Goal: Task Accomplishment & Management: Complete application form

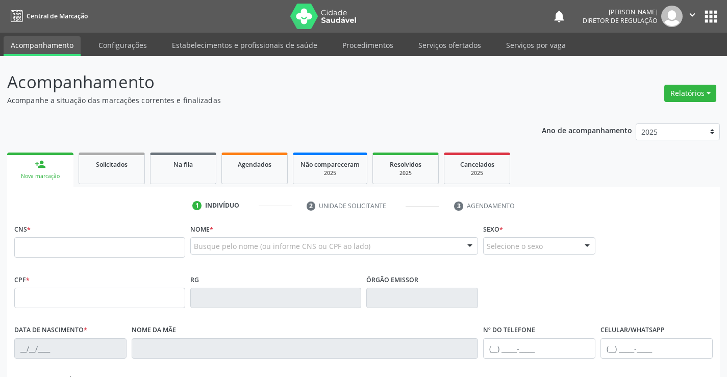
click at [143, 243] on input "text" at bounding box center [99, 247] width 171 height 20
type input "702 3091 1269 8111"
type input "0863947468"
type input "13/08/1978"
type input "(74) 98802-1771"
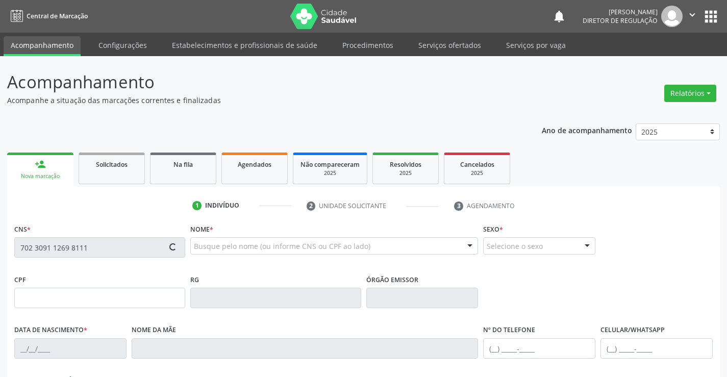
type input "(74) 99194-8770"
type input "029.136.685-69"
type input "S/N"
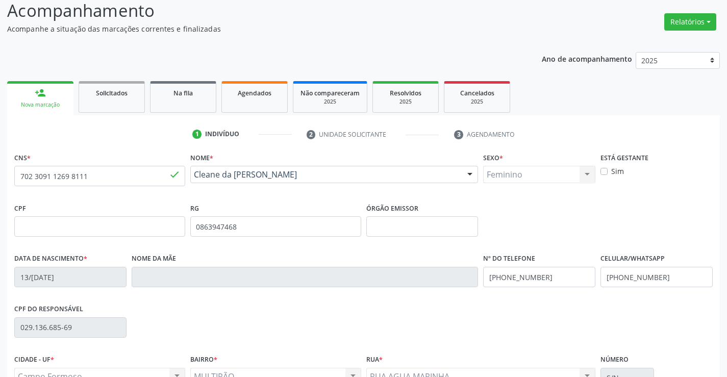
scroll to position [176, 0]
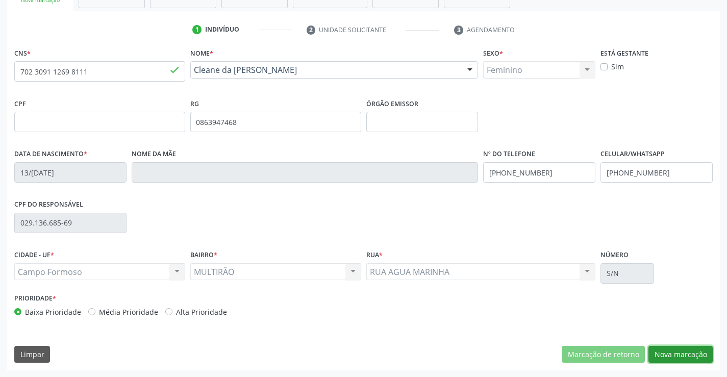
click at [664, 360] on button "Nova marcação" at bounding box center [680, 354] width 64 height 17
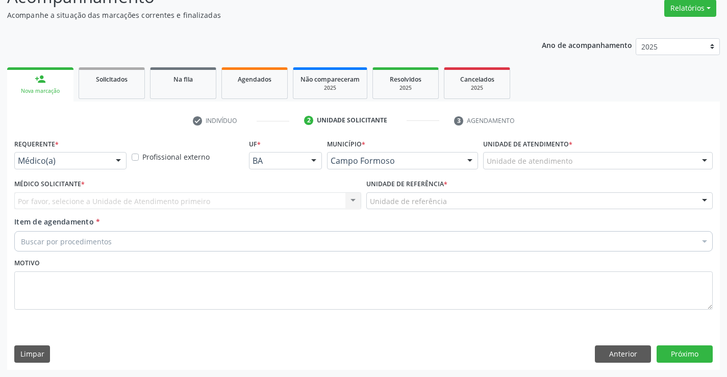
scroll to position [85, 0]
click at [107, 174] on div "Requerente * Médico(a) Médico(a) Enfermeiro(a) Paciente Nenhum resultado encont…" at bounding box center [70, 156] width 117 height 40
click at [107, 167] on div "Médico(a)" at bounding box center [70, 160] width 112 height 17
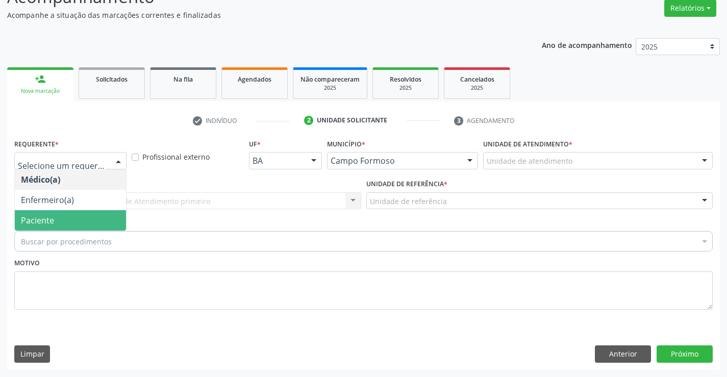
drag, startPoint x: 101, startPoint y: 220, endPoint x: 178, endPoint y: 202, distance: 78.8
click at [112, 216] on span "Paciente" at bounding box center [70, 220] width 111 height 20
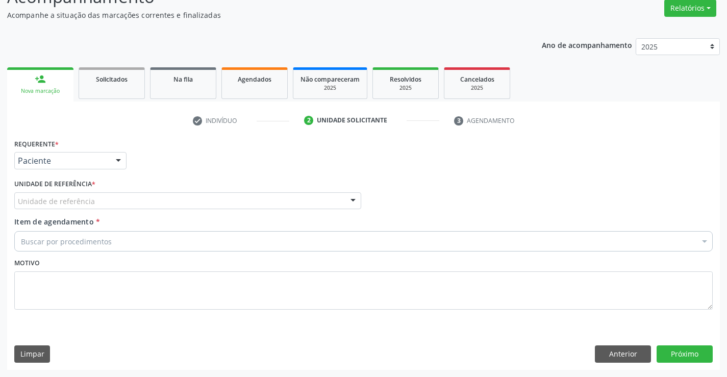
click at [178, 202] on div "Unidade de referência" at bounding box center [187, 200] width 347 height 17
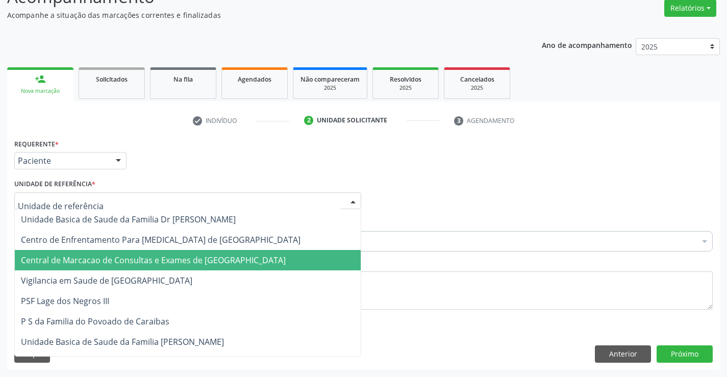
click at [187, 267] on span "Central de Marcacao de Consultas e Exames de [GEOGRAPHIC_DATA]" at bounding box center [188, 260] width 346 height 20
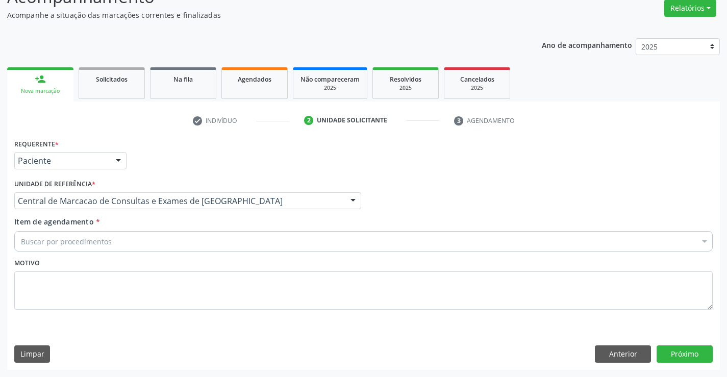
click at [237, 242] on div "Buscar por procedimentos" at bounding box center [363, 241] width 698 height 20
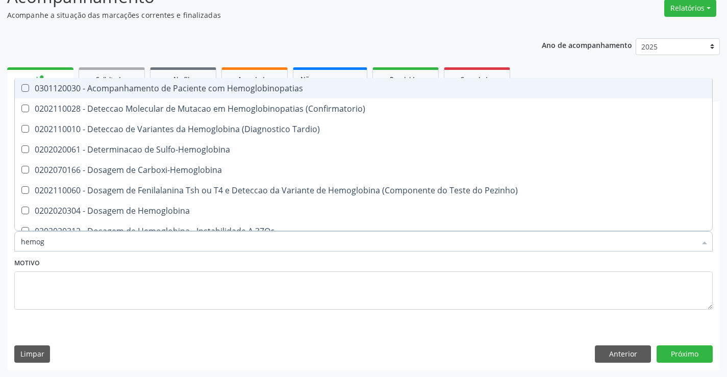
type input "hemogr"
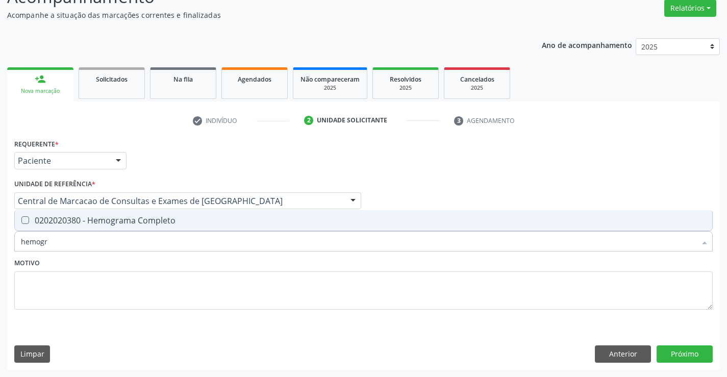
click at [227, 221] on div "0202020380 - Hemograma Completo" at bounding box center [363, 220] width 685 height 8
checkbox Completo "true"
type input "hemogr"
click at [209, 266] on div "Motivo" at bounding box center [363, 283] width 698 height 54
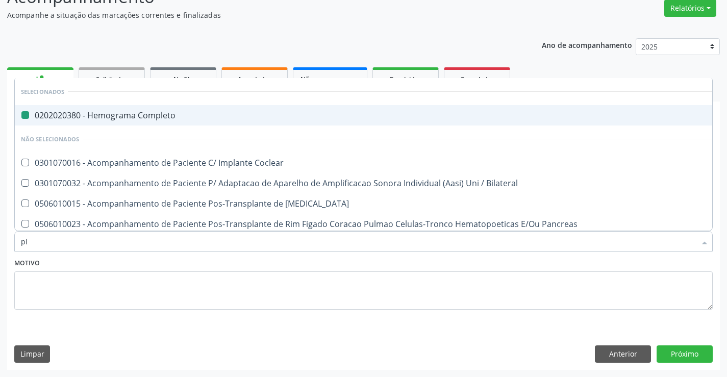
type input "pla"
checkbox Completo "false"
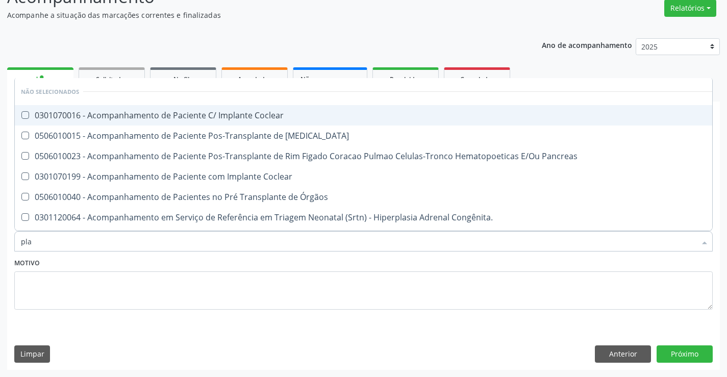
type input "plaq"
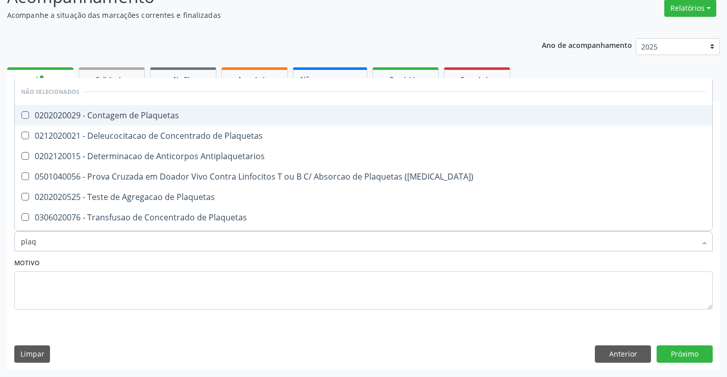
click at [184, 114] on div "0202020029 - Contagem de Plaquetas" at bounding box center [363, 115] width 685 height 8
checkbox Plaquetas "true"
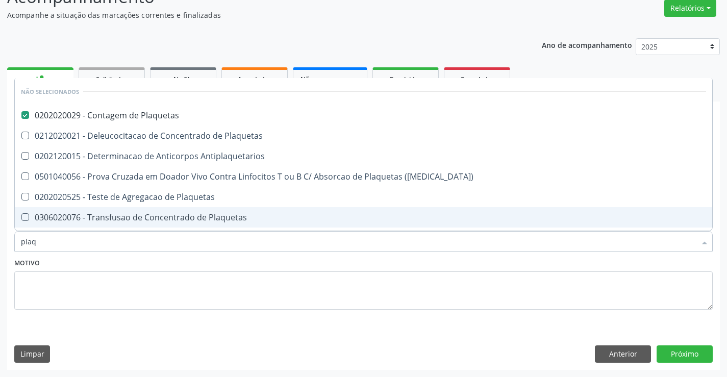
type input "plaq"
click at [172, 262] on div "Motivo" at bounding box center [363, 283] width 698 height 54
checkbox Plaquetas "true"
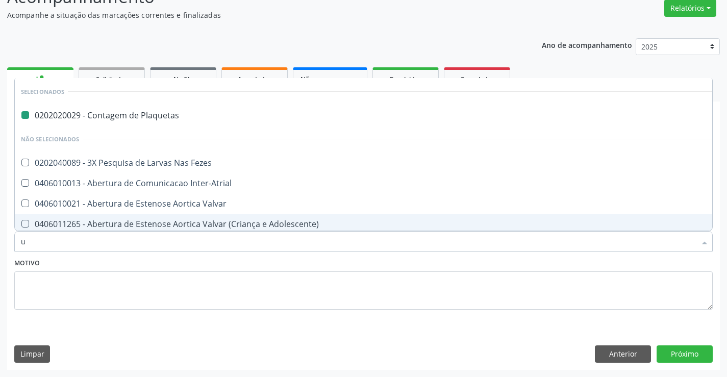
type input "ur"
checkbox Plaquetas "false"
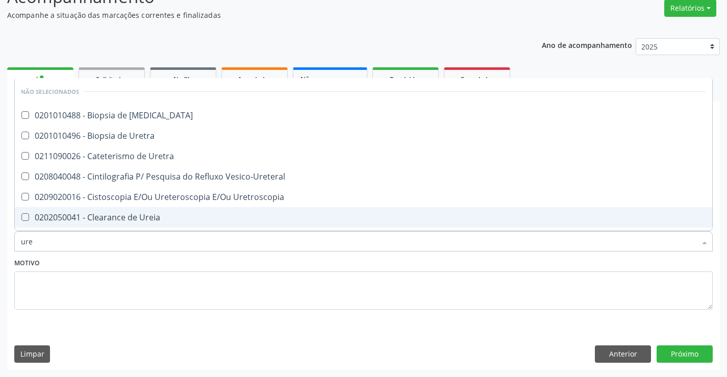
type input "urei"
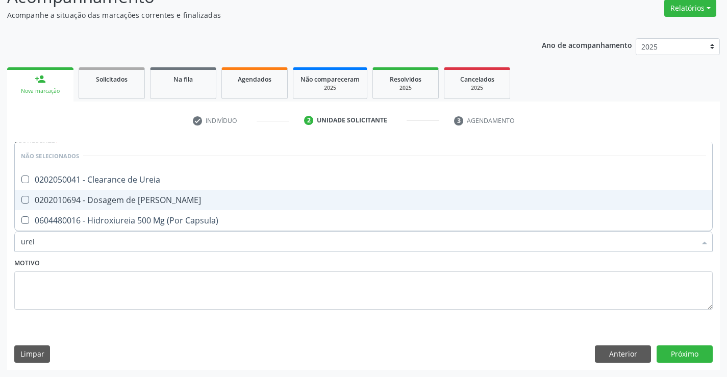
click at [165, 206] on span "0202010694 - Dosagem de [PERSON_NAME]" at bounding box center [363, 200] width 697 height 20
checkbox Ureia "true"
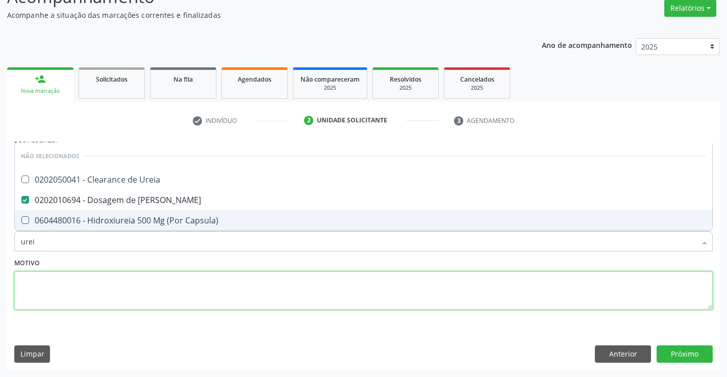
click at [178, 285] on textarea at bounding box center [363, 290] width 698 height 39
checkbox Ureia "true"
checkbox Capsula\) "true"
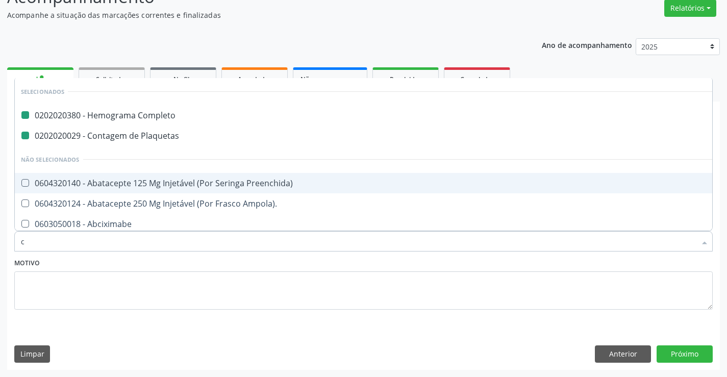
type input "cr"
checkbox Completo "false"
checkbox Plaquetas "false"
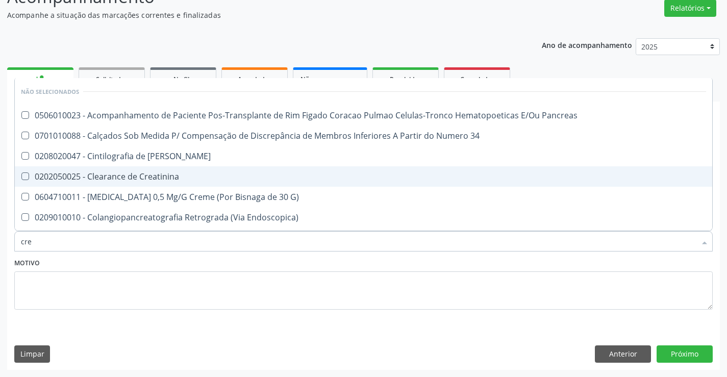
type input "crea"
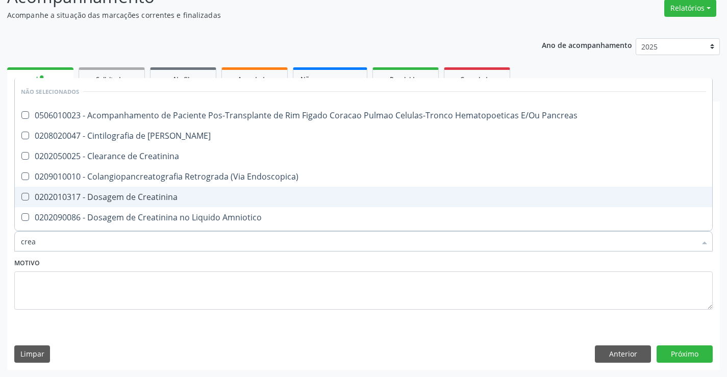
click at [169, 207] on span "0202010317 - Dosagem de Creatinina" at bounding box center [363, 197] width 697 height 20
checkbox Creatinina "true"
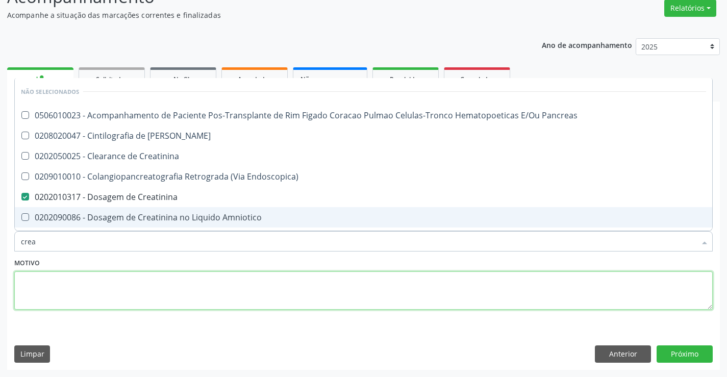
click at [188, 278] on textarea at bounding box center [363, 290] width 698 height 39
checkbox Pancreas "true"
checkbox Endoscopica\) "true"
checkbox Creatinina "true"
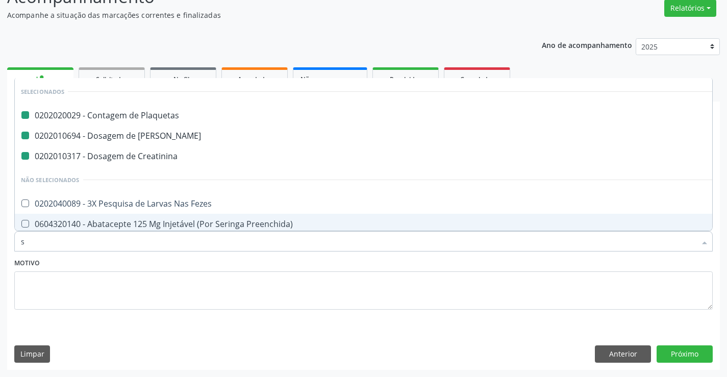
type input "so"
checkbox Plaquetas "false"
checkbox Ureia "false"
checkbox Creatinina "false"
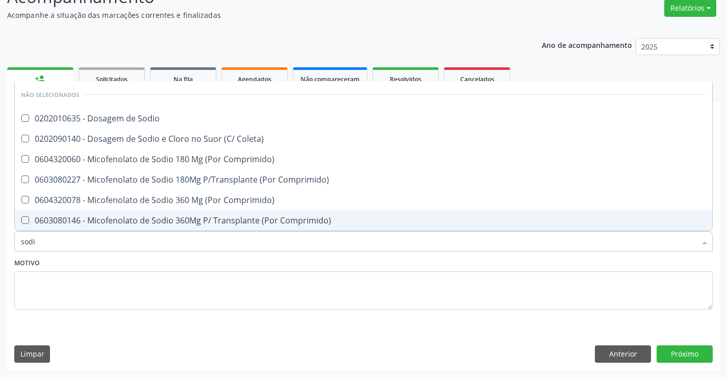
type input "sodio"
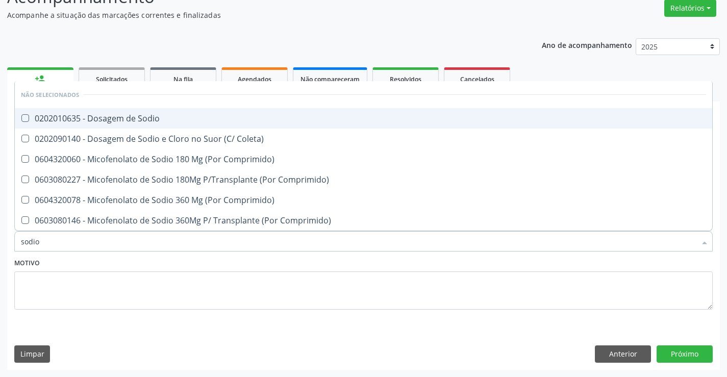
click at [190, 116] on div "0202010635 - Dosagem de Sodio" at bounding box center [363, 118] width 685 height 8
checkbox Sodio "true"
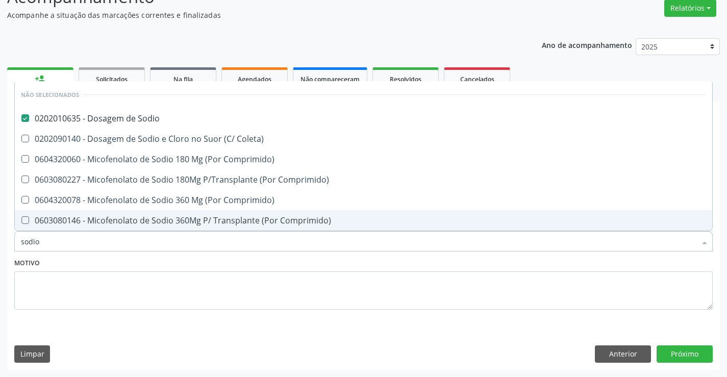
type input "sodio"
click at [198, 260] on div "Motivo" at bounding box center [363, 283] width 698 height 54
checkbox Coleta\) "true"
checkbox Comprimido\) "true"
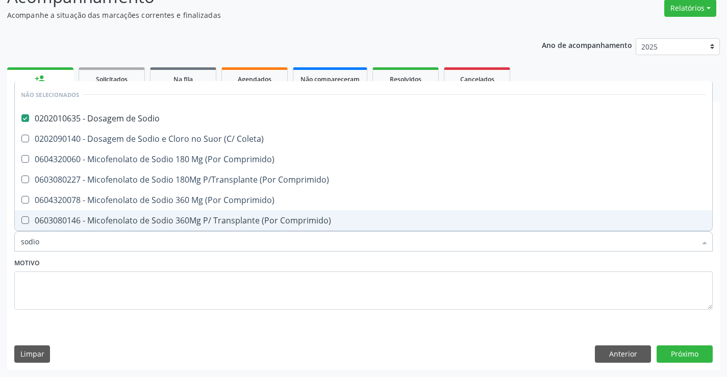
checkbox Comprimido\) "true"
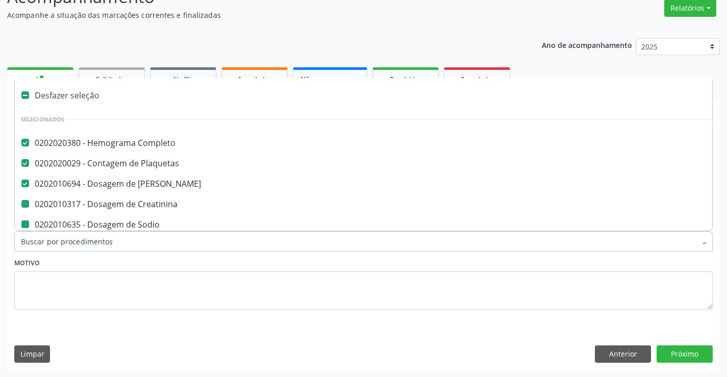
type input "p"
checkbox Sodio "false"
checkbox Creatinina "false"
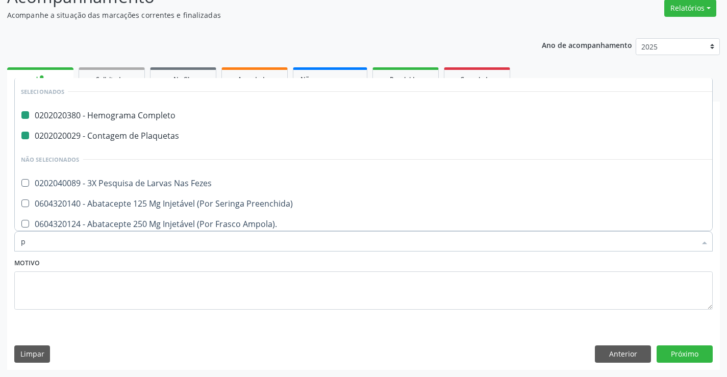
type input "po"
checkbox Completo "false"
checkbox Plaquetas "false"
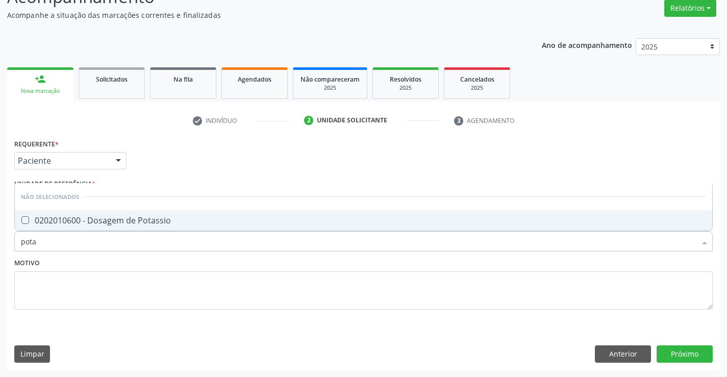
type input "potas"
click at [185, 222] on div "0202010600 - Dosagem de Potassio" at bounding box center [363, 220] width 685 height 8
checkbox Potassio "true"
click at [191, 265] on div "Motivo" at bounding box center [363, 283] width 698 height 54
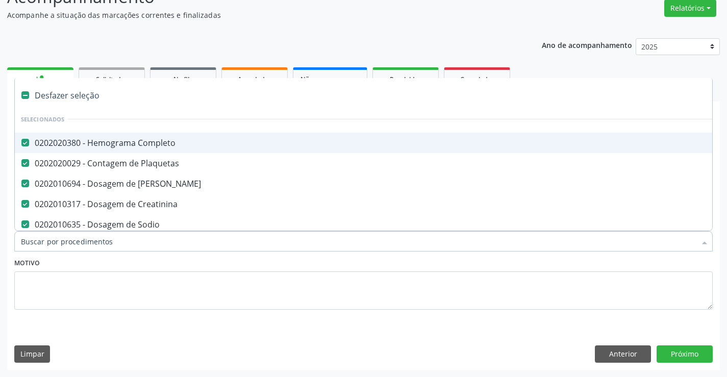
type input "t"
checkbox Potassio "false"
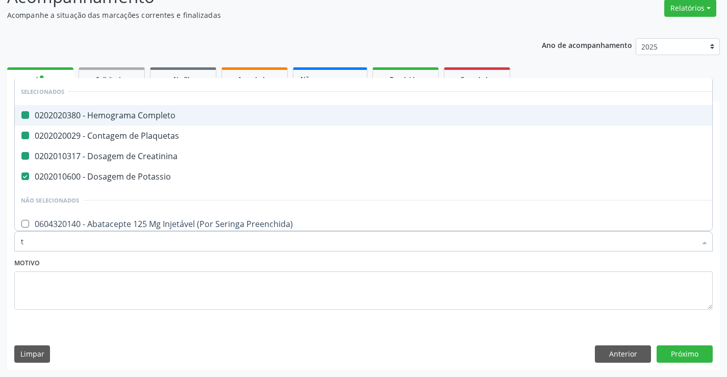
type input "tg"
checkbox Completo "false"
checkbox Plaquetas "false"
checkbox Creatinina "false"
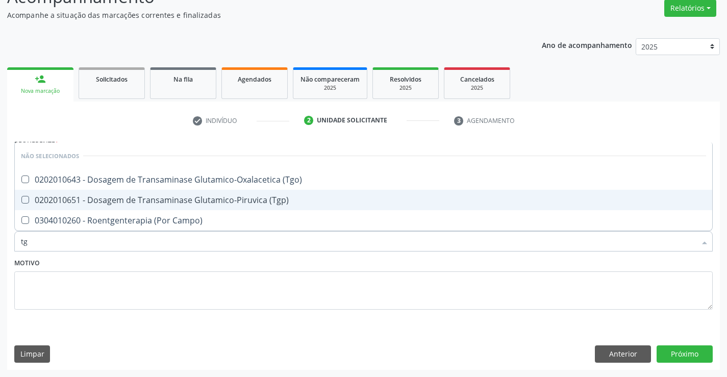
click at [189, 196] on div "0202010651 - Dosagem de Transaminase Glutamico-Piruvica (Tgp)" at bounding box center [363, 200] width 685 height 8
checkbox \(Tgp\) "true"
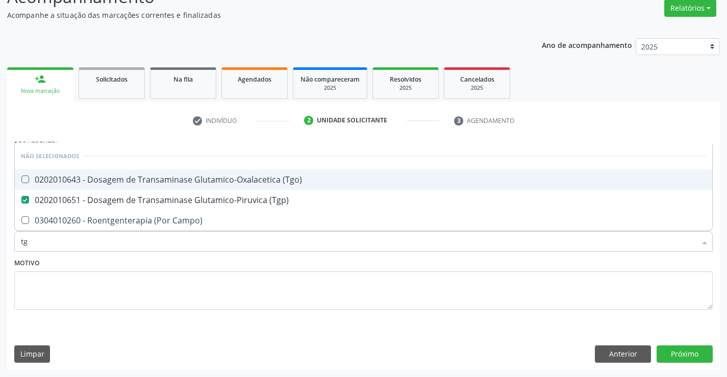
click at [195, 179] on div "0202010643 - Dosagem de Transaminase Glutamico-Oxalacetica (Tgo)" at bounding box center [363, 180] width 685 height 8
checkbox \(Tgo\) "true"
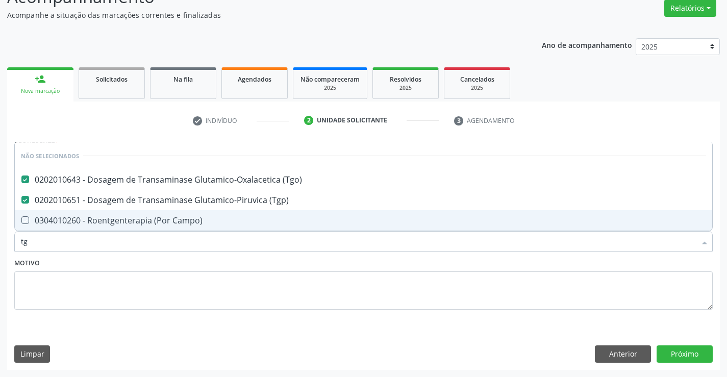
click at [164, 263] on div "Motivo" at bounding box center [363, 283] width 698 height 54
checkbox Campo\) "true"
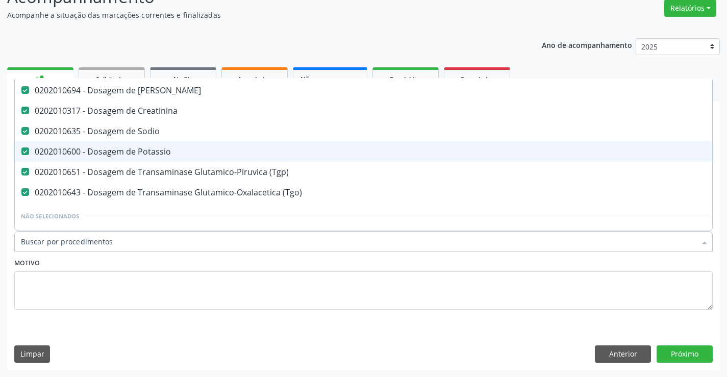
scroll to position [102, 0]
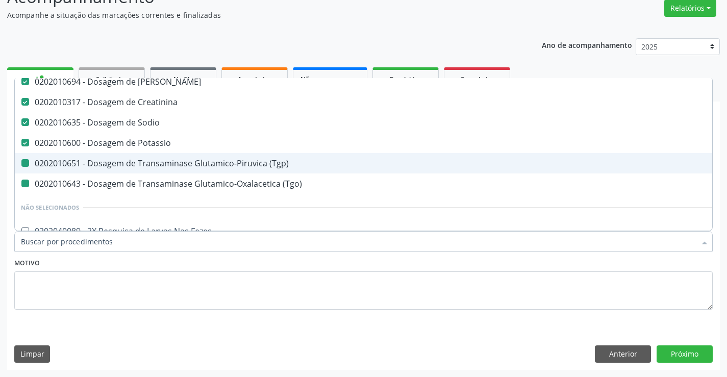
type input "c"
checkbox \(Tgp\) "false"
checkbox \(Tgo\) "false"
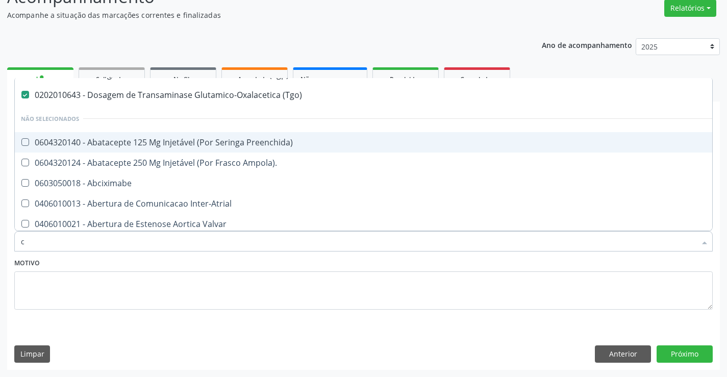
scroll to position [74, 0]
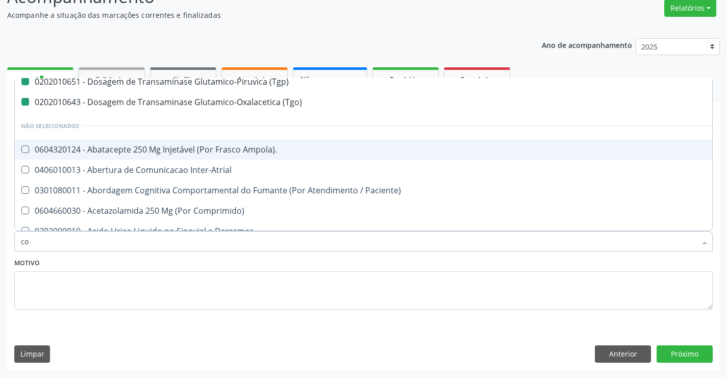
type input "col"
checkbox Completo "false"
checkbox Plaquetas "false"
checkbox \(Tgp\) "false"
checkbox \(Tgo\) "false"
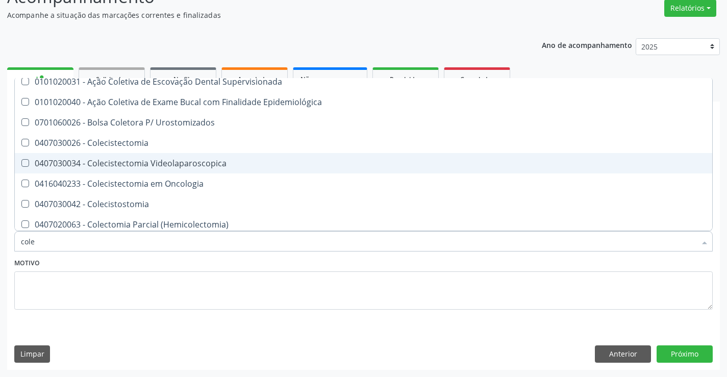
type input "coles"
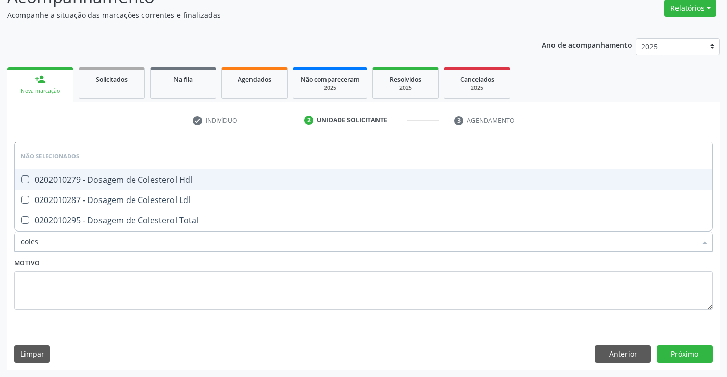
click at [187, 183] on div "0202010279 - Dosagem de Colesterol Hdl" at bounding box center [363, 180] width 685 height 8
checkbox Hdl "true"
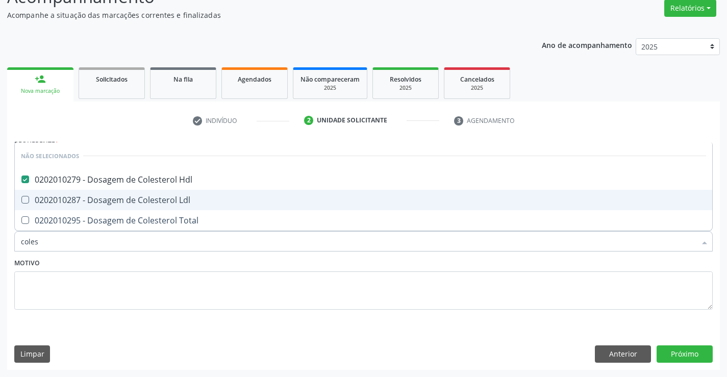
click at [189, 203] on div "0202010287 - Dosagem de Colesterol Ldl" at bounding box center [363, 200] width 685 height 8
checkbox Ldl "true"
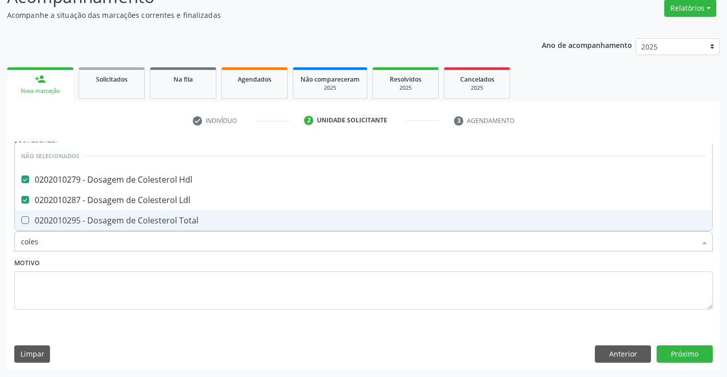
click at [197, 234] on input "coles" at bounding box center [358, 241] width 675 height 20
click at [196, 223] on div "0202010295 - Dosagem de Colesterol Total" at bounding box center [363, 220] width 685 height 8
checkbox Total "true"
click at [194, 260] on div "Motivo" at bounding box center [363, 283] width 698 height 54
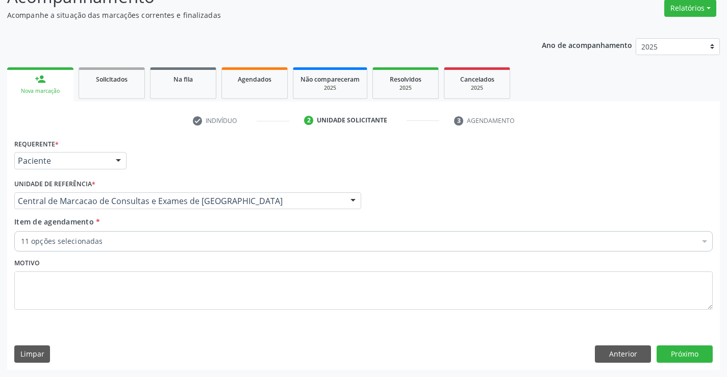
click at [174, 235] on div "11 opções selecionadas" at bounding box center [363, 241] width 698 height 20
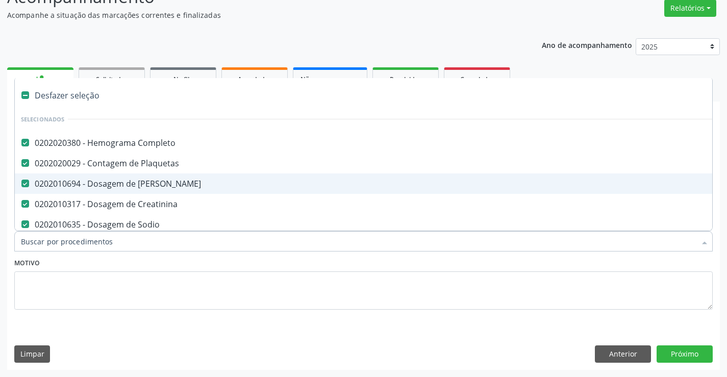
type input "t"
checkbox Total "false"
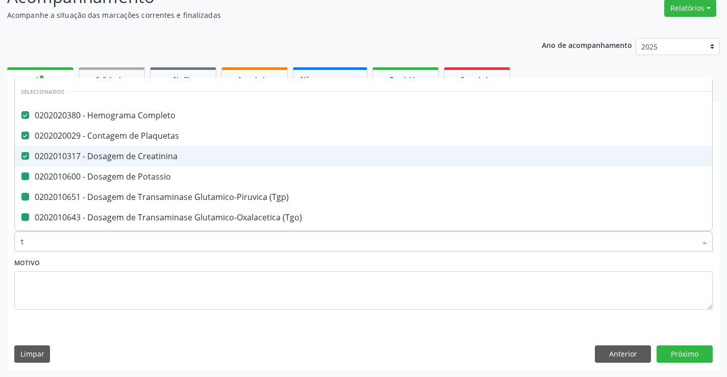
type input "tr"
checkbox Potassio "false"
checkbox \(Tgp\) "false"
checkbox \(Tgo\) "false"
checkbox Hdl "false"
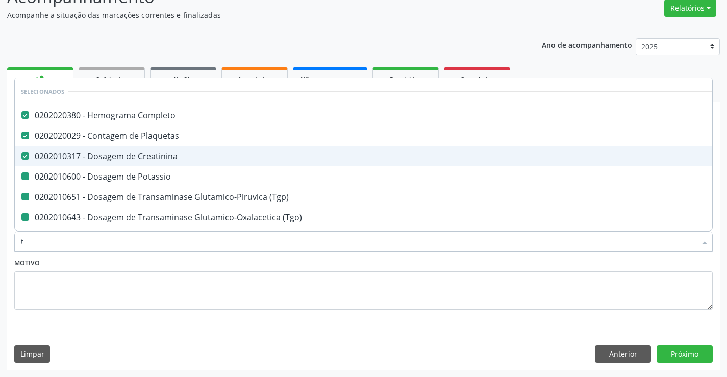
checkbox Ldl "false"
checkbox Total "false"
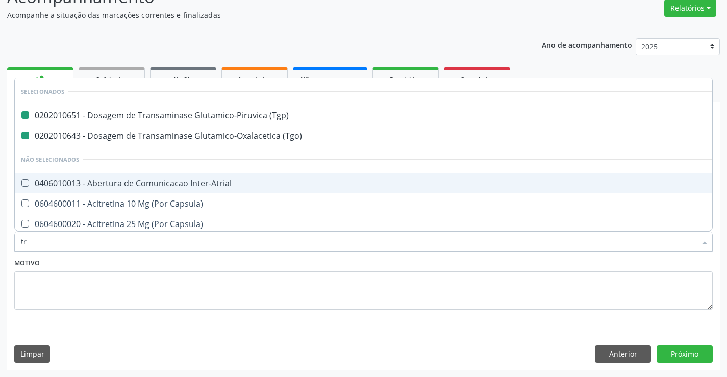
type input "tri"
checkbox \(Tgp\) "false"
checkbox \(Tgo\) "false"
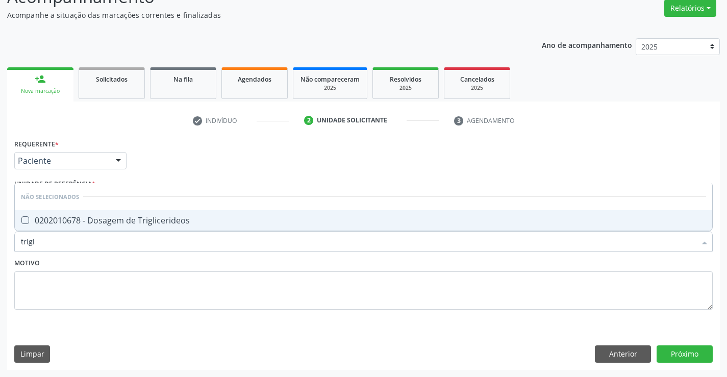
type input "trigli"
click at [176, 214] on span "0202010678 - Dosagem de Triglicerideos" at bounding box center [363, 220] width 697 height 20
checkbox Triglicerideos "true"
click at [172, 264] on div "Motivo" at bounding box center [363, 283] width 698 height 54
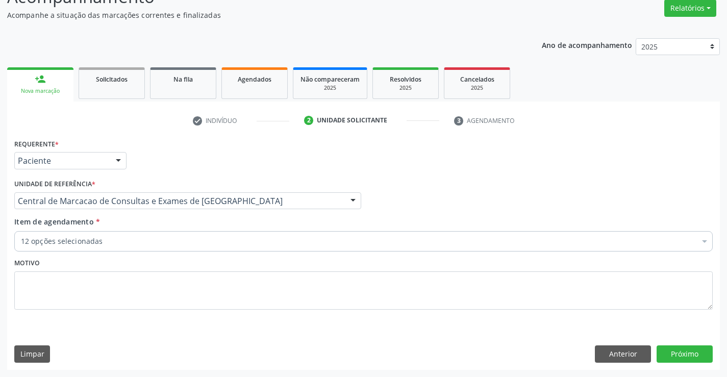
click at [162, 252] on div "Item de agendamento * 12 opções selecionadas Desfazer seleção Selecionados 0202…" at bounding box center [364, 235] width 704 height 39
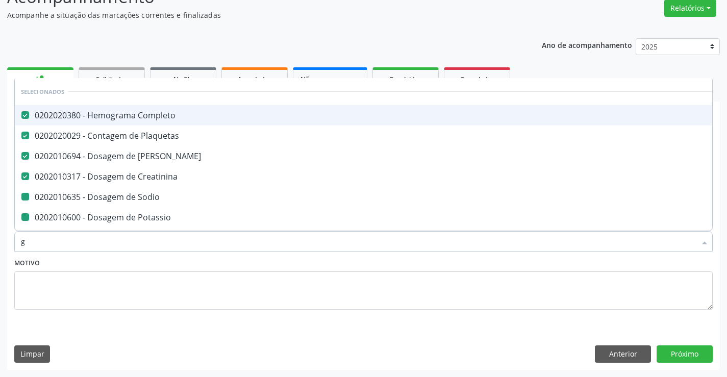
type input "gl"
checkbox Sodio "false"
checkbox Potassio "false"
checkbox \(Tgp\) "false"
checkbox \(Tgo\) "false"
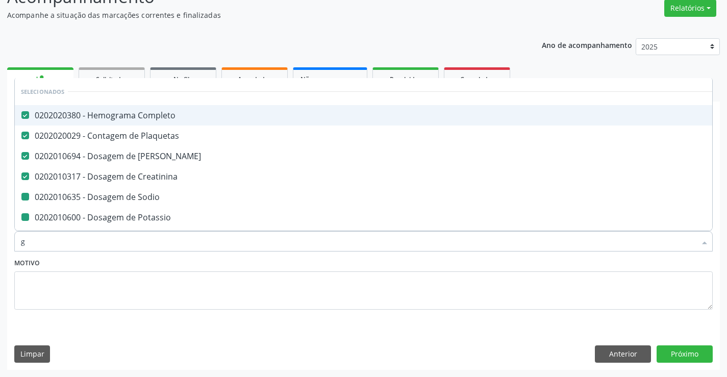
checkbox Hdl "false"
checkbox Ldl "false"
checkbox Total "false"
checkbox Triglicerideos "false"
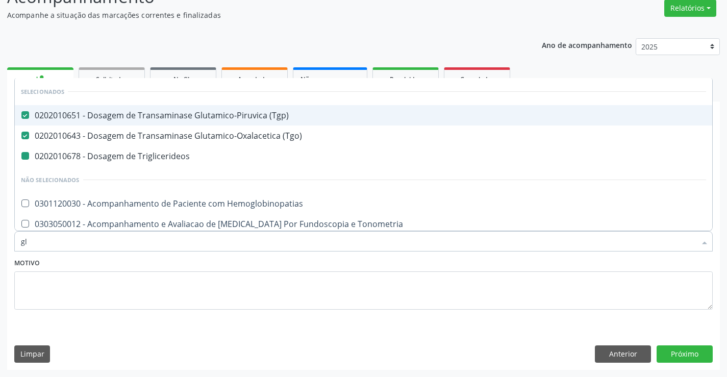
type input "gli"
checkbox Triglicerideos "false"
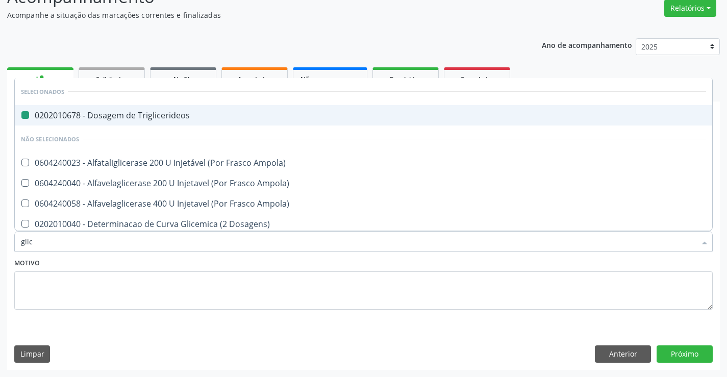
type input "glico"
checkbox Triglicerideos "false"
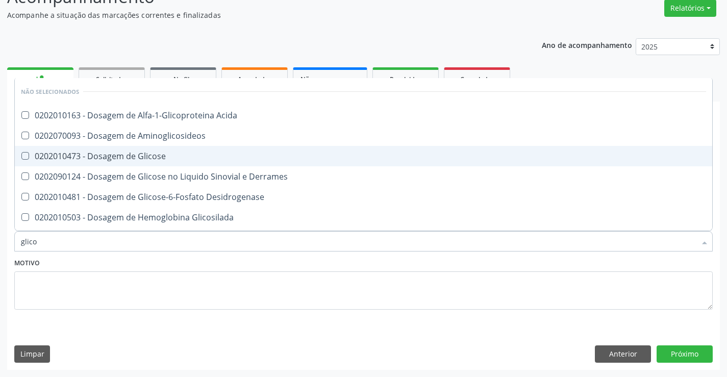
click at [148, 155] on div "0202010473 - Dosagem de Glicose" at bounding box center [363, 156] width 685 height 8
checkbox Glicose "true"
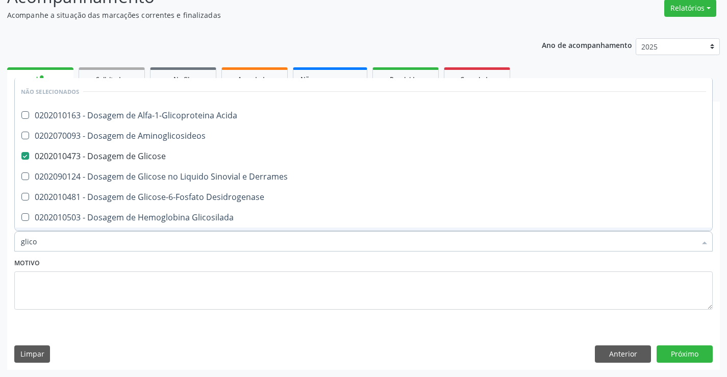
click at [160, 260] on div "Motivo" at bounding box center [363, 283] width 698 height 54
checkbox Acida "true"
checkbox Desidrogenase "true"
checkbox Glicosilada "true"
checkbox Quantitativa "true"
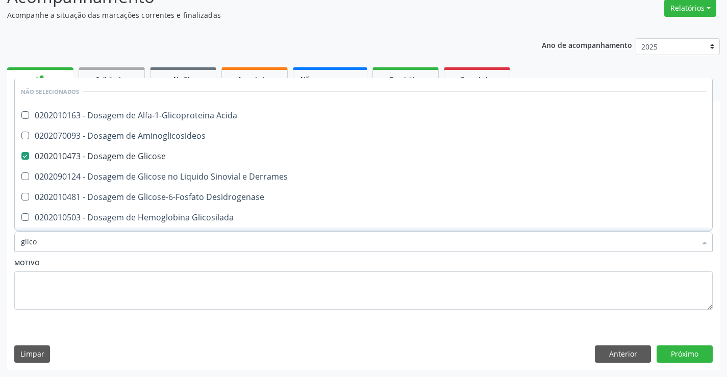
checkbox Urina "true"
checkbox Glicose "true"
checkbox Derrames "true"
checkbox Aminoglicosideos "true"
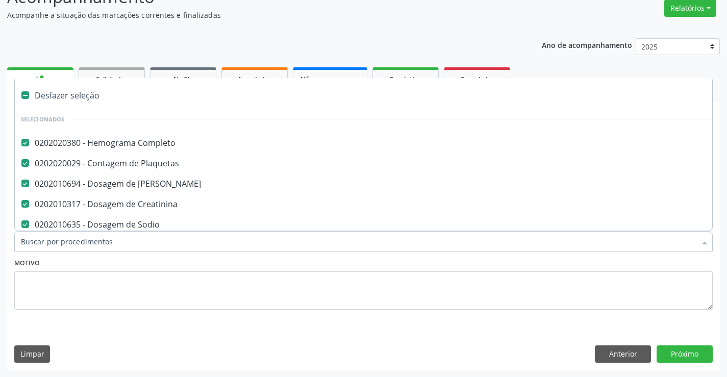
type input "u"
checkbox Potassio "false"
checkbox \(Tgp\) "false"
checkbox \(Tgo\) "false"
checkbox Hdl "false"
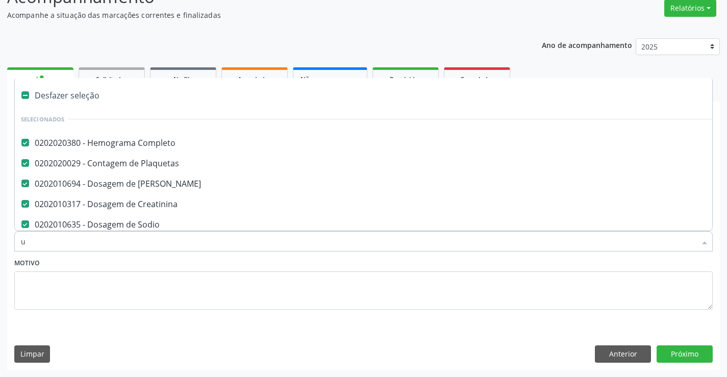
checkbox Ldl "false"
checkbox Total "false"
checkbox Triglicerideos "false"
checkbox Glicose "false"
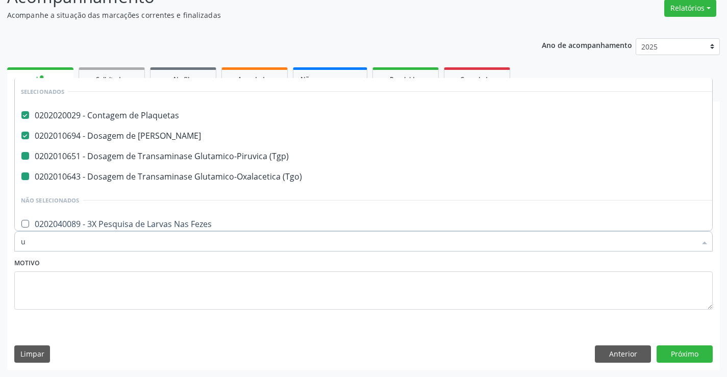
type input "ur"
checkbox \(Tgp\) "false"
checkbox \(Tgo\) "false"
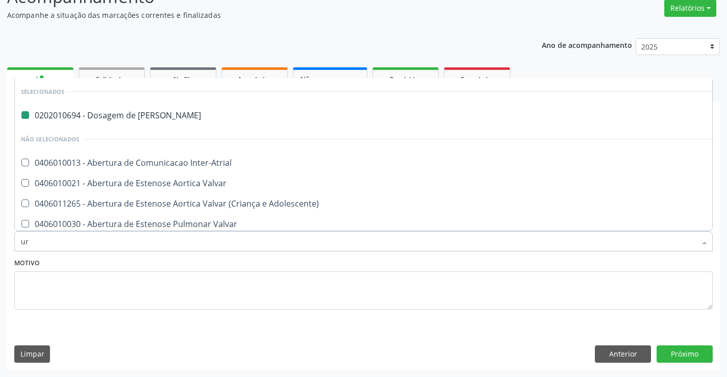
type input "uri"
checkbox Ureia "false"
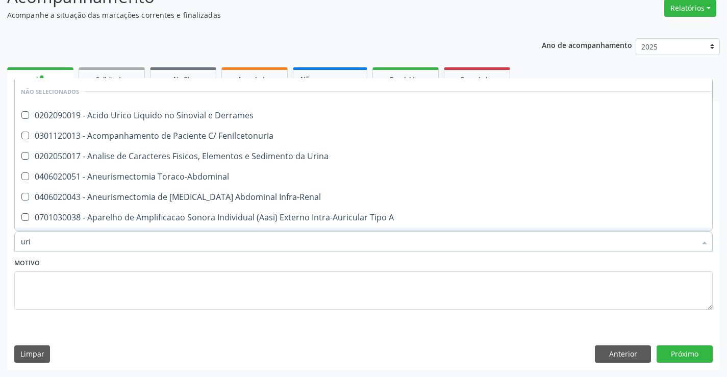
type input "urin"
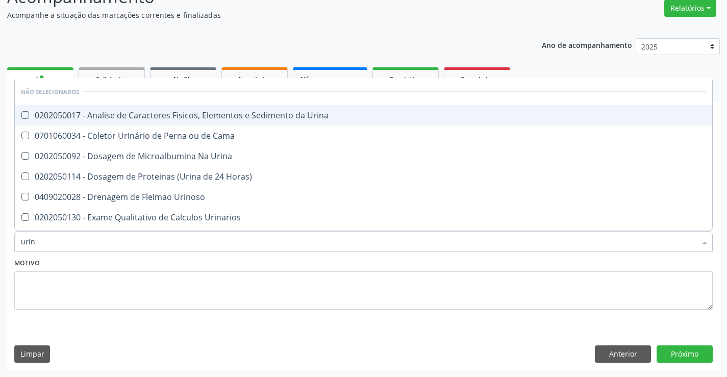
click at [190, 119] on div "0202050017 - Analise de Caracteres Fisicos, Elementos e Sedimento da Urina" at bounding box center [363, 115] width 685 height 8
checkbox Urina "true"
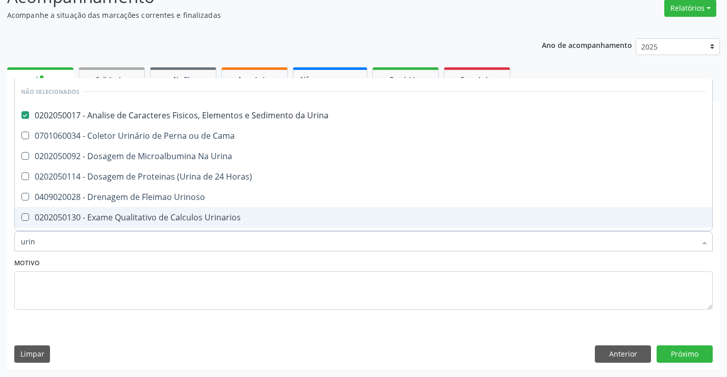
click at [190, 263] on div "Motivo" at bounding box center [363, 283] width 698 height 54
checkbox Urina "true"
checkbox Urinarios "true"
checkbox Quantitativa "true"
checkbox Delgada\) "true"
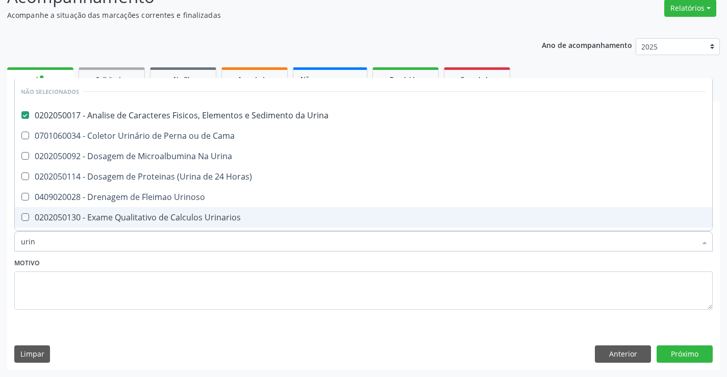
checkbox Urina "true"
checkbox Horas\) "true"
checkbox Urina "true"
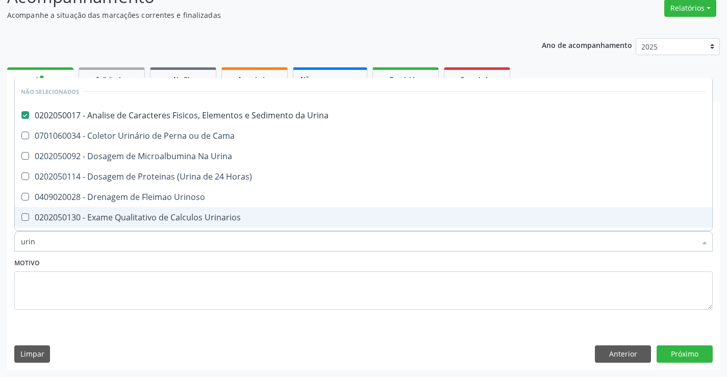
checkbox Urina "true"
checkbox Urinoso "true"
checkbox Cama "true"
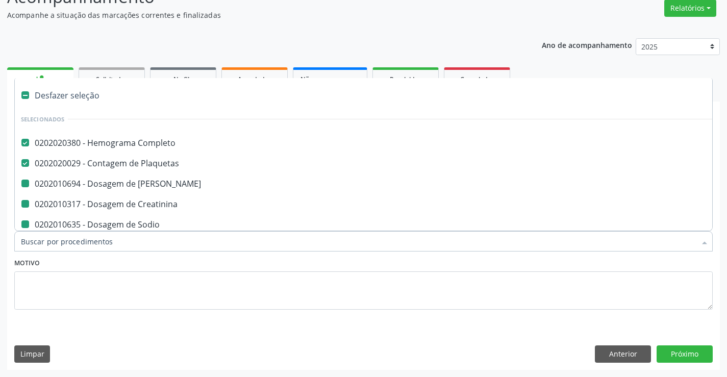
type input "f"
checkbox Ureia "false"
checkbox Potassio "false"
checkbox \(Tgp\) "false"
checkbox \(Tgo\) "false"
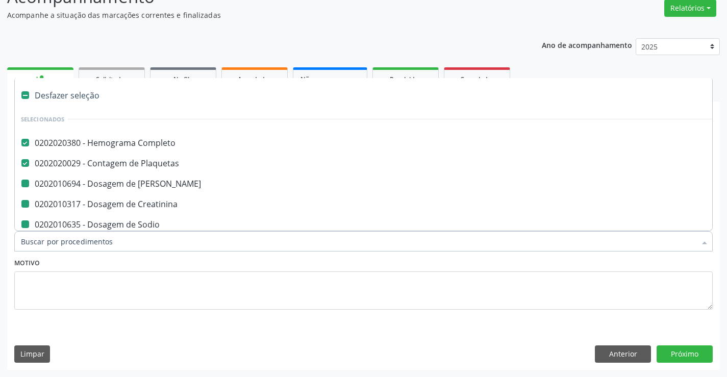
checkbox Hdl "false"
checkbox Creatinina "false"
checkbox Ldl "false"
checkbox Total "false"
checkbox Triglicerideos "false"
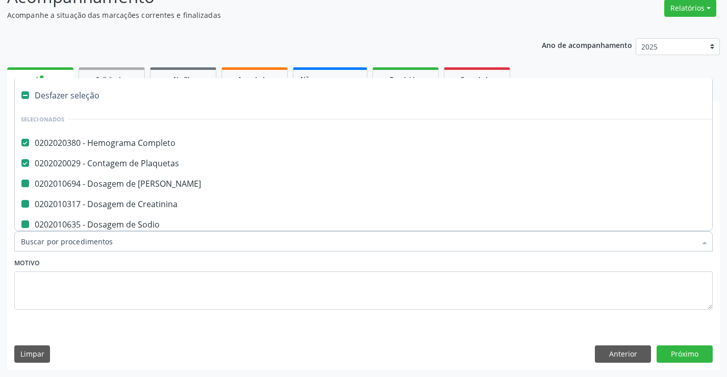
checkbox Glicose "false"
checkbox Urina "false"
checkbox Sodio "false"
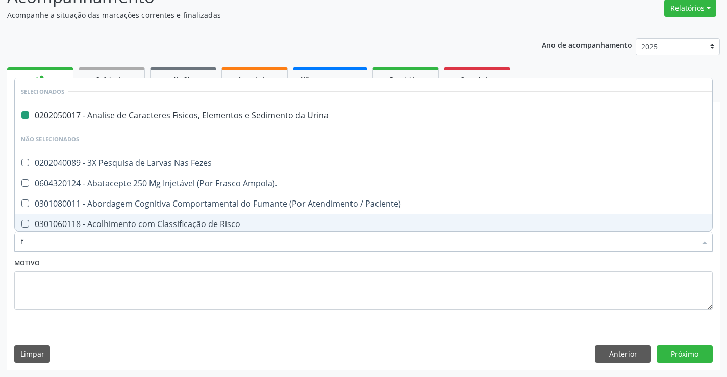
type input "fe"
checkbox Urina "false"
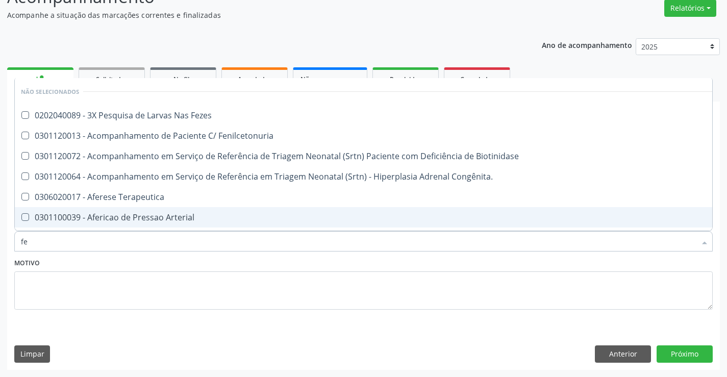
type input "fez"
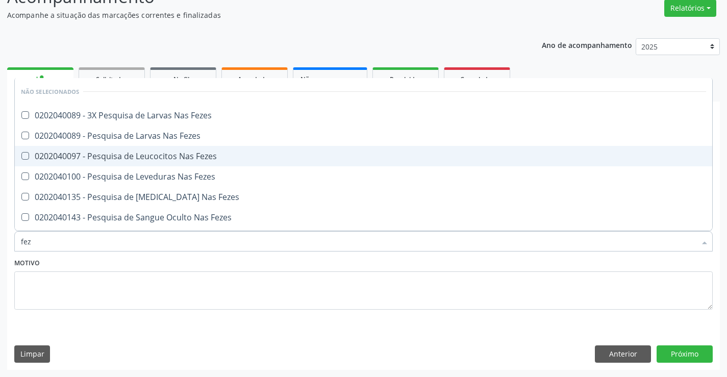
click at [204, 142] on span "0202040089 - Pesquisa de Larvas Nas Fezes" at bounding box center [363, 136] width 697 height 20
checkbox Fezes "true"
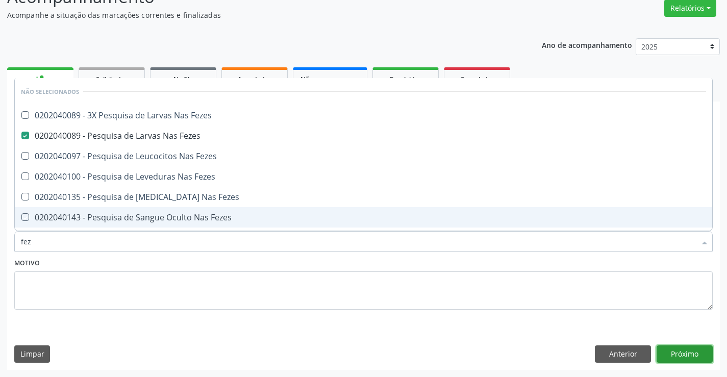
click at [683, 351] on button "Próximo" at bounding box center [685, 353] width 56 height 17
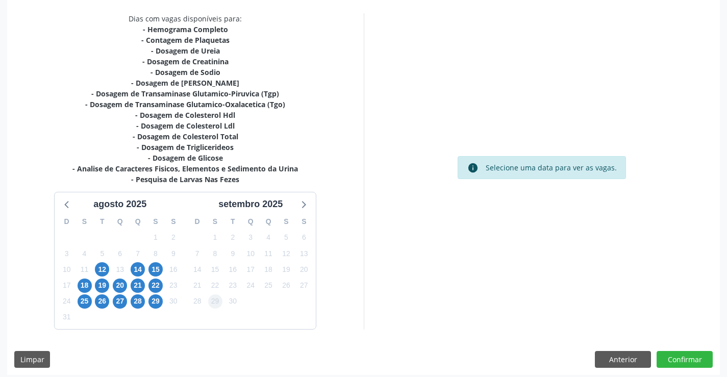
scroll to position [217, 0]
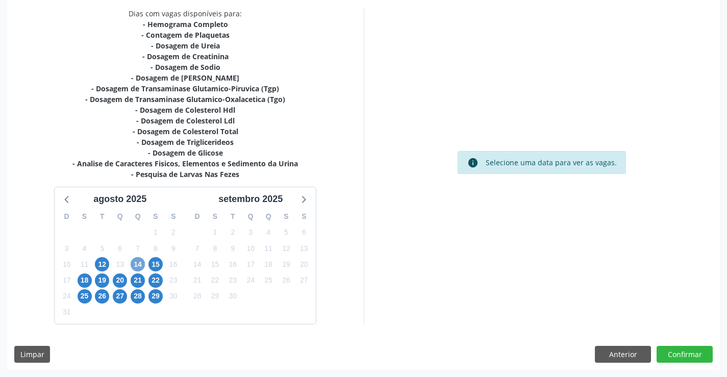
click at [140, 263] on span "14" at bounding box center [138, 264] width 14 height 14
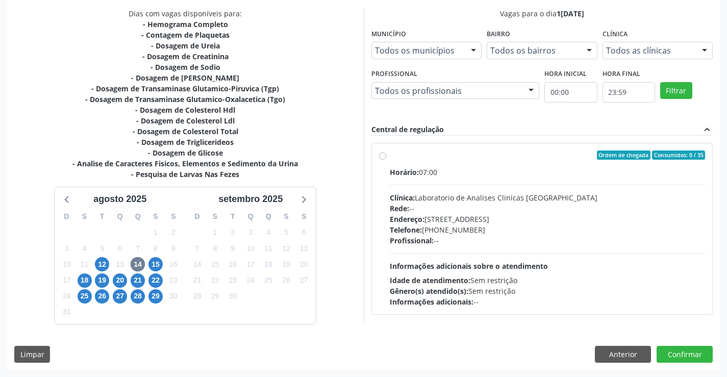
click at [498, 222] on div "Endereço: Terreo, nº 258, Centro, Campo Formoso - BA" at bounding box center [548, 219] width 316 height 11
click at [386, 160] on input "Ordem de chegada Consumidos: 0 / 35 Horário: 07:00 Clínica: Laboratorio de Anal…" at bounding box center [382, 155] width 7 height 9
radio input "true"
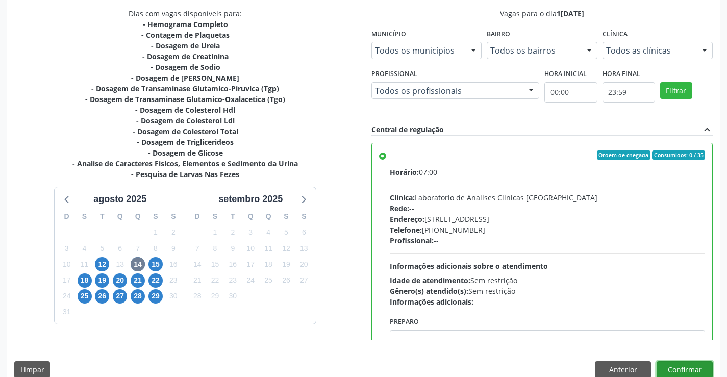
click at [671, 368] on button "Confirmar" at bounding box center [685, 369] width 56 height 17
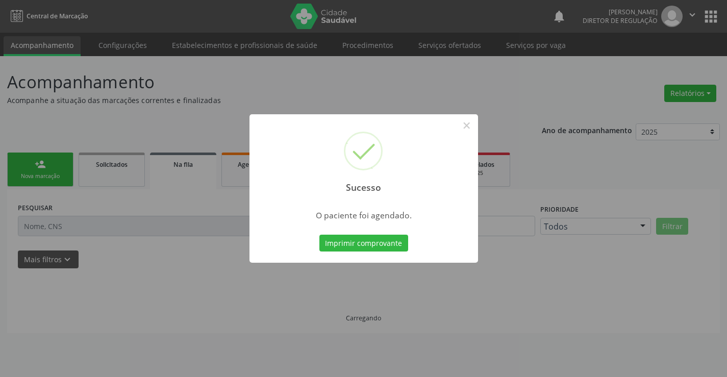
scroll to position [0, 0]
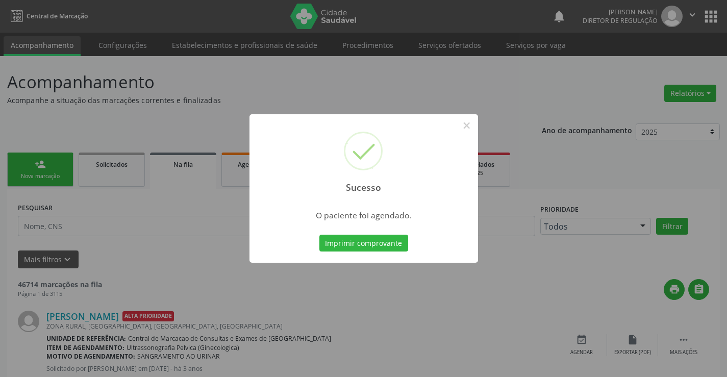
click at [319, 235] on button "Imprimir comprovante" at bounding box center [363, 243] width 89 height 17
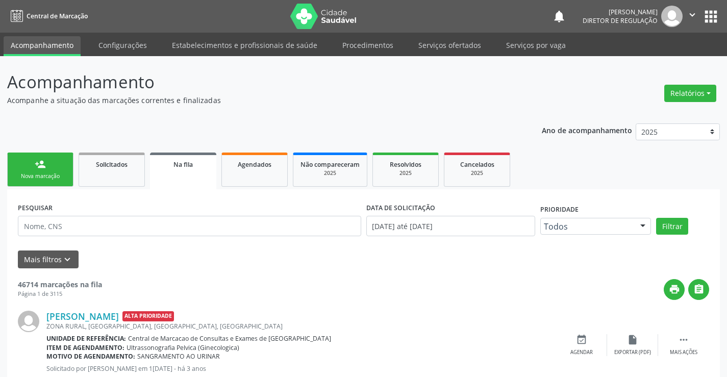
click at [55, 169] on link "person_add Nova marcação" at bounding box center [40, 170] width 66 height 34
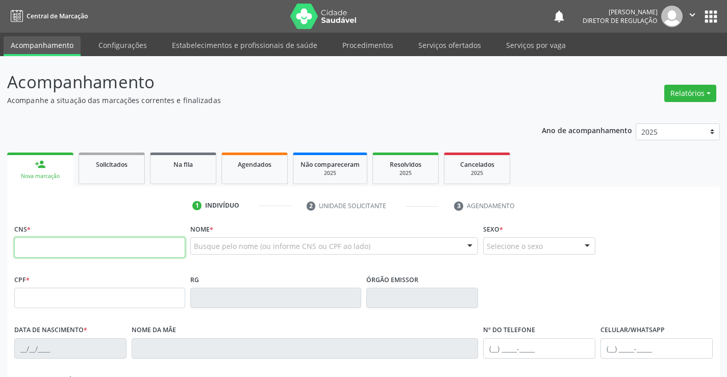
click at [52, 254] on input "text" at bounding box center [99, 247] width 171 height 20
type input "704 3045 1616 1898"
type input "0674203119"
type input "0[DATE]"
type input "[PHONE_NUMBER]"
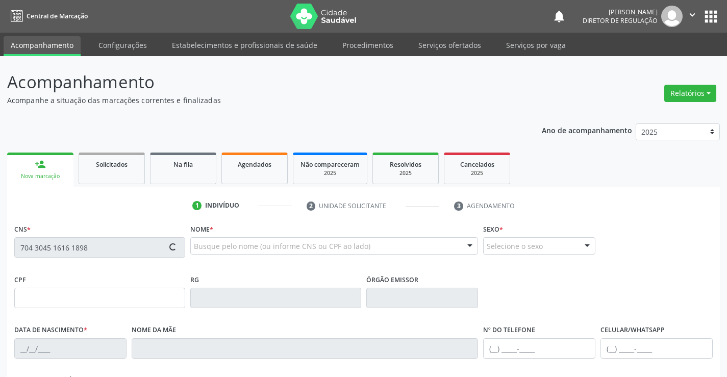
type input "[PHONE_NUMBER]"
type input "S/N"
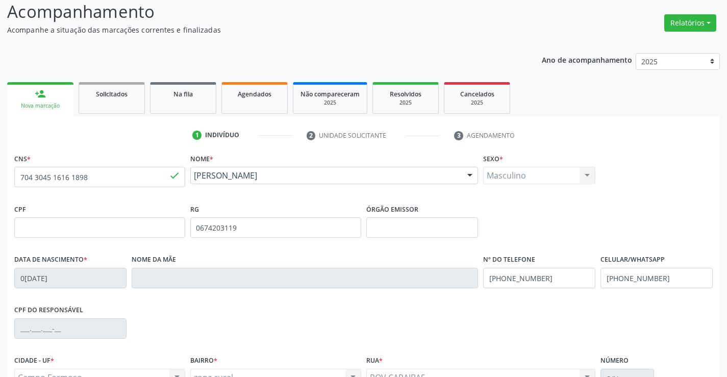
scroll to position [176, 0]
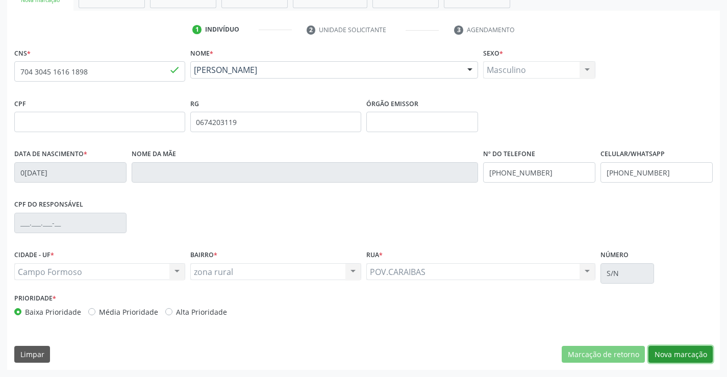
click at [695, 354] on button "Nova marcação" at bounding box center [680, 354] width 64 height 17
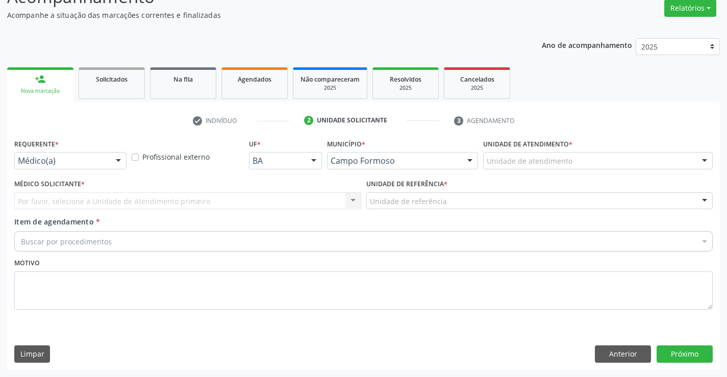
scroll to position [85, 0]
click at [112, 166] on div "Médico(a) Médico(a) Enfermeiro(a) Paciente Nenhum resultado encontrado para: " …" at bounding box center [70, 160] width 112 height 17
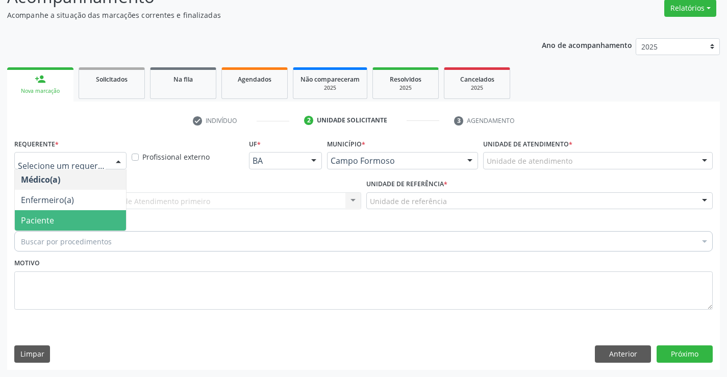
click at [91, 231] on div "Buscar por procedimentos Selecionar todos 0202040089 - 3X Pesquisa de Larvas Na…" at bounding box center [363, 239] width 698 height 17
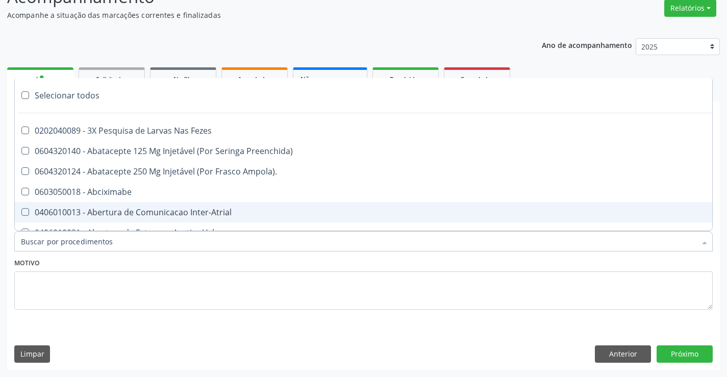
click at [144, 258] on div "Motivo" at bounding box center [363, 283] width 698 height 54
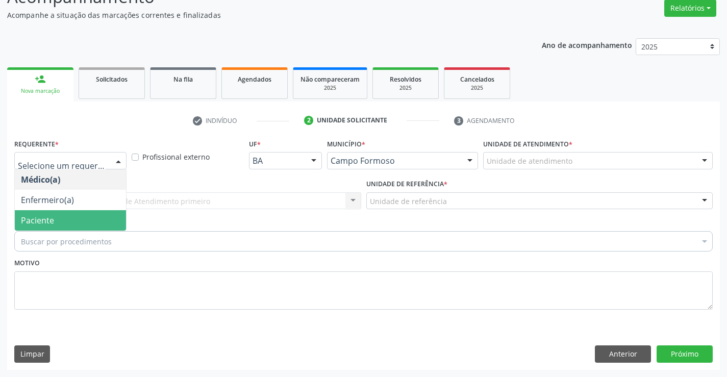
click at [113, 158] on div at bounding box center [118, 161] width 15 height 17
drag, startPoint x: 102, startPoint y: 220, endPoint x: 196, endPoint y: 203, distance: 95.5
click at [103, 220] on span "Paciente" at bounding box center [70, 220] width 111 height 20
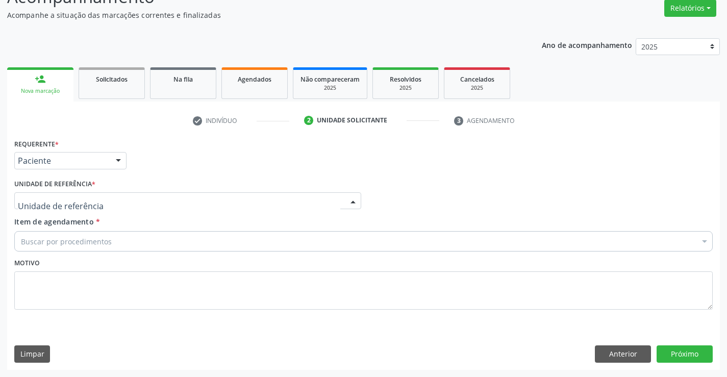
click at [204, 198] on div at bounding box center [187, 200] width 347 height 17
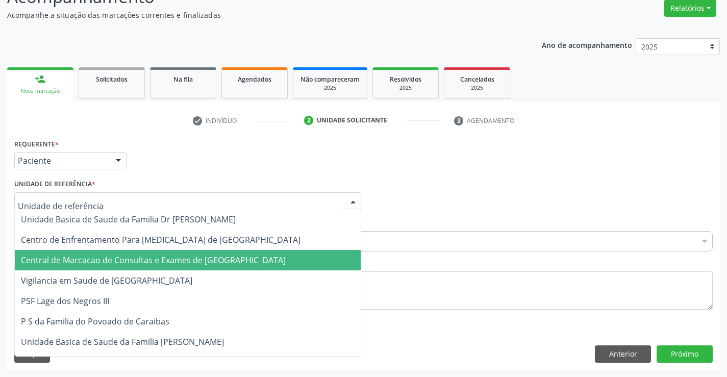
click at [200, 254] on span "Central de Marcacao de Consultas e Exames de [GEOGRAPHIC_DATA]" at bounding box center [188, 260] width 346 height 20
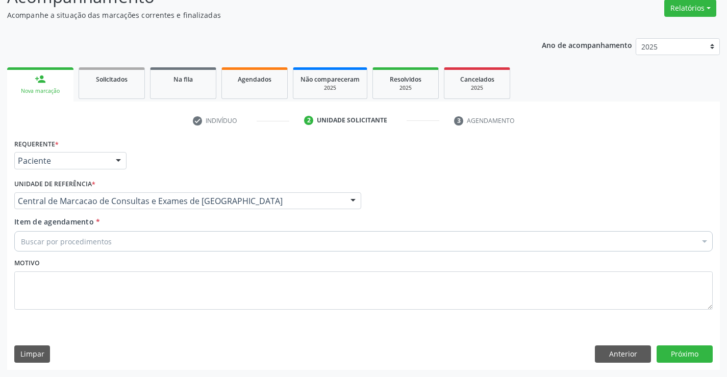
click at [240, 242] on div "Buscar por procedimentos" at bounding box center [363, 241] width 698 height 20
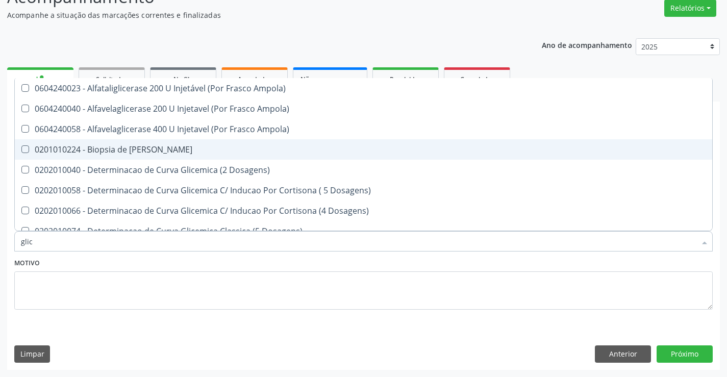
type input "glico"
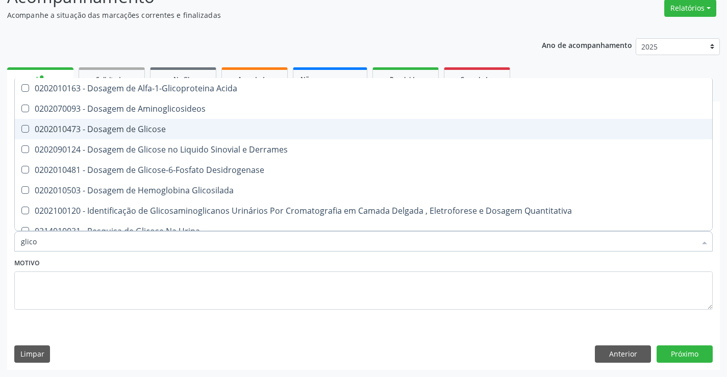
click at [273, 130] on div "0202010473 - Dosagem de Glicose" at bounding box center [363, 129] width 685 height 8
checkbox Glicose "true"
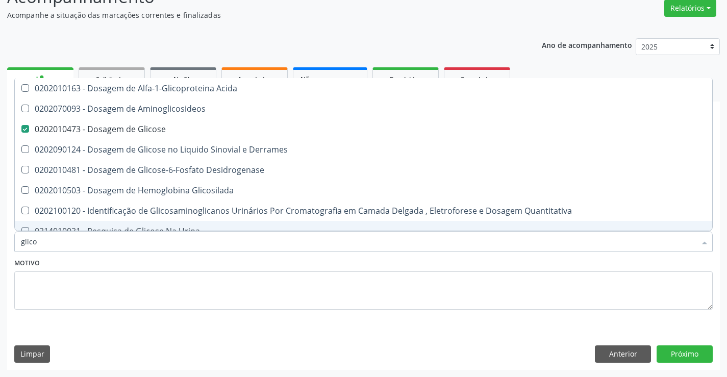
type input "glico"
click at [208, 264] on div "Motivo" at bounding box center [363, 283] width 698 height 54
checkbox Aminoglicosideos "true"
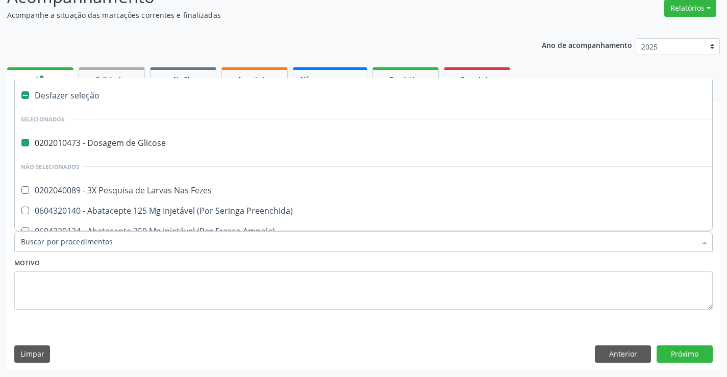
type input "f"
checkbox Glicose "false"
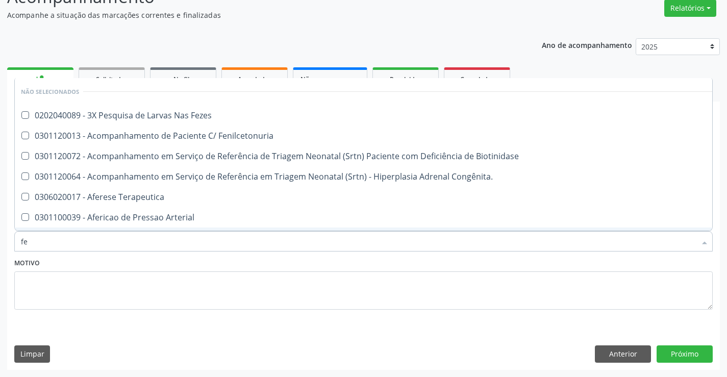
type input "fez"
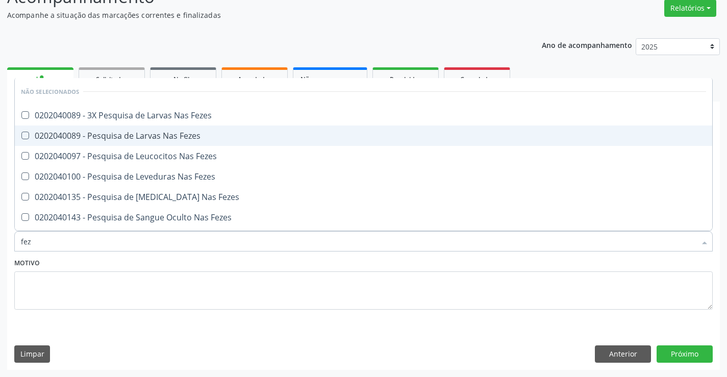
click at [222, 137] on div "0202040089 - Pesquisa de Larvas Nas Fezes" at bounding box center [363, 136] width 685 height 8
checkbox Fezes "true"
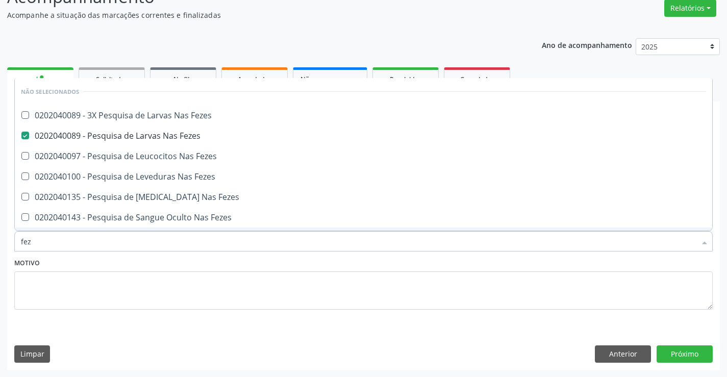
type input "fez"
click at [225, 261] on div "Motivo" at bounding box center [363, 283] width 698 height 54
checkbox Fezes "true"
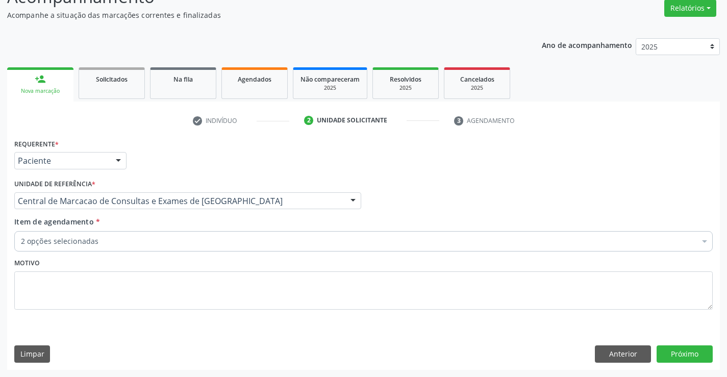
click at [227, 247] on div "2 opções selecionadas" at bounding box center [363, 241] width 698 height 20
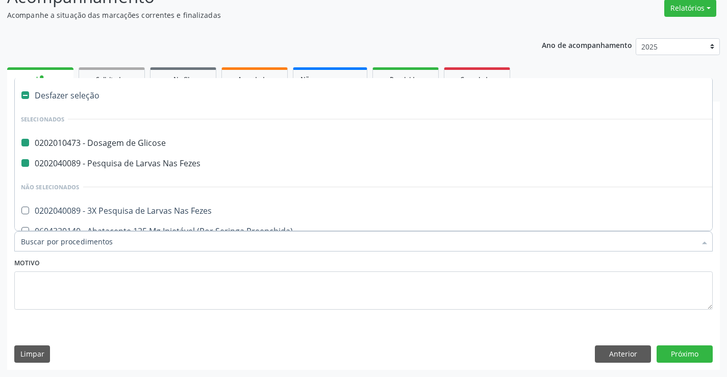
type input "h"
checkbox Glicose "false"
checkbox Fezes "false"
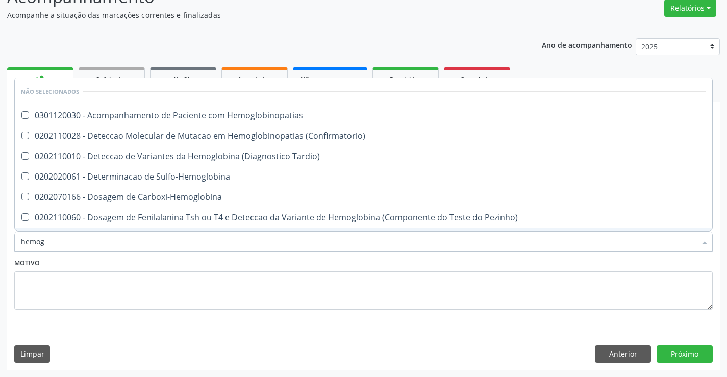
type input "hemogr"
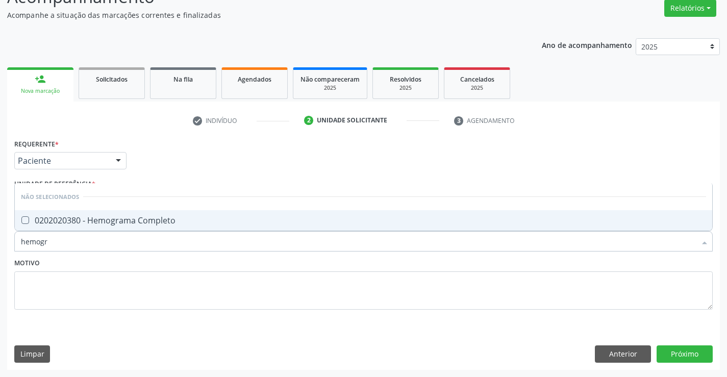
click at [216, 225] on span "0202020380 - Hemograma Completo" at bounding box center [363, 220] width 697 height 20
checkbox Completo "true"
click at [213, 263] on div "Motivo" at bounding box center [363, 283] width 698 height 54
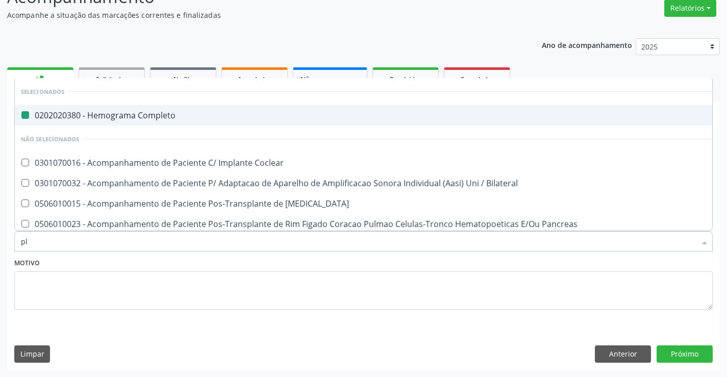
type input "pla"
checkbox Completo "false"
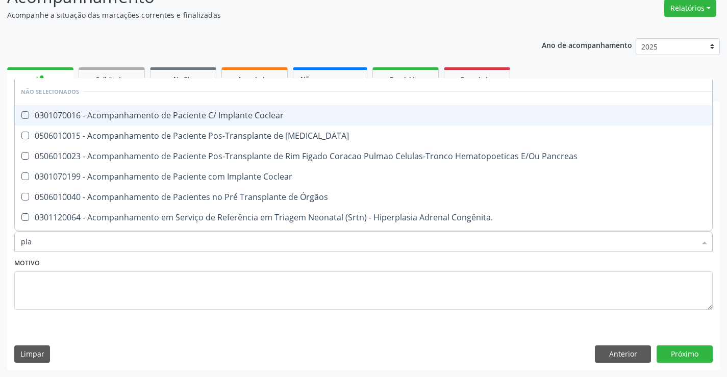
type input "plaq"
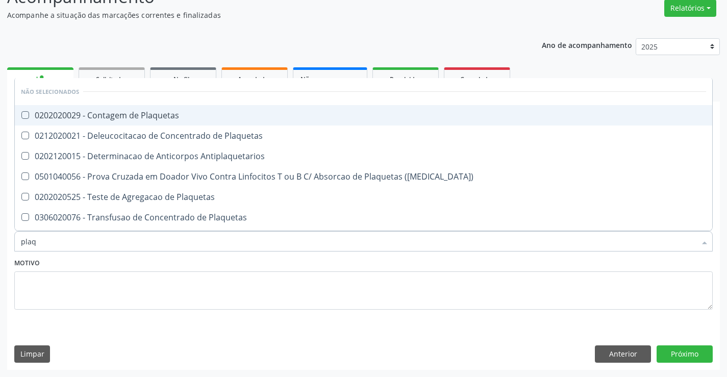
click at [219, 124] on span "0202020029 - Contagem de Plaquetas" at bounding box center [363, 115] width 697 height 20
checkbox Plaquetas "true"
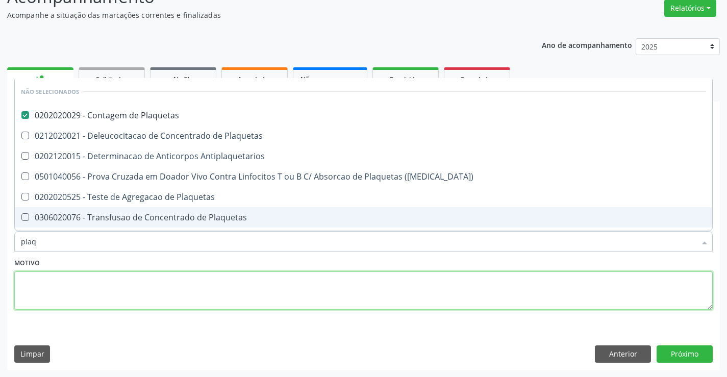
click at [218, 277] on textarea at bounding box center [363, 290] width 698 height 39
checkbox Match\) "true"
checkbox Antiplaquetarios "true"
checkbox Plaquetas "true"
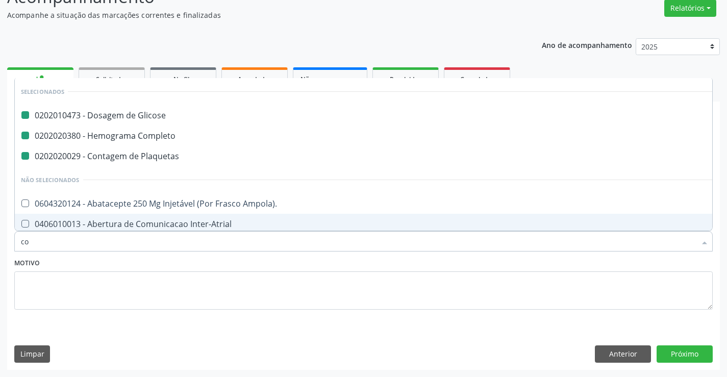
type input "col"
checkbox Glicose "false"
checkbox Plaquetas "false"
checkbox Completo "false"
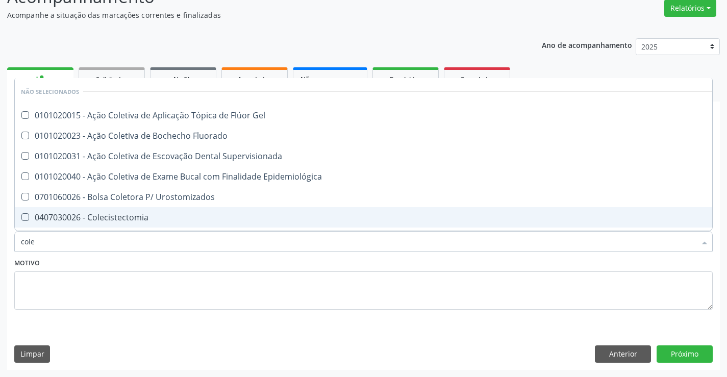
type input "coles"
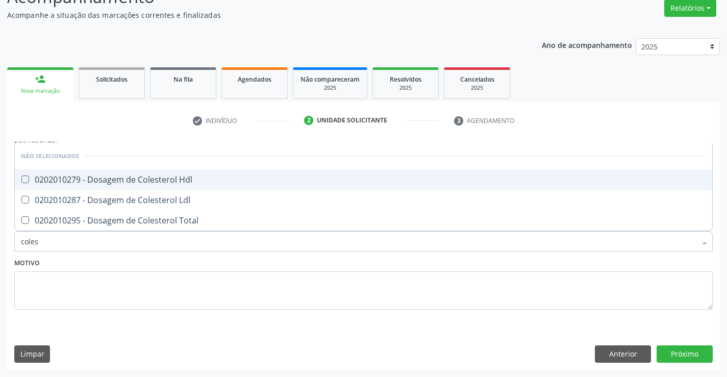
click at [187, 185] on span "0202010279 - Dosagem de Colesterol Hdl" at bounding box center [363, 179] width 697 height 20
checkbox Hdl "true"
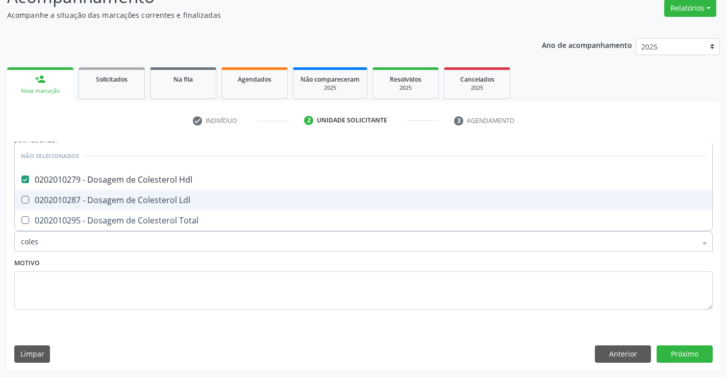
click at [183, 203] on div "0202010287 - Dosagem de Colesterol Ldl" at bounding box center [363, 200] width 685 height 8
checkbox Ldl "true"
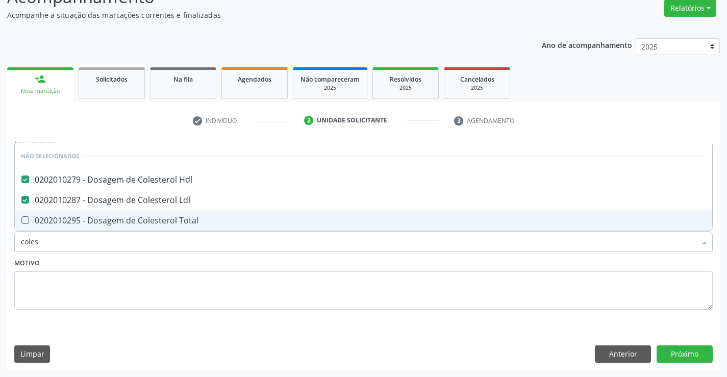
click at [182, 220] on div "0202010295 - Dosagem de Colesterol Total" at bounding box center [363, 220] width 685 height 8
checkbox Total "true"
click at [174, 260] on div "Motivo" at bounding box center [363, 283] width 698 height 54
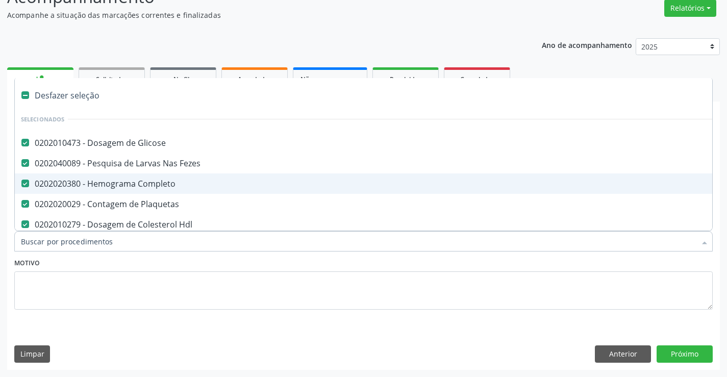
type input "t"
checkbox Total "false"
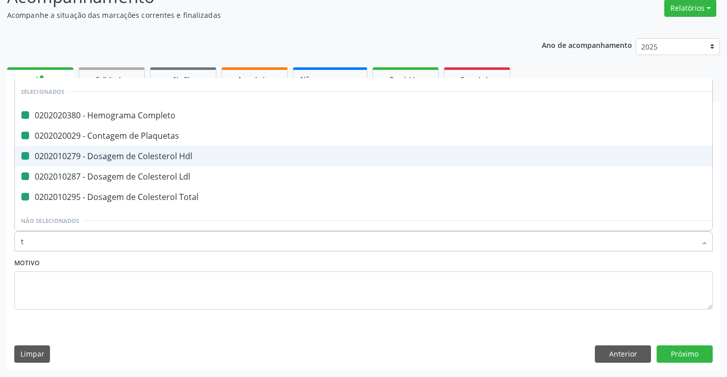
type input "tr"
checkbox Completo "false"
checkbox Hdl "false"
checkbox Plaquetas "false"
checkbox Ldl "false"
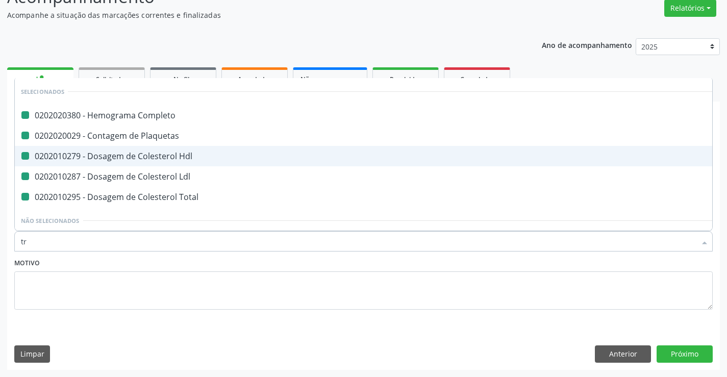
checkbox Total "false"
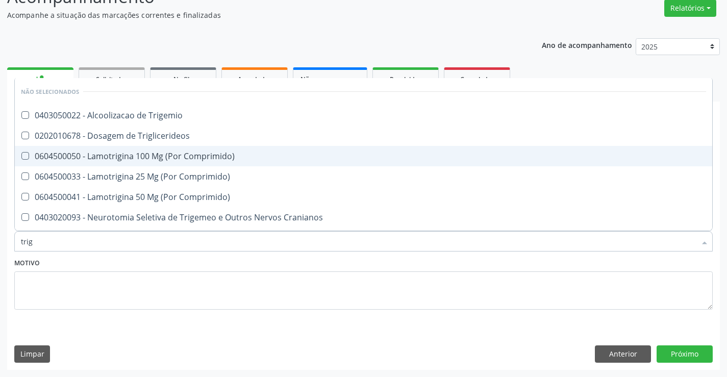
type input "trigl"
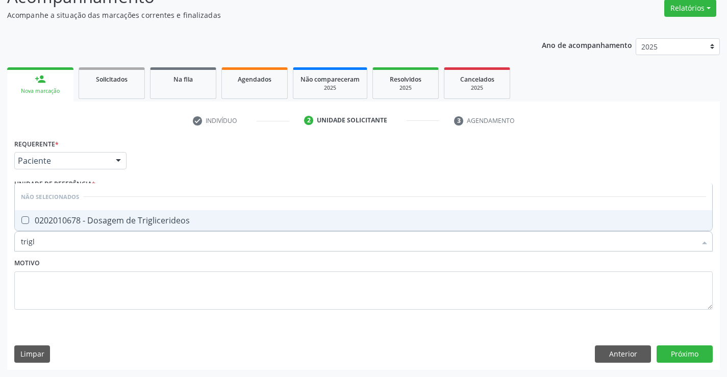
click at [169, 210] on span "0202010678 - Dosagem de Triglicerideos" at bounding box center [363, 220] width 697 height 20
checkbox Triglicerideos "true"
click at [165, 265] on div "Motivo" at bounding box center [363, 283] width 698 height 54
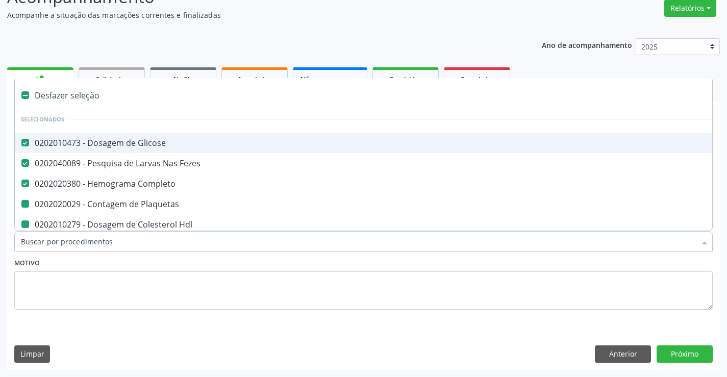
type input "u"
checkbox Plaquetas "false"
checkbox Hdl "false"
checkbox Ldl "false"
checkbox Total "false"
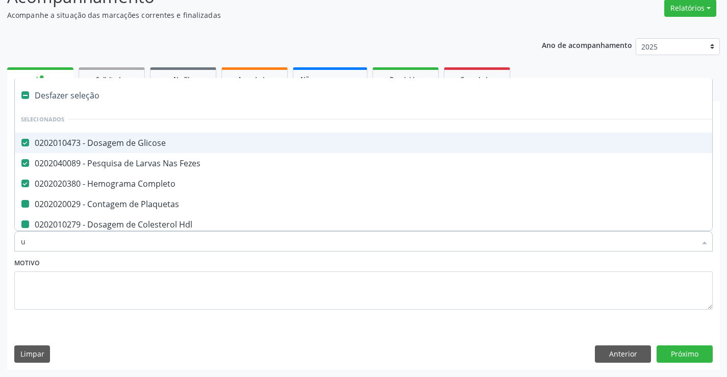
checkbox Triglicerideos "false"
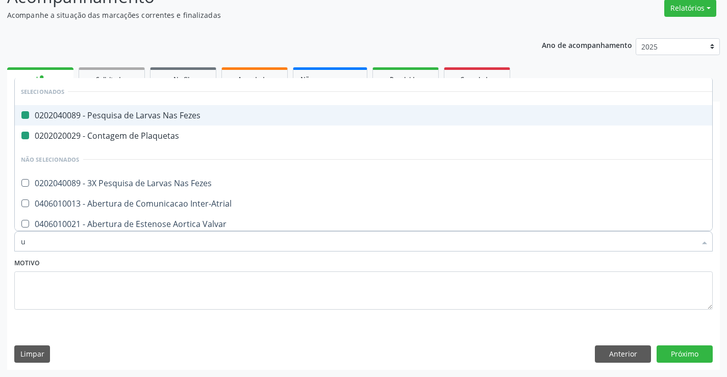
type input "ur"
checkbox Fezes "false"
checkbox Plaquetas "false"
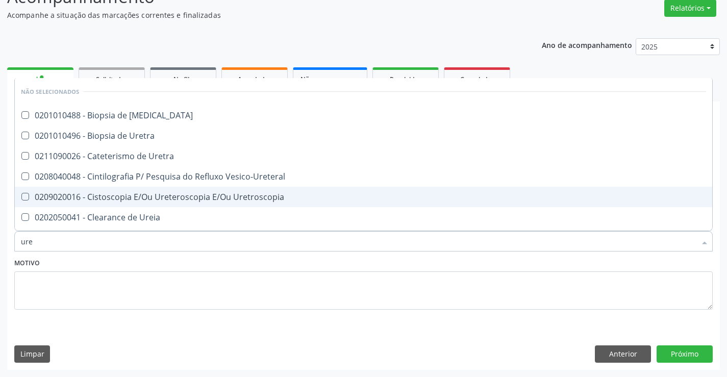
type input "urei"
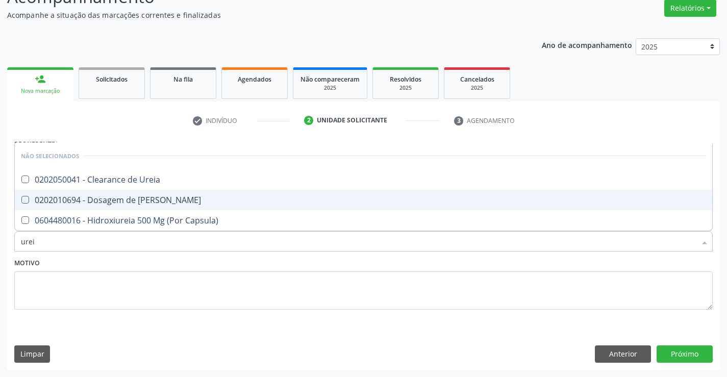
click at [187, 195] on span "0202010694 - Dosagem de [PERSON_NAME]" at bounding box center [363, 200] width 697 height 20
checkbox Ureia "true"
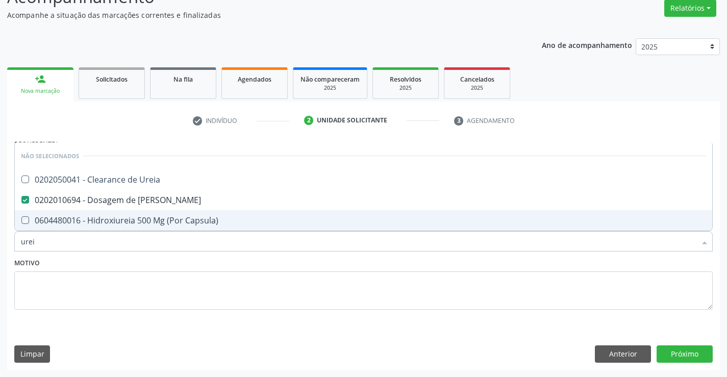
click at [200, 263] on div "Motivo" at bounding box center [363, 283] width 698 height 54
checkbox Ureia "true"
checkbox Capsula\) "true"
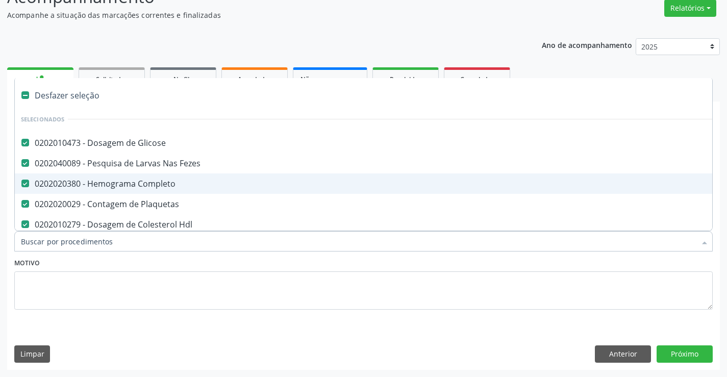
type input "c"
checkbox Ureia "false"
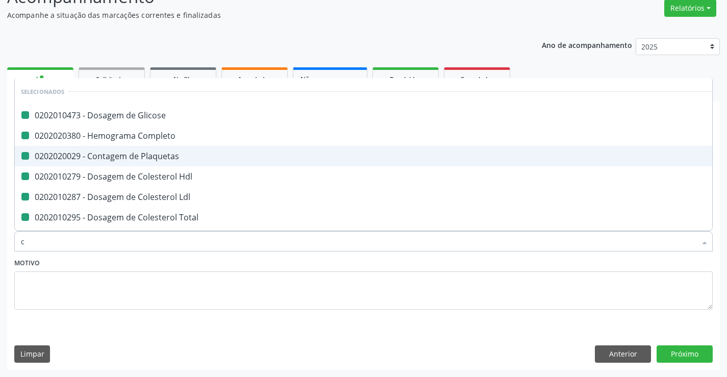
type input "cr"
checkbox Glicose "false"
checkbox Completo "false"
checkbox Plaquetas "false"
checkbox Hdl "false"
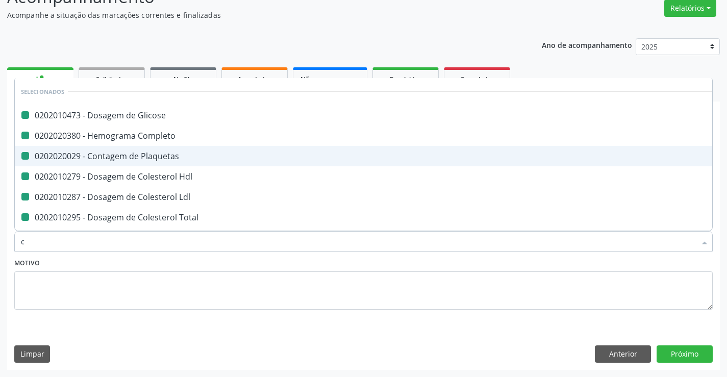
checkbox Ldl "false"
checkbox Total "false"
checkbox Triglicerideos "false"
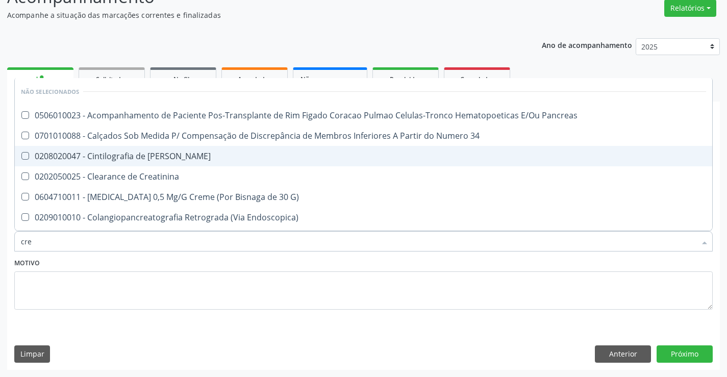
type input "crea"
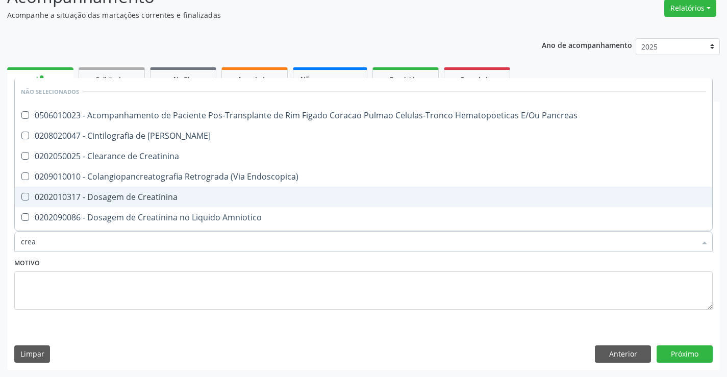
click at [198, 189] on span "0202010317 - Dosagem de Creatinina" at bounding box center [363, 197] width 697 height 20
checkbox Creatinina "true"
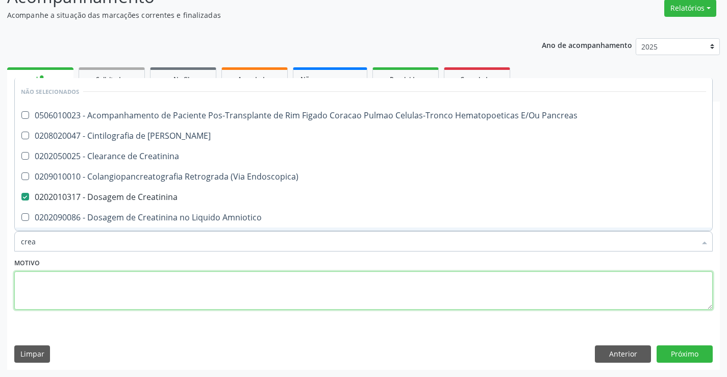
click at [219, 278] on textarea at bounding box center [363, 290] width 698 height 39
checkbox Pancreas "true"
checkbox Creatinina "true"
checkbox Endoscopica\) "true"
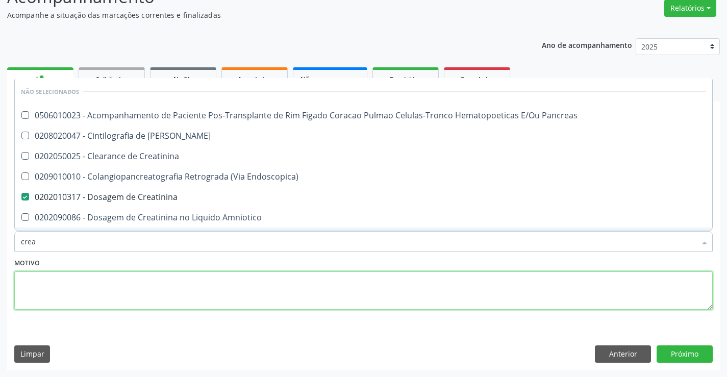
checkbox Amniotico "true"
checkbox \(Cpk\) "true"
checkbox Oncologia "true"
checkbox Rim "true"
checkbox Mb "true"
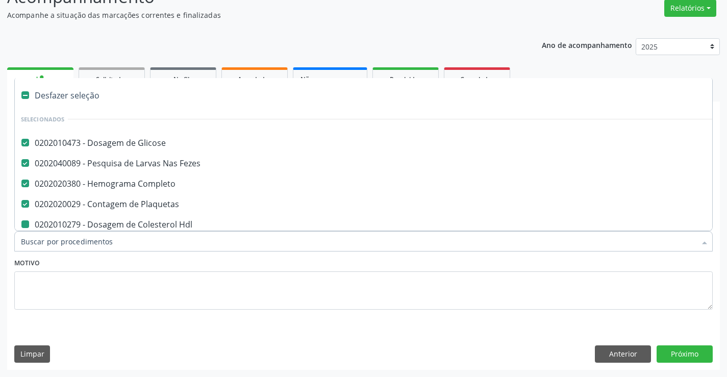
type input "u"
checkbox Hdl "false"
checkbox Ldl "false"
checkbox Total "false"
checkbox Ureia "false"
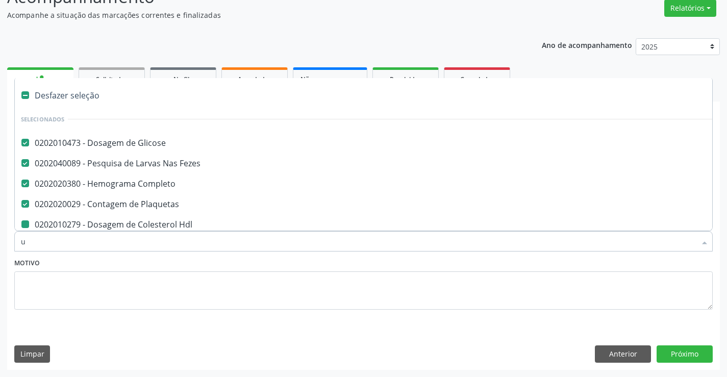
checkbox Creatinina "false"
checkbox Triglicerideos "false"
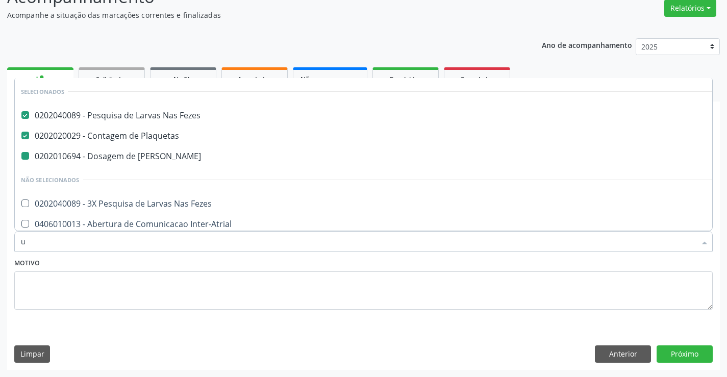
type input "ur"
checkbox Ureia "false"
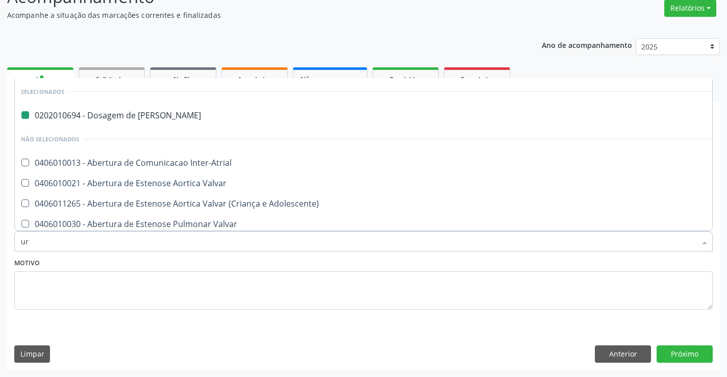
type input "uri"
checkbox Ureia "false"
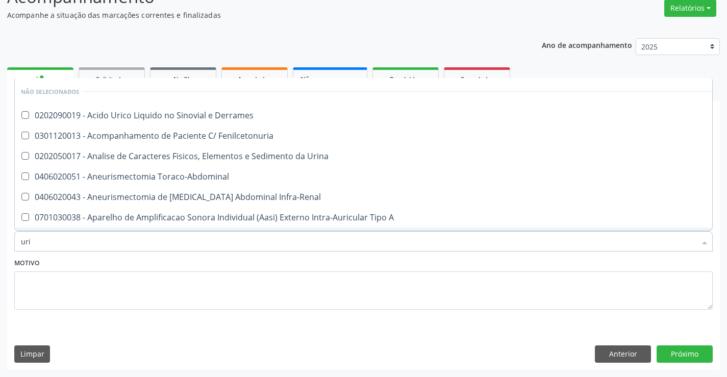
type input "urin"
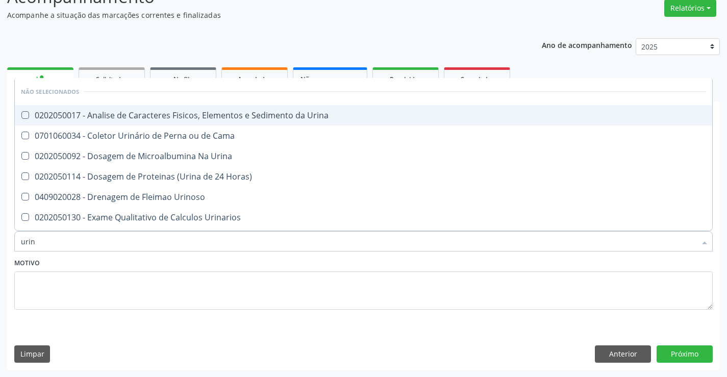
click at [215, 113] on div "0202050017 - Analise de Caracteres Fisicos, Elementos e Sedimento da Urina" at bounding box center [363, 115] width 685 height 8
checkbox Urina "true"
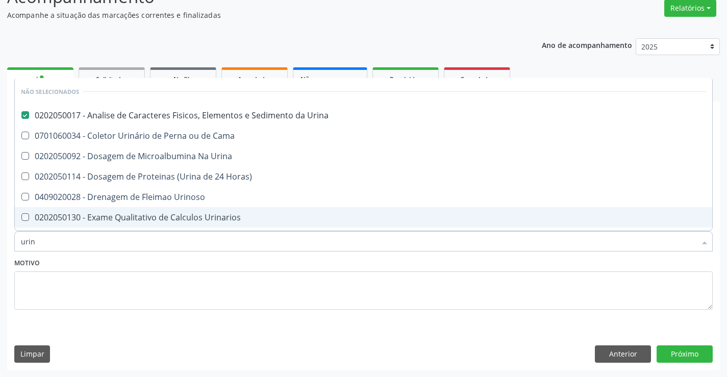
click at [210, 264] on div "Motivo" at bounding box center [363, 283] width 698 height 54
checkbox Urina "true"
checkbox Urinoso "true"
checkbox Urinarios "true"
checkbox Quantitativa "true"
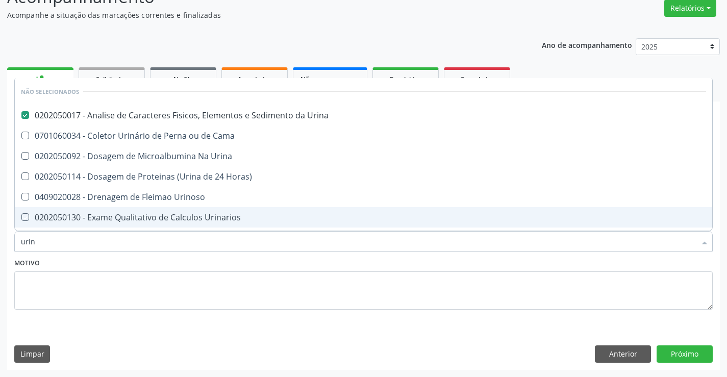
checkbox Urina "true"
checkbox Delgada\) "true"
checkbox Urina "true"
checkbox Horas\) "true"
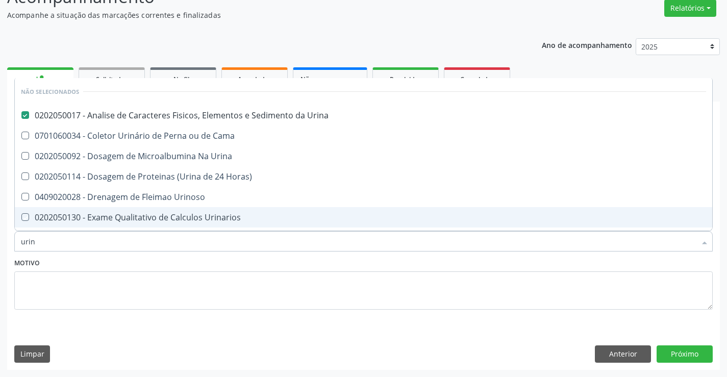
checkbox Cama "true"
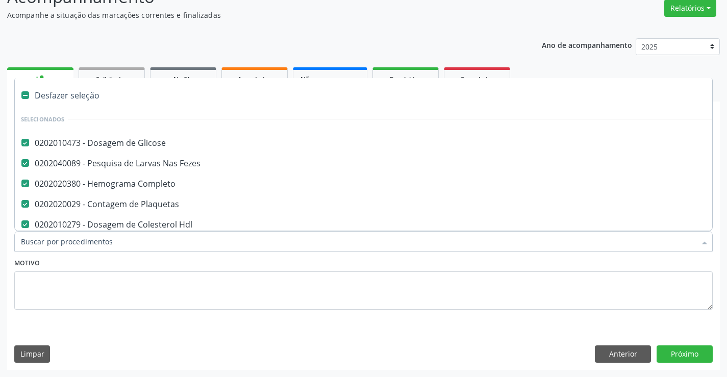
type input "t"
checkbox Creatinina "false"
checkbox Urina "false"
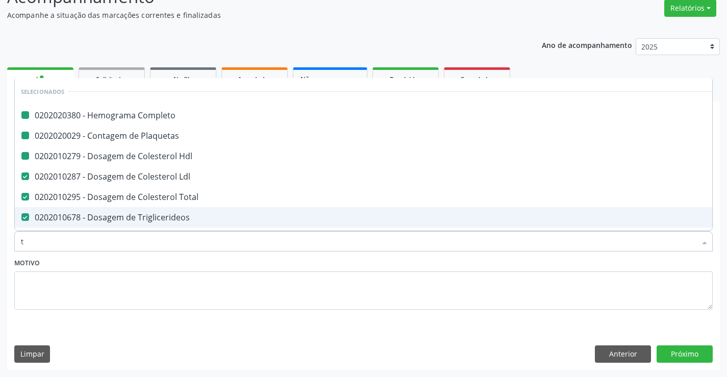
type input "tg"
checkbox Completo "false"
checkbox Hdl "false"
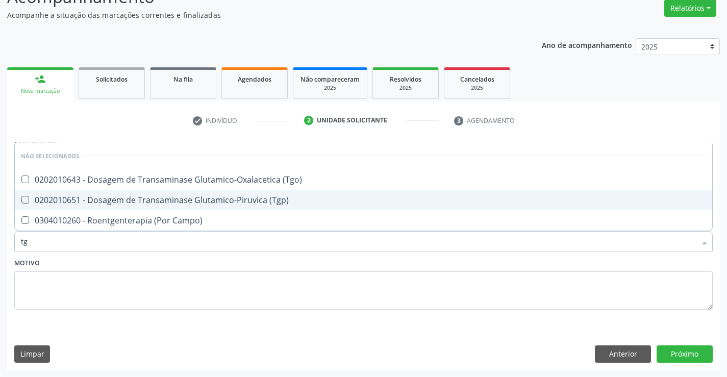
click at [212, 193] on span "0202010651 - Dosagem de Transaminase Glutamico-Piruvica (Tgp)" at bounding box center [363, 200] width 697 height 20
checkbox \(Tgp\) "true"
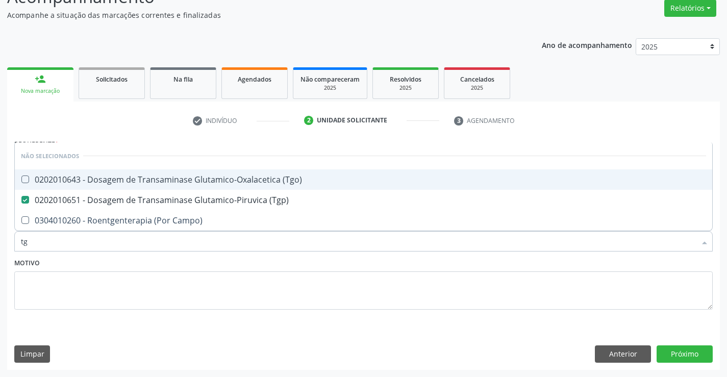
click at [212, 180] on div "0202010643 - Dosagem de Transaminase Glutamico-Oxalacetica (Tgo)" at bounding box center [363, 180] width 685 height 8
checkbox \(Tgo\) "true"
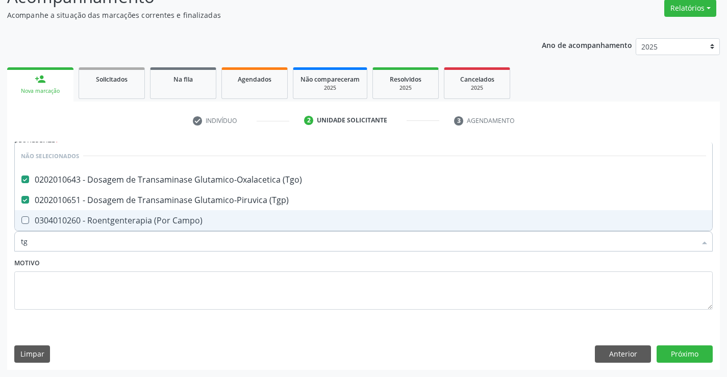
click at [194, 263] on div "Motivo" at bounding box center [363, 283] width 698 height 54
checkbox Campo\) "true"
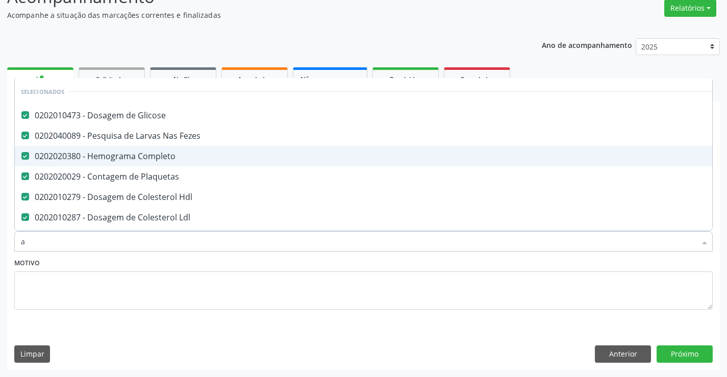
type input "ac"
checkbox Plaquetas "false"
checkbox Hdl "false"
checkbox Ldl "false"
checkbox Total "false"
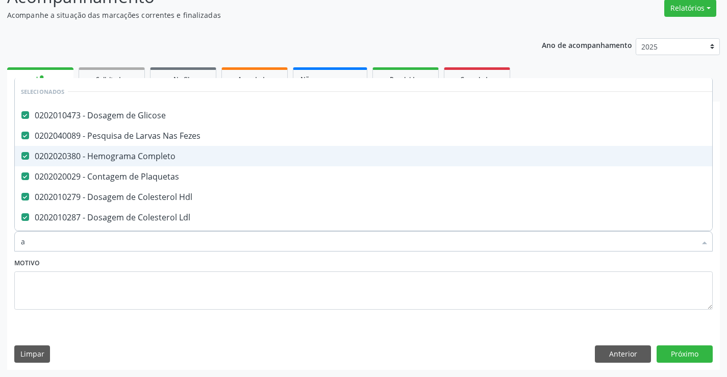
checkbox Triglicerideos "false"
checkbox Ureia "false"
checkbox Creatinina "false"
checkbox Urina "false"
checkbox \(Tgp\) "false"
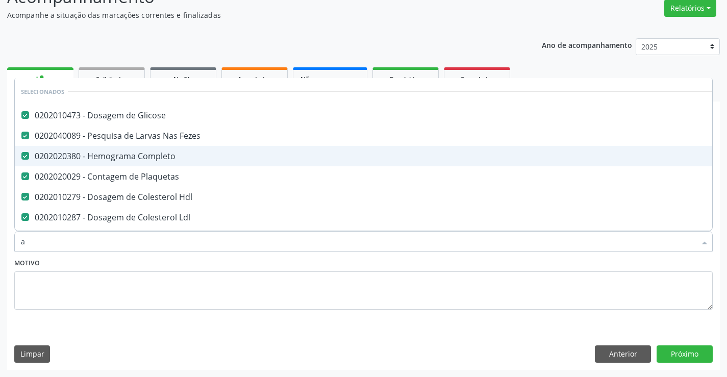
checkbox \(Tgo\) "false"
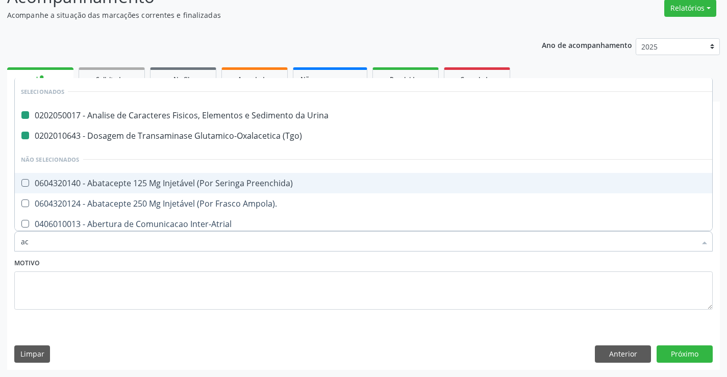
type input "aci"
checkbox Urina "false"
checkbox \(Tgo\) "false"
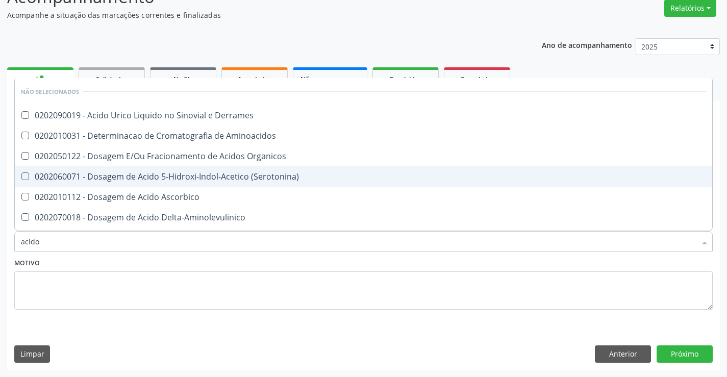
type input "acido u"
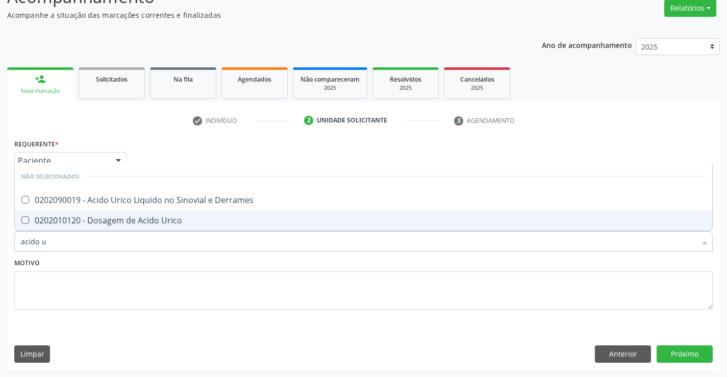
click at [196, 222] on div "0202010120 - Dosagem de Acido Urico" at bounding box center [363, 220] width 685 height 8
checkbox Urico "true"
click at [688, 348] on button "Próximo" at bounding box center [685, 353] width 56 height 17
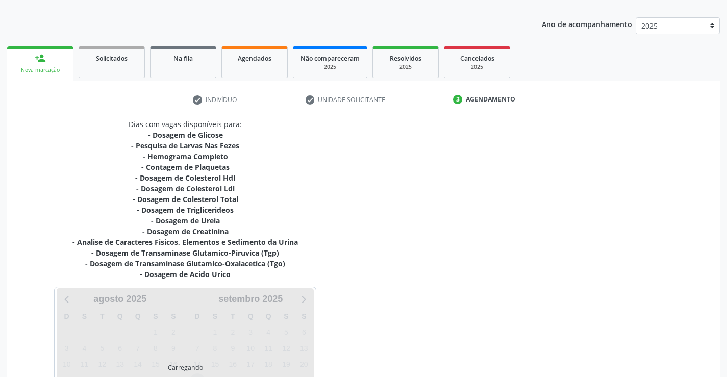
scroll to position [206, 0]
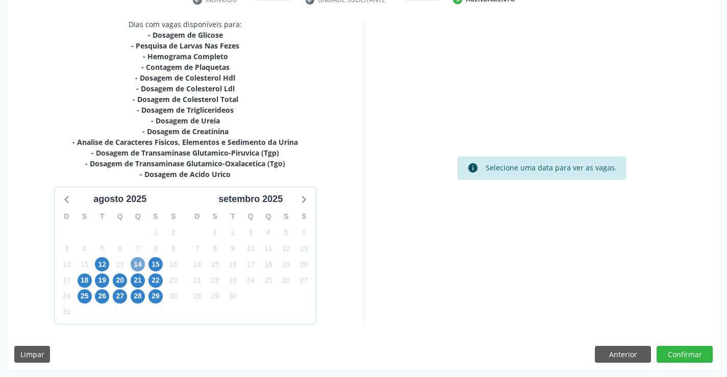
click at [141, 263] on span "14" at bounding box center [138, 264] width 14 height 14
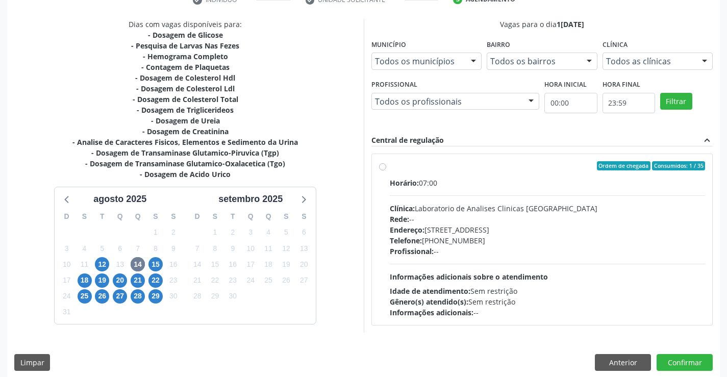
click at [398, 238] on span "Telefone:" at bounding box center [406, 241] width 32 height 10
click at [386, 170] on input "Ordem de chegada Consumidos: 1 / 35 Horário: 07:00 Clínica: Laboratorio de Anal…" at bounding box center [382, 165] width 7 height 9
radio input "true"
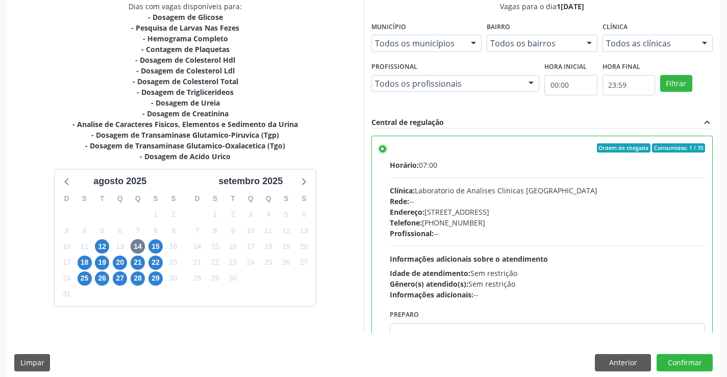
scroll to position [233, 0]
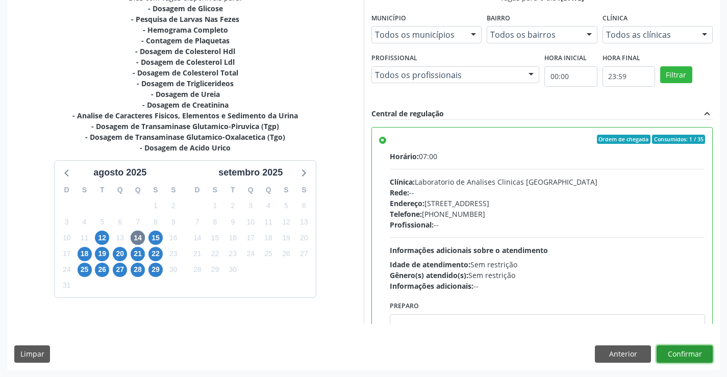
click at [699, 355] on button "Confirmar" at bounding box center [685, 353] width 56 height 17
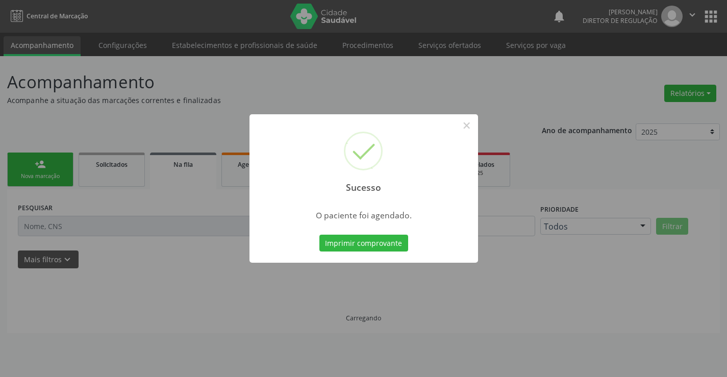
click at [319, 235] on button "Imprimir comprovante" at bounding box center [363, 243] width 89 height 17
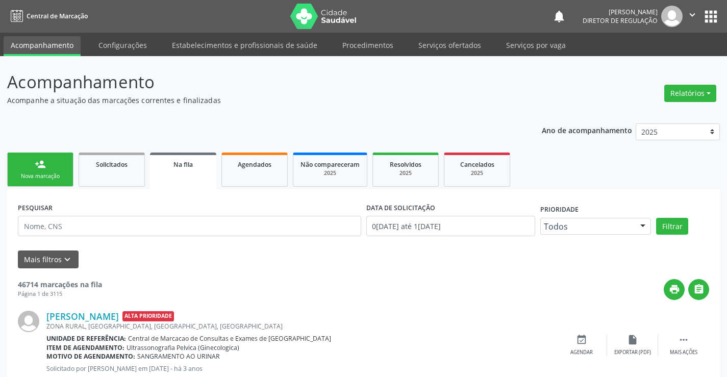
click at [43, 175] on div "Nova marcação" at bounding box center [40, 176] width 51 height 8
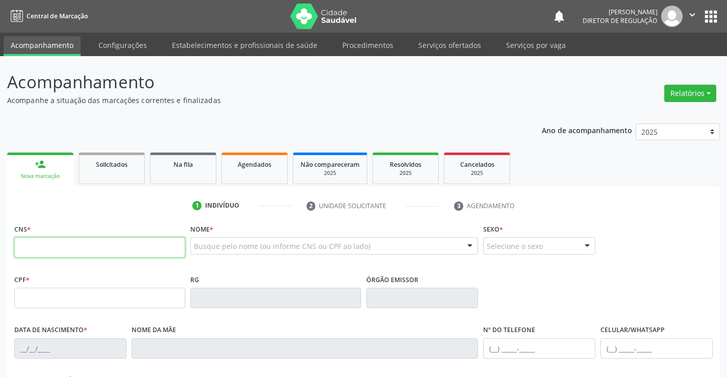
click at [108, 240] on input "text" at bounding box center [99, 247] width 171 height 20
paste input "705 0026 2915 8352"
type input "705 0026 2915 8352"
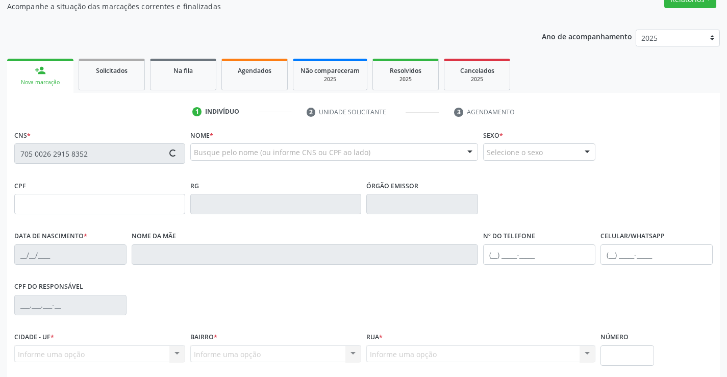
scroll to position [102, 0]
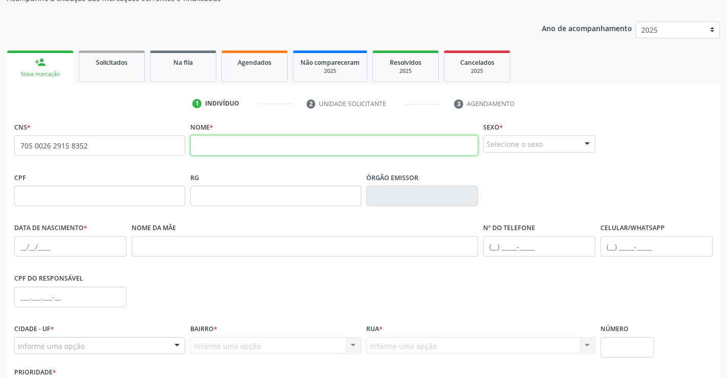
click at [291, 152] on input "text" at bounding box center [334, 145] width 288 height 20
type input "LUIZ AFONSO NASCIMENTO DA SILVA"
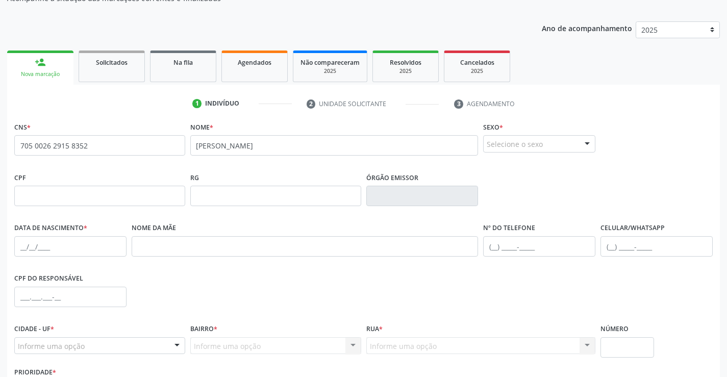
click at [514, 153] on fieldset "Sexo * Selecione o sexo Masculino Feminino Nenhum resultado encontrado para: " …" at bounding box center [539, 139] width 112 height 40
click at [540, 144] on div "Selecione o sexo" at bounding box center [539, 143] width 112 height 17
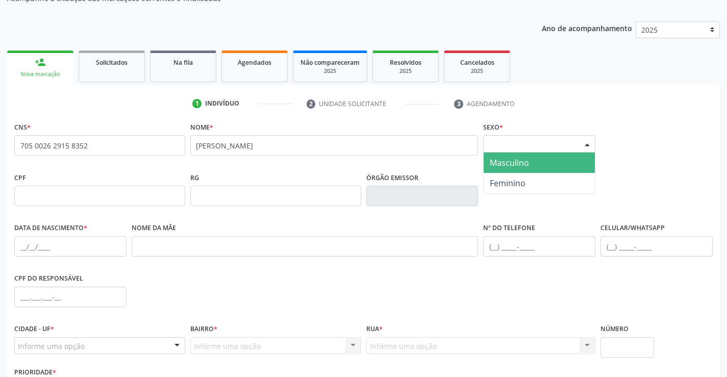
click at [554, 170] on span "Masculino" at bounding box center [539, 163] width 111 height 20
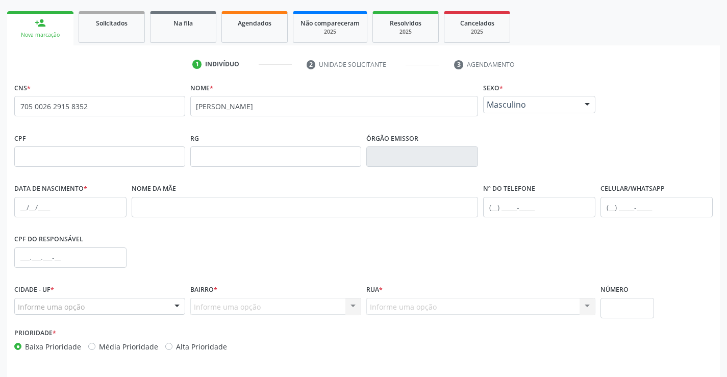
scroll to position [176, 0]
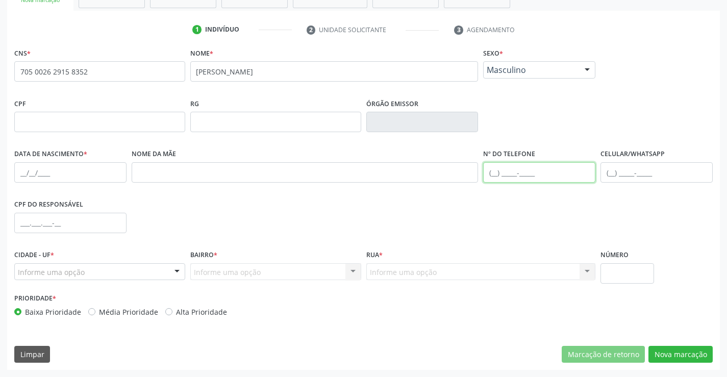
click at [535, 168] on input "text" at bounding box center [539, 172] width 112 height 20
click at [44, 172] on input "text" at bounding box center [70, 172] width 112 height 20
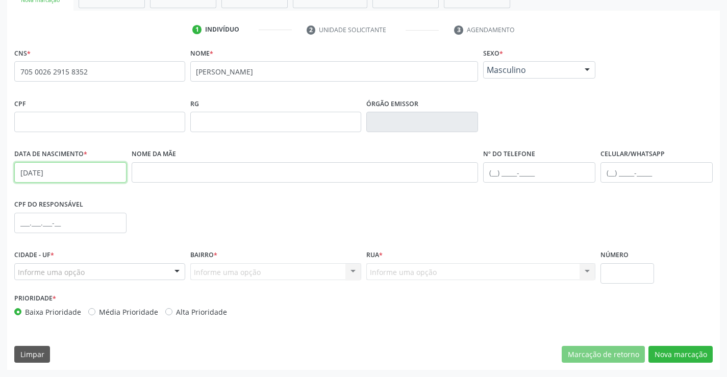
type input "13/08/1973"
click at [162, 265] on div "Informe uma opção" at bounding box center [99, 271] width 171 height 17
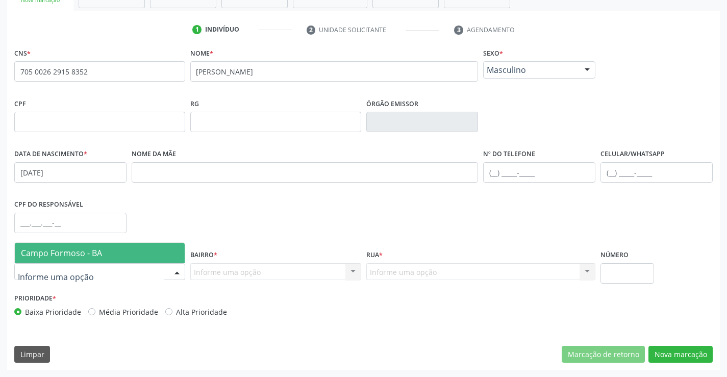
click at [161, 253] on span "Campo Formoso - BA" at bounding box center [100, 253] width 170 height 20
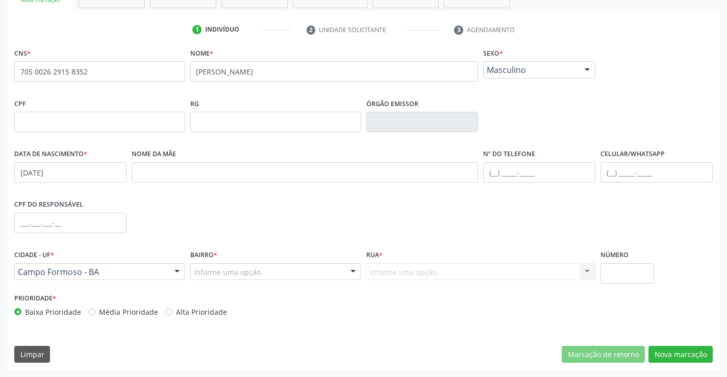
click at [337, 269] on div "Informe uma opção" at bounding box center [275, 271] width 171 height 17
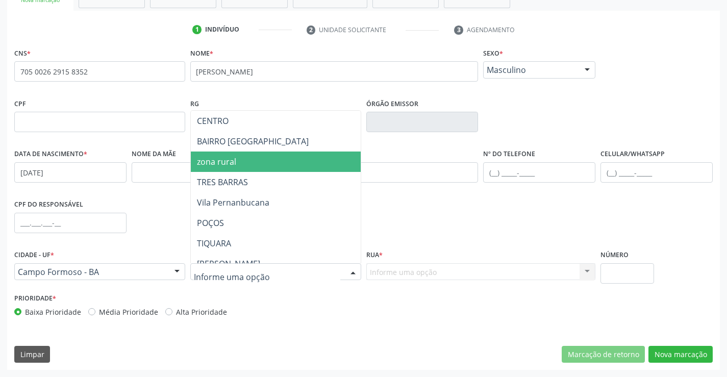
click at [291, 164] on span "zona rural" at bounding box center [301, 162] width 220 height 20
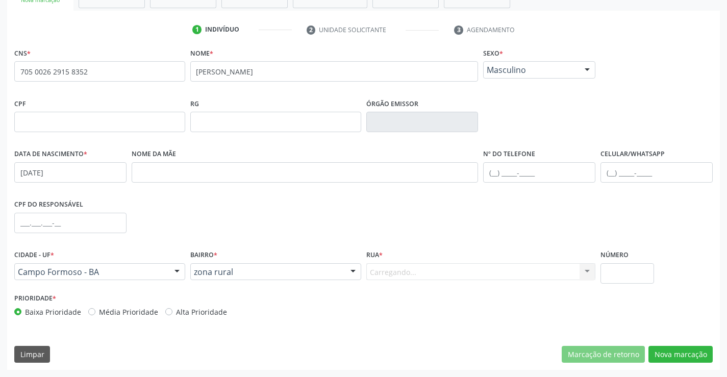
click at [476, 275] on div "Carregando... Nenhum resultado encontrado para: " " Nenhuma opção encontrada. D…" at bounding box center [481, 271] width 230 height 17
click at [476, 275] on div "Informe uma opção" at bounding box center [481, 271] width 230 height 17
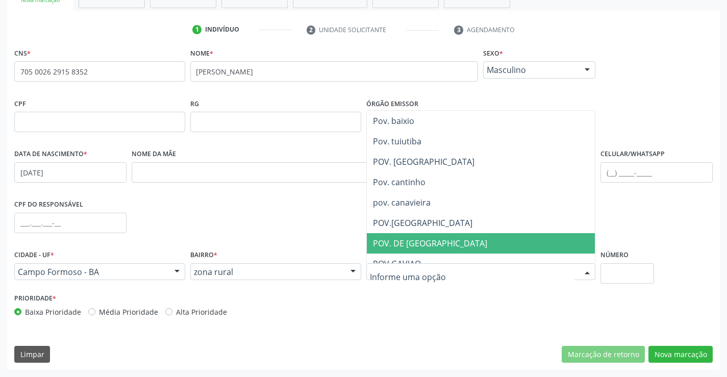
click at [468, 247] on span "POV. DE POÇOS" at bounding box center [498, 243] width 262 height 20
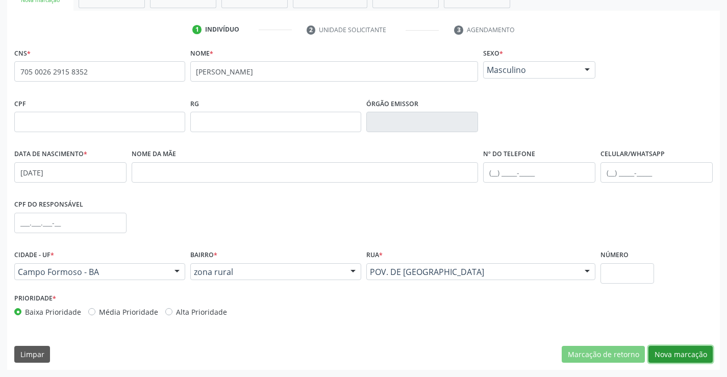
click at [681, 355] on button "Nova marcação" at bounding box center [680, 354] width 64 height 17
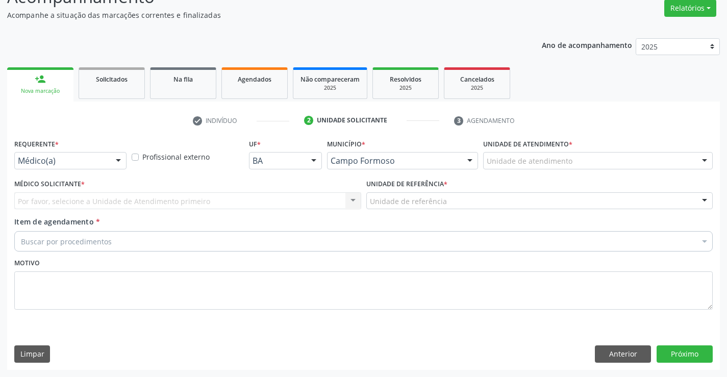
scroll to position [85, 0]
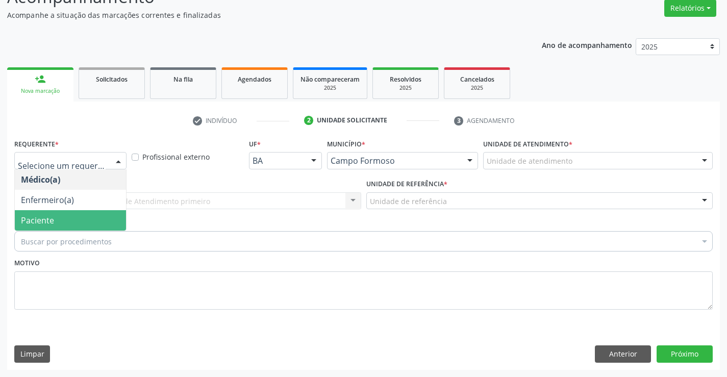
click at [87, 219] on span "Paciente" at bounding box center [70, 220] width 111 height 20
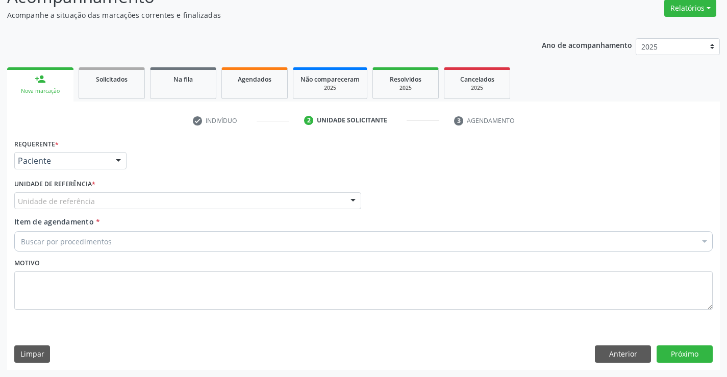
click at [161, 206] on div "Unidade de referência" at bounding box center [187, 200] width 347 height 17
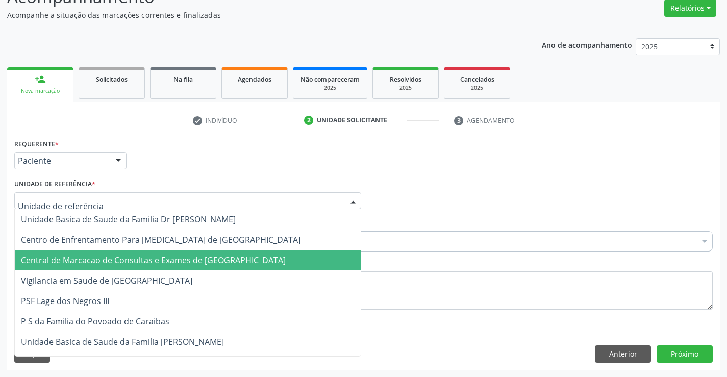
click at [171, 254] on span "Central de Marcacao de Consultas e Exames de [GEOGRAPHIC_DATA]" at bounding box center [188, 260] width 346 height 20
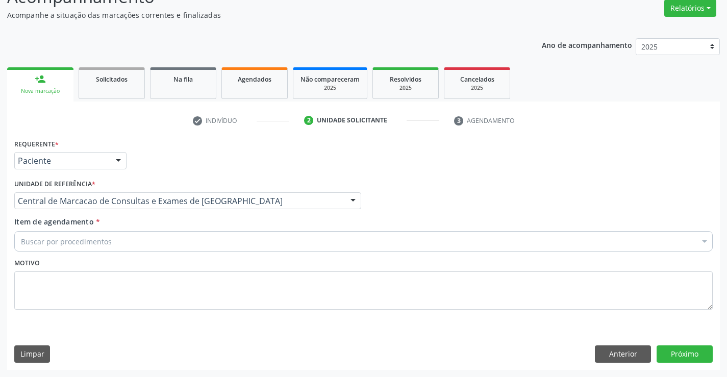
click at [195, 244] on div "Buscar por procedimentos" at bounding box center [363, 241] width 698 height 20
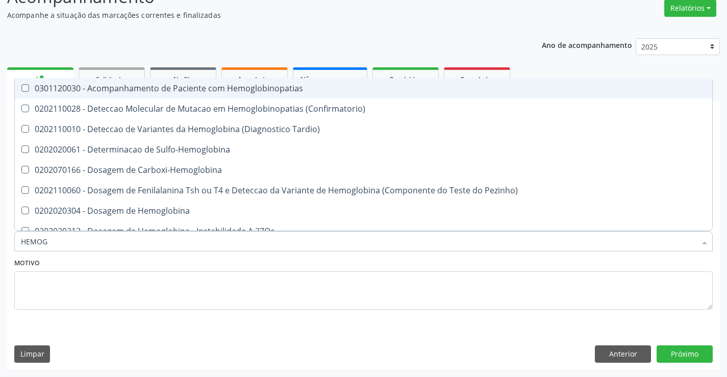
type input "HEMOGR"
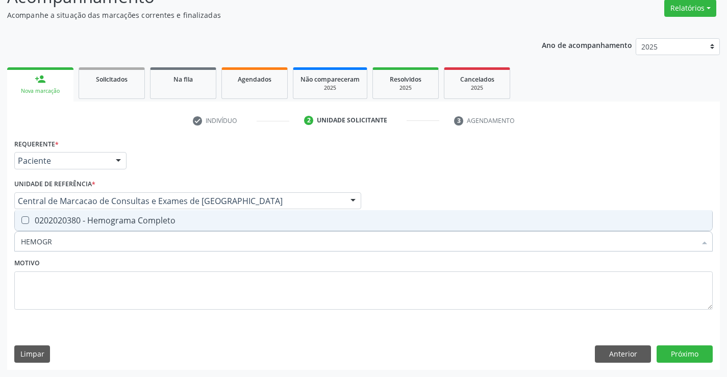
click at [189, 230] on span "0202020380 - Hemograma Completo" at bounding box center [363, 220] width 697 height 20
checkbox Completo "true"
type input "HEMOGR"
click at [194, 269] on div "Motivo" at bounding box center [363, 283] width 698 height 54
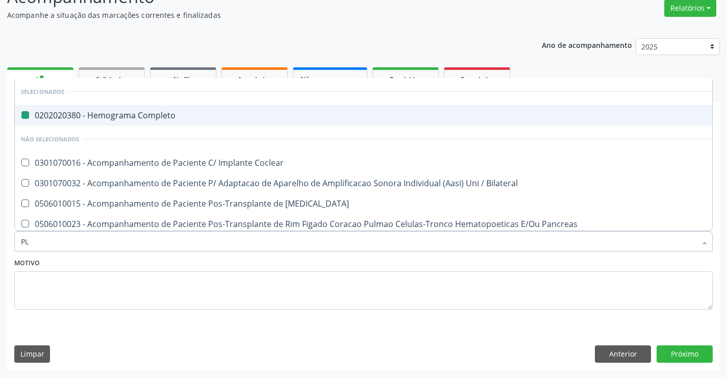
type input "PLA"
checkbox Completo "false"
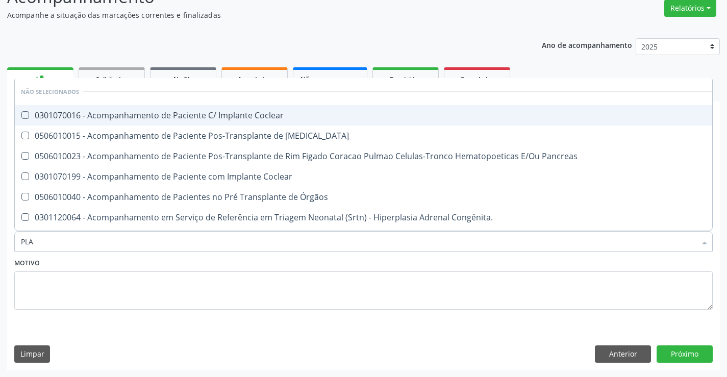
type input "PLAQ"
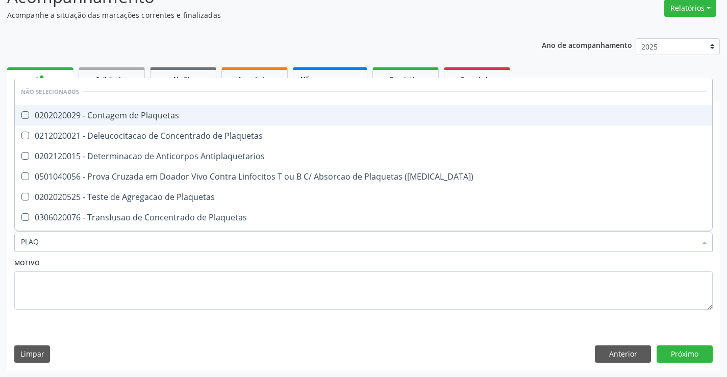
click at [148, 121] on span "0202020029 - Contagem de Plaquetas" at bounding box center [363, 115] width 697 height 20
checkbox Plaquetas "true"
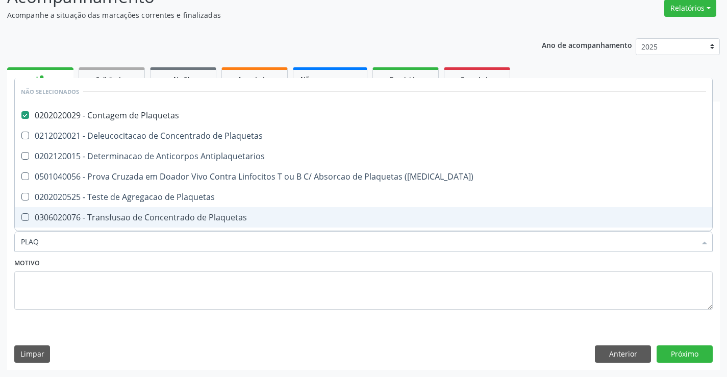
click at [141, 261] on div "Motivo" at bounding box center [363, 283] width 698 height 54
checkbox Plaquetas "true"
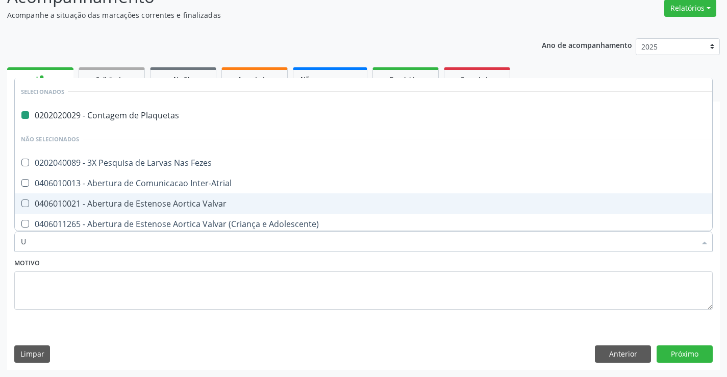
type input "UR"
checkbox Plaquetas "false"
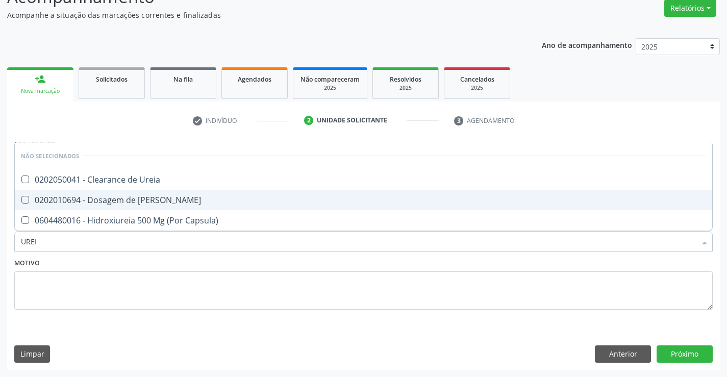
type input "UREIA"
click at [136, 200] on div "0202010694 - Dosagem de [PERSON_NAME]" at bounding box center [363, 200] width 685 height 8
checkbox Ureia "true"
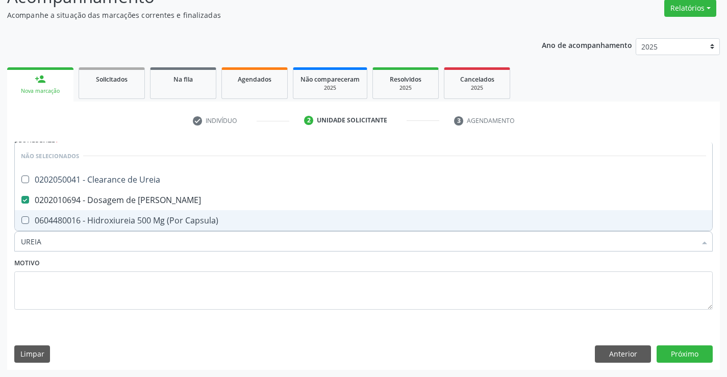
click at [136, 260] on div "Motivo" at bounding box center [363, 283] width 698 height 54
checkbox Ureia "true"
checkbox Capsula\) "true"
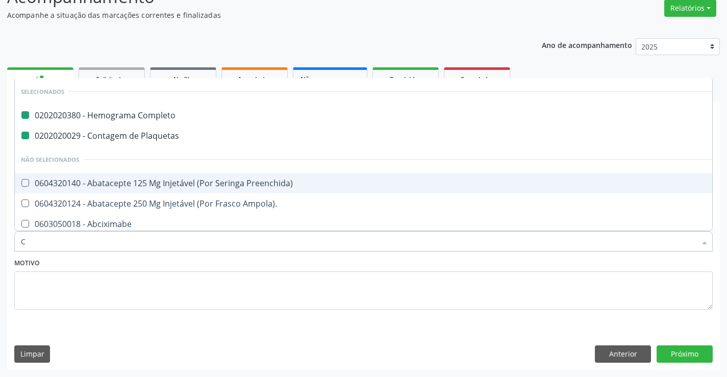
type input "CR"
checkbox Completo "false"
checkbox Plaquetas "false"
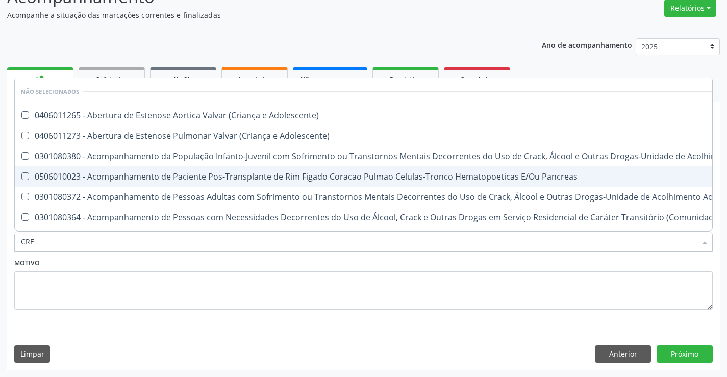
type input "CREA"
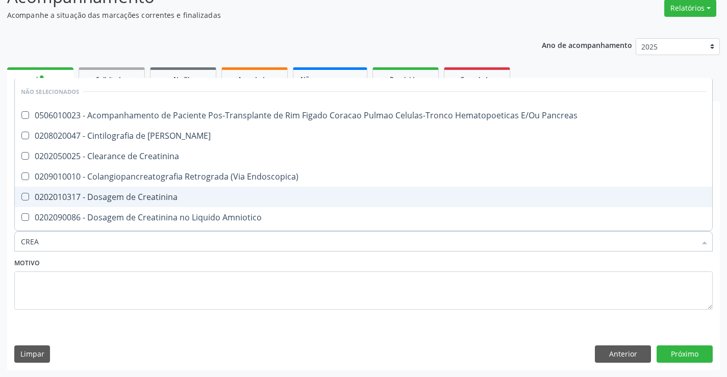
click at [137, 196] on div "0202010317 - Dosagem de Creatinina" at bounding box center [363, 197] width 685 height 8
checkbox Creatinina "true"
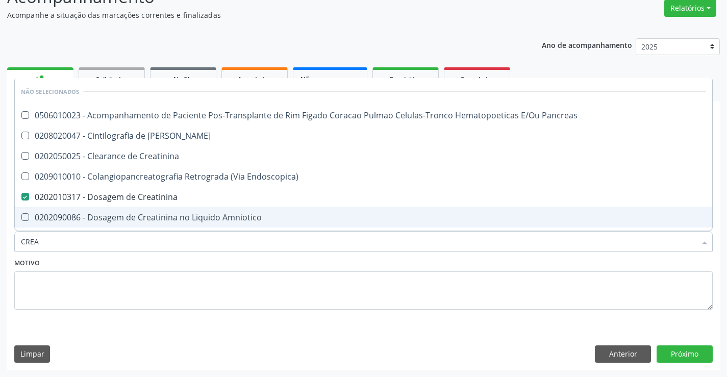
click at [151, 270] on div "Motivo" at bounding box center [363, 283] width 698 height 54
checkbox Pancreas "true"
checkbox Endoscopica\) "true"
checkbox Creatinina "true"
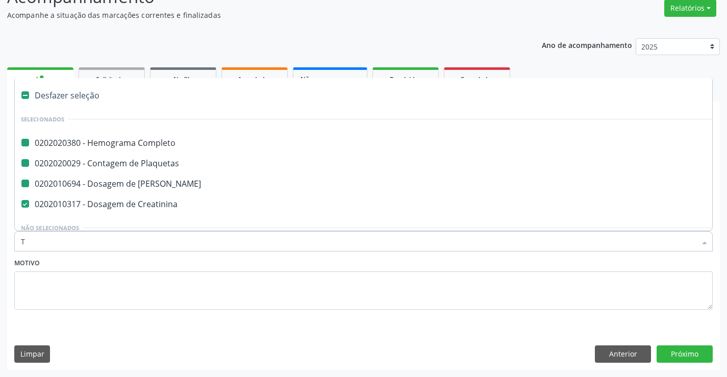
type input "TG"
checkbox Completo "false"
checkbox Plaquetas "false"
checkbox Ureia "false"
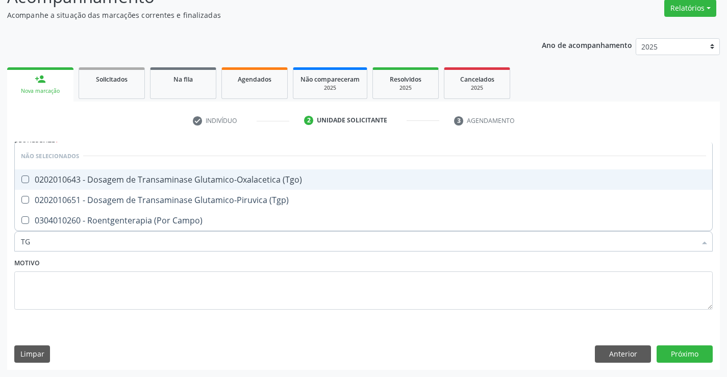
click at [173, 189] on span "0202010643 - Dosagem de Transaminase Glutamico-Oxalacetica (Tgo)" at bounding box center [363, 179] width 697 height 20
checkbox \(Tgo\) "true"
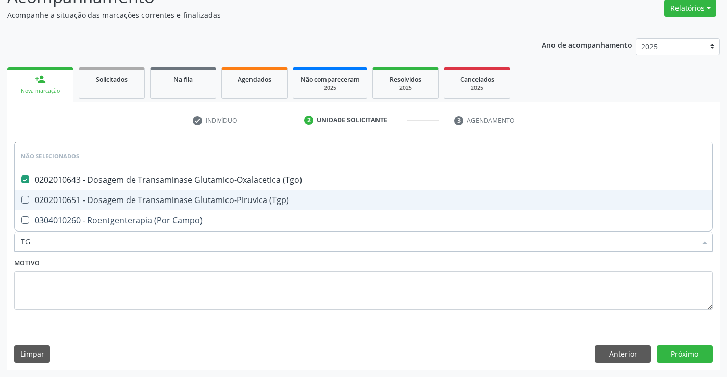
click at [184, 192] on span "0202010651 - Dosagem de Transaminase Glutamico-Piruvica (Tgp)" at bounding box center [363, 200] width 697 height 20
checkbox \(Tgp\) "true"
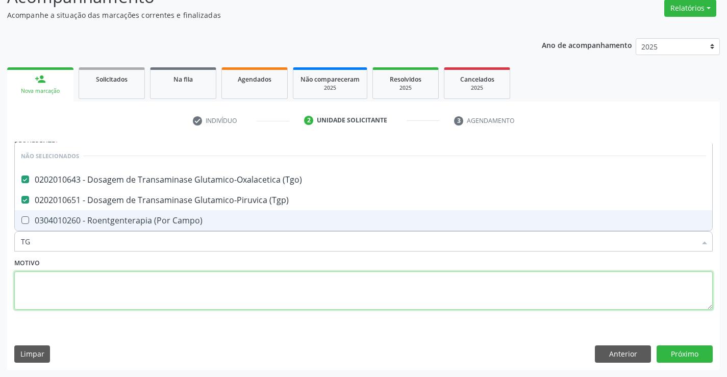
click at [165, 272] on textarea at bounding box center [363, 290] width 698 height 39
checkbox Campo\) "true"
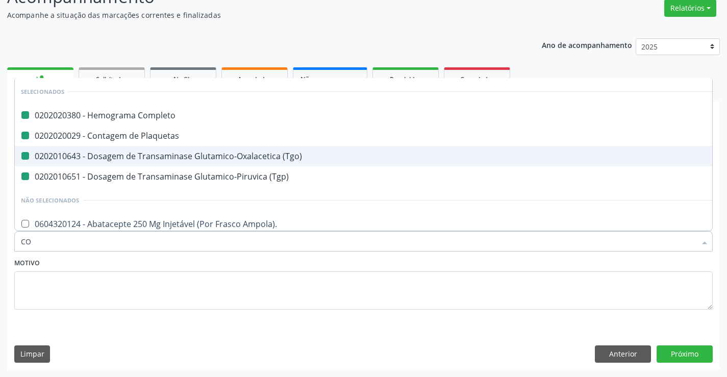
type input "COL"
checkbox Completo "false"
checkbox Plaquetas "false"
checkbox \(Tgo\) "false"
checkbox \(Tgp\) "false"
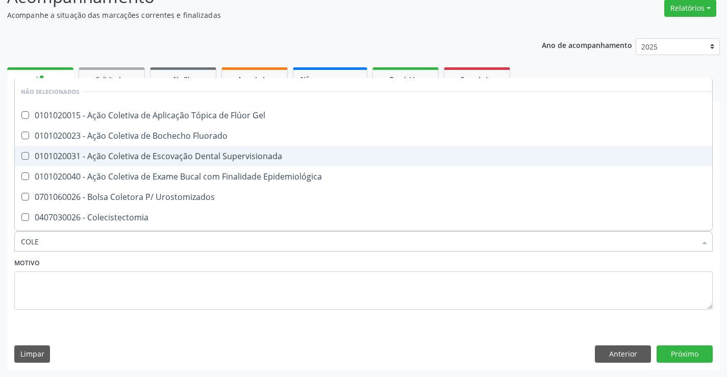
type input "COLES"
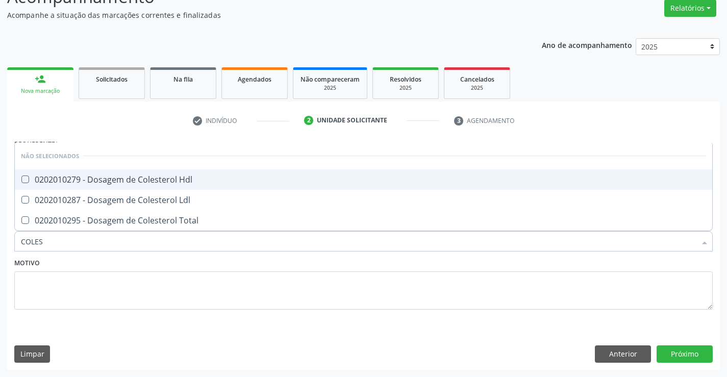
click at [163, 187] on span "0202010279 - Dosagem de Colesterol Hdl" at bounding box center [363, 179] width 697 height 20
checkbox Hdl "true"
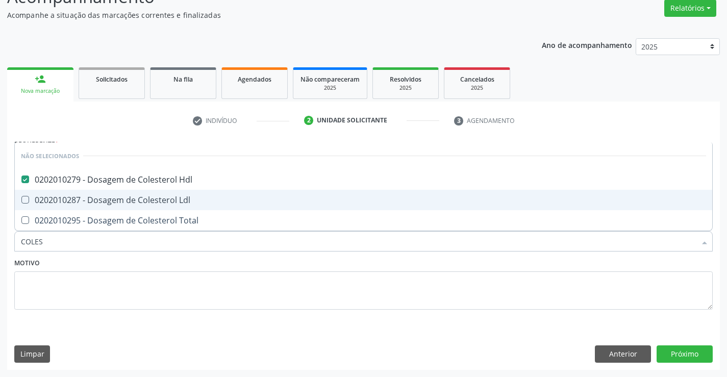
click at [167, 200] on div "0202010287 - Dosagem de Colesterol Ldl" at bounding box center [363, 200] width 685 height 8
checkbox Ldl "true"
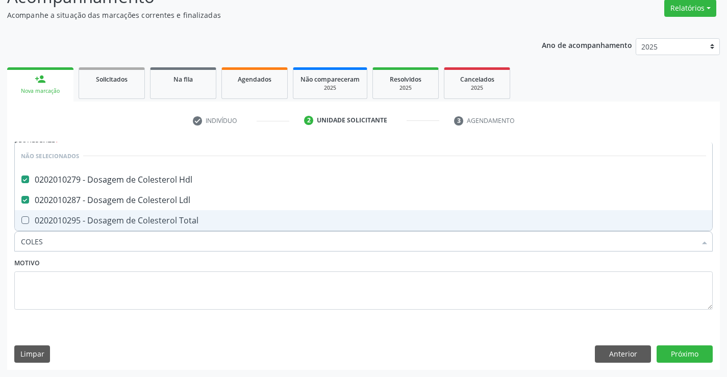
click at [168, 211] on span "0202010295 - Dosagem de Colesterol Total" at bounding box center [363, 220] width 697 height 20
checkbox Total "true"
type input "COLES"
click at [167, 258] on div "Motivo" at bounding box center [363, 283] width 698 height 54
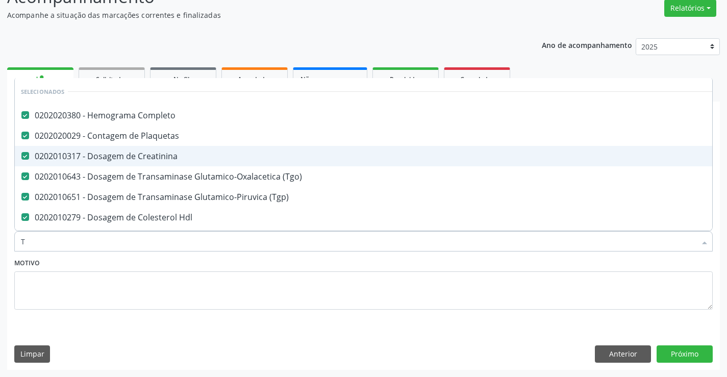
type input "TR"
checkbox \(Tgo\) "false"
checkbox \(Tgp\) "false"
checkbox Hdl "false"
checkbox Ldl "false"
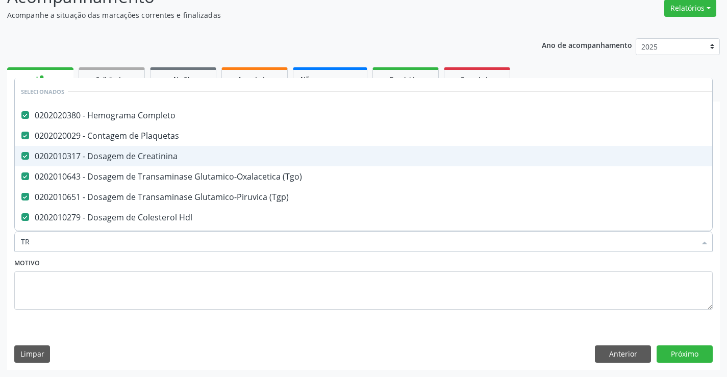
checkbox Total "false"
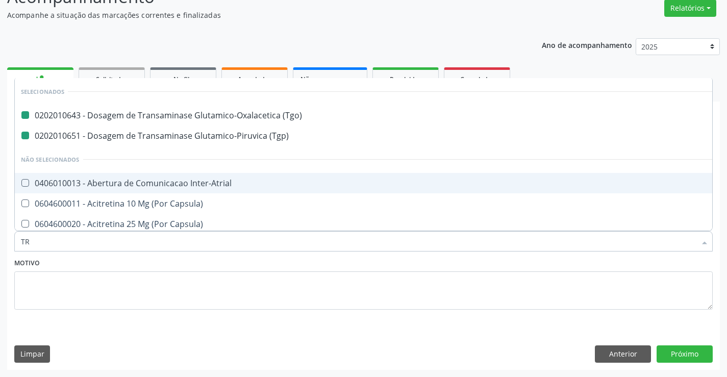
type input "TRI"
checkbox \(Tgo\) "false"
checkbox \(Tgp\) "false"
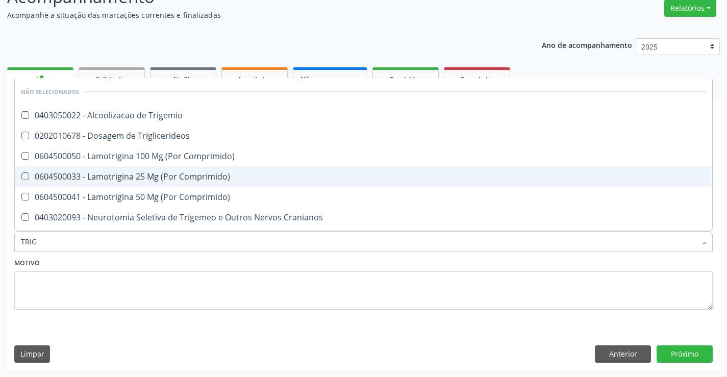
type input "TRIGL"
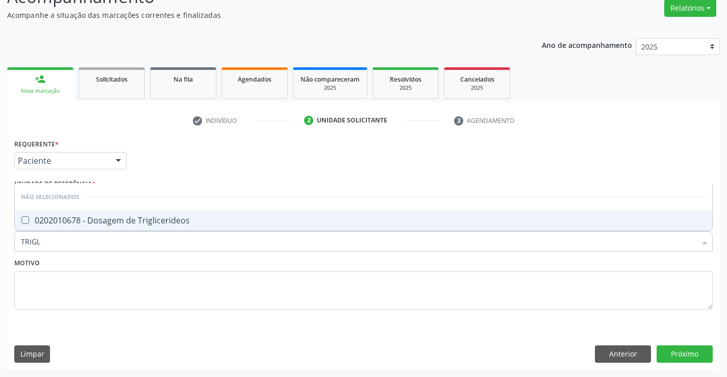
click at [171, 217] on div "0202010678 - Dosagem de Triglicerideos" at bounding box center [363, 220] width 685 height 8
checkbox Triglicerideos "true"
click at [162, 269] on div "Motivo" at bounding box center [363, 283] width 698 height 54
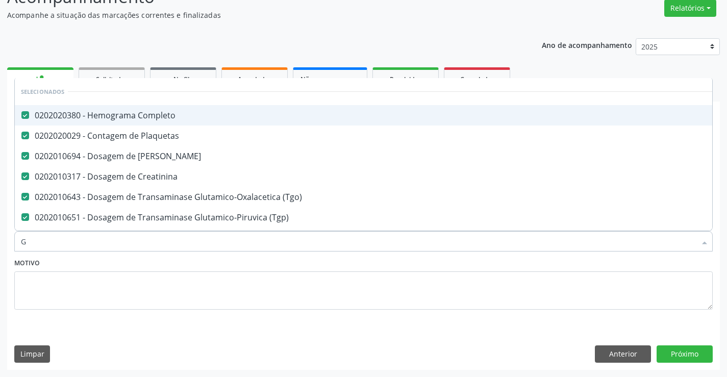
type input "GL"
checkbox \(Tgo\) "false"
checkbox \(Tgp\) "false"
checkbox Hdl "false"
checkbox Ldl "false"
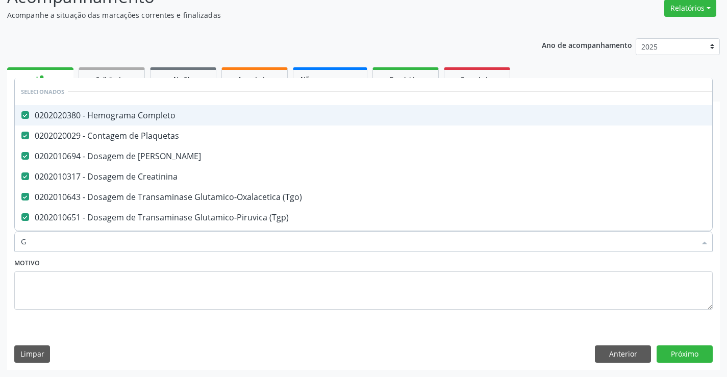
checkbox Total "false"
checkbox Triglicerideos "false"
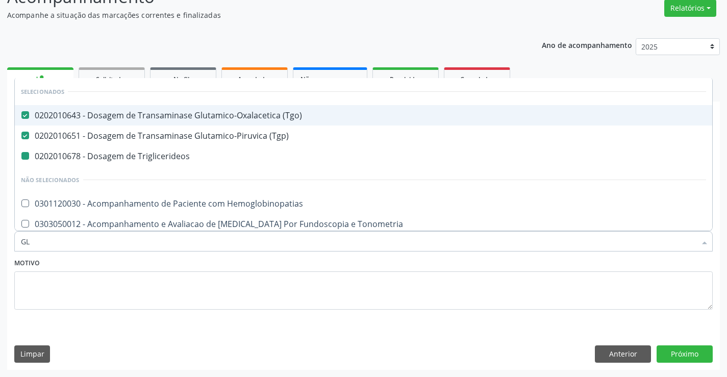
type input "GLI"
checkbox Triglicerideos "false"
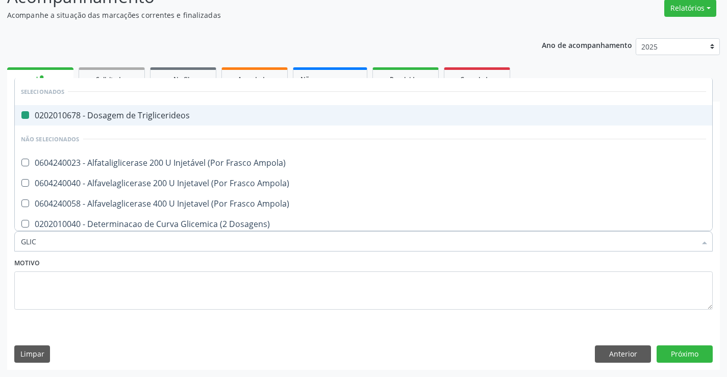
type input "GLICO"
checkbox Triglicerideos "false"
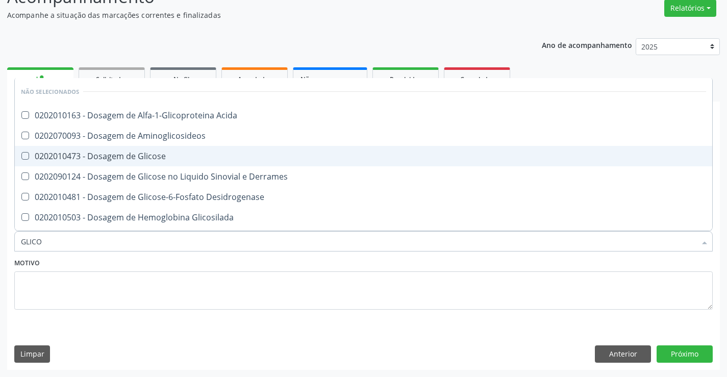
click at [147, 153] on div "0202010473 - Dosagem de Glicose" at bounding box center [363, 156] width 685 height 8
checkbox Glicose "true"
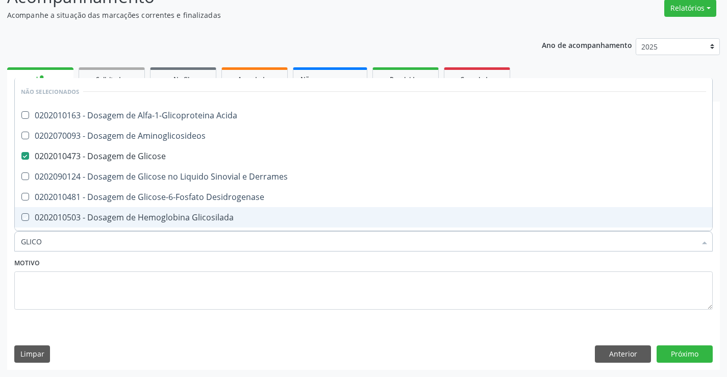
click at [161, 257] on div "Motivo" at bounding box center [363, 283] width 698 height 54
checkbox Acida "true"
checkbox Desidrogenase "true"
checkbox Glicosilada "true"
checkbox Quantitativa "true"
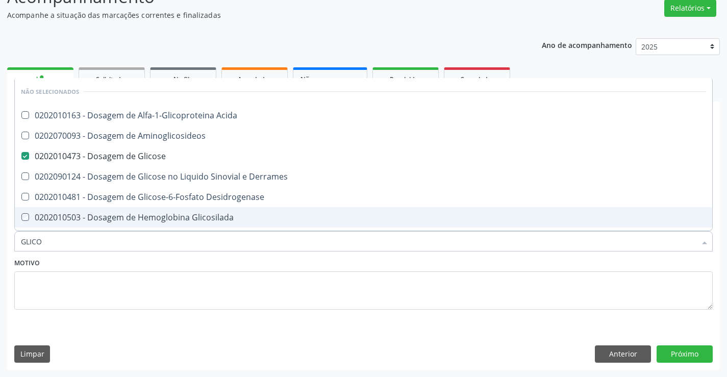
checkbox Urina "true"
checkbox Glicose "true"
checkbox Derrames "true"
checkbox Aminoglicosideos "true"
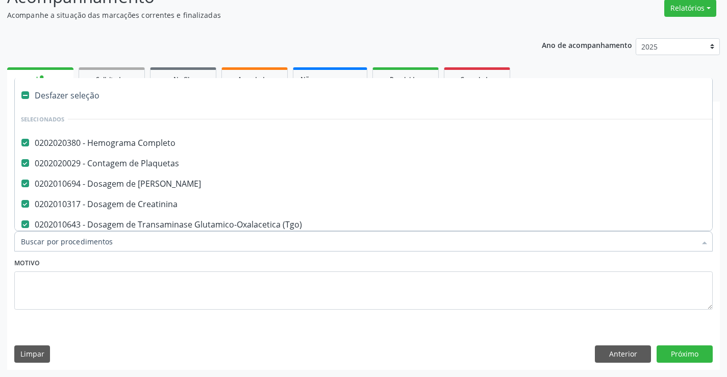
type input "U"
checkbox \(Tgp\) "false"
checkbox Hdl "false"
checkbox Ldl "false"
checkbox Total "false"
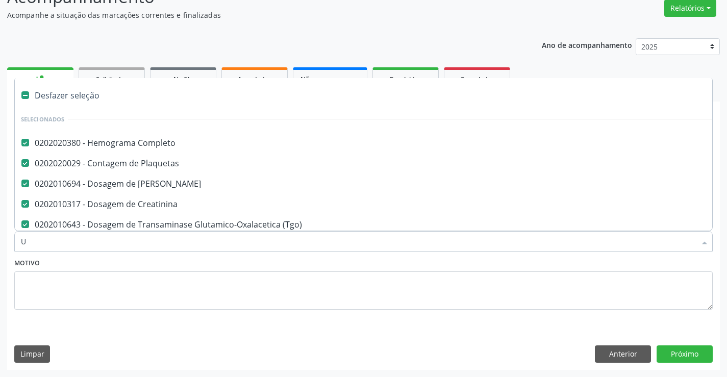
checkbox Triglicerideos "false"
checkbox Glicose "false"
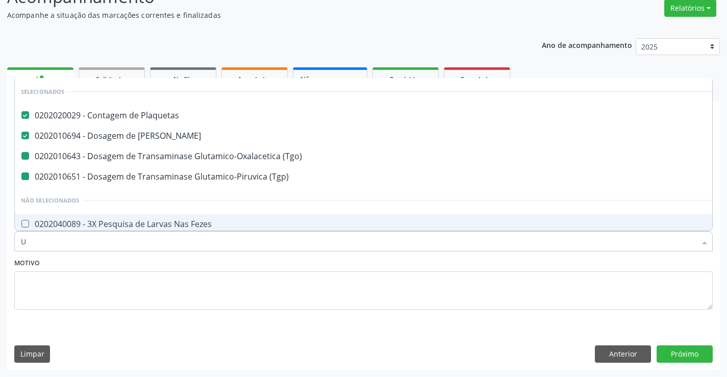
type input "UR"
checkbox \(Tgo\) "false"
checkbox \(Tgp\) "false"
type input "URI"
checkbox Plaquetas "false"
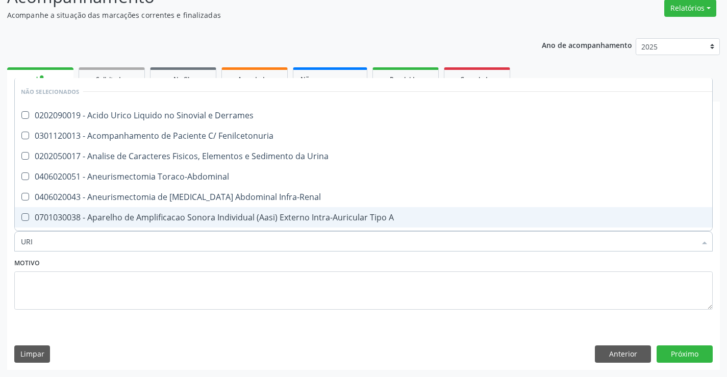
type input "URIN"
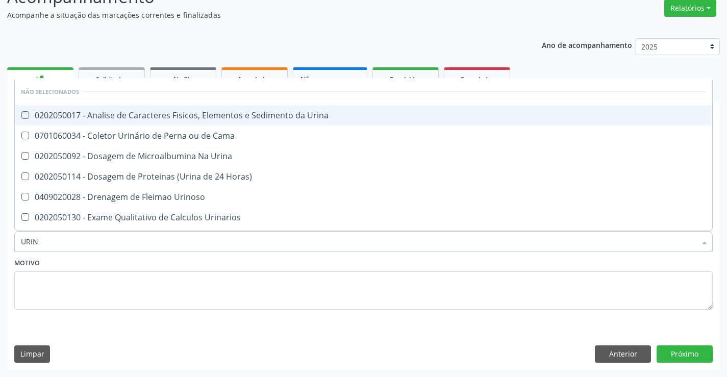
click at [168, 119] on div "0202050017 - Analise de Caracteres Fisicos, Elementos e Sedimento da Urina" at bounding box center [363, 115] width 685 height 8
checkbox Urina "true"
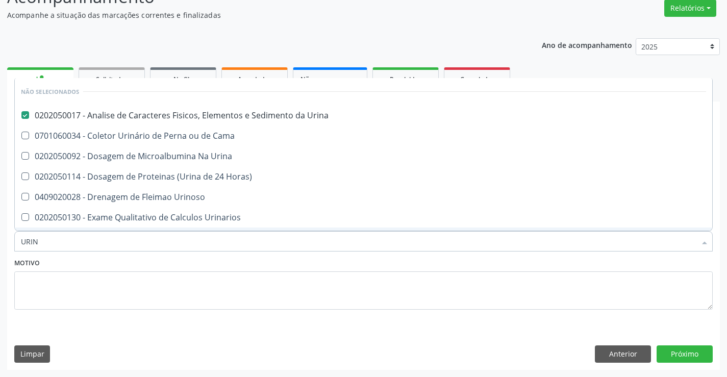
click at [168, 264] on div "Motivo" at bounding box center [363, 283] width 698 height 54
checkbox Urina "true"
checkbox Urinarios "true"
checkbox Quantitativa "true"
checkbox Delgada\) "true"
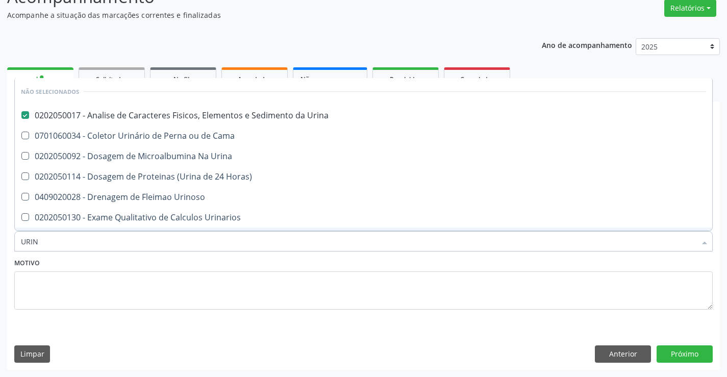
checkbox Urina "true"
checkbox Horas\) "true"
checkbox Urina "true"
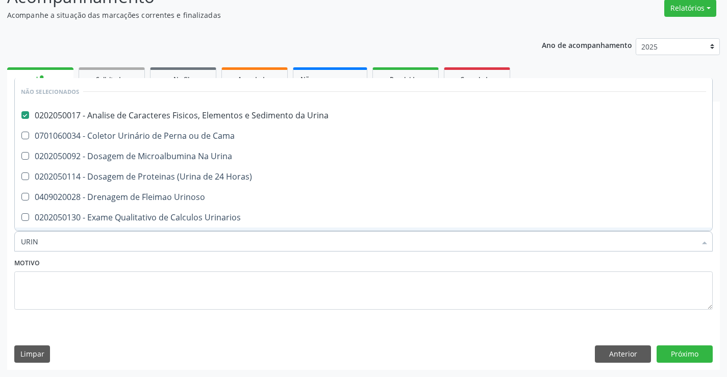
checkbox Cama "true"
checkbox Urinoso "true"
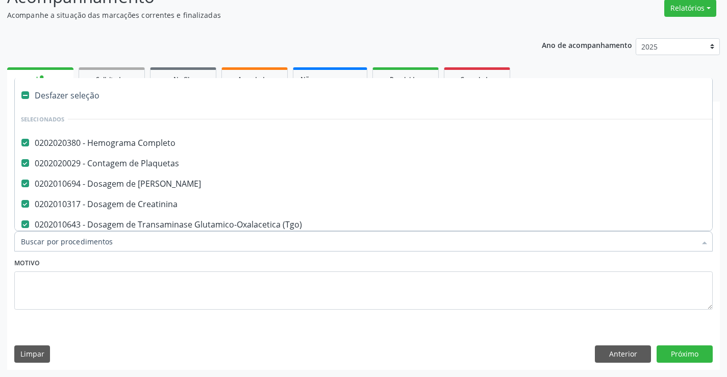
type input "F"
checkbox Ureia "false"
checkbox \(Tgp\) "false"
checkbox Hdl "false"
checkbox Ldl "false"
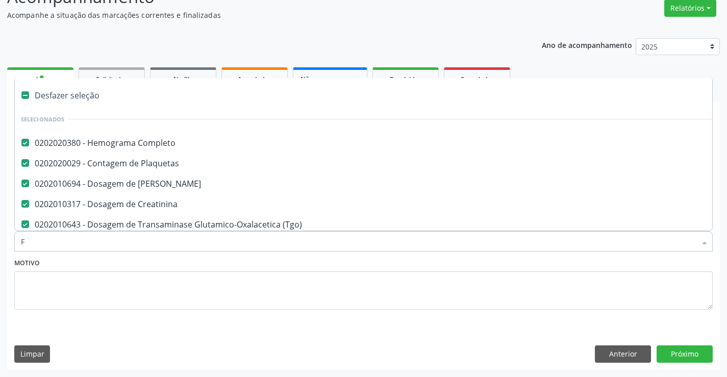
checkbox Total "false"
checkbox Creatinina "false"
checkbox Triglicerideos "false"
checkbox Glicose "false"
checkbox Urina "false"
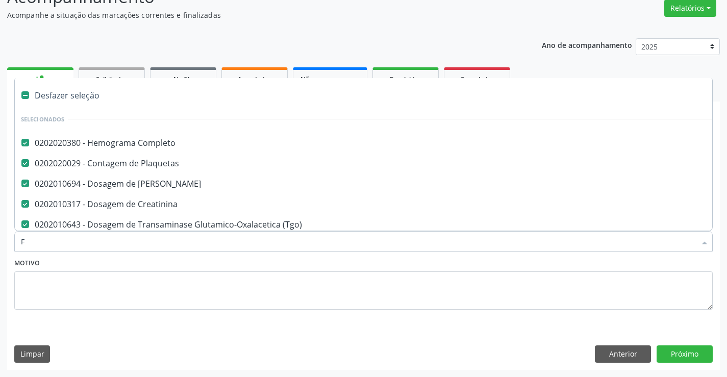
checkbox \(Tgo\) "false"
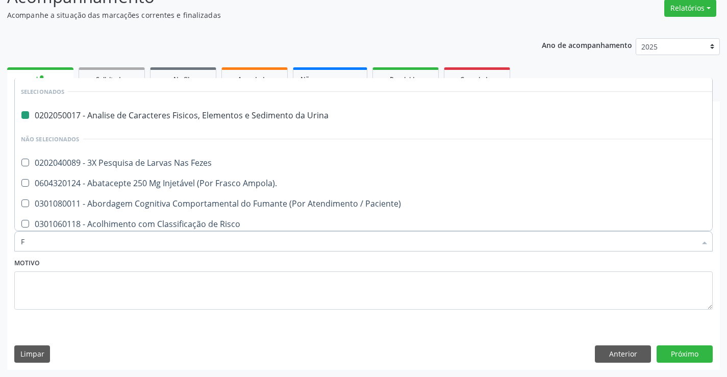
type input "FE"
checkbox Urina "false"
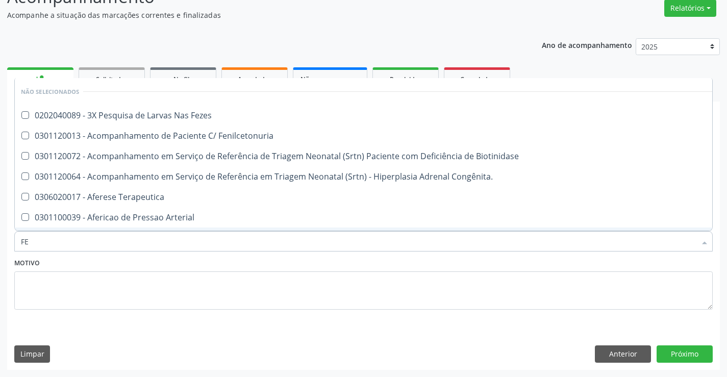
type input "FEZ"
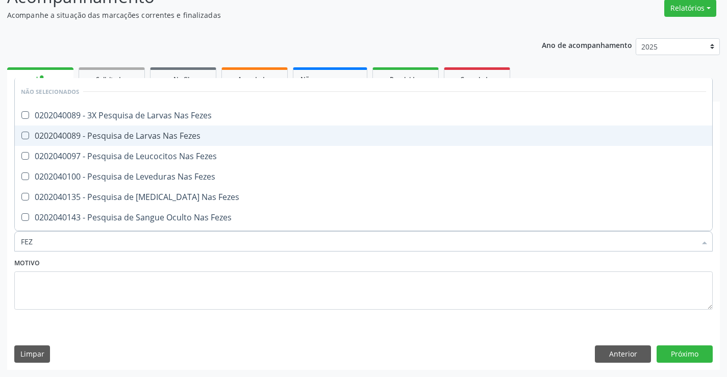
click at [200, 132] on div "0202040089 - Pesquisa de Larvas Nas Fezes" at bounding box center [363, 136] width 685 height 8
checkbox Fezes "true"
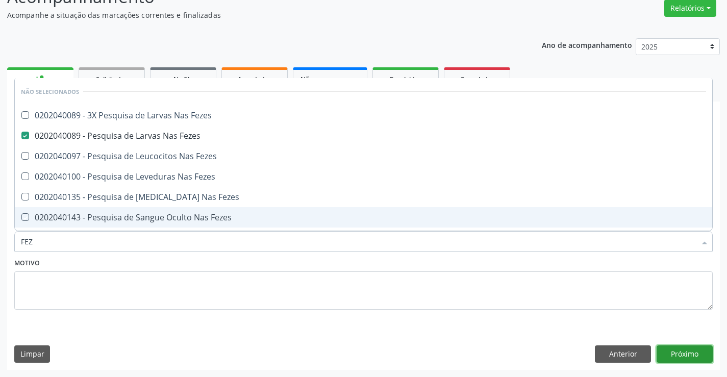
click at [688, 355] on button "Próximo" at bounding box center [685, 353] width 56 height 17
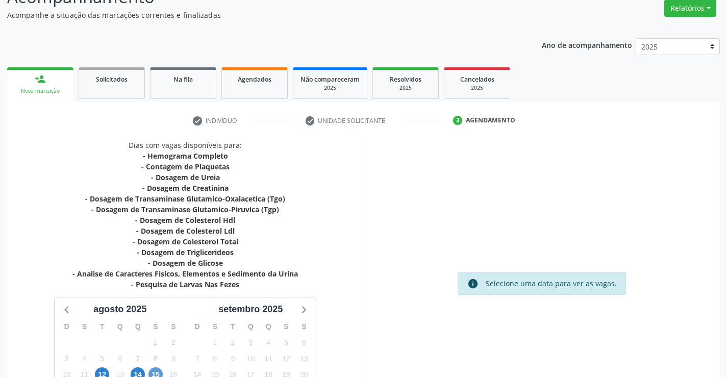
scroll to position [195, 0]
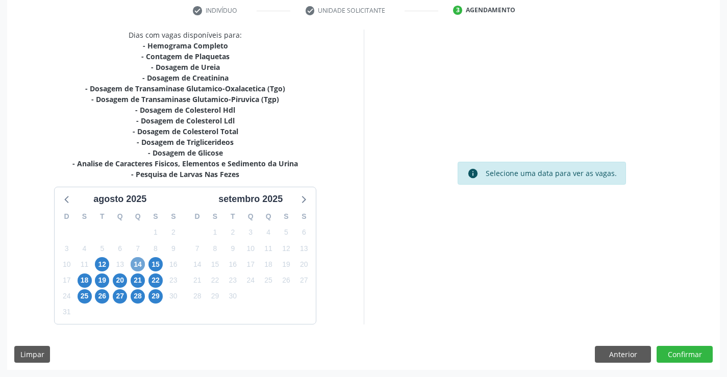
click at [143, 264] on span "14" at bounding box center [138, 264] width 14 height 14
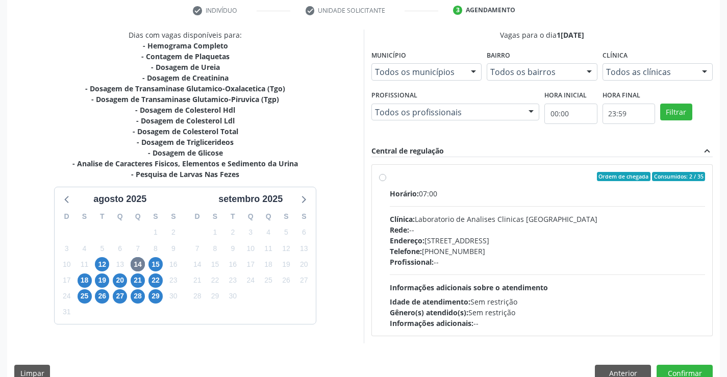
click at [549, 255] on div "Telefone: (74) 36453588" at bounding box center [548, 251] width 316 height 11
click at [386, 181] on input "Ordem de chegada Consumidos: 2 / 35 Horário: 07:00 Clínica: Laboratorio de Anal…" at bounding box center [382, 176] width 7 height 9
radio input "true"
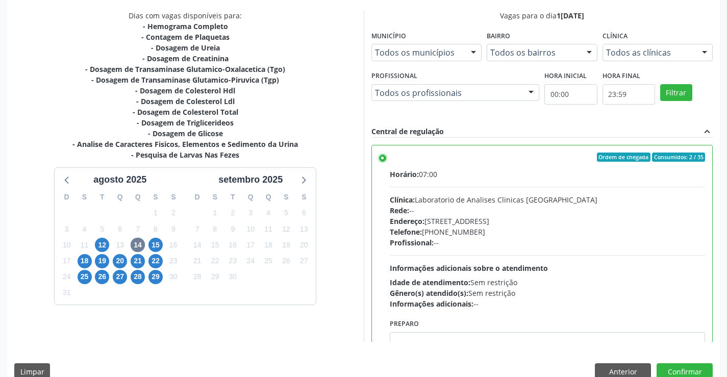
scroll to position [233, 0]
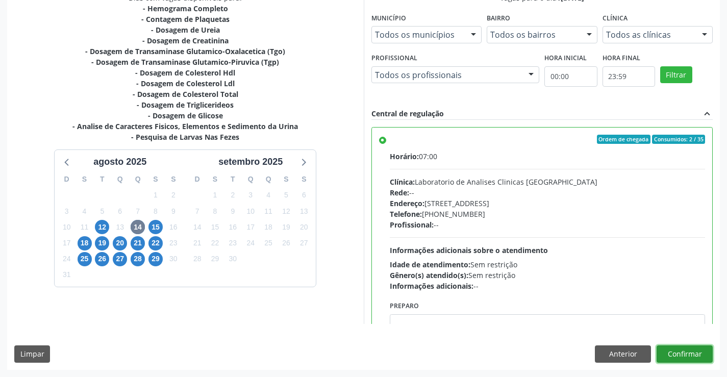
click at [701, 354] on button "Confirmar" at bounding box center [685, 353] width 56 height 17
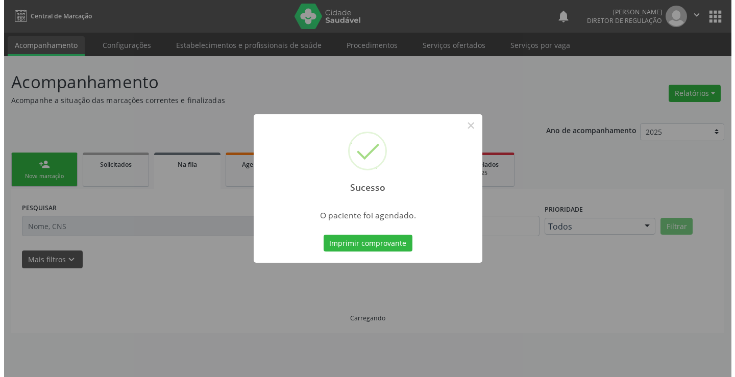
scroll to position [0, 0]
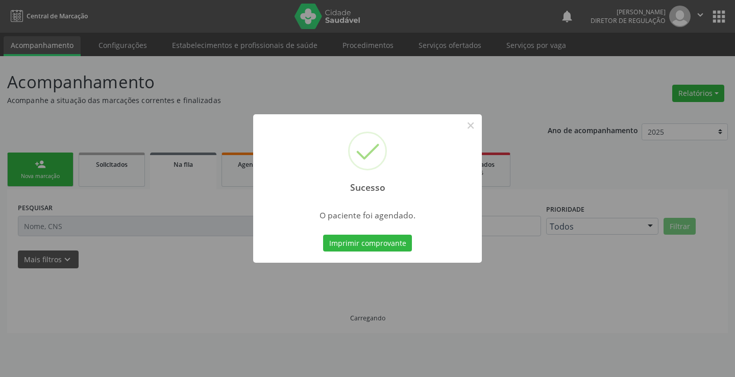
click at [323, 235] on button "Imprimir comprovante" at bounding box center [367, 243] width 89 height 17
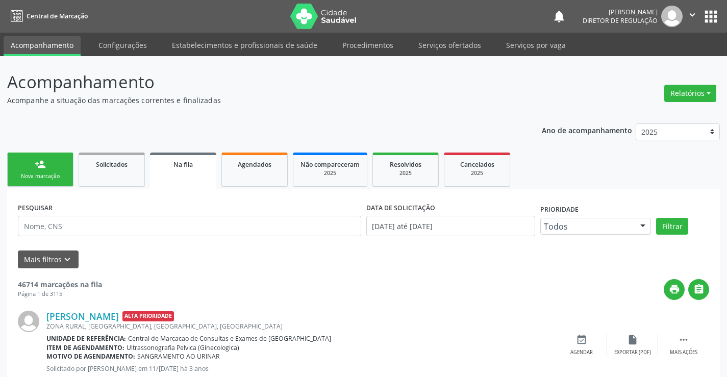
click at [39, 172] on link "person_add Nova marcação" at bounding box center [40, 170] width 66 height 34
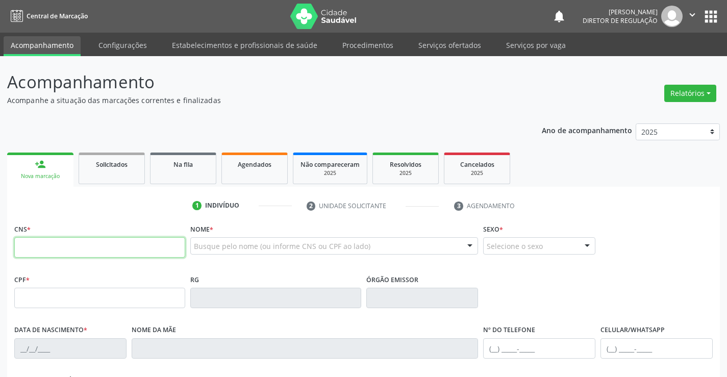
click at [123, 255] on input "text" at bounding box center [99, 247] width 171 height 20
type input "701 0068 7221 1396"
type input "2189900573"
type input "29/06/2004"
type input "(74) 99809-7463"
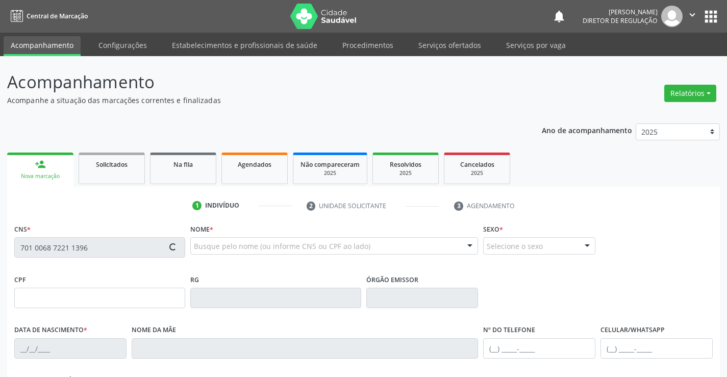
type input "(74) 99809-7463"
type input "SN"
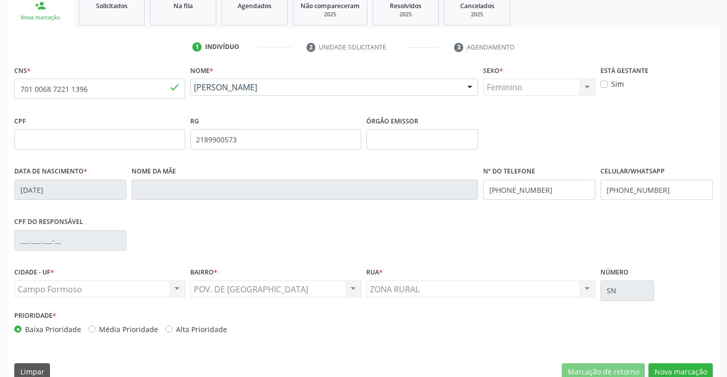
scroll to position [176, 0]
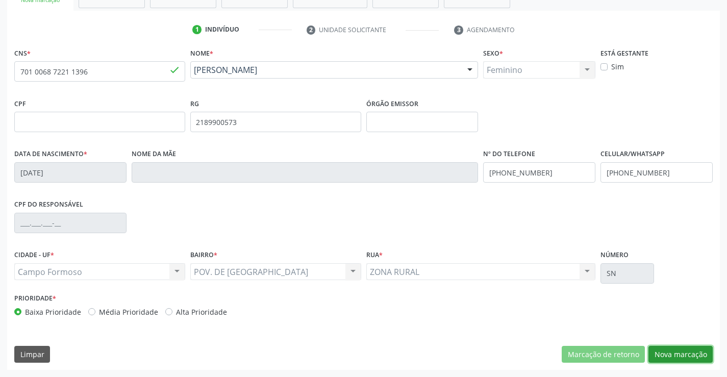
click at [659, 350] on button "Nova marcação" at bounding box center [680, 354] width 64 height 17
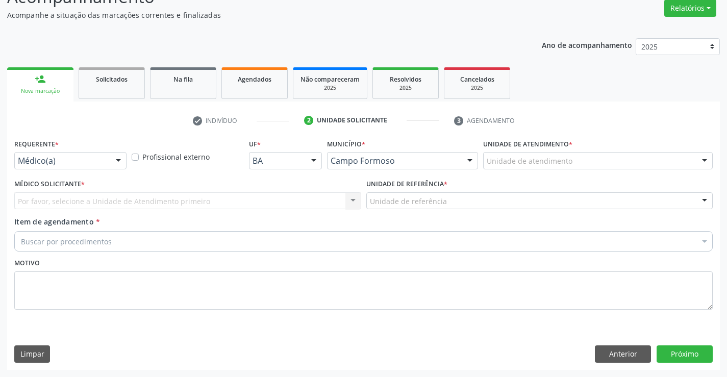
scroll to position [85, 0]
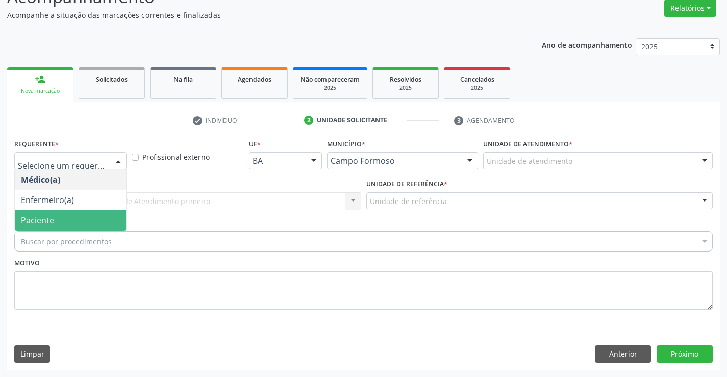
click at [97, 219] on span "Paciente" at bounding box center [70, 220] width 111 height 20
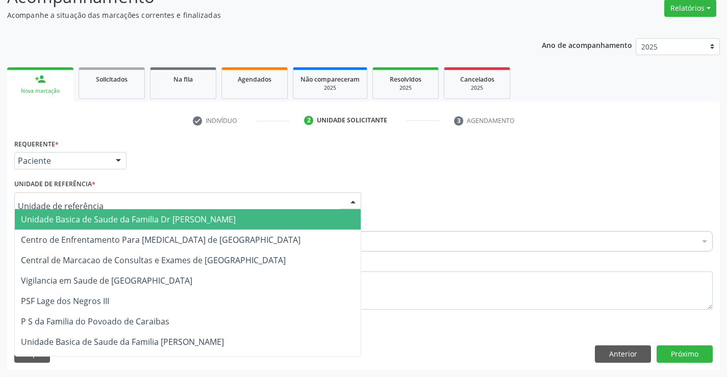
click at [169, 201] on div at bounding box center [187, 200] width 347 height 17
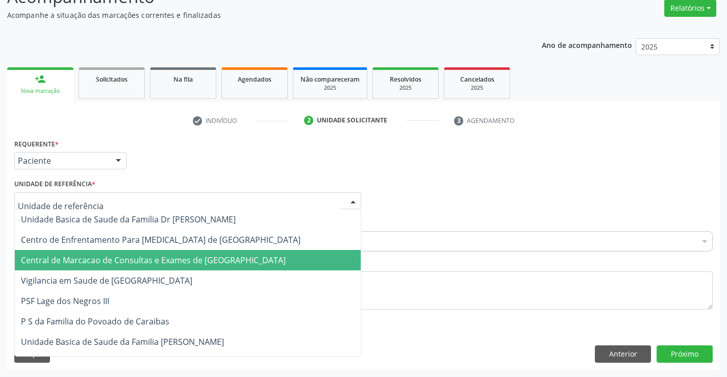
drag, startPoint x: 178, startPoint y: 243, endPoint x: 182, endPoint y: 255, distance: 12.1
click at [182, 255] on span "Central de Marcacao de Consultas e Exames de [GEOGRAPHIC_DATA]" at bounding box center [153, 260] width 265 height 11
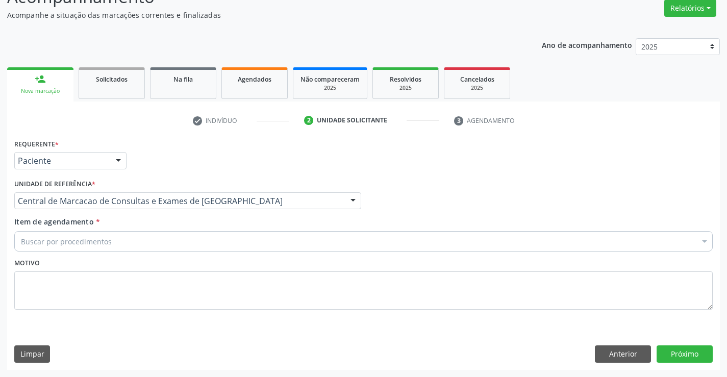
click at [200, 242] on div "Buscar por procedimentos" at bounding box center [363, 241] width 698 height 20
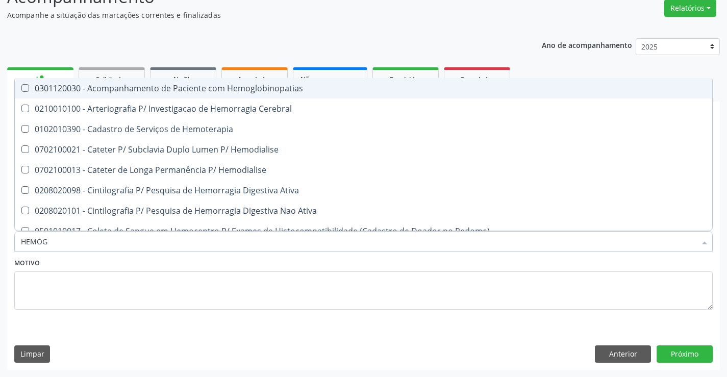
type input "HEMOGR"
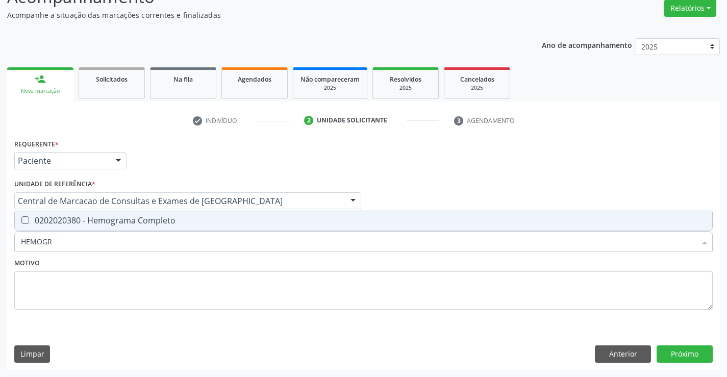
click at [195, 228] on span "0202020380 - Hemograma Completo" at bounding box center [363, 220] width 697 height 20
checkbox Completo "true"
click at [206, 262] on div "Motivo" at bounding box center [363, 283] width 698 height 54
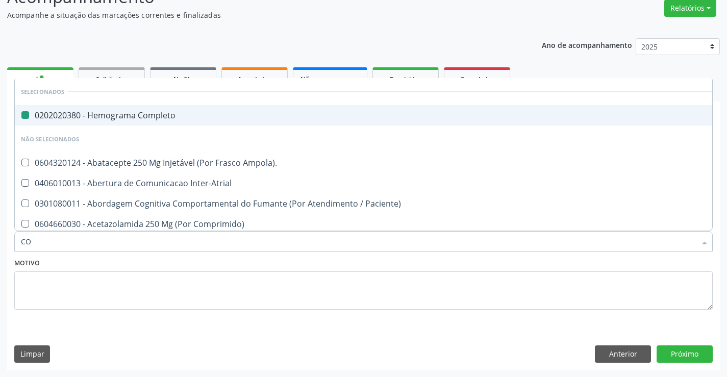
type input "COL"
checkbox Completo "false"
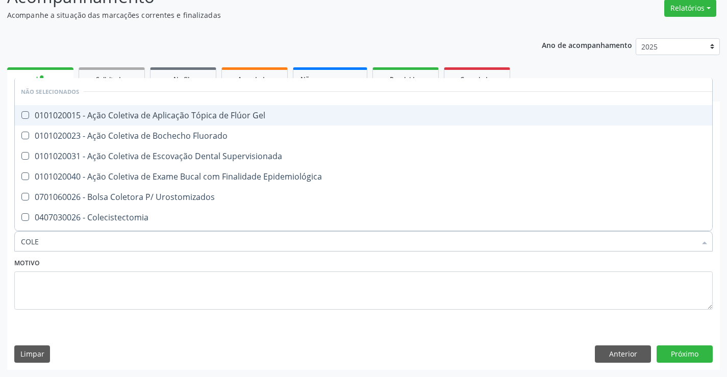
type input "COLES"
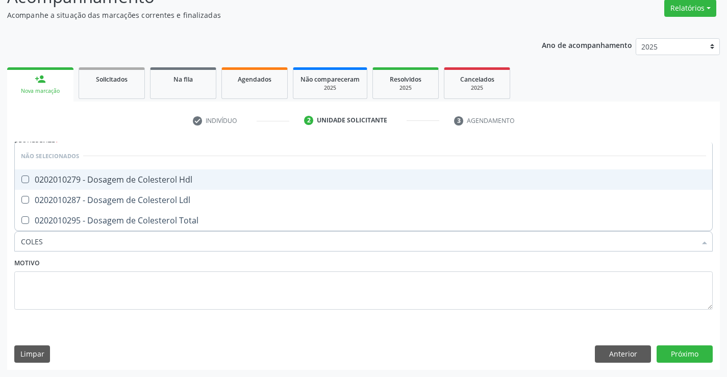
click at [177, 188] on span "0202010279 - Dosagem de Colesterol Hdl" at bounding box center [363, 179] width 697 height 20
checkbox Hdl "true"
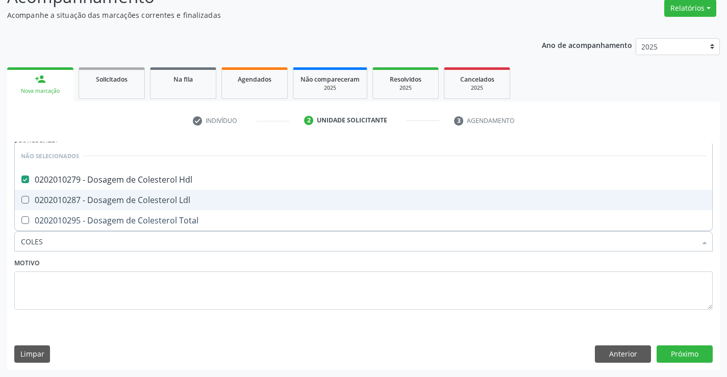
click at [184, 203] on div "0202010287 - Dosagem de Colesterol Ldl" at bounding box center [363, 200] width 685 height 8
checkbox Ldl "true"
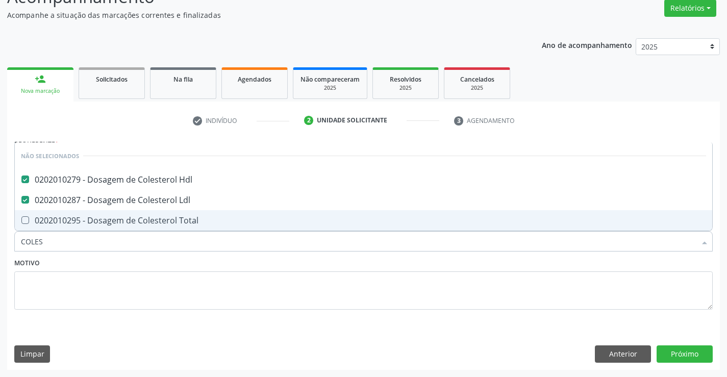
click at [193, 221] on div "0202010295 - Dosagem de Colesterol Total" at bounding box center [363, 220] width 685 height 8
checkbox Total "true"
type input "COLES"
click at [200, 258] on div "Motivo" at bounding box center [363, 283] width 698 height 54
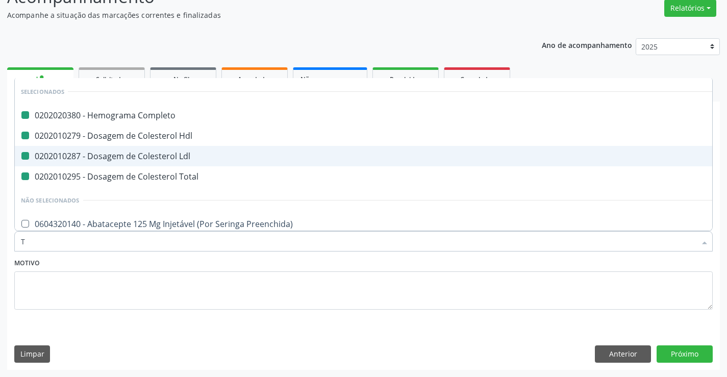
type input "TR"
checkbox Completo "false"
checkbox Ldl "false"
checkbox Hdl "false"
checkbox Total "false"
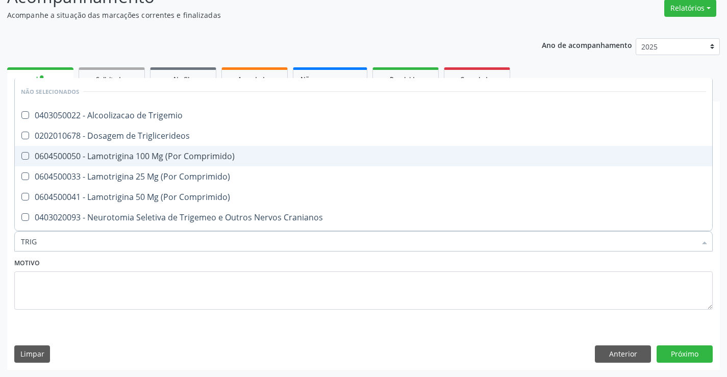
type input "TRIGL"
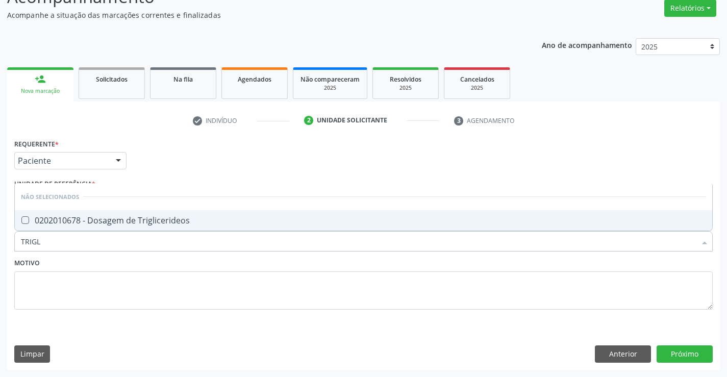
click at [198, 216] on div "0202010678 - Dosagem de Triglicerideos" at bounding box center [363, 220] width 685 height 8
checkbox Triglicerideos "true"
click at [202, 258] on div "Motivo" at bounding box center [363, 283] width 698 height 54
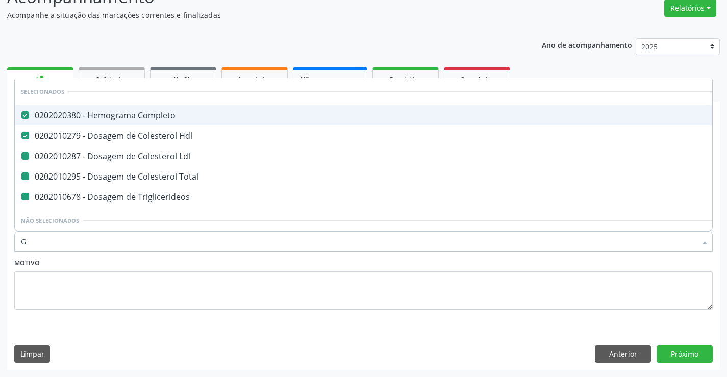
type input "GL"
checkbox Ldl "false"
checkbox Total "false"
checkbox Triglicerideos "false"
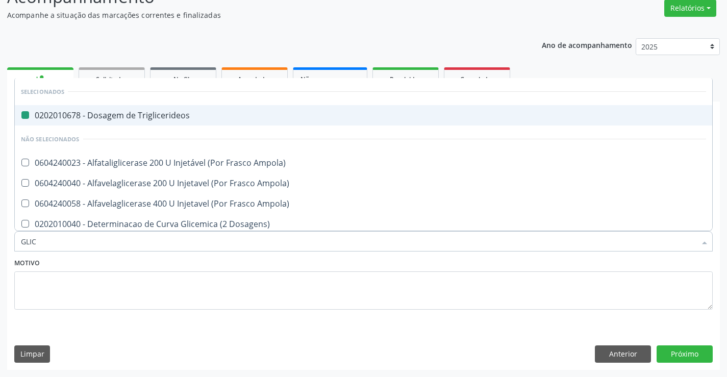
type input "GLICO"
checkbox Triglicerideos "false"
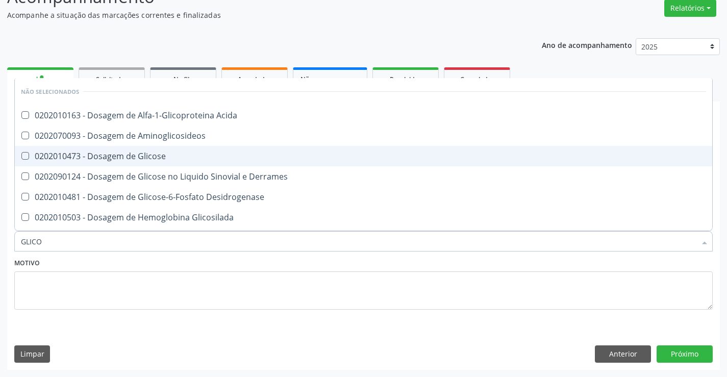
click at [188, 149] on span "0202010473 - Dosagem de Glicose" at bounding box center [363, 156] width 697 height 20
checkbox Glicose "true"
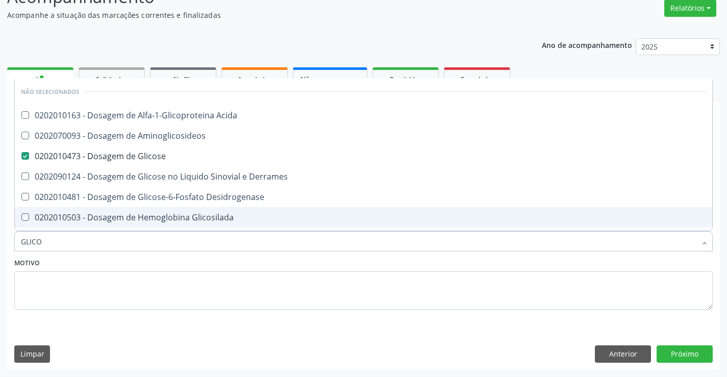
click at [203, 264] on div "Motivo" at bounding box center [363, 283] width 698 height 54
checkbox Acida "true"
checkbox Derrames "true"
checkbox Desidrogenase "true"
checkbox Glicosilada "true"
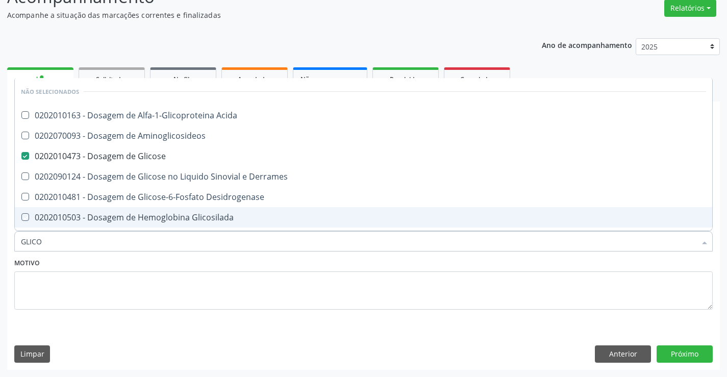
checkbox Aminoglicosideos "true"
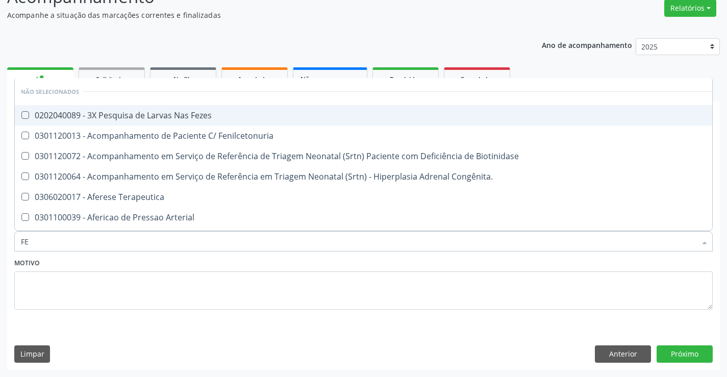
type input "FEZ"
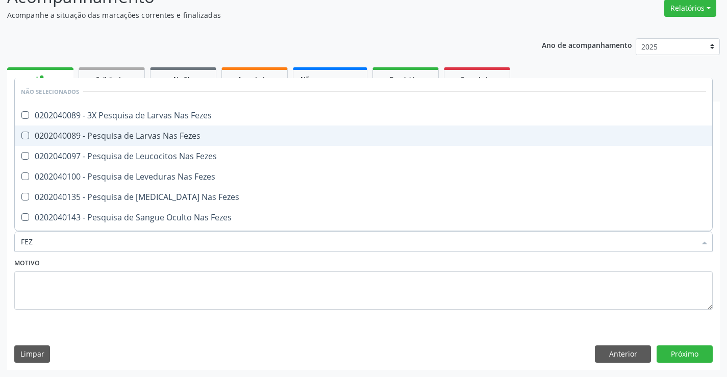
click at [187, 132] on div "0202040089 - Pesquisa de Larvas Nas Fezes" at bounding box center [363, 136] width 685 height 8
checkbox Fezes "true"
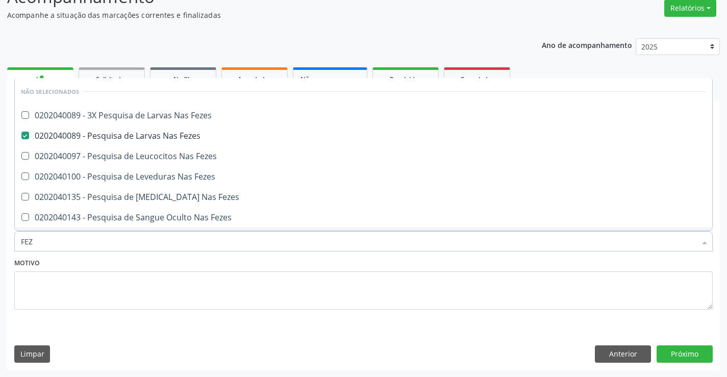
click at [213, 260] on div "Motivo" at bounding box center [363, 283] width 698 height 54
checkbox Fezes "true"
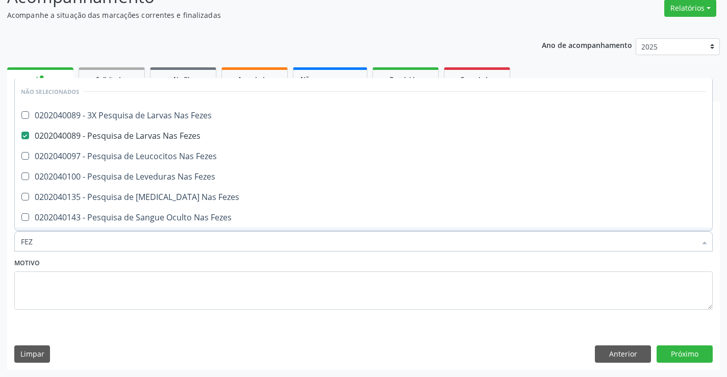
checkbox Fezes "true"
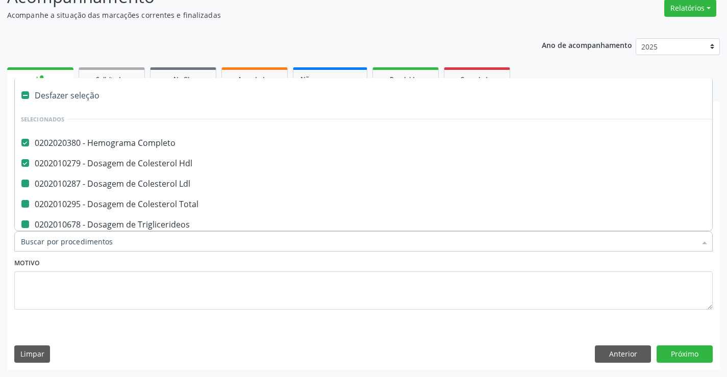
type input "U"
checkbox Ldl "false"
checkbox Total "false"
checkbox Triglicerideos "false"
checkbox Glicose "false"
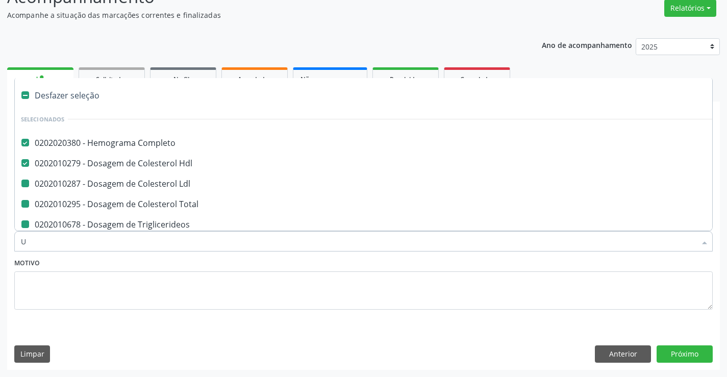
checkbox Fezes "false"
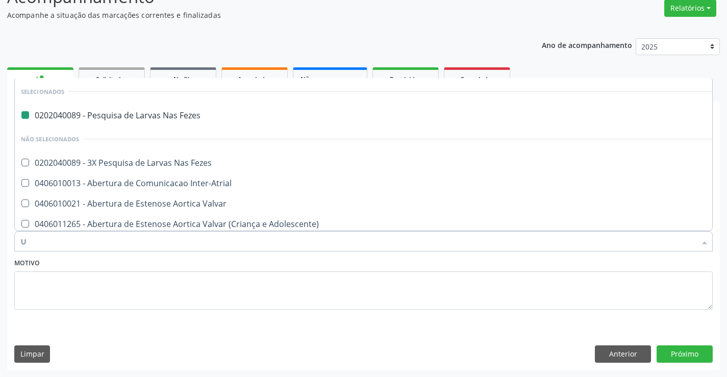
type input "UR"
checkbox Fezes "false"
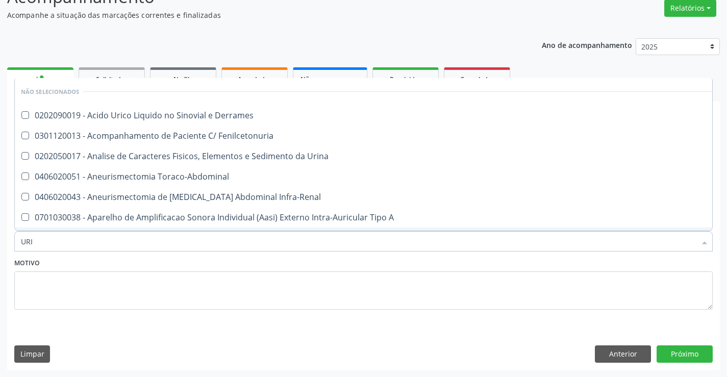
type input "URIN"
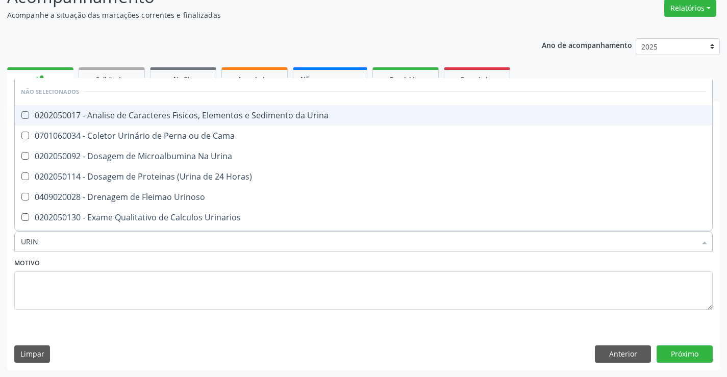
click at [225, 118] on div "0202050017 - Analise de Caracteres Fisicos, Elementos e Sedimento da Urina" at bounding box center [363, 115] width 685 height 8
checkbox Urina "true"
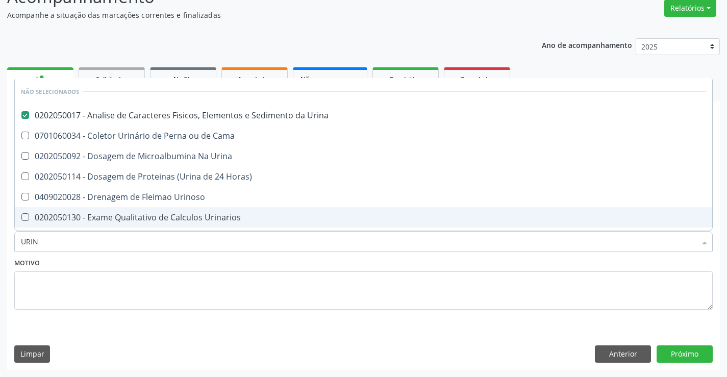
click at [248, 268] on div "Motivo" at bounding box center [363, 283] width 698 height 54
checkbox Urina "true"
checkbox Horas\) "true"
checkbox Urinoso "true"
checkbox Urinarios "true"
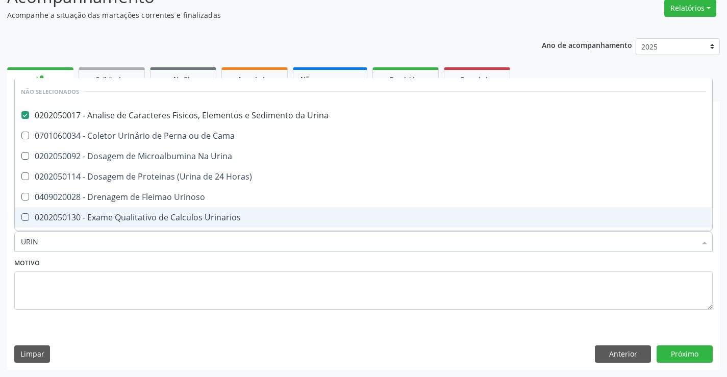
checkbox Quantitativa "true"
checkbox Delgada\) "true"
checkbox Cama "true"
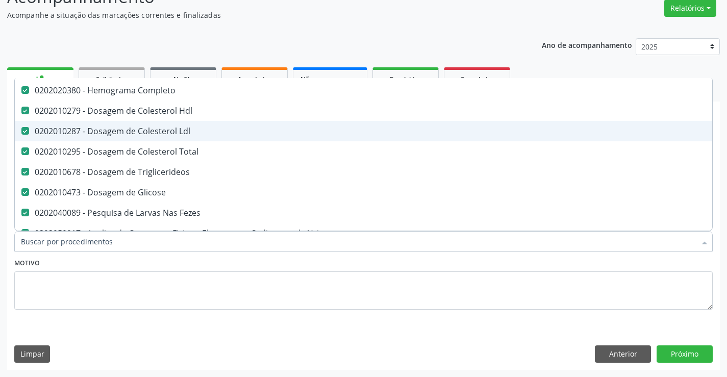
scroll to position [102, 0]
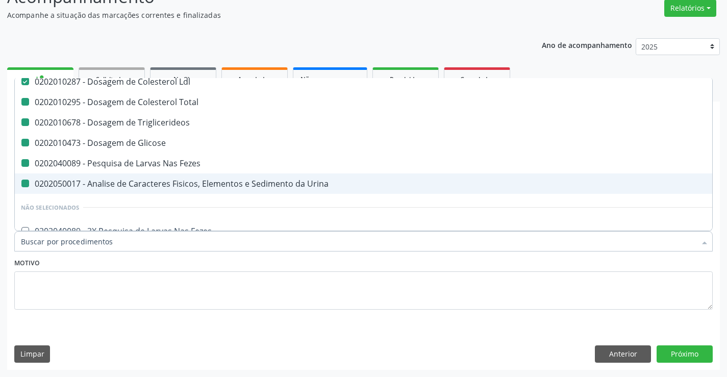
type input "U"
checkbox Total "false"
checkbox Triglicerideos "false"
checkbox Glicose "false"
checkbox Fezes "false"
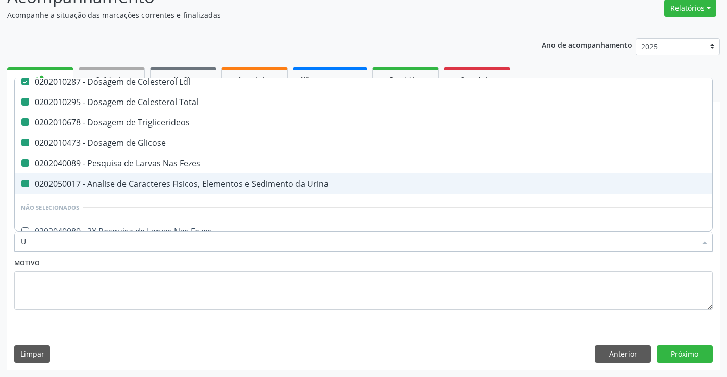
checkbox Urina "false"
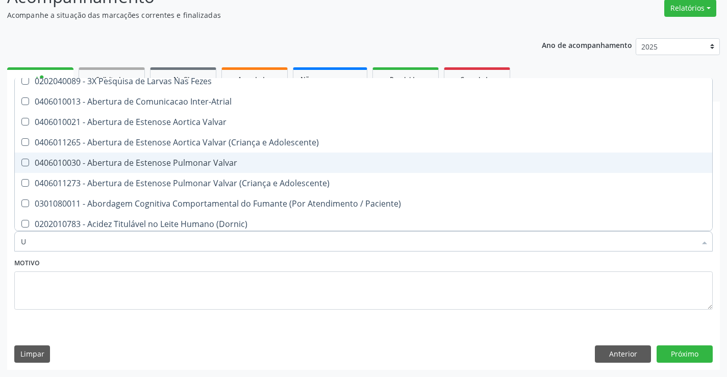
scroll to position [74, 0]
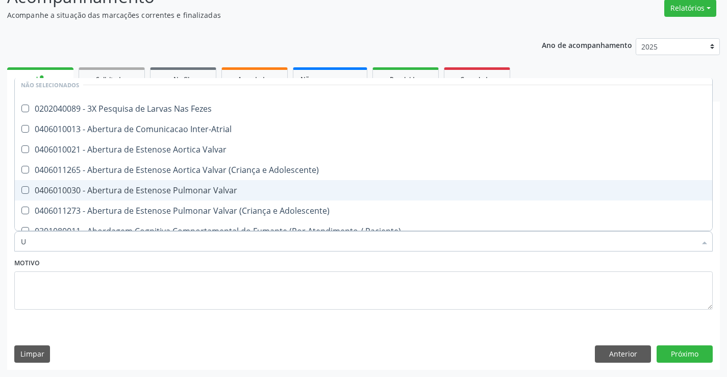
type input "UE"
checkbox Fezes "false"
checkbox Urina "false"
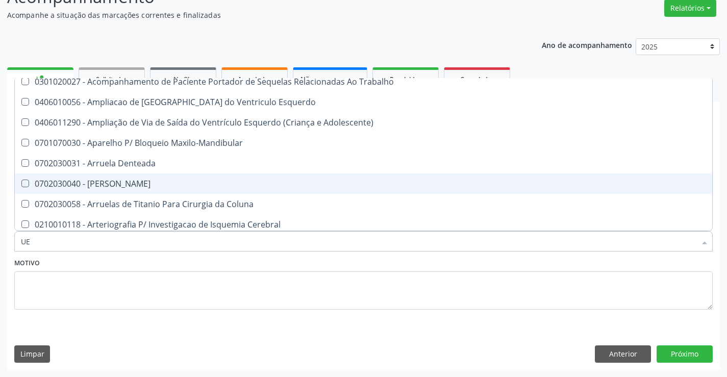
type input "U"
checkbox Queimado "true"
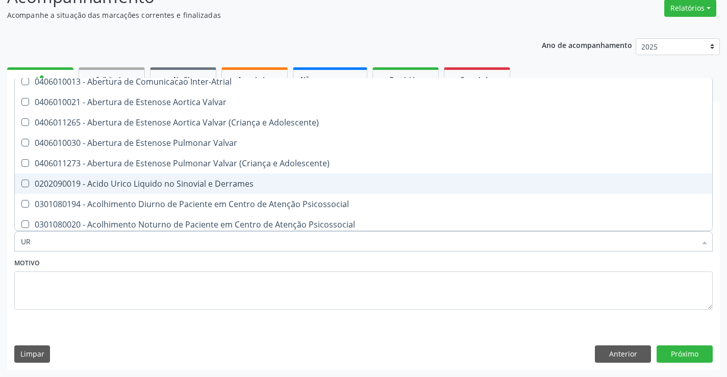
type input "URE"
checkbox Urina "false"
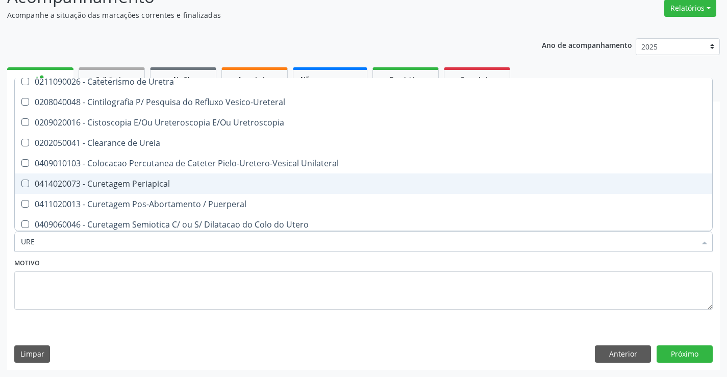
type input "UREI"
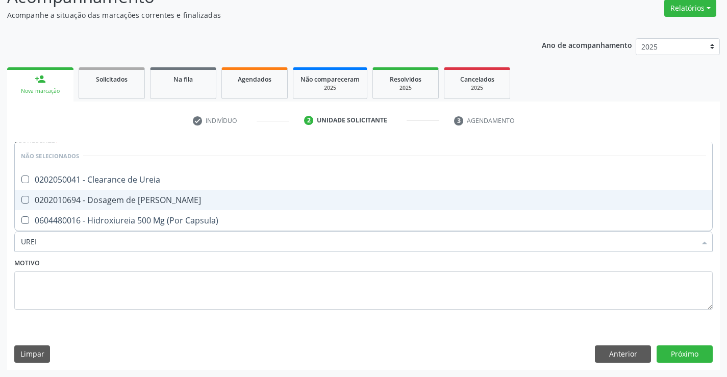
scroll to position [0, 0]
click at [229, 197] on div "0202010694 - Dosagem de [PERSON_NAME]" at bounding box center [363, 200] width 685 height 8
checkbox Ureia "true"
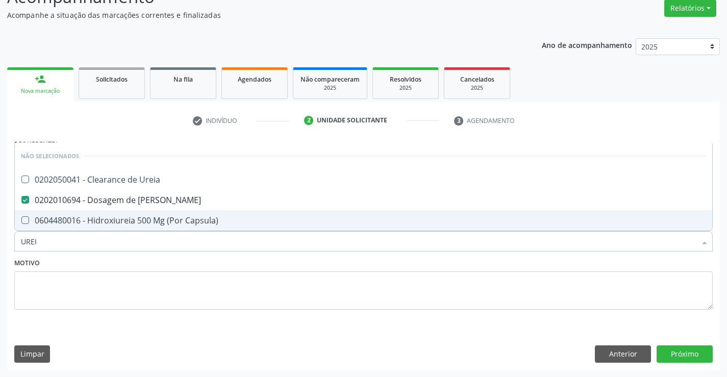
type input "UREI"
click at [219, 274] on textarea at bounding box center [363, 290] width 698 height 39
checkbox Ureia "true"
checkbox Capsula\) "true"
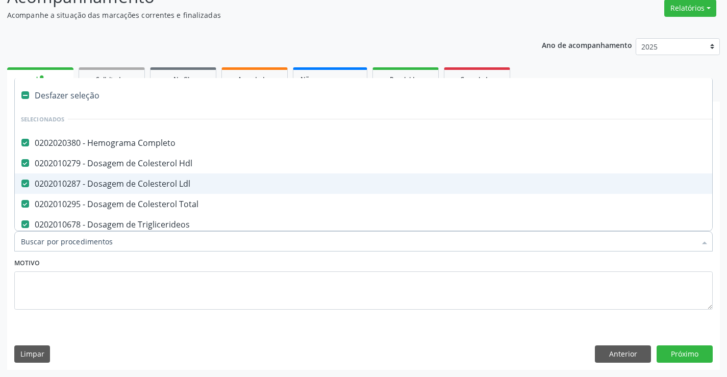
type input "C"
checkbox Ureia "false"
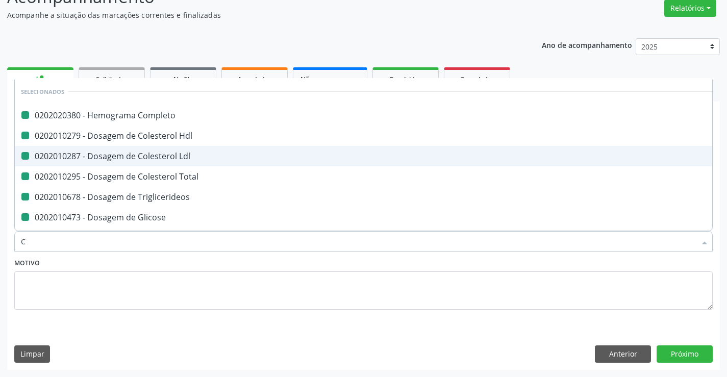
type input "CR"
checkbox Completo "false"
checkbox Ldl "false"
checkbox Hdl "false"
checkbox Total "false"
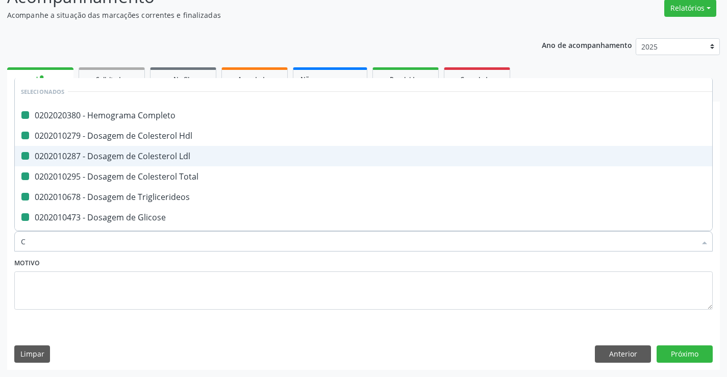
checkbox Triglicerideos "false"
checkbox Glicose "false"
checkbox Urina "false"
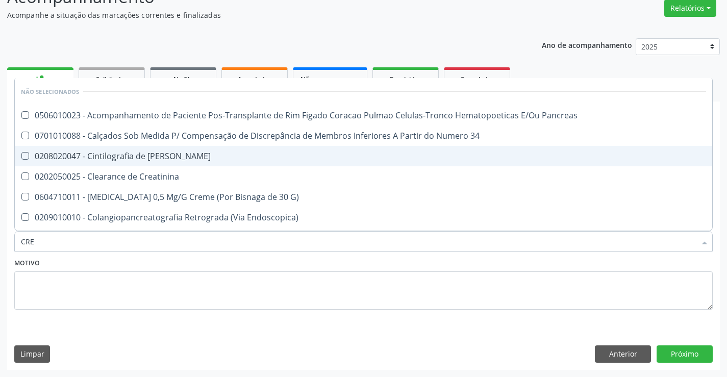
type input "CREA"
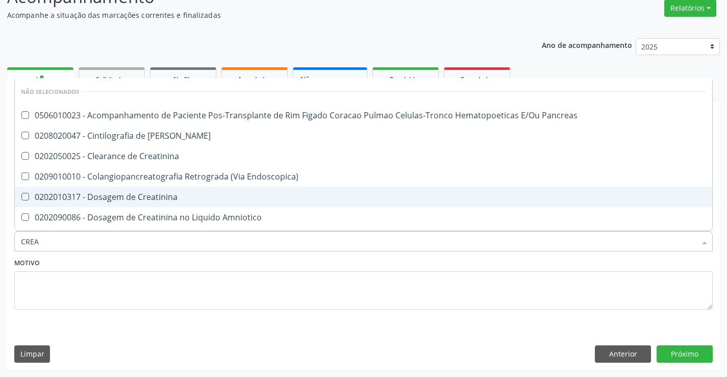
click at [224, 187] on span "0202010317 - Dosagem de Creatinina" at bounding box center [363, 197] width 697 height 20
checkbox Creatinina "true"
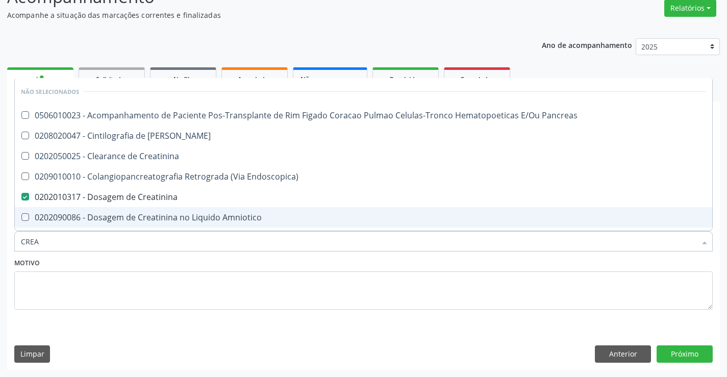
click at [230, 265] on div "Motivo" at bounding box center [363, 283] width 698 height 54
checkbox Pancreas "true"
checkbox Creatinina "true"
checkbox Pancreas "true"
checkbox Endoscopica\) "true"
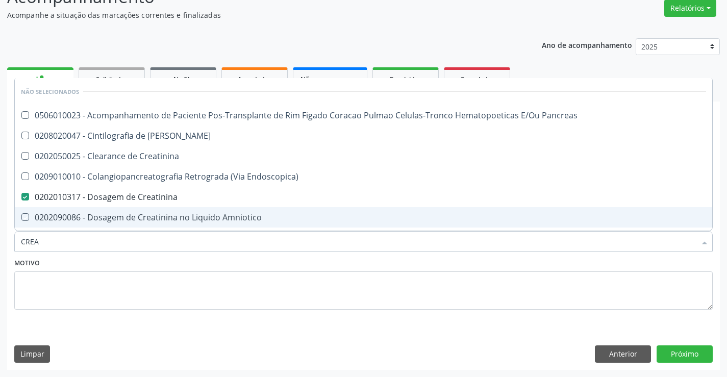
checkbox Amniotico "true"
checkbox \(Cpk\) "true"
checkbox Oncologia "true"
checkbox Rim "true"
checkbox Mb "true"
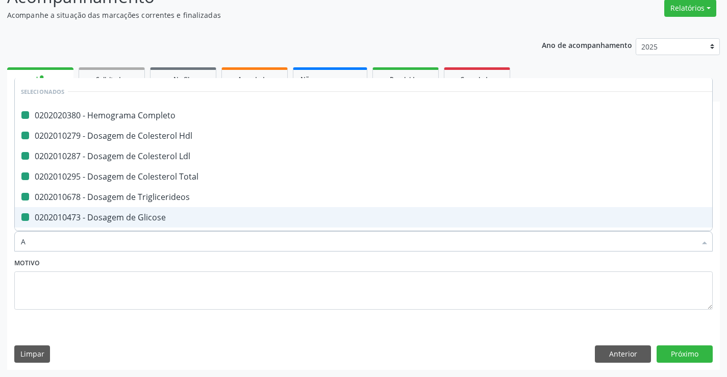
type input "AB"
checkbox Completo "false"
checkbox Ldl "false"
checkbox Hdl "false"
checkbox Total "false"
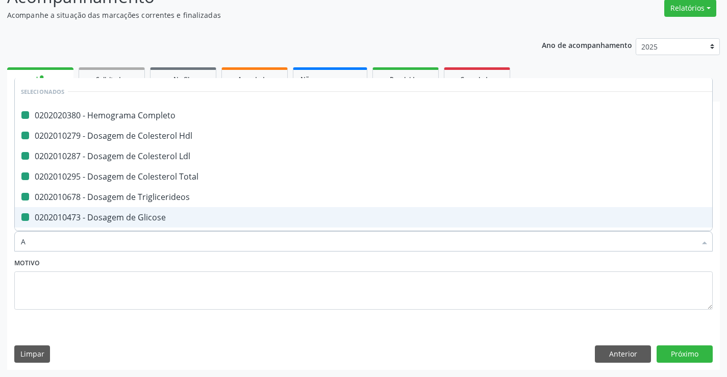
checkbox Triglicerideos "false"
checkbox Glicose "false"
checkbox Fezes "false"
checkbox Ureia "false"
checkbox Creatinina "false"
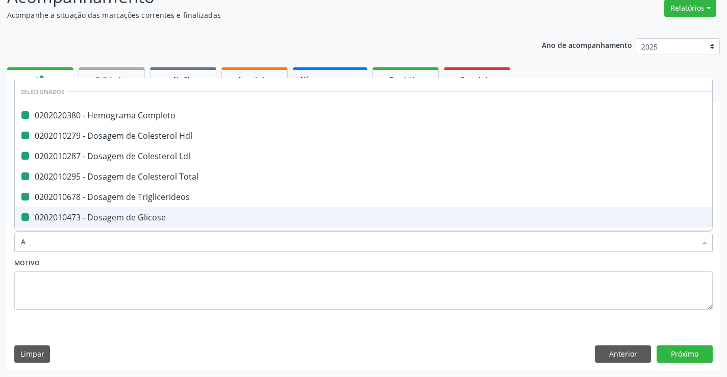
checkbox Urina "false"
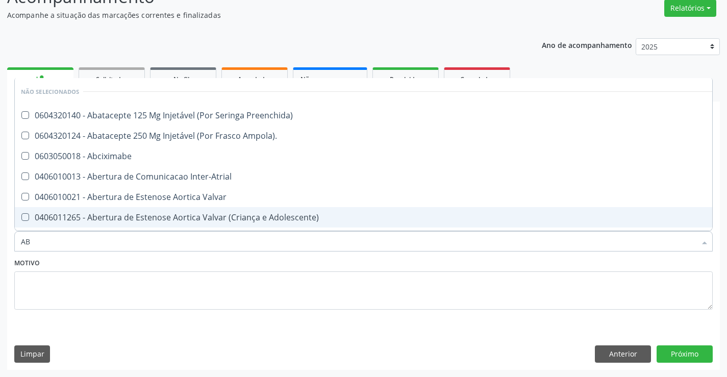
type input "ABO"
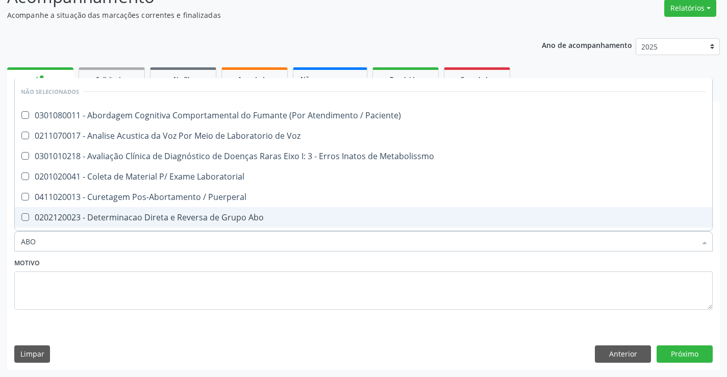
click at [224, 213] on div "0202120023 - Determinacao Direta e Reversa de Grupo Abo" at bounding box center [363, 217] width 685 height 8
checkbox Abo "true"
click at [223, 268] on div "Motivo" at bounding box center [363, 283] width 698 height 54
checkbox Paciente\) "true"
checkbox Metabolissmo "true"
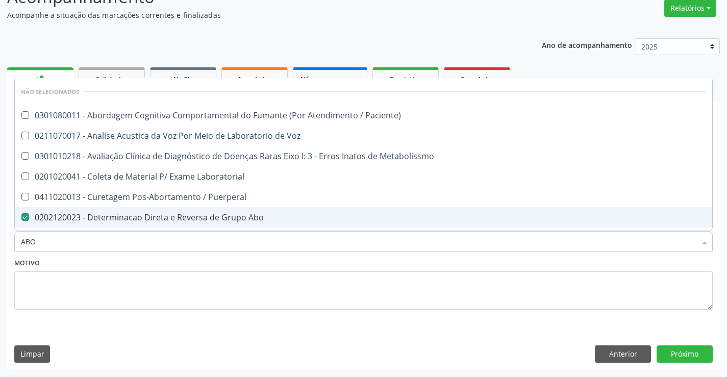
checkbox Voz "true"
checkbox Laboratorial "true"
checkbox Puerperal "true"
checkbox Cocaina "true"
checkbox Metabolismo "true"
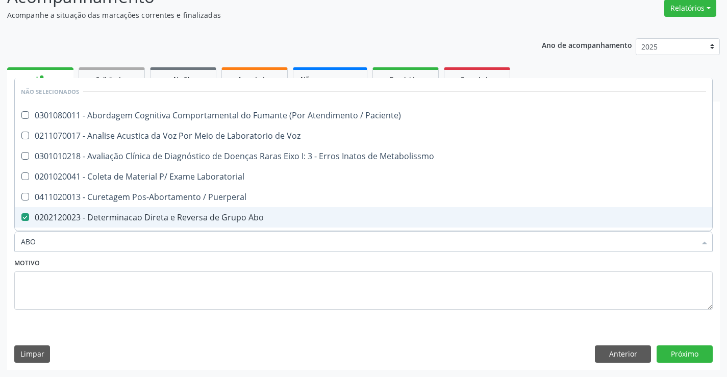
checkbox Metabolismo "true"
checkbox \(Amiu\) "true"
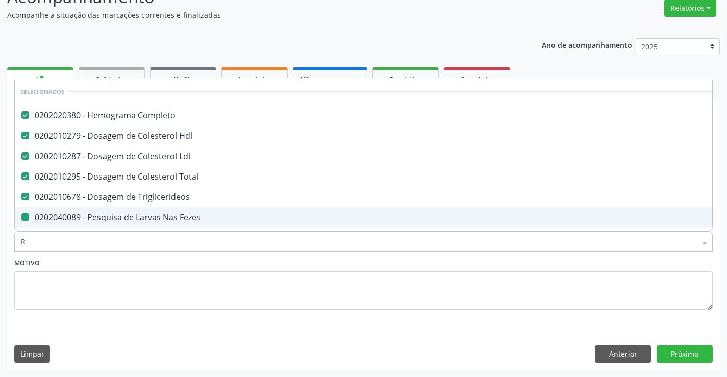
type input "RH"
checkbox Completo "false"
checkbox Ldl "false"
checkbox Hdl "false"
checkbox Total "false"
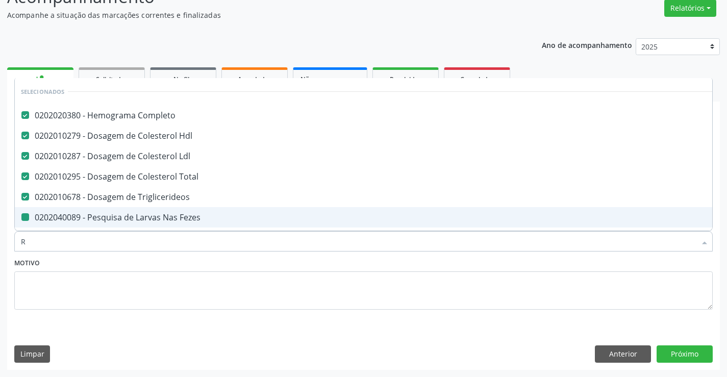
checkbox Triglicerideos "false"
checkbox Fezes "false"
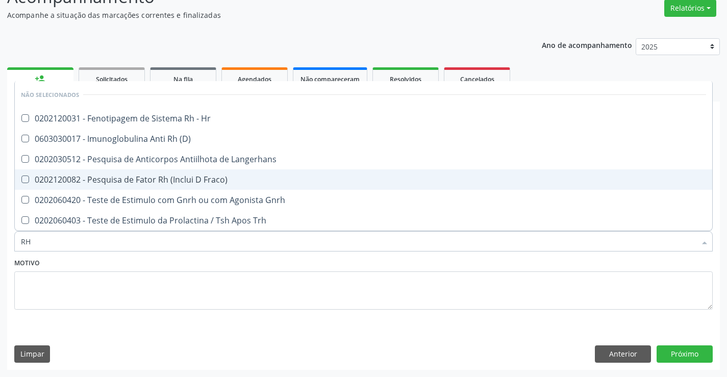
click at [221, 182] on div "0202120082 - Pesquisa de Fator Rh (Inclui D Fraco)" at bounding box center [363, 180] width 685 height 8
checkbox Fraco\) "true"
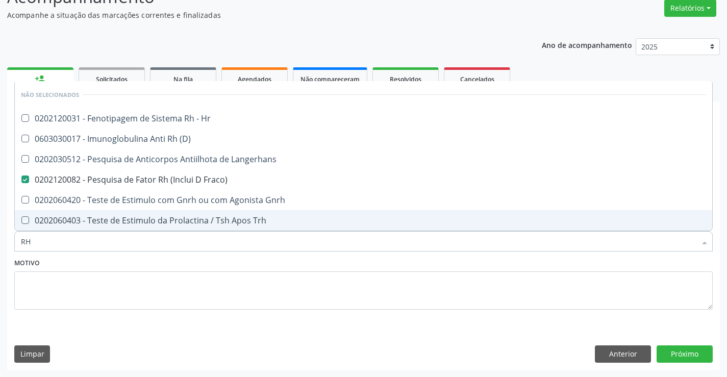
click at [292, 268] on div "Motivo" at bounding box center [363, 283] width 698 height 54
checkbox Hr "true"
checkbox Langerhans "true"
checkbox \(D\) "true"
checkbox Gnrh "true"
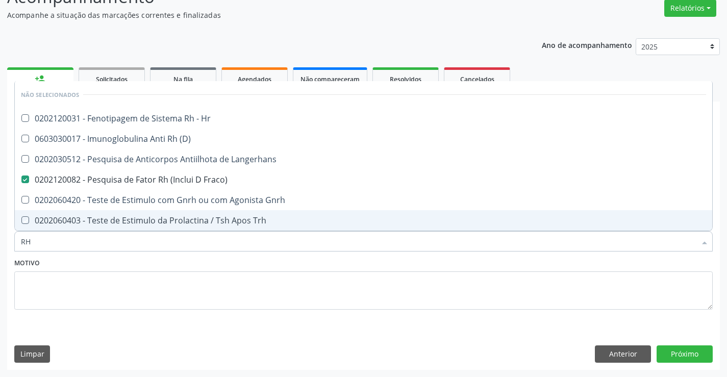
checkbox Trh "true"
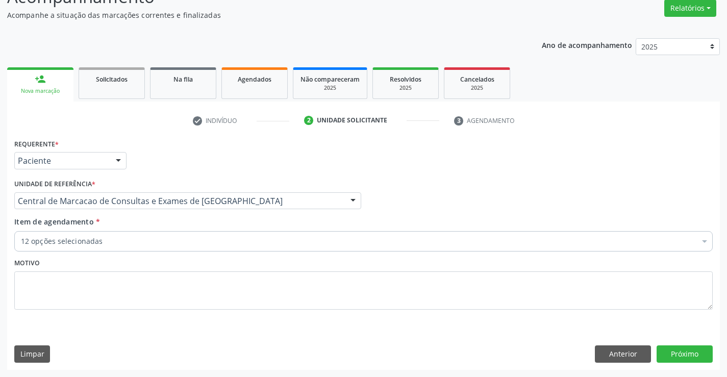
click at [285, 248] on div "12 opções selecionadas" at bounding box center [363, 241] width 698 height 20
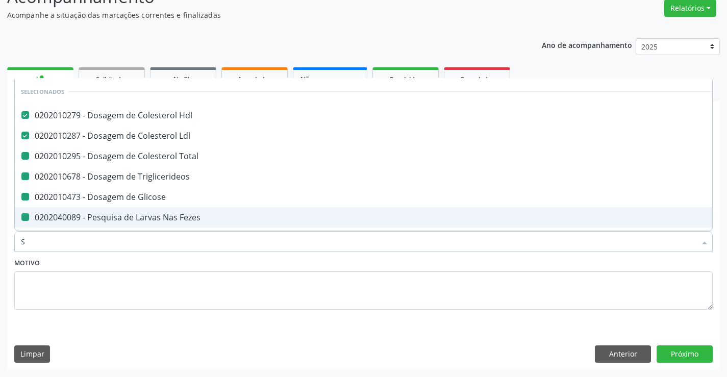
type input "SI"
checkbox Total "false"
checkbox Triglicerideos "false"
checkbox Glicose "false"
checkbox Fezes "false"
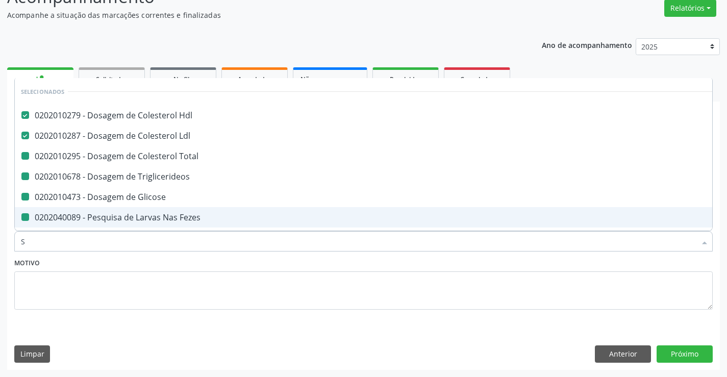
checkbox Urina "false"
checkbox Ureia "false"
checkbox Creatinina "false"
checkbox Abo "false"
checkbox Fraco\) "false"
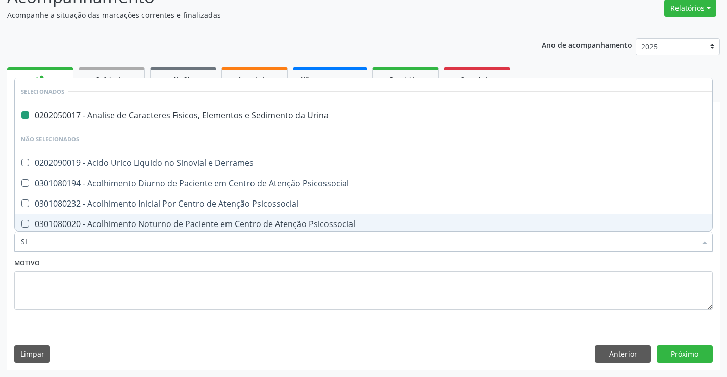
type input "SIF"
checkbox Urina "false"
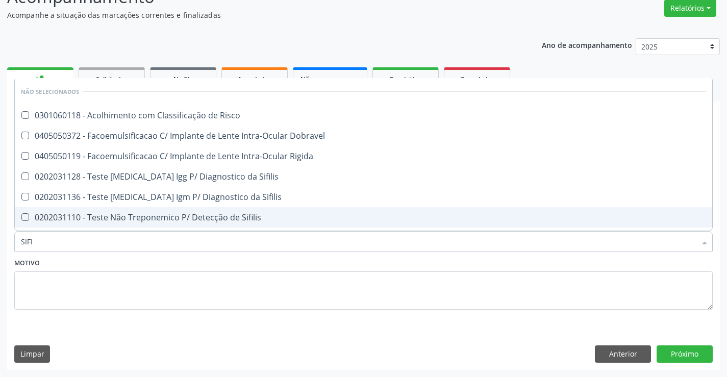
type input "SIFIL"
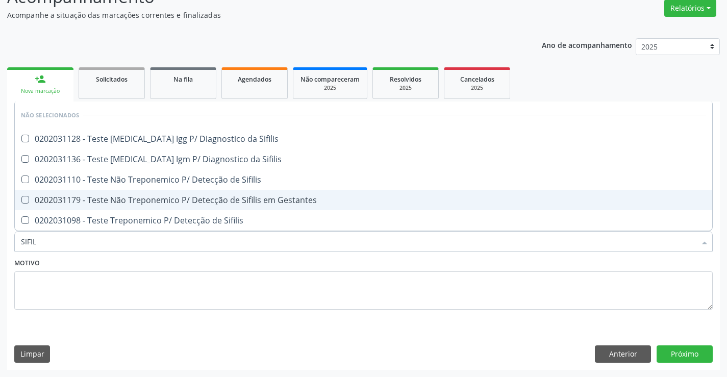
click at [291, 204] on div "0202031179 - Teste Não Treponemico P/ Detecção de Sifilis em Gestantes" at bounding box center [363, 200] width 685 height 8
checkbox Gestantes "true"
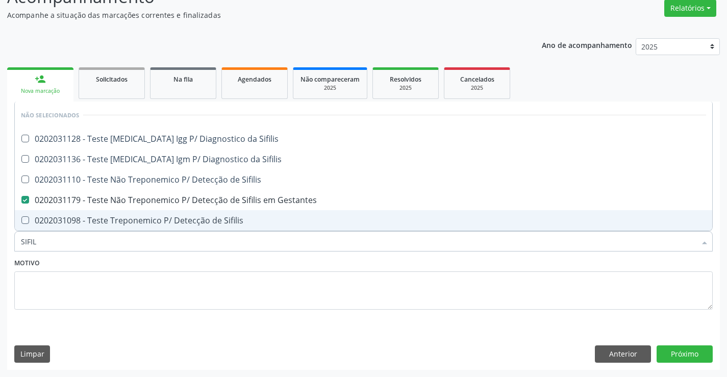
click at [480, 256] on div "Motivo" at bounding box center [363, 283] width 698 height 54
checkbox Sifilis "true"
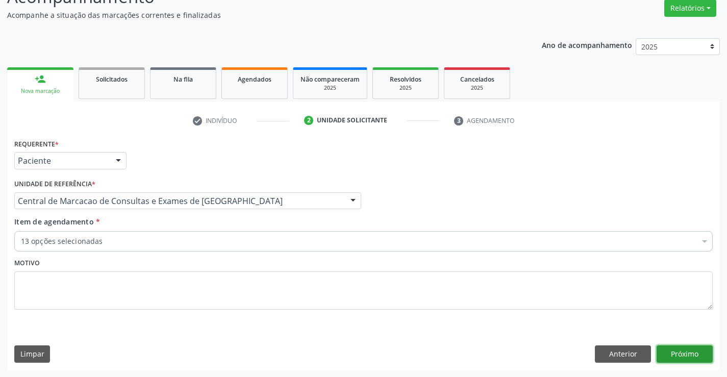
click at [675, 355] on button "Próximo" at bounding box center [685, 353] width 56 height 17
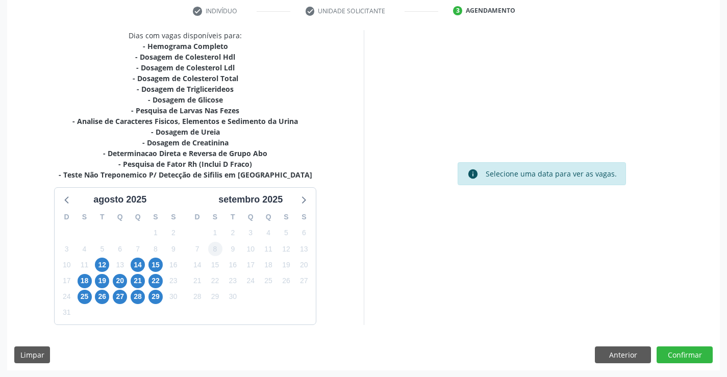
scroll to position [195, 0]
click at [139, 260] on span "14" at bounding box center [138, 264] width 14 height 14
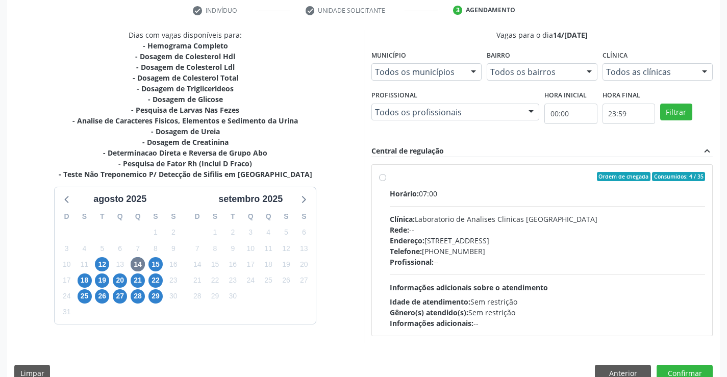
click at [541, 237] on div "Endereço: Terreo, nº 258, Centro, Campo Formoso - BA" at bounding box center [548, 240] width 316 height 11
click at [386, 181] on input "Ordem de chegada Consumidos: 4 / 35 Horário: 07:00 Clínica: Laboratorio de Anal…" at bounding box center [382, 176] width 7 height 9
radio input "true"
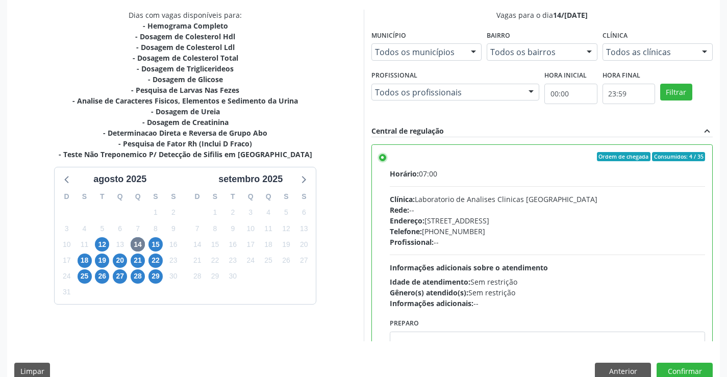
scroll to position [233, 0]
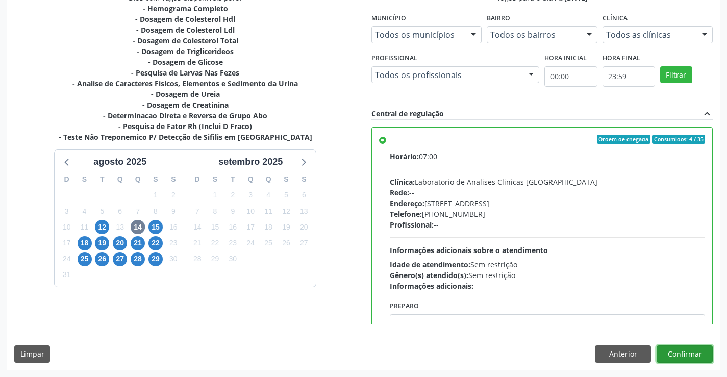
click at [688, 356] on button "Confirmar" at bounding box center [685, 353] width 56 height 17
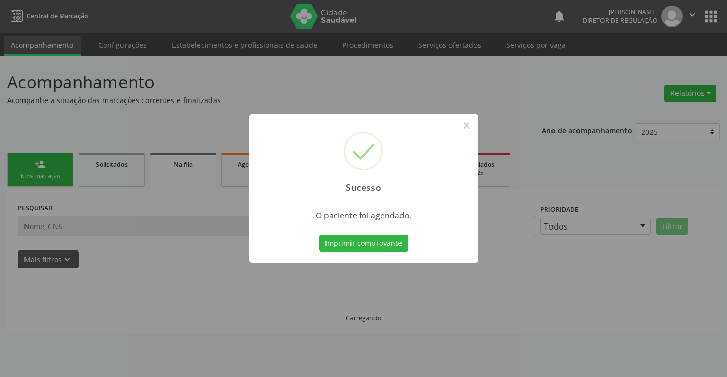
scroll to position [0, 0]
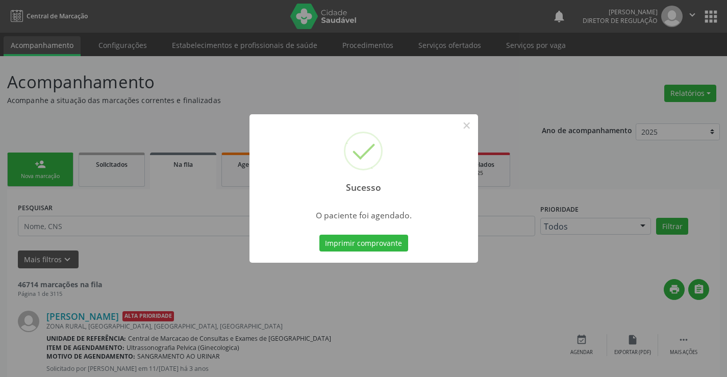
click at [319, 235] on button "Imprimir comprovante" at bounding box center [363, 243] width 89 height 17
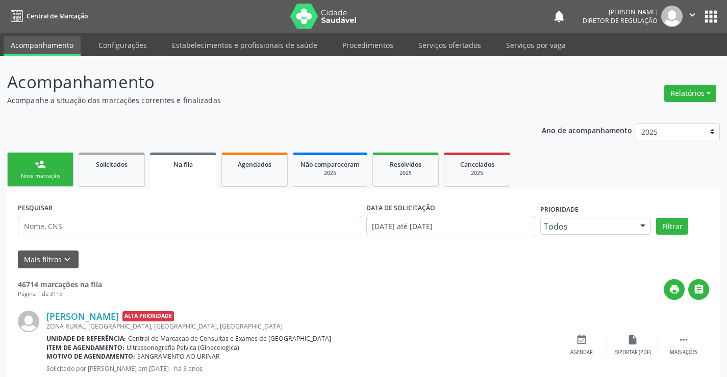
click at [37, 164] on div "person_add" at bounding box center [40, 164] width 11 height 11
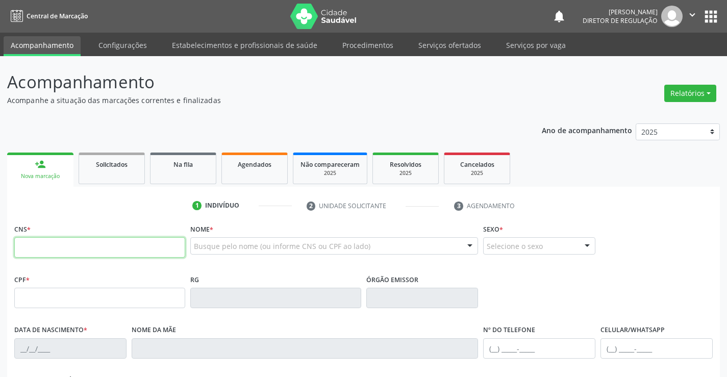
click at [96, 240] on input "text" at bounding box center [99, 247] width 171 height 20
type input "703 2016 2933 6197"
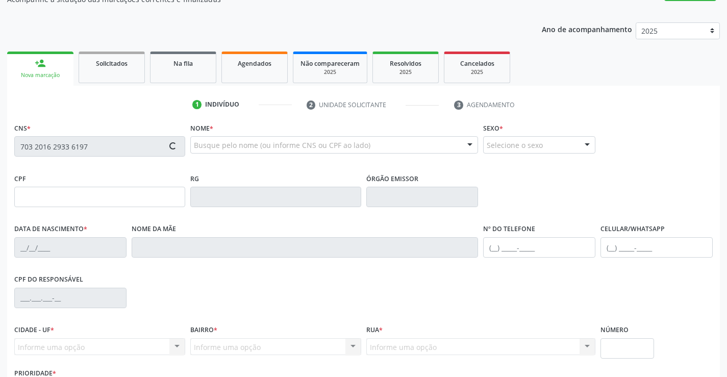
type input "0777980908"
type input "[DATE]"
type input "[PHONE_NUMBER]"
type input "005.536.145-50"
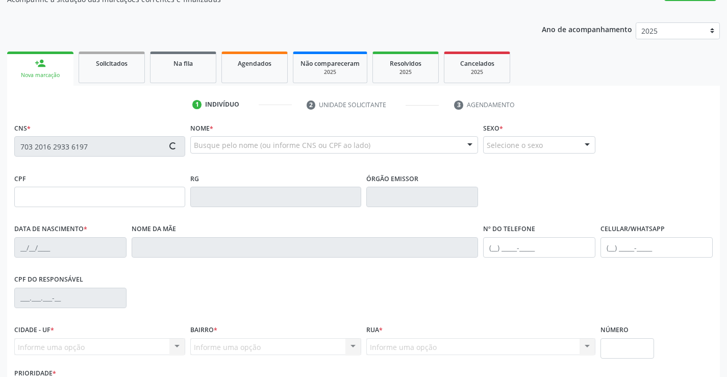
type input "S/N"
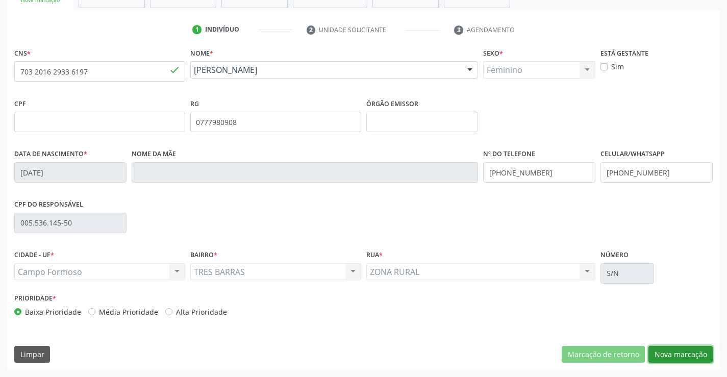
click at [667, 352] on button "Nova marcação" at bounding box center [680, 354] width 64 height 17
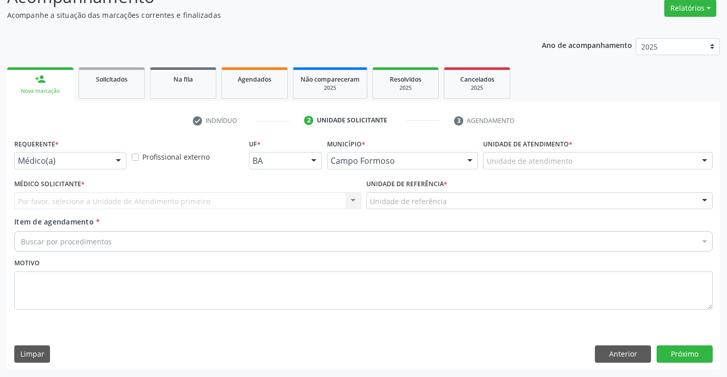
click at [124, 162] on div at bounding box center [118, 161] width 15 height 17
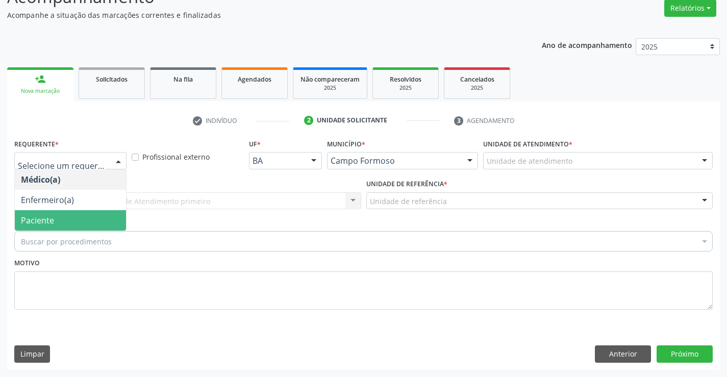
click at [77, 215] on span "Paciente" at bounding box center [70, 220] width 111 height 20
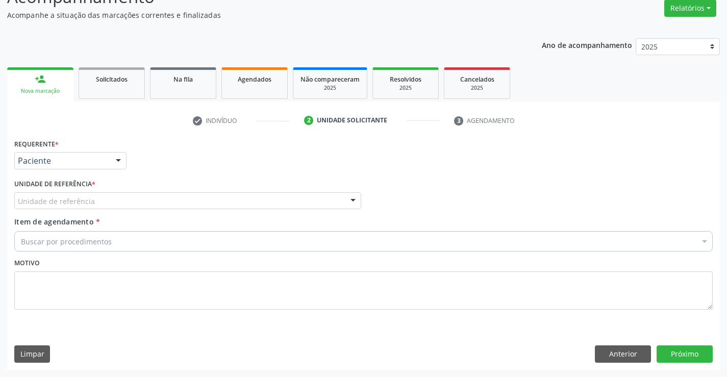
click at [265, 194] on div "Unidade de referência" at bounding box center [187, 200] width 347 height 17
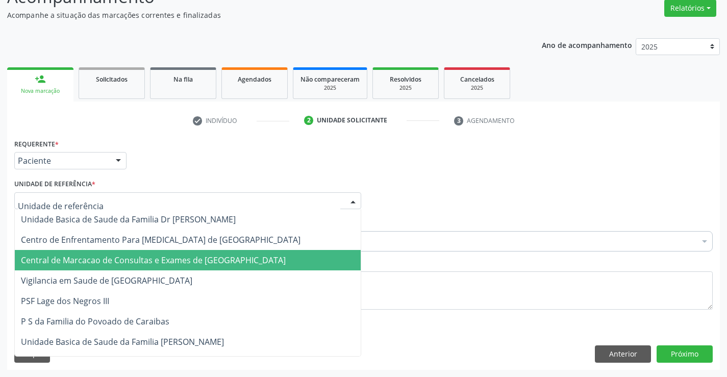
click at [223, 254] on span "Central de Marcacao de Consultas e Exames de [GEOGRAPHIC_DATA]" at bounding box center [188, 260] width 346 height 20
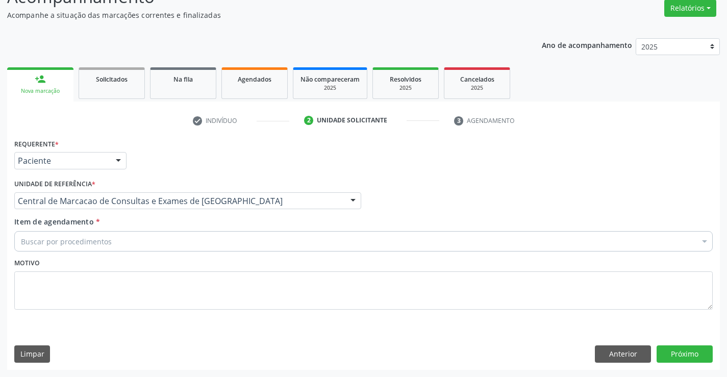
click at [277, 239] on div "Buscar por procedimentos" at bounding box center [363, 241] width 698 height 20
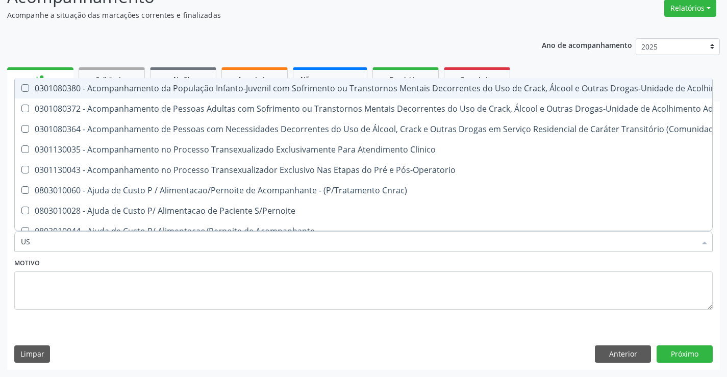
type input "USG"
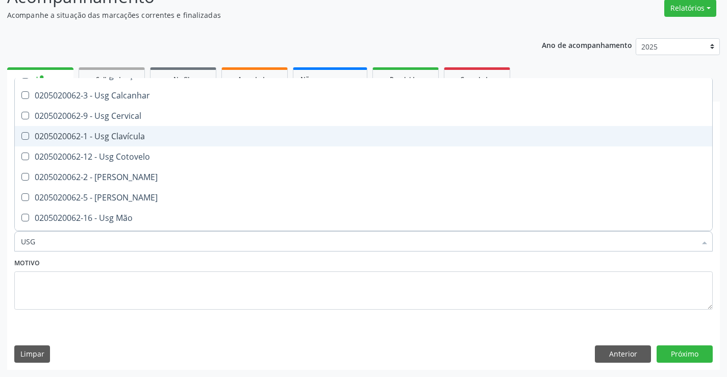
scroll to position [51, 0]
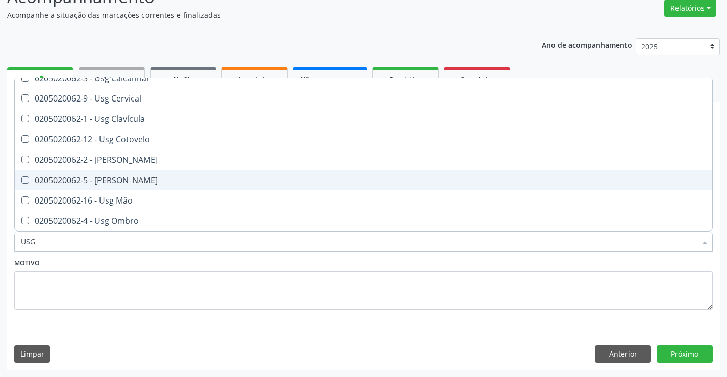
click at [180, 188] on span "0205020062-5 - [PERSON_NAME]" at bounding box center [363, 180] width 697 height 20
checkbox Joelho "true"
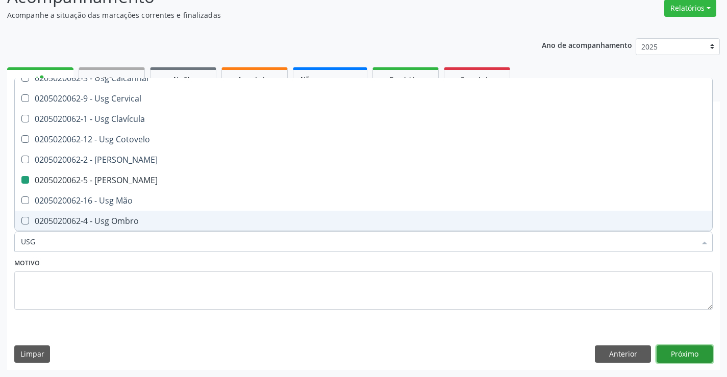
click at [679, 352] on button "Próximo" at bounding box center [685, 353] width 56 height 17
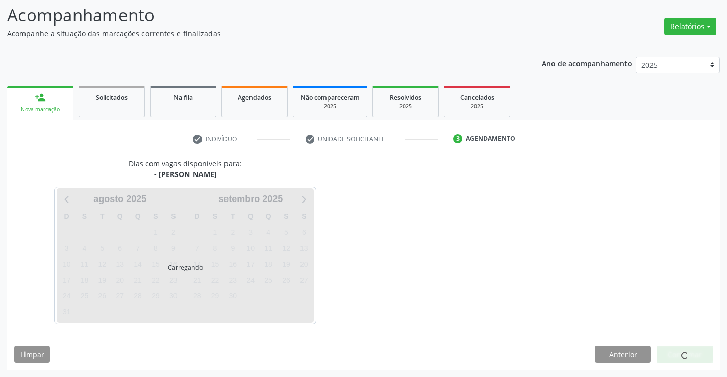
scroll to position [0, 0]
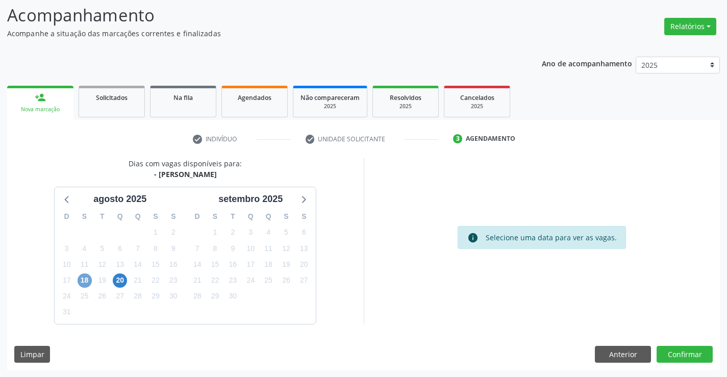
click at [84, 278] on span "18" at bounding box center [85, 280] width 14 height 14
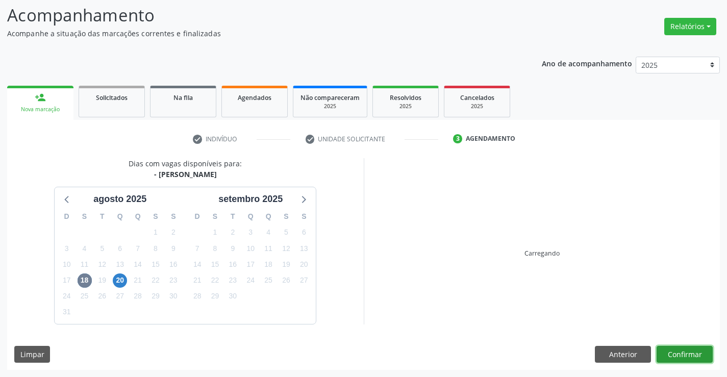
click at [689, 354] on button "Confirmar" at bounding box center [685, 354] width 56 height 17
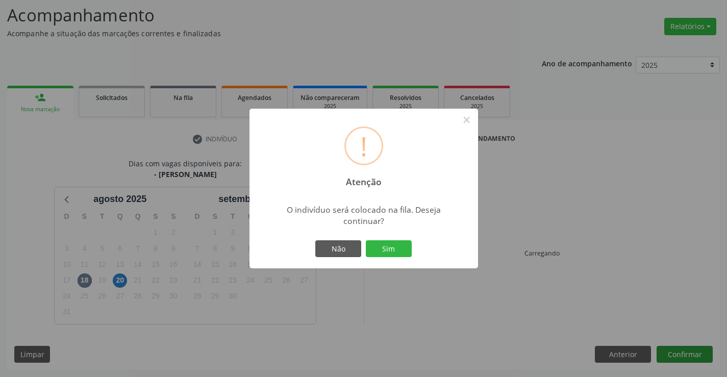
click at [366, 240] on button "Sim" at bounding box center [389, 248] width 46 height 17
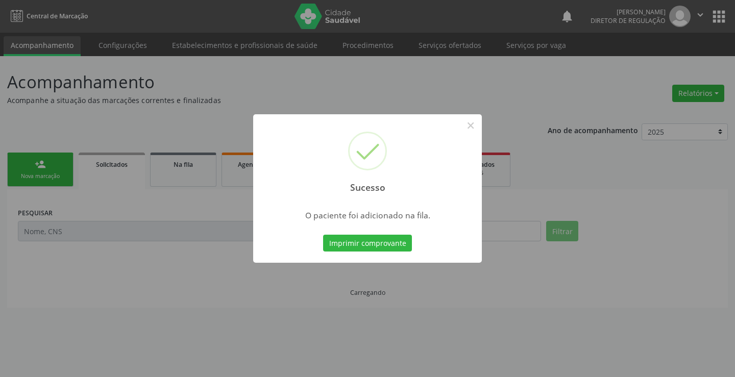
click at [323, 235] on button "Imprimir comprovante" at bounding box center [367, 243] width 89 height 17
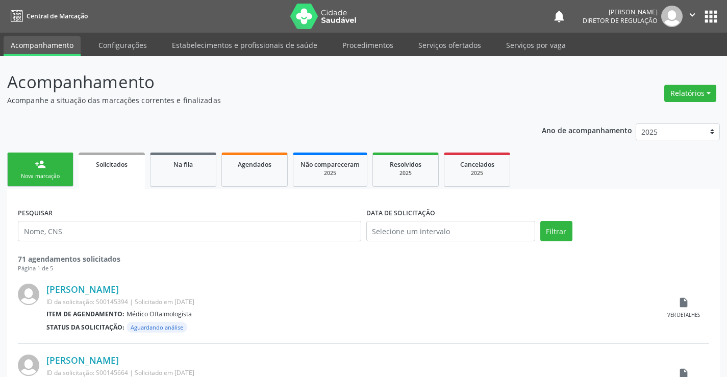
click at [43, 169] on div "person_add" at bounding box center [40, 164] width 11 height 11
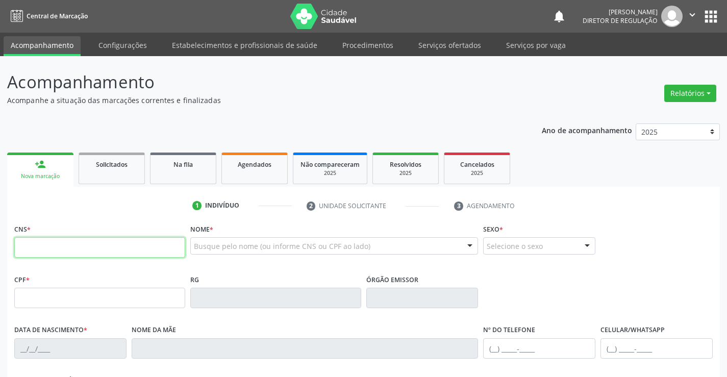
click at [94, 248] on input "text" at bounding box center [99, 247] width 171 height 20
paste input "703 2016 2933 6197"
type input "703 2016 2933 6197"
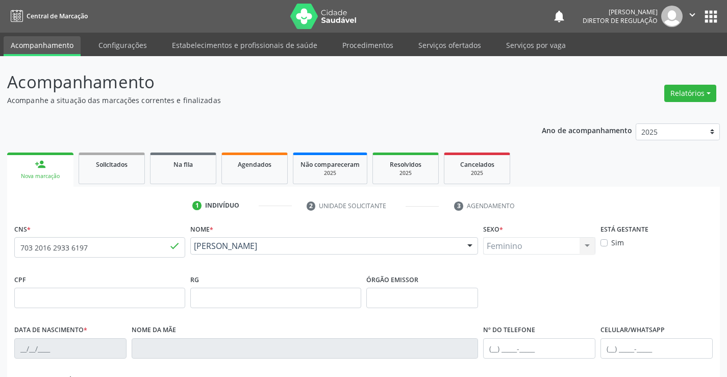
type input "0777980908"
type input "22/08/1973"
type input "(74) 99109-5030"
type input "005.536.145-50"
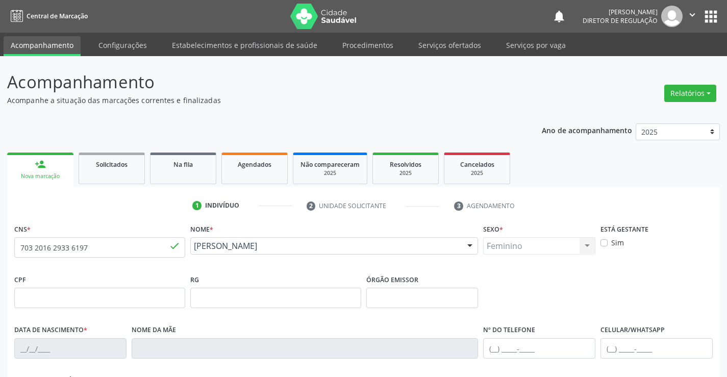
type input "S/N"
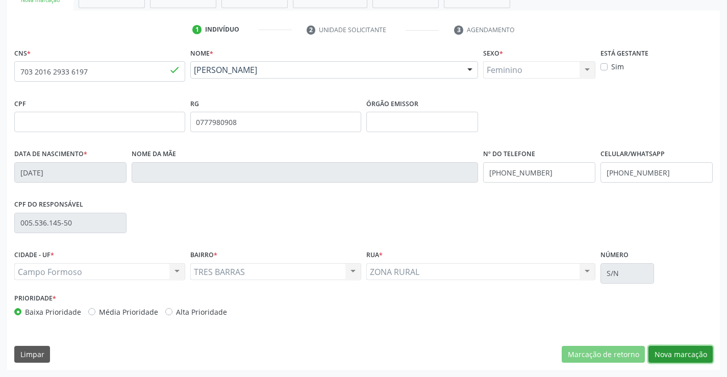
click at [673, 358] on button "Nova marcação" at bounding box center [680, 354] width 64 height 17
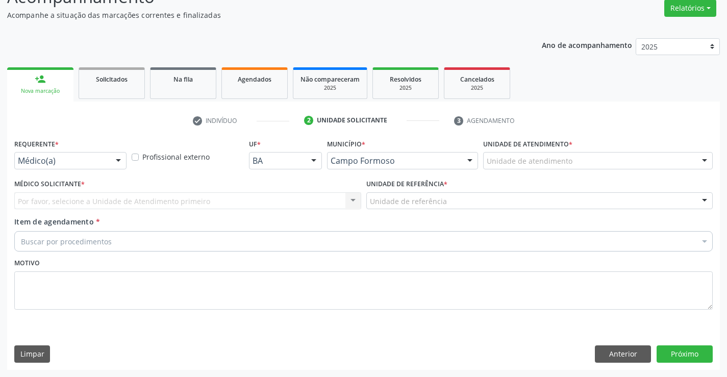
scroll to position [85, 0]
click at [108, 164] on div "Médico(a)" at bounding box center [70, 160] width 112 height 17
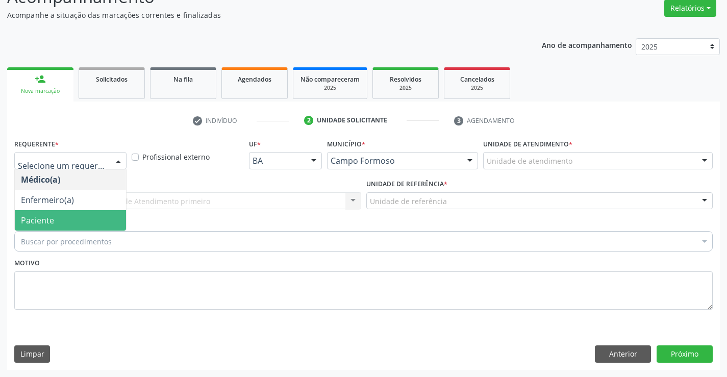
click at [94, 213] on span "Paciente" at bounding box center [70, 220] width 111 height 20
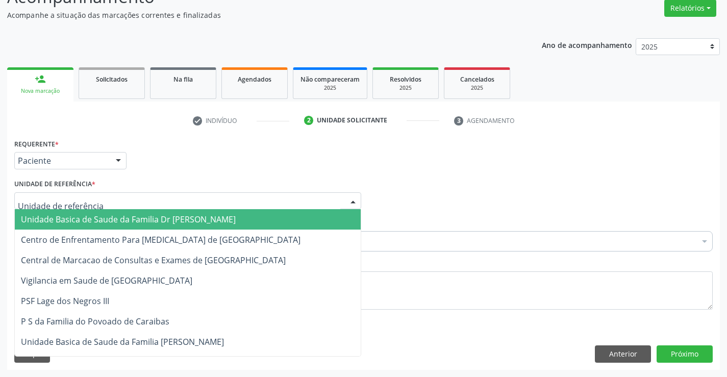
click at [153, 200] on div at bounding box center [187, 200] width 347 height 17
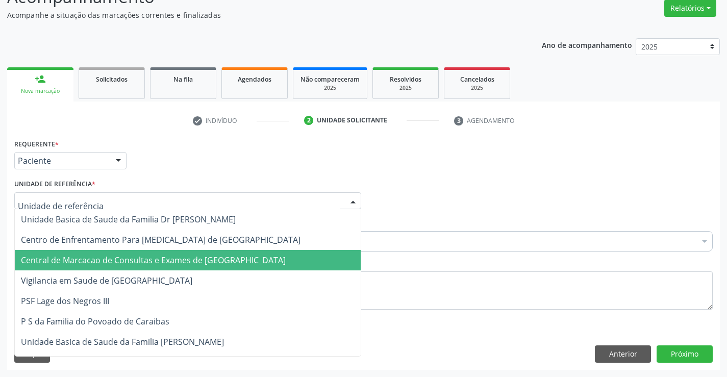
click at [166, 255] on span "Central de Marcacao de Consultas e Exames de [GEOGRAPHIC_DATA]" at bounding box center [153, 260] width 265 height 11
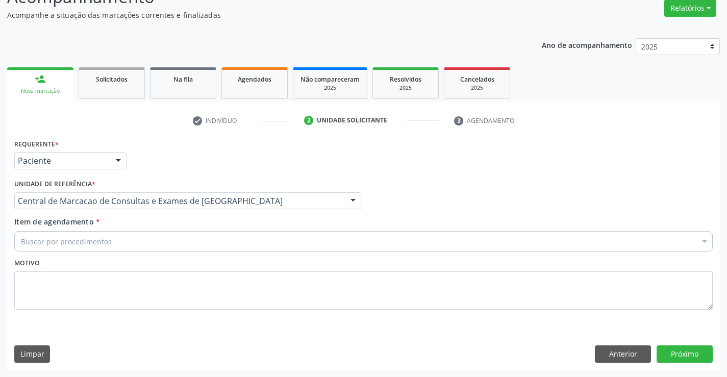
click at [214, 246] on div "Buscar por procedimentos" at bounding box center [363, 241] width 698 height 20
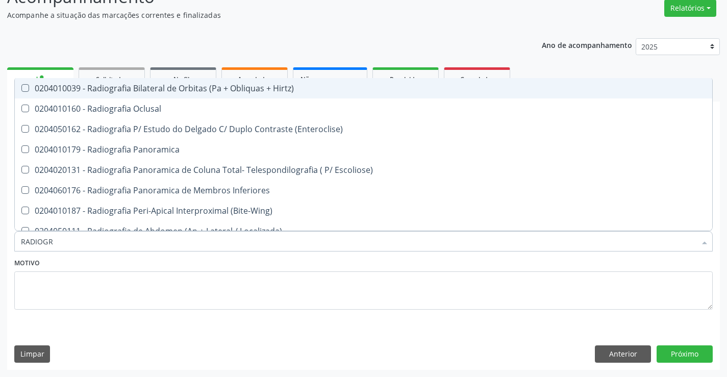
type input "RADIOGRA"
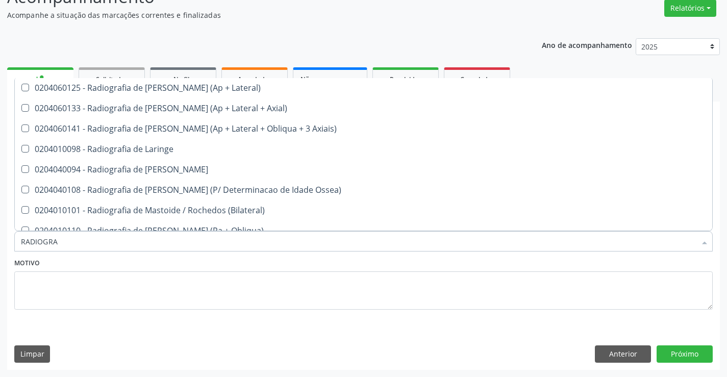
scroll to position [1041, 0]
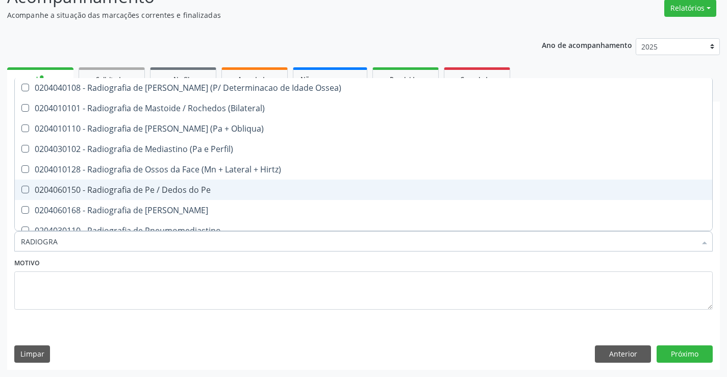
click at [219, 184] on span "0204060150 - Radiografia de Pe / Dedos do Pe" at bounding box center [363, 190] width 697 height 20
checkbox Pe "true"
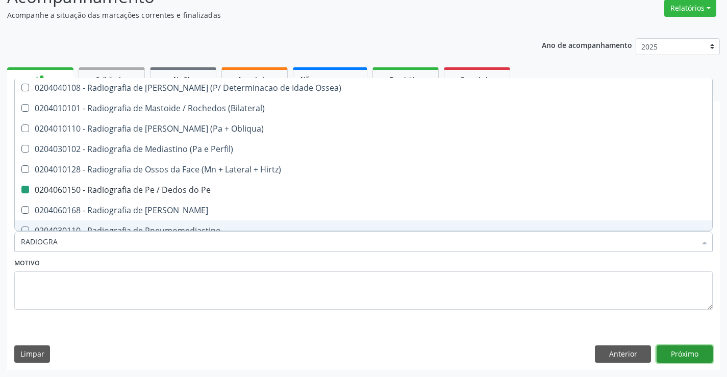
click at [681, 361] on button "Próximo" at bounding box center [685, 353] width 56 height 17
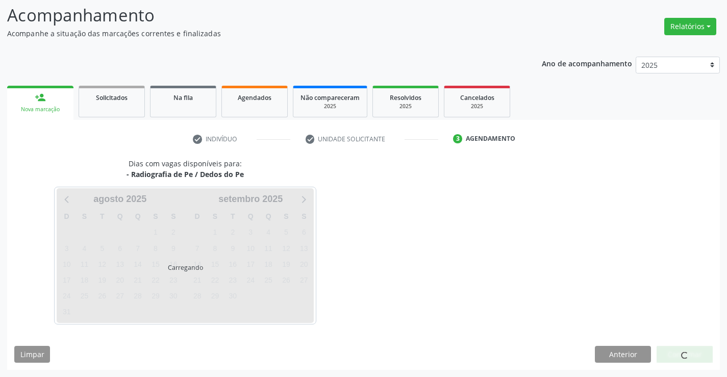
scroll to position [0, 0]
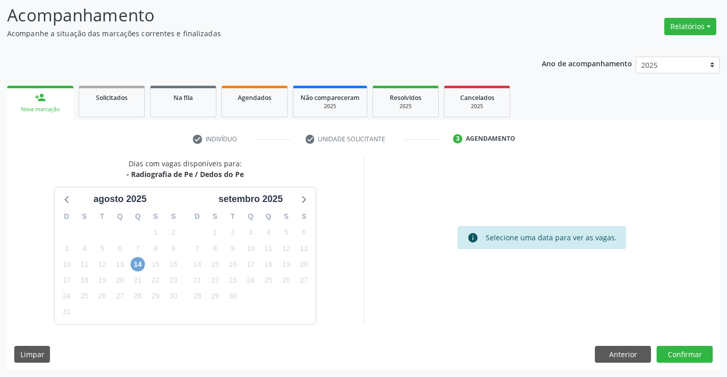
click at [142, 266] on span "14" at bounding box center [138, 264] width 14 height 14
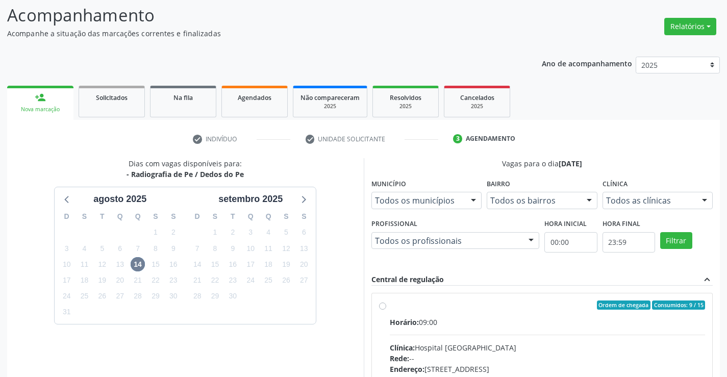
drag, startPoint x: 525, startPoint y: 325, endPoint x: 734, endPoint y: 324, distance: 208.7
click at [530, 324] on div "Horário: 09:00" at bounding box center [548, 322] width 316 height 11
click at [386, 310] on input "Ordem de chegada Consumidos: 9 / 15 Horário: 09:00 Clínica: Hospital Sao Franci…" at bounding box center [382, 304] width 7 height 9
radio input "true"
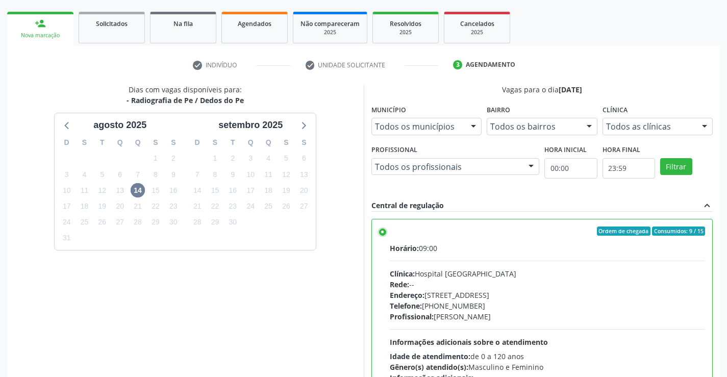
scroll to position [233, 0]
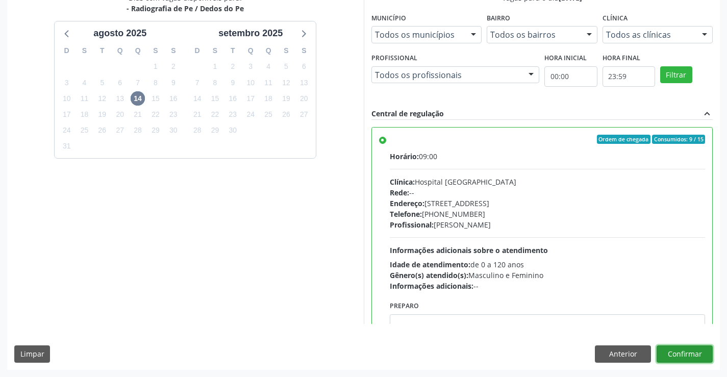
click at [678, 358] on button "Confirmar" at bounding box center [685, 353] width 56 height 17
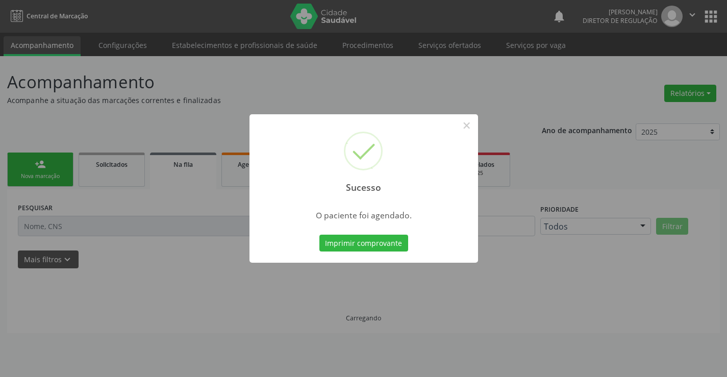
scroll to position [0, 0]
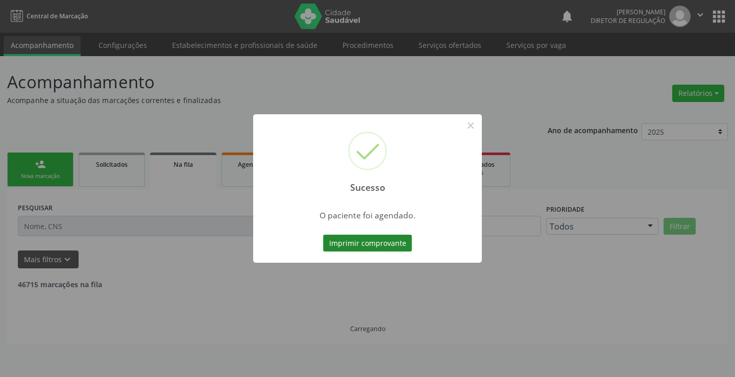
click at [355, 240] on button "Imprimir comprovante" at bounding box center [367, 243] width 89 height 17
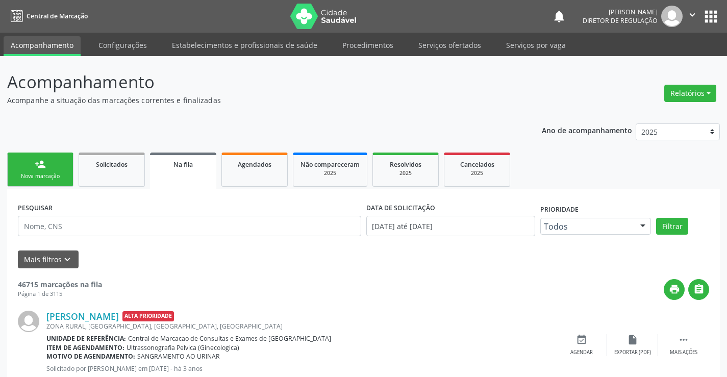
click at [42, 172] on div "Nova marcação" at bounding box center [40, 176] width 51 height 8
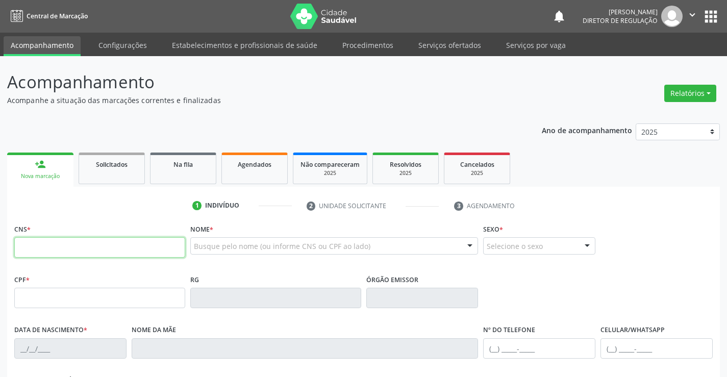
drag, startPoint x: 42, startPoint y: 172, endPoint x: 85, endPoint y: 244, distance: 83.3
click at [85, 244] on input "text" at bounding box center [99, 247] width 171 height 20
paste input "703 2016 2933 6197"
type input "703 2016 2933 6197"
type input "0777980908"
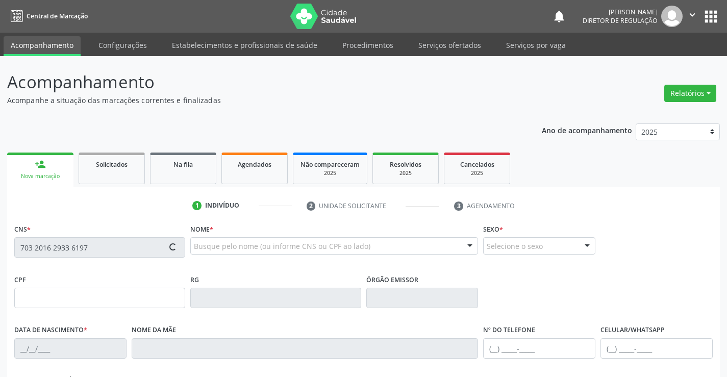
type input "22/08/1973"
type input "(74) 99109-5030"
type input "005.536.145-50"
type input "S/N"
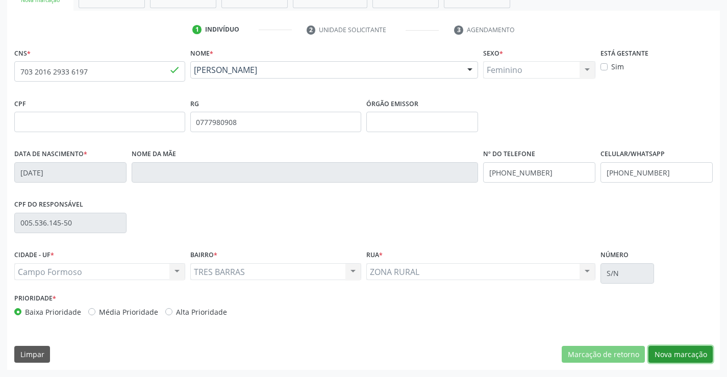
click at [678, 359] on button "Nova marcação" at bounding box center [680, 354] width 64 height 17
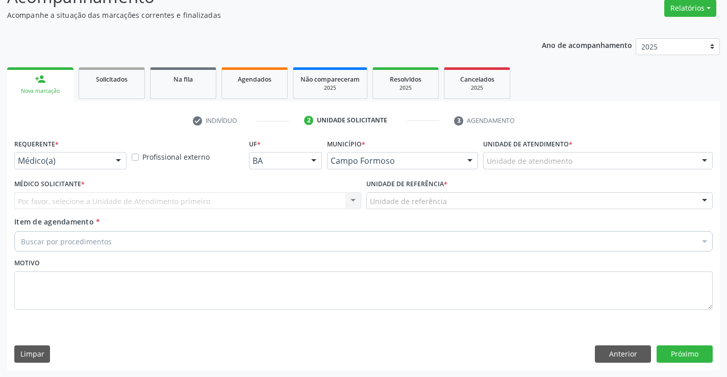
click at [110, 160] on div "Médico(a) Médico(a) Enfermeiro(a) Paciente Nenhum resultado encontrado para: " …" at bounding box center [70, 160] width 112 height 17
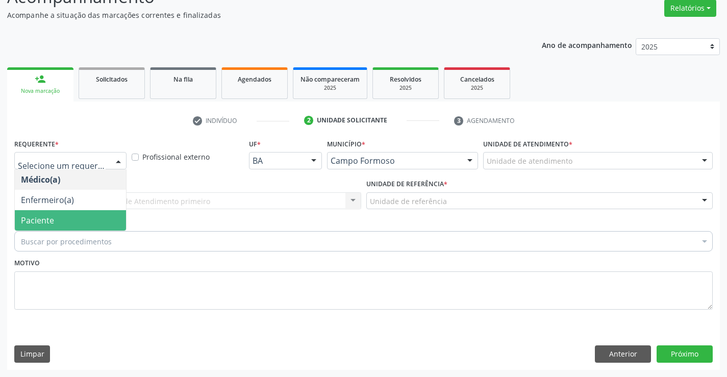
click at [104, 210] on span "Paciente" at bounding box center [70, 220] width 111 height 20
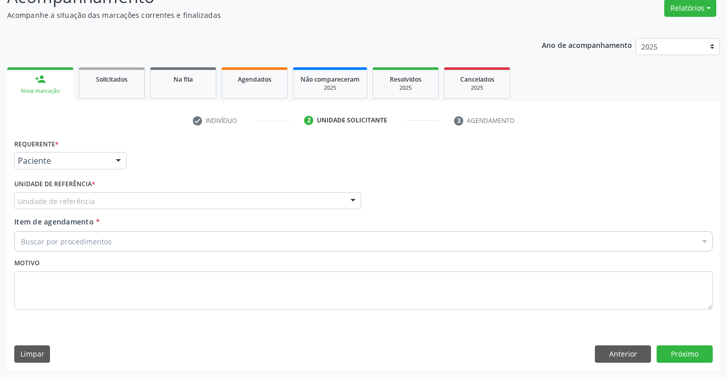
drag, startPoint x: 180, startPoint y: 202, endPoint x: 171, endPoint y: 261, distance: 60.4
click at [180, 202] on div "Unidade de referência" at bounding box center [187, 200] width 347 height 17
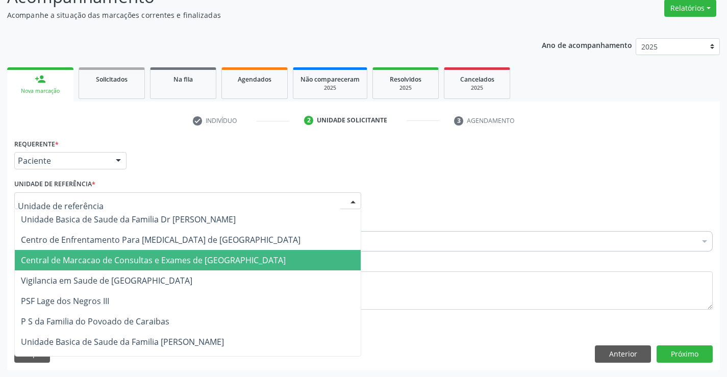
drag, startPoint x: 171, startPoint y: 261, endPoint x: 193, endPoint y: 253, distance: 23.6
click at [172, 261] on span "Central de Marcacao de Consultas e Exames de [GEOGRAPHIC_DATA]" at bounding box center [153, 260] width 265 height 11
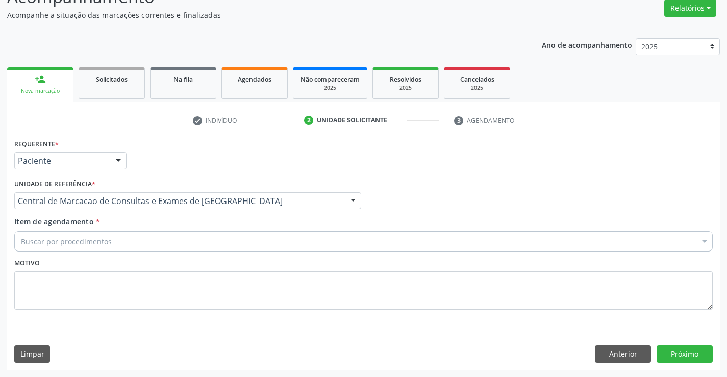
click at [216, 243] on div "Buscar por procedimentos" at bounding box center [363, 241] width 698 height 20
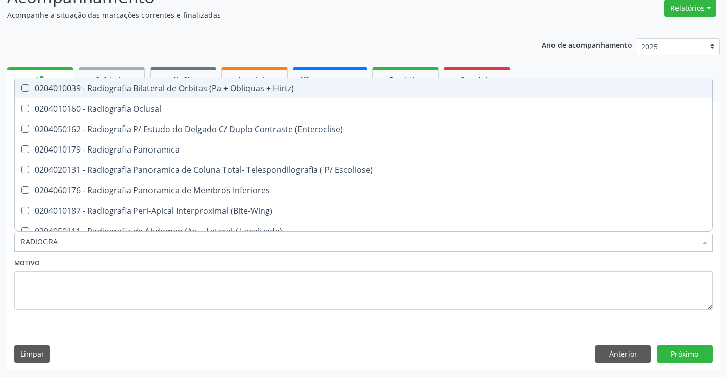
type input "RADIOGRAF"
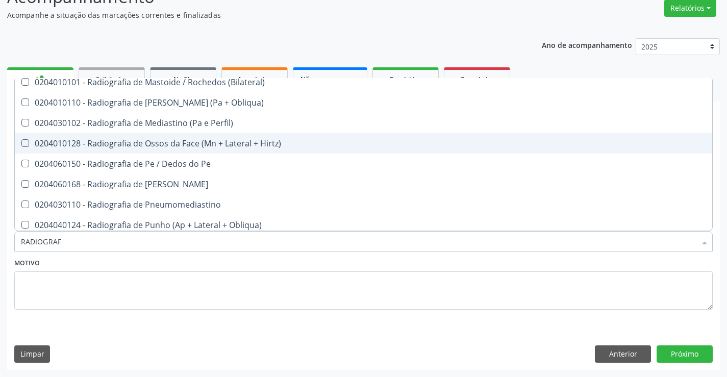
scroll to position [1071, 0]
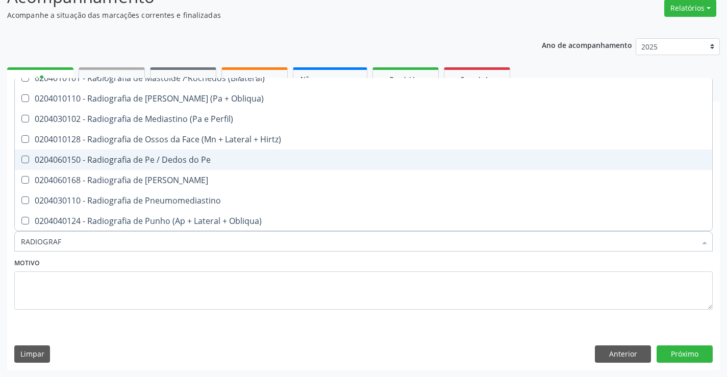
click at [252, 159] on div "0204060150 - Radiografia de Pe / Dedos do Pe" at bounding box center [363, 160] width 685 height 8
checkbox Pe "true"
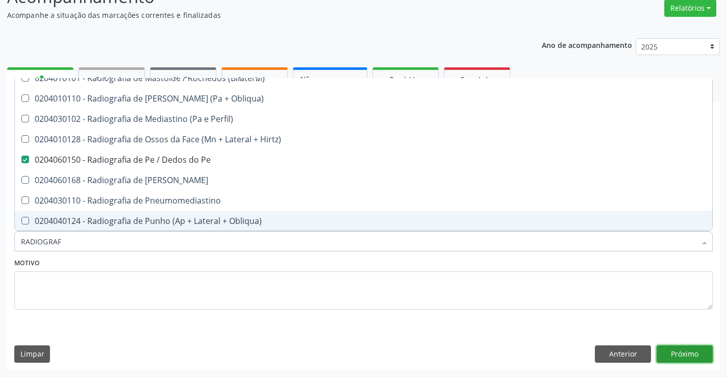
click at [699, 354] on button "Próximo" at bounding box center [685, 353] width 56 height 17
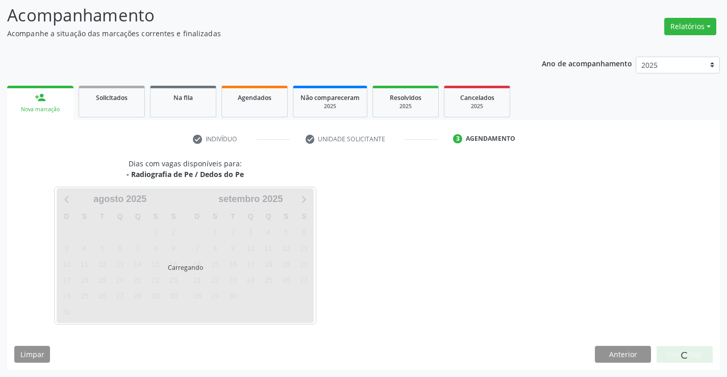
scroll to position [0, 0]
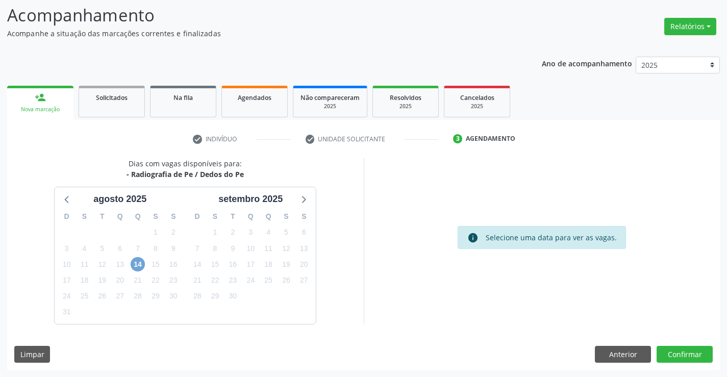
click at [139, 267] on span "14" at bounding box center [138, 264] width 14 height 14
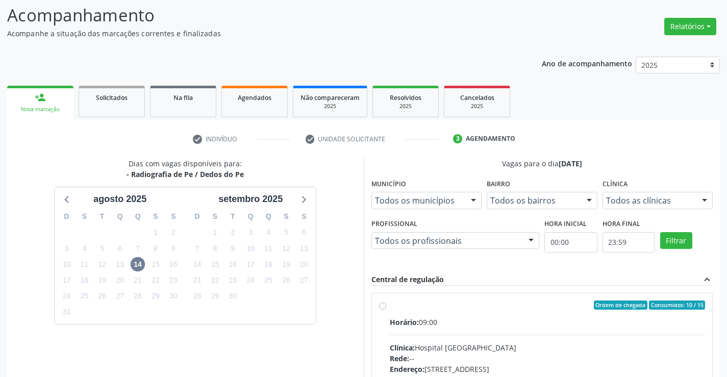
drag, startPoint x: 492, startPoint y: 325, endPoint x: 734, endPoint y: 357, distance: 244.3
click at [492, 325] on div "Horário: 09:00" at bounding box center [548, 322] width 316 height 11
click at [386, 310] on input "Ordem de chegada Consumidos: 10 / 15 Horário: 09:00 Clínica: Hospital Sao Franc…" at bounding box center [382, 304] width 7 height 9
radio input "true"
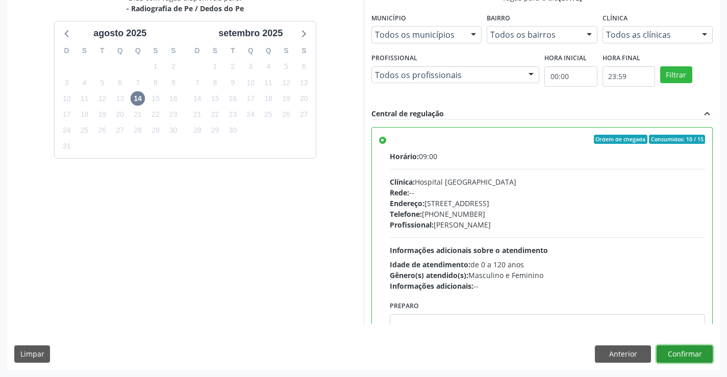
click at [708, 349] on button "Confirmar" at bounding box center [685, 353] width 56 height 17
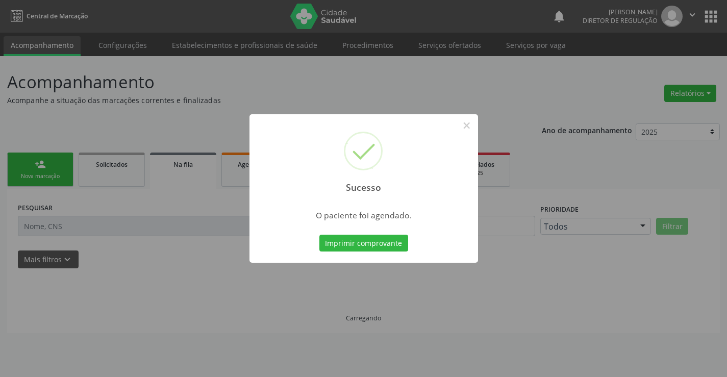
scroll to position [0, 0]
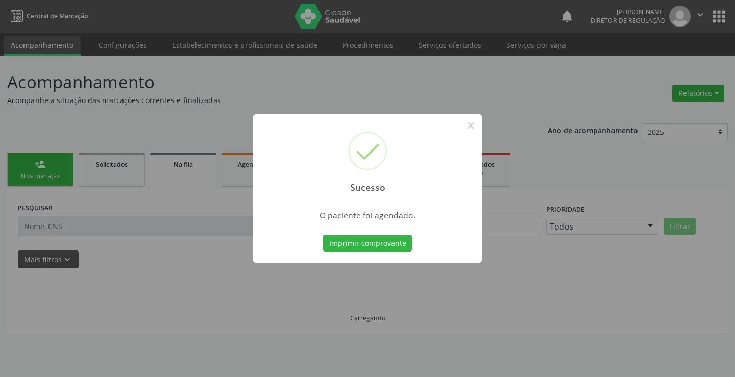
click at [323, 235] on button "Imprimir comprovante" at bounding box center [367, 243] width 89 height 17
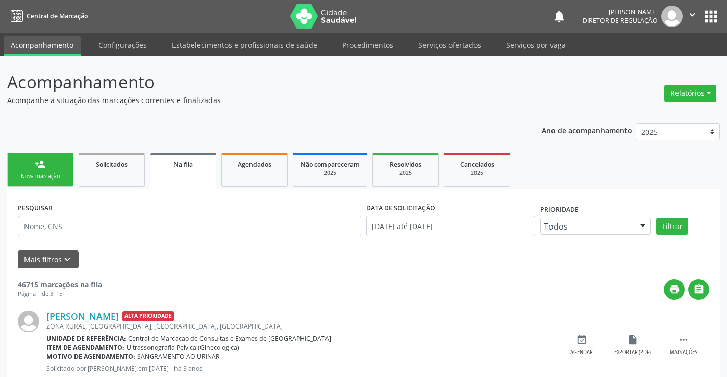
click at [39, 175] on div "Nova marcação" at bounding box center [40, 176] width 51 height 8
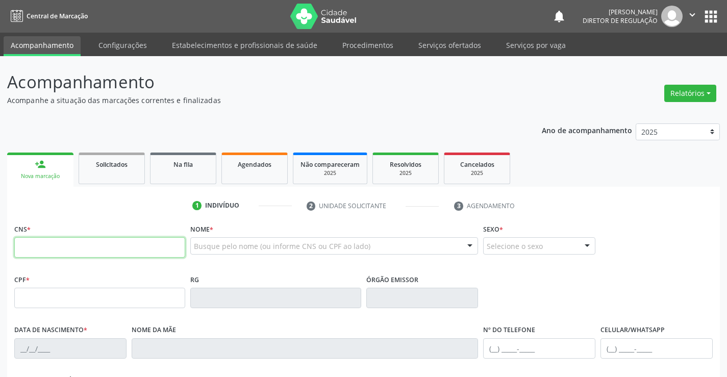
click at [49, 241] on input "text" at bounding box center [99, 247] width 171 height 20
paste input "703 2016 2933 6197"
type input "703 2016 2933 6197"
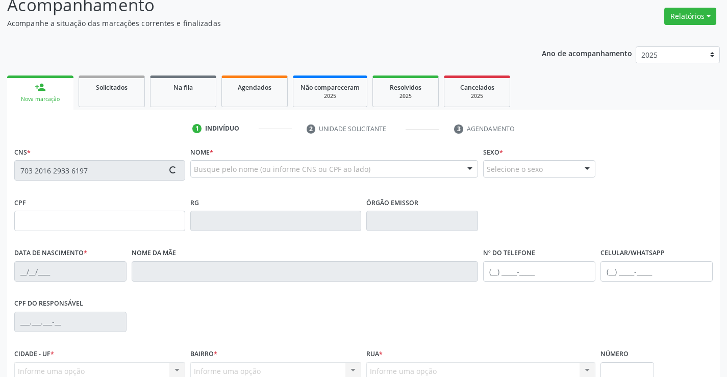
scroll to position [176, 0]
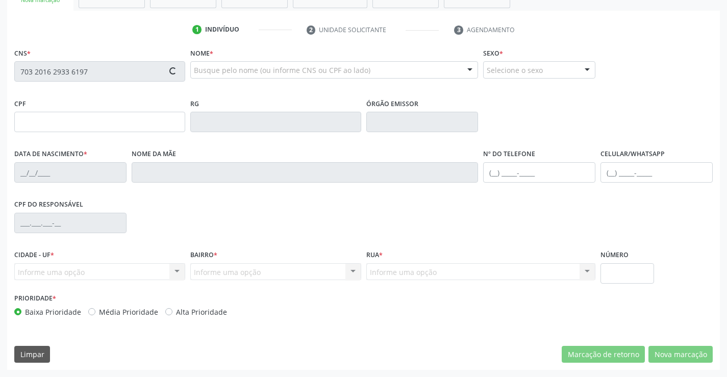
type input "0777980908"
type input "22/08/1973"
type input "(74) 99109-5030"
type input "005.536.145-50"
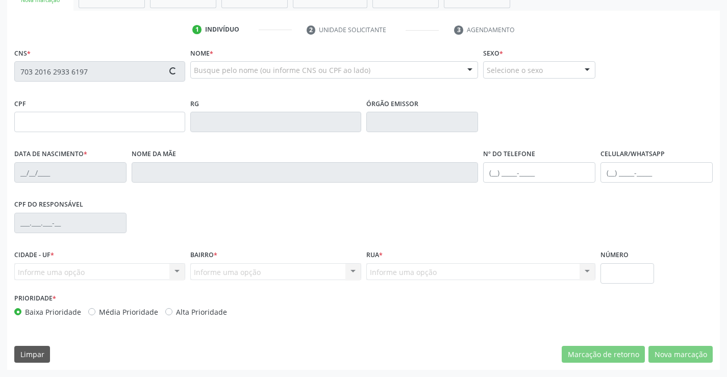
type input "S/N"
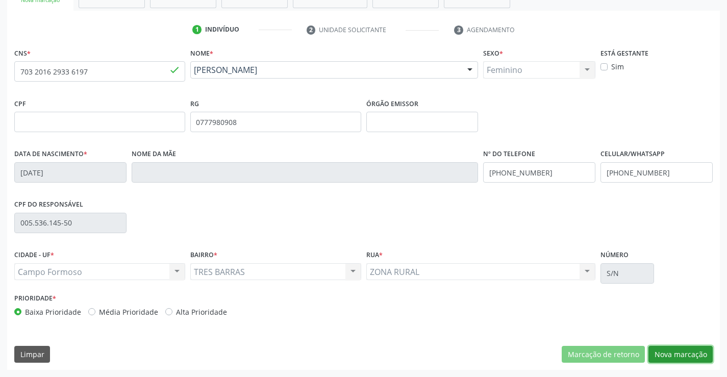
click at [690, 348] on button "Nova marcação" at bounding box center [680, 354] width 64 height 17
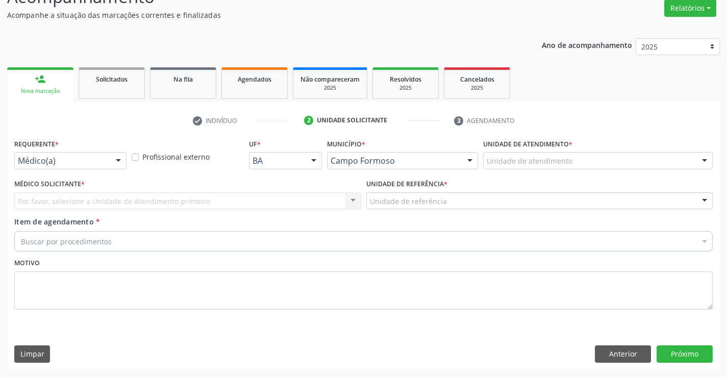
scroll to position [85, 0]
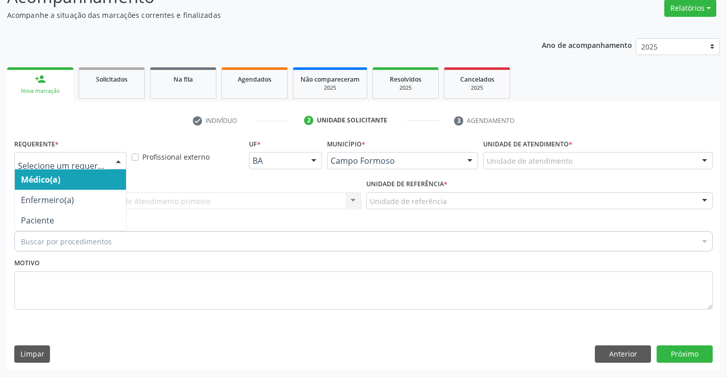
drag, startPoint x: 119, startPoint y: 160, endPoint x: 99, endPoint y: 202, distance: 46.6
click at [118, 160] on div at bounding box center [118, 161] width 15 height 17
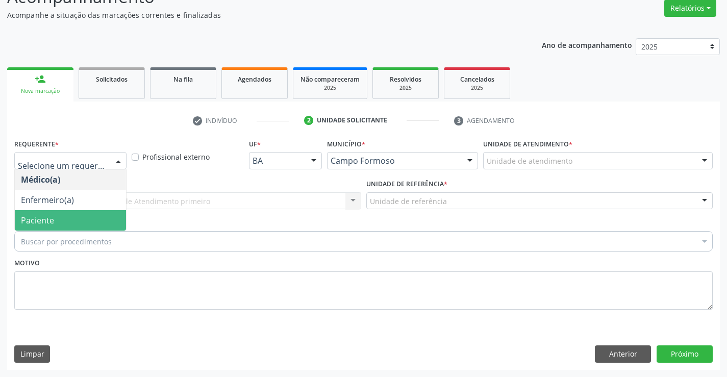
click at [94, 213] on span "Paciente" at bounding box center [70, 220] width 111 height 20
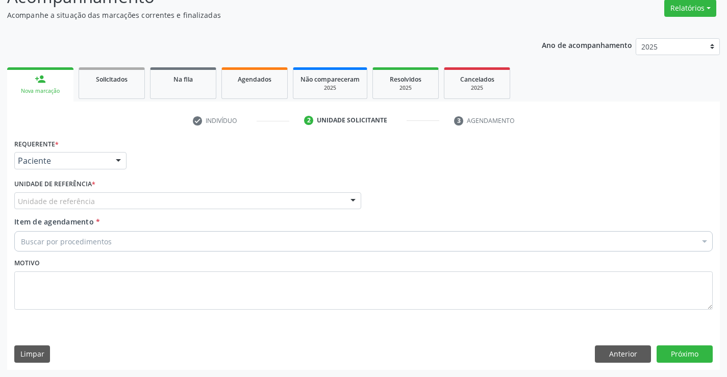
click at [170, 209] on div "Unidade de referência Unidade Basica de Saude da Familia Dr Paulo Sudre Centro …" at bounding box center [187, 200] width 347 height 17
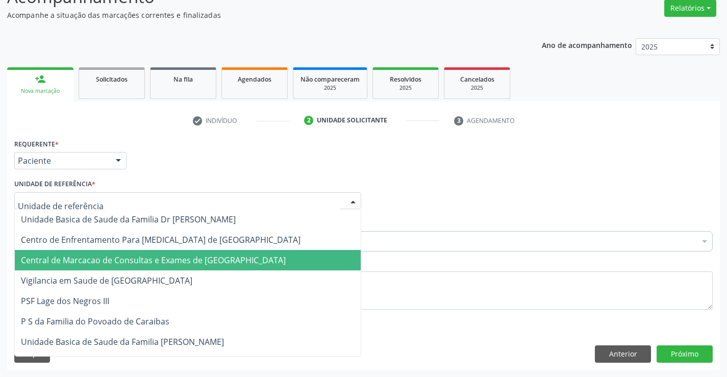
click at [161, 250] on span "Central de Marcacao de Consultas e Exames de [GEOGRAPHIC_DATA]" at bounding box center [188, 260] width 346 height 20
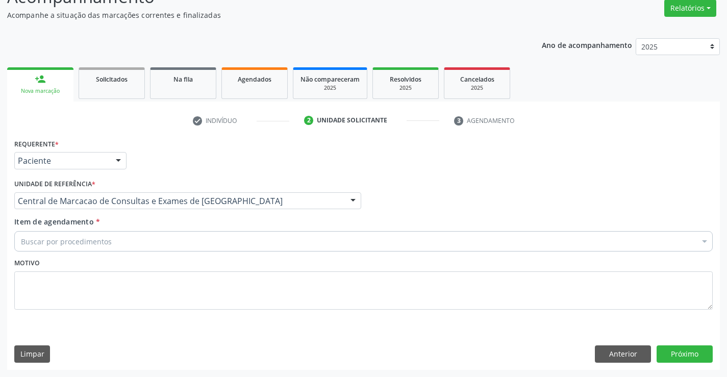
click at [210, 239] on div "Buscar por procedimentos" at bounding box center [363, 241] width 698 height 20
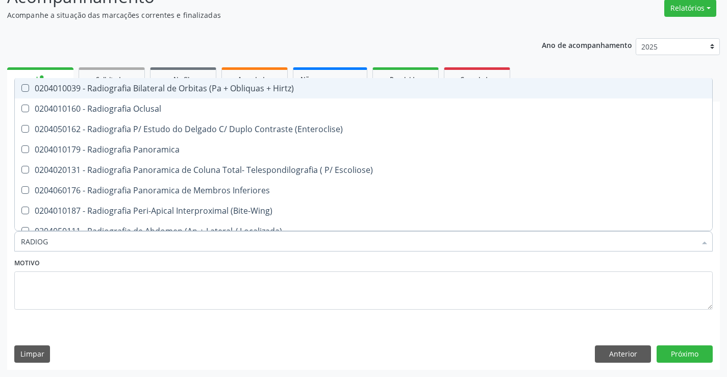
type input "RADIOGR"
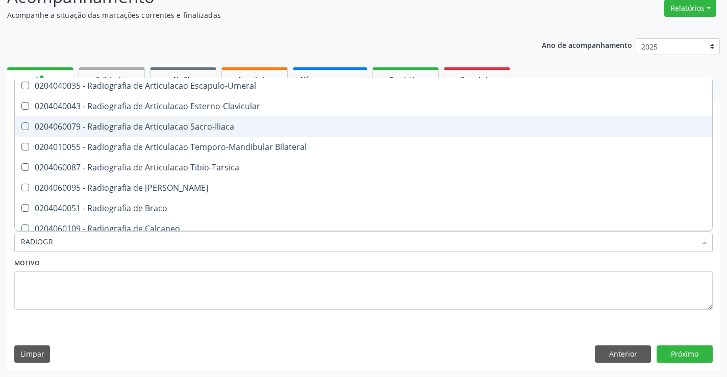
scroll to position [306, 0]
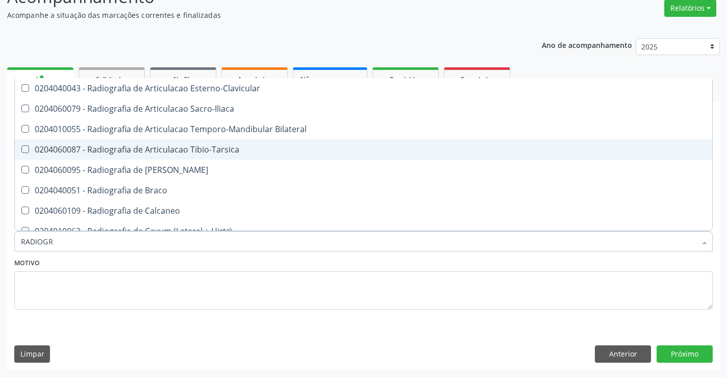
click at [248, 146] on div "0204060087 - Radiografia de Articulacao Tibio-Tarsica" at bounding box center [363, 149] width 685 height 8
checkbox Tibio-Tarsica "true"
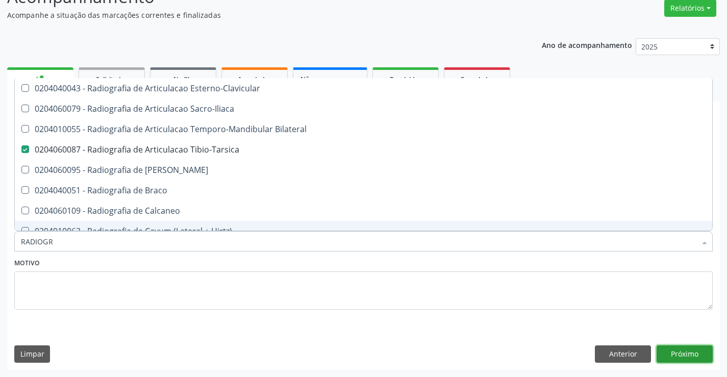
click at [696, 358] on button "Próximo" at bounding box center [685, 353] width 56 height 17
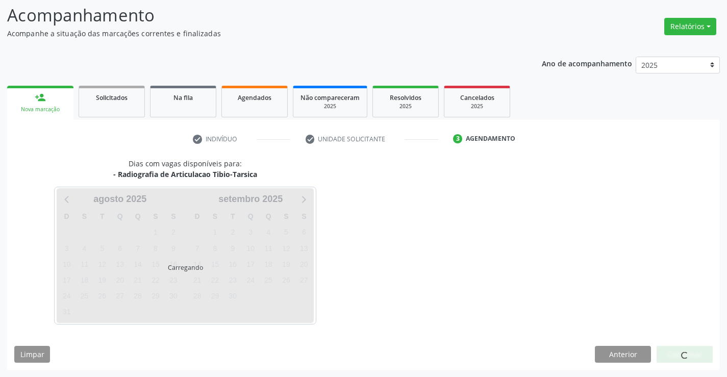
scroll to position [0, 0]
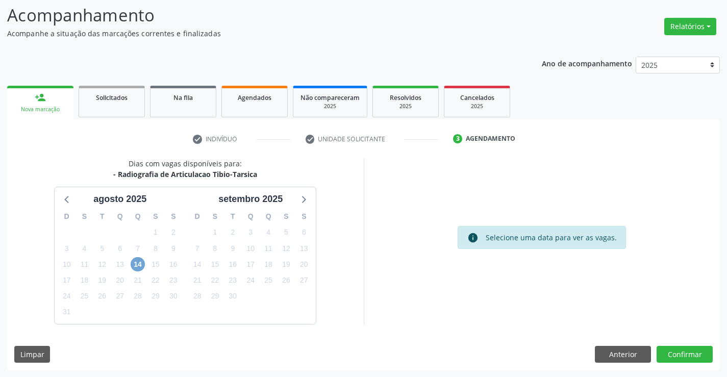
click at [135, 268] on span "14" at bounding box center [138, 264] width 14 height 14
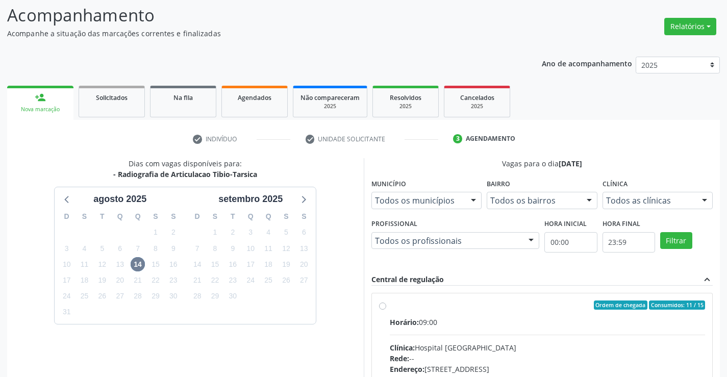
drag, startPoint x: 517, startPoint y: 332, endPoint x: 639, endPoint y: 300, distance: 126.1
click at [639, 300] on div "Dias com vagas disponíveis para: - Radiografia de Articulacao Tibio-Tarsica ago…" at bounding box center [363, 346] width 713 height 377
click at [481, 321] on div "Horário: 09:00" at bounding box center [548, 322] width 316 height 11
click at [386, 310] on input "Ordem de chegada Consumidos: 11 / 15 Horário: 09:00 Clínica: Hospital Sao Franc…" at bounding box center [382, 304] width 7 height 9
radio input "true"
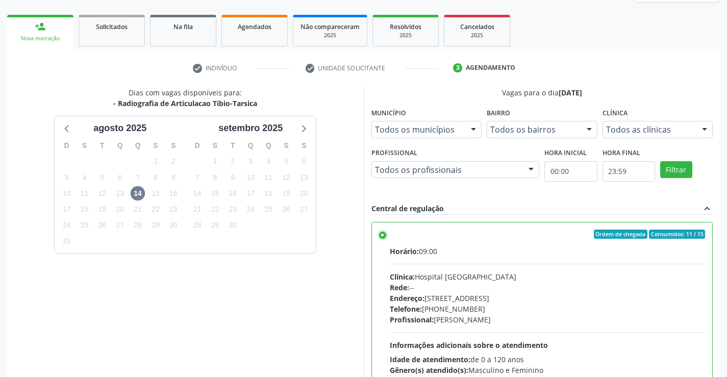
scroll to position [233, 0]
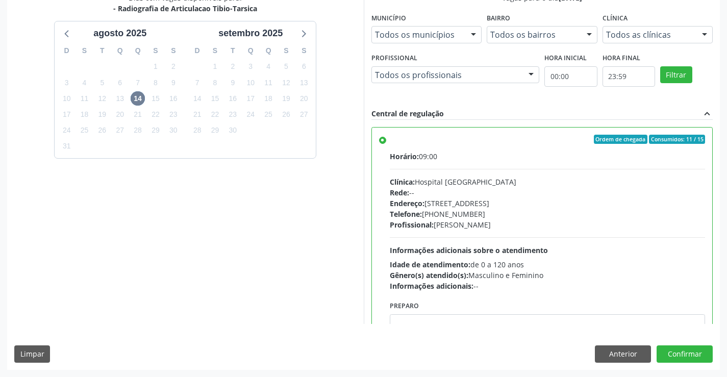
click at [688, 363] on div "Dias com vagas disponíveis para: - Radiografia de Articulacao Tibio-Tarsica ago…" at bounding box center [363, 180] width 713 height 377
click at [689, 356] on button "Confirmar" at bounding box center [685, 353] width 56 height 17
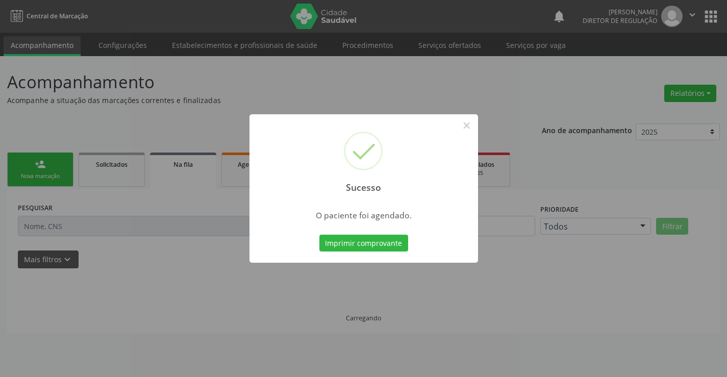
scroll to position [0, 0]
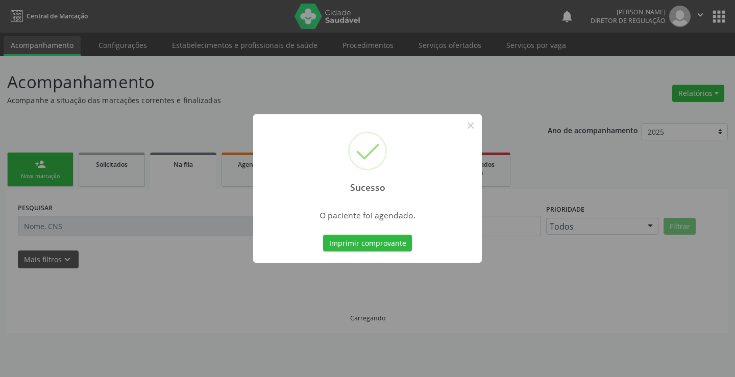
click at [323, 235] on button "Imprimir comprovante" at bounding box center [367, 243] width 89 height 17
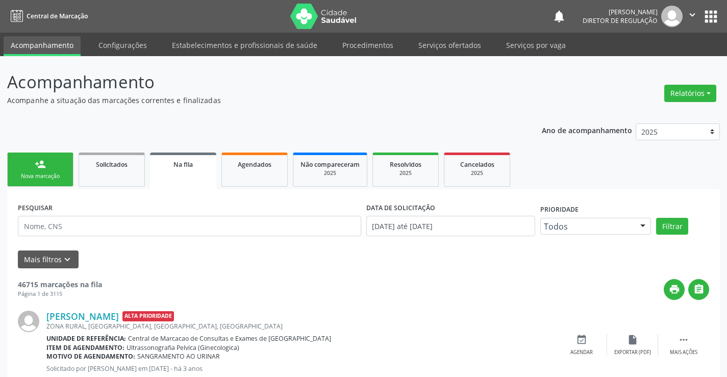
click at [56, 181] on link "person_add Nova marcação" at bounding box center [40, 170] width 66 height 34
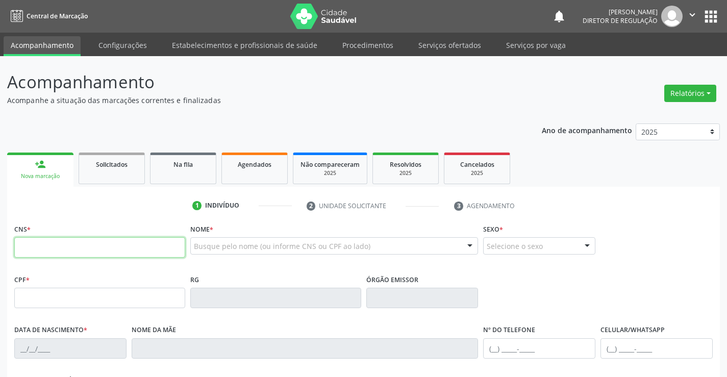
click at [60, 245] on input "text" at bounding box center [99, 247] width 171 height 20
paste input "703 2016 2933 6197"
type input "703 2016 2933 6197"
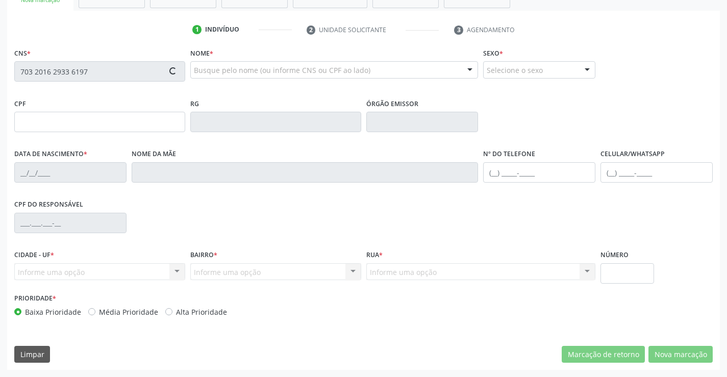
type input "0777980908"
type input "22/08/1973"
type input "(74) 99109-5030"
type input "005.536.145-50"
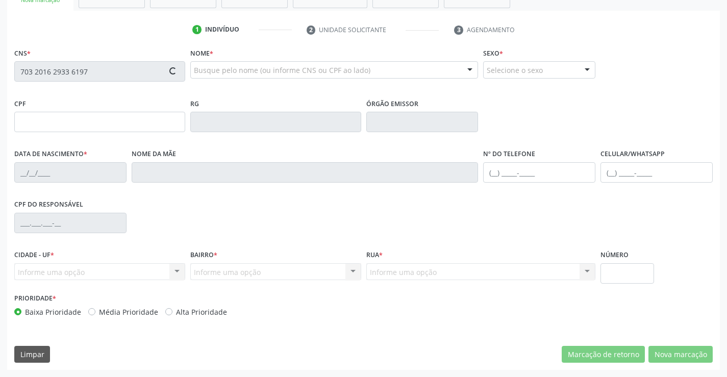
type input "S/N"
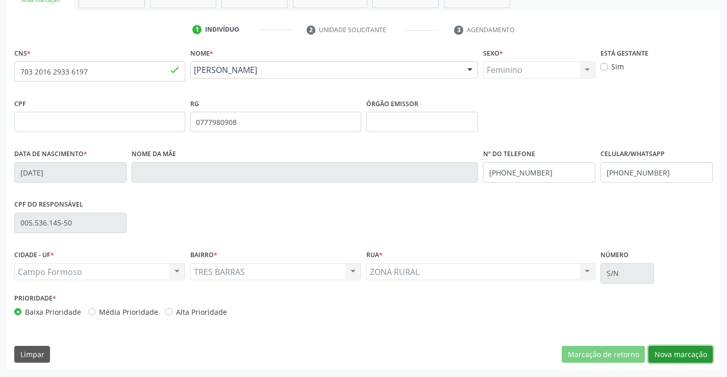
click at [682, 350] on button "Nova marcação" at bounding box center [680, 354] width 64 height 17
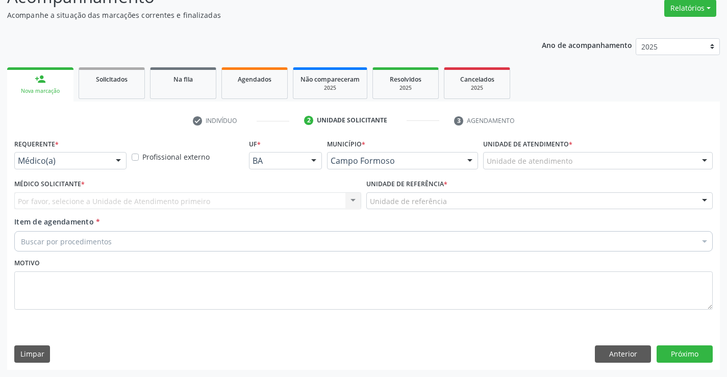
scroll to position [85, 0]
click at [118, 154] on div at bounding box center [118, 161] width 15 height 17
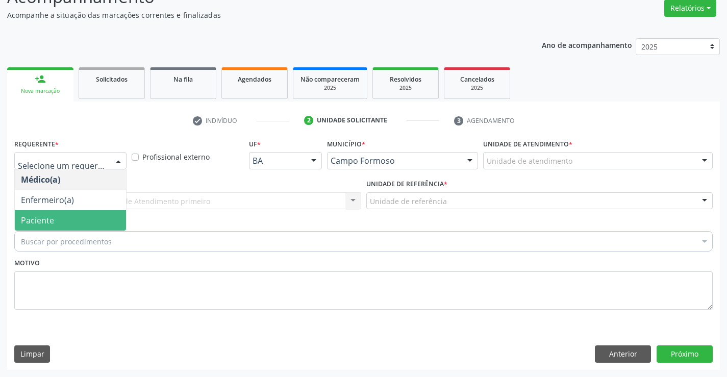
click at [95, 229] on span "Paciente" at bounding box center [70, 220] width 111 height 20
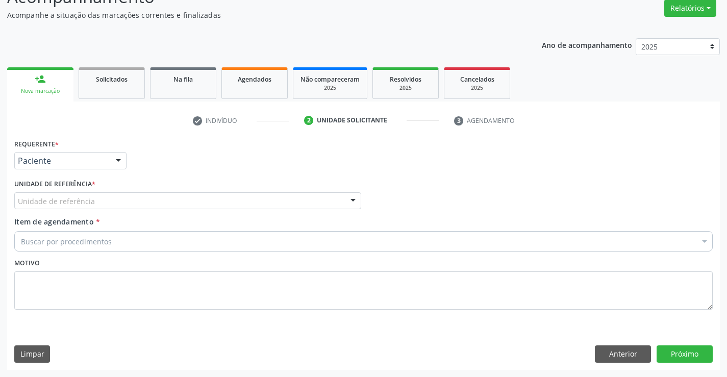
click at [248, 206] on div "Unidade de referência" at bounding box center [187, 200] width 347 height 17
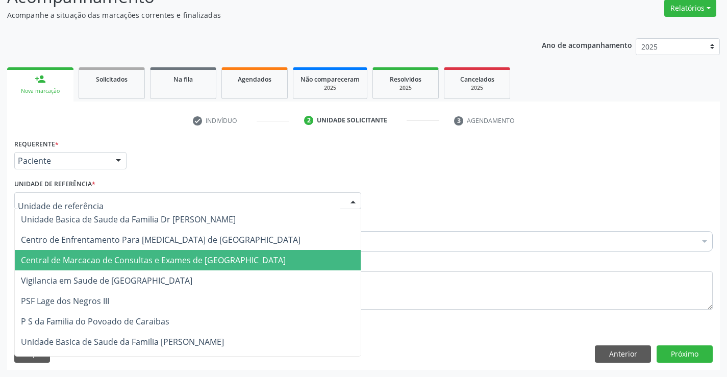
drag, startPoint x: 248, startPoint y: 256, endPoint x: 284, endPoint y: 239, distance: 39.3
click at [248, 256] on span "Central de Marcacao de Consultas e Exames de [GEOGRAPHIC_DATA]" at bounding box center [153, 260] width 265 height 11
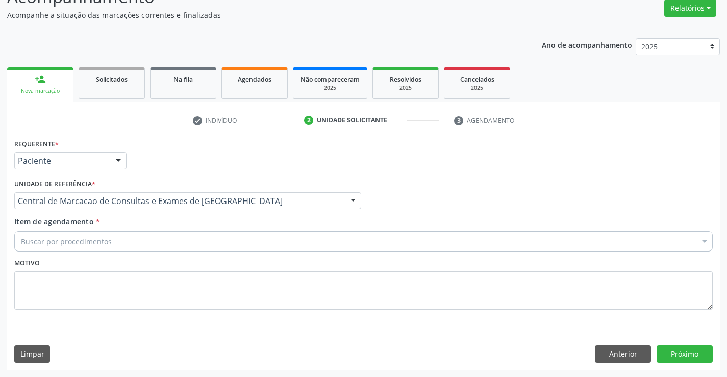
click at [285, 237] on div "Buscar por procedimentos" at bounding box center [363, 241] width 698 height 20
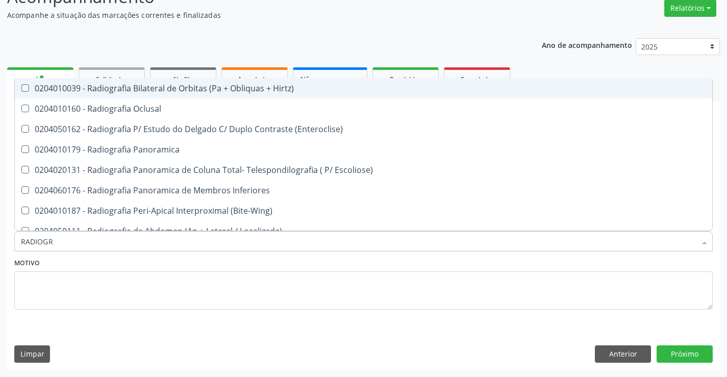
type input "RADIOGRA"
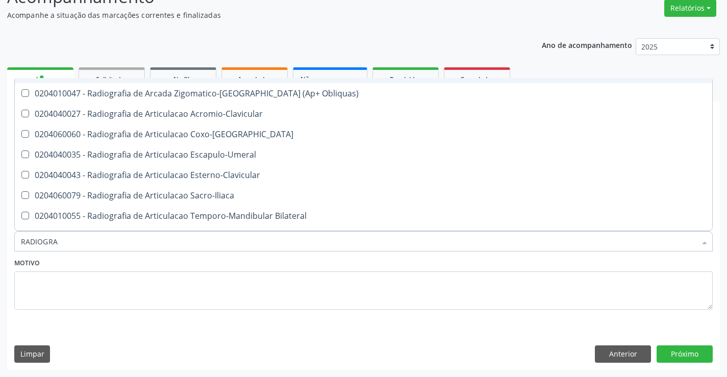
scroll to position [306, 0]
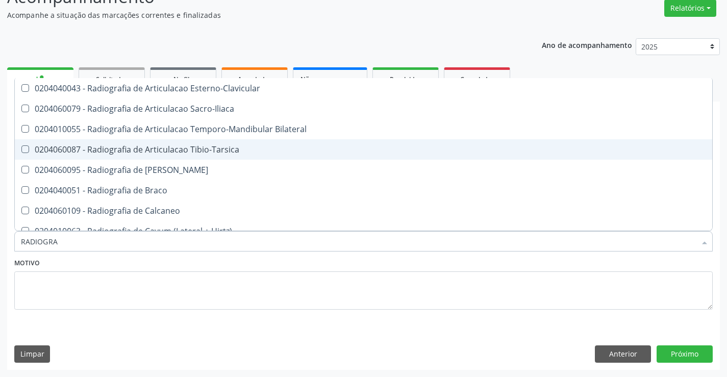
click at [231, 142] on span "0204060087 - Radiografia de Articulacao Tibio-Tarsica" at bounding box center [363, 149] width 697 height 20
checkbox Tibio-Tarsica "true"
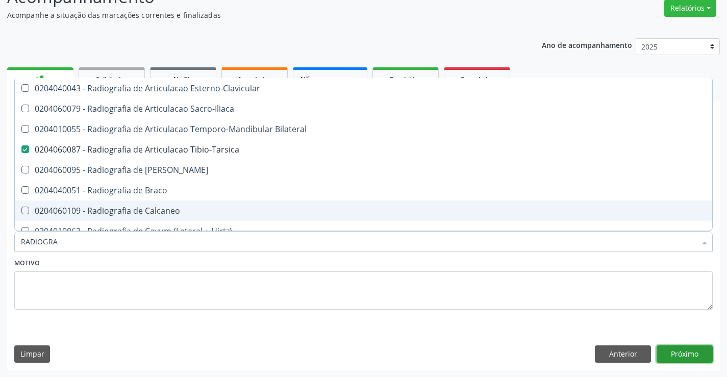
click at [680, 354] on button "Próximo" at bounding box center [685, 353] width 56 height 17
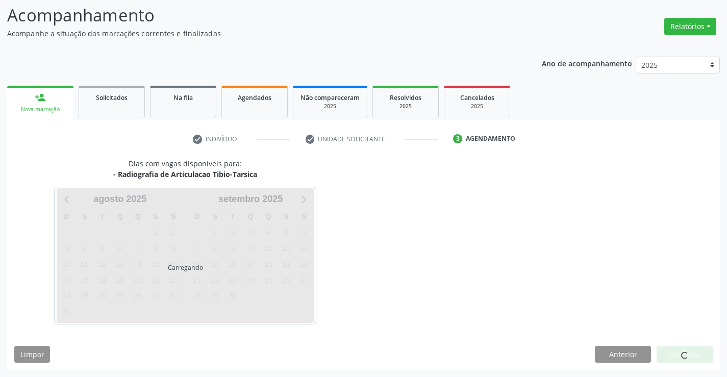
scroll to position [0, 0]
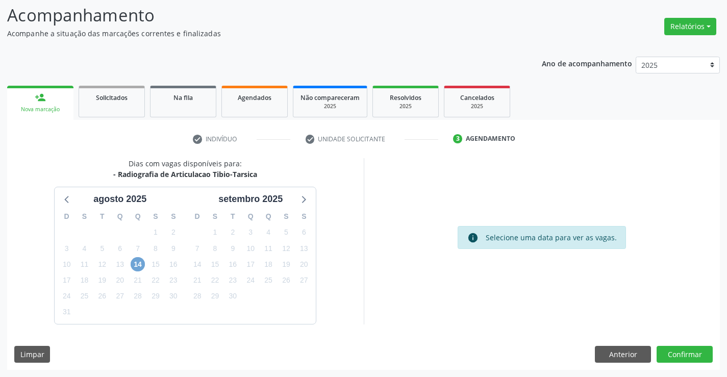
click at [140, 258] on span "14" at bounding box center [138, 264] width 14 height 14
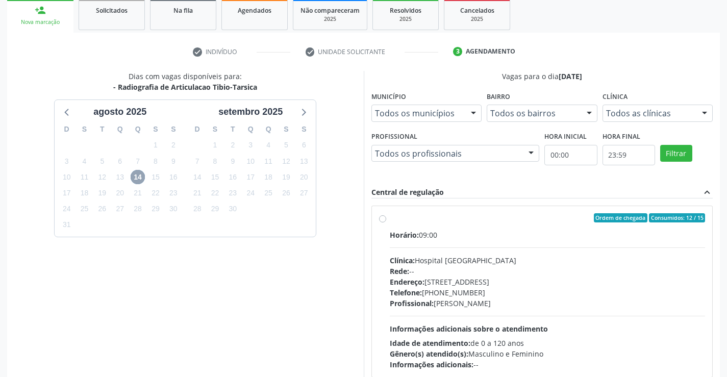
scroll to position [233, 0]
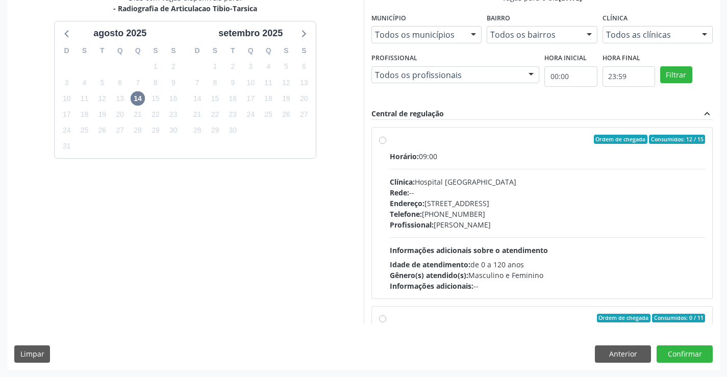
click at [520, 164] on div "Horário: 09:00 Clínica: Hospital Sao Francisco Rede: -- Endereço: Blocos, nº 25…" at bounding box center [548, 221] width 316 height 140
click at [386, 144] on input "Ordem de chegada Consumidos: 12 / 15 Horário: 09:00 Clínica: Hospital Sao Franc…" at bounding box center [382, 139] width 7 height 9
radio input "true"
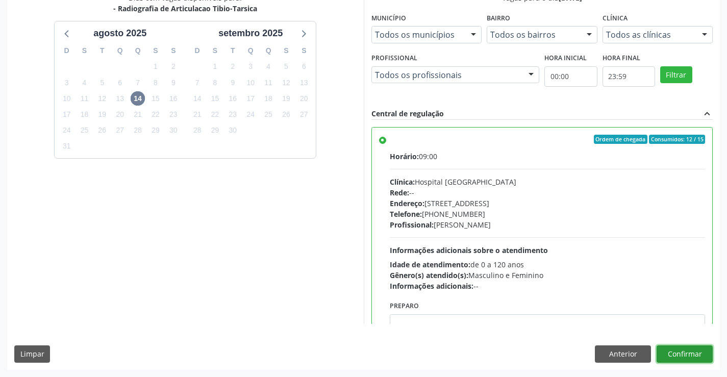
click at [704, 353] on button "Confirmar" at bounding box center [685, 353] width 56 height 17
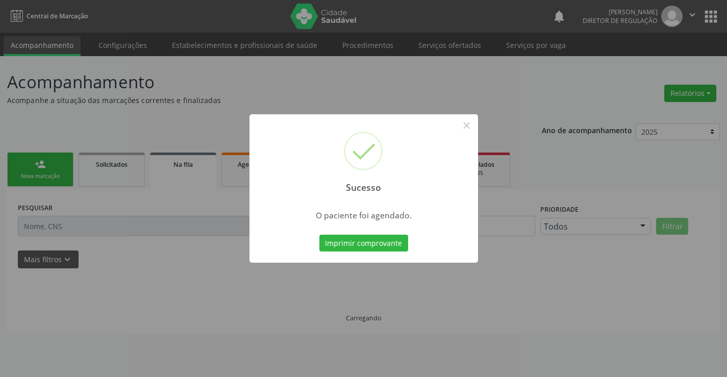
scroll to position [0, 0]
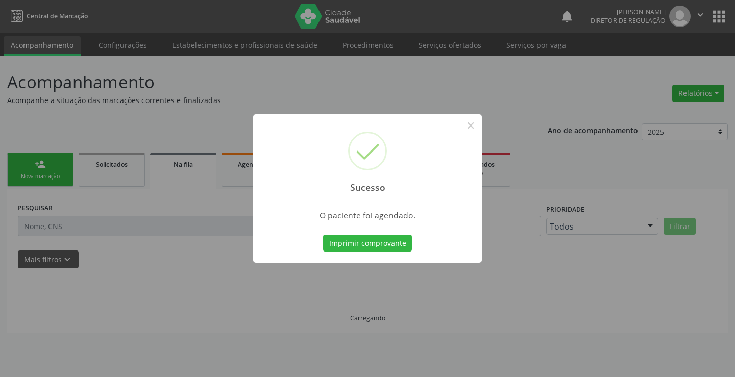
click at [323, 235] on button "Imprimir comprovante" at bounding box center [367, 243] width 89 height 17
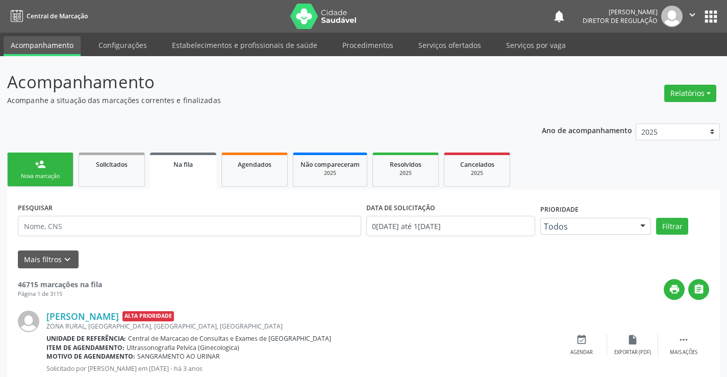
click at [44, 176] on div "Nova marcação" at bounding box center [40, 176] width 51 height 8
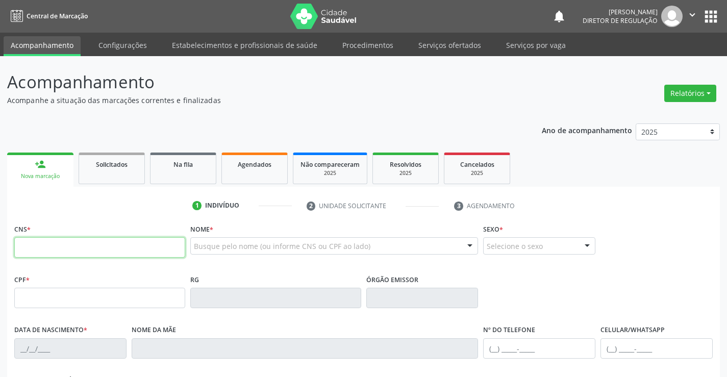
click at [80, 253] on input "text" at bounding box center [99, 247] width 171 height 20
type input "702 8051 6388 8866"
type input "0[DATE]"
type input "[PHONE_NUMBER]"
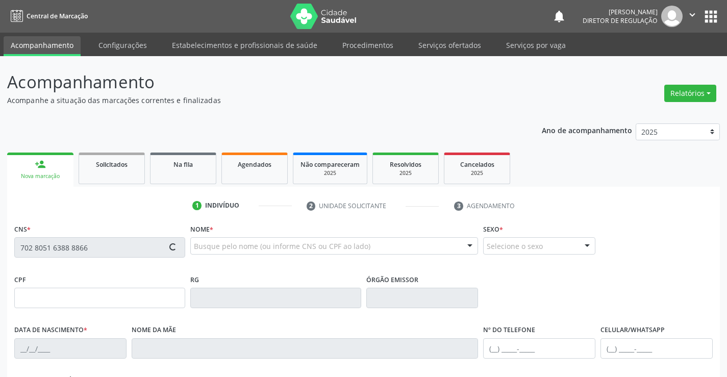
type input "S/N"
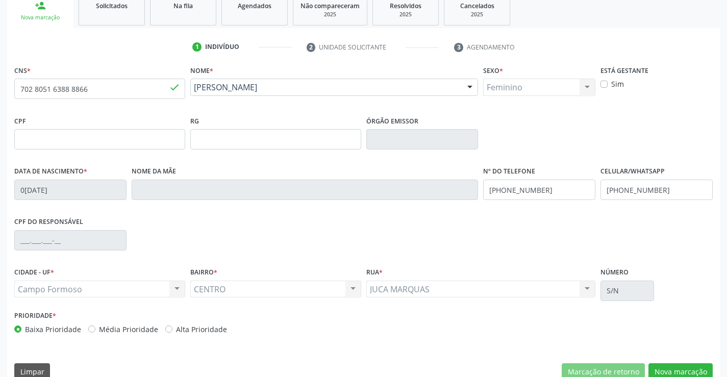
scroll to position [176, 0]
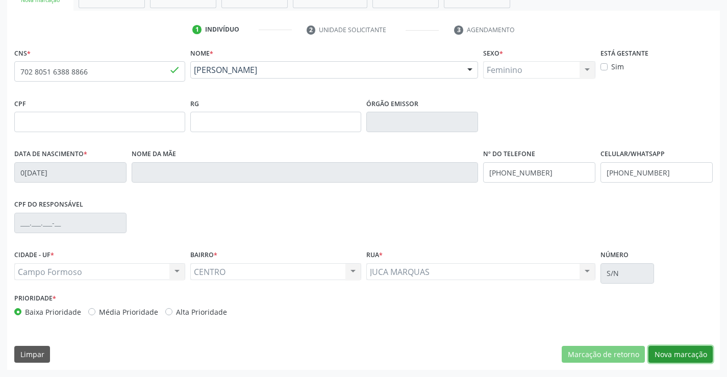
click at [664, 359] on button "Nova marcação" at bounding box center [680, 354] width 64 height 17
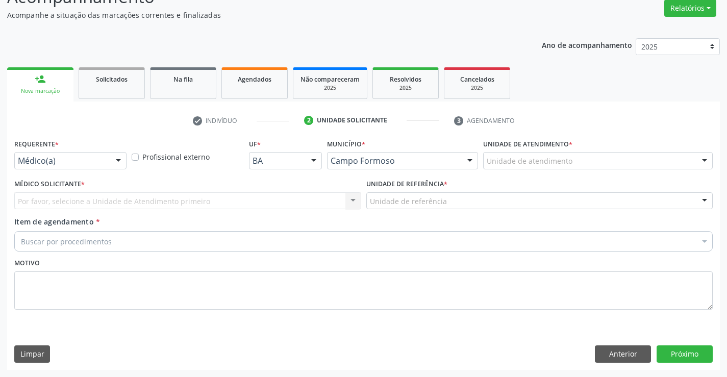
scroll to position [85, 0]
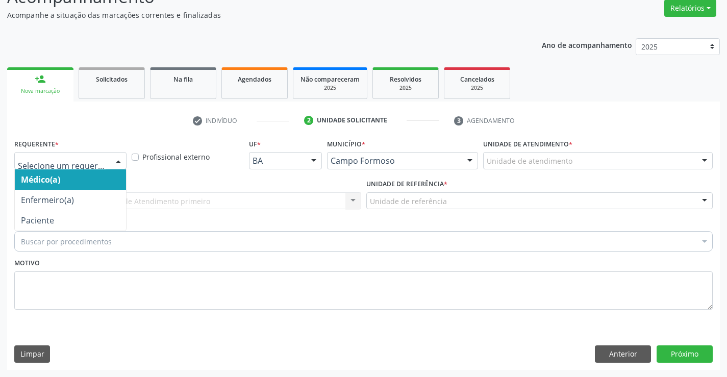
click at [115, 166] on div at bounding box center [118, 161] width 15 height 17
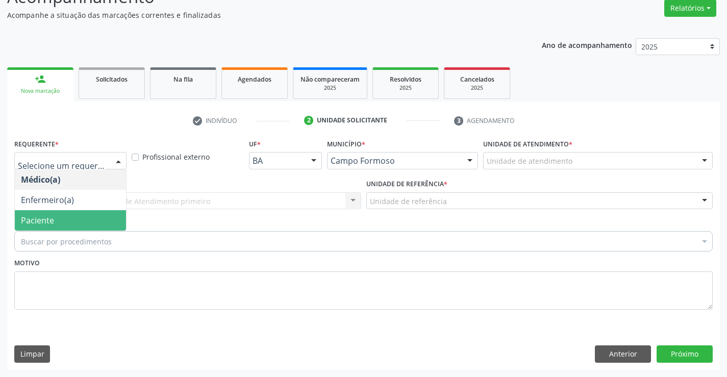
click at [80, 220] on span "Paciente" at bounding box center [70, 220] width 111 height 20
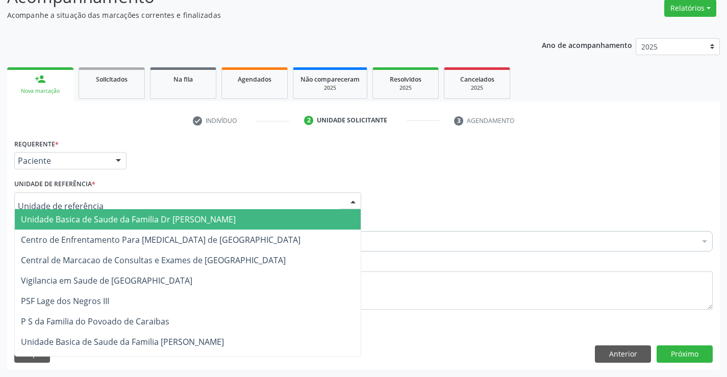
click at [170, 200] on div at bounding box center [187, 200] width 347 height 17
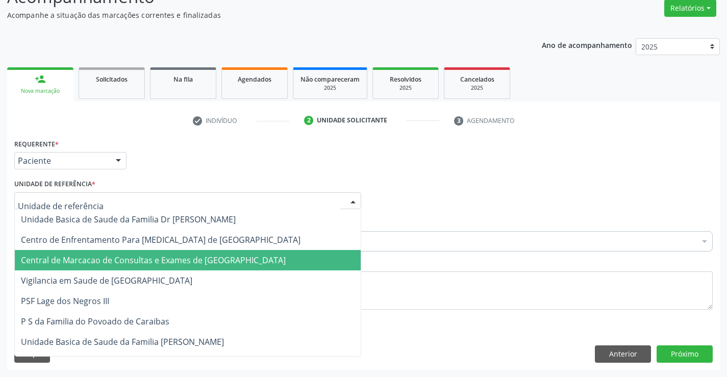
drag, startPoint x: 162, startPoint y: 261, endPoint x: 219, endPoint y: 251, distance: 57.5
click at [165, 262] on span "Central de Marcacao de Consultas e Exames de [GEOGRAPHIC_DATA]" at bounding box center [153, 260] width 265 height 11
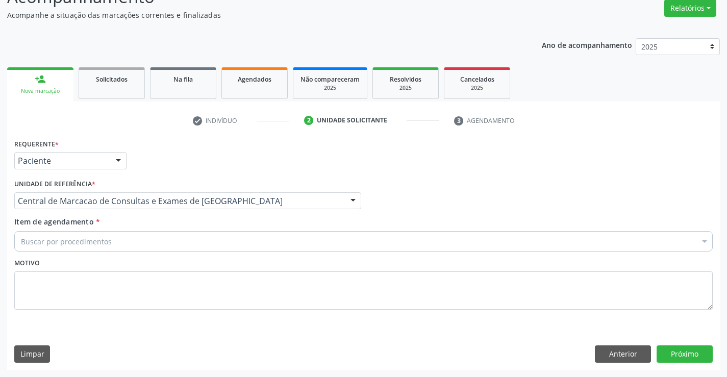
click at [230, 247] on div "Buscar por procedimentos" at bounding box center [363, 241] width 698 height 20
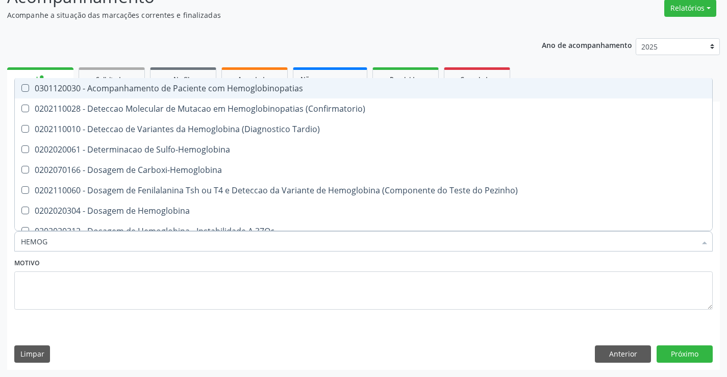
type input "HEMOGR"
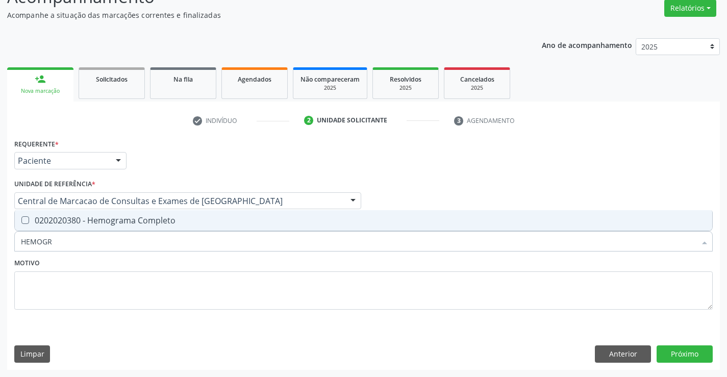
click at [211, 219] on div "0202020380 - Hemograma Completo" at bounding box center [363, 220] width 685 height 8
checkbox Completo "true"
type input "HEMOGR"
click at [194, 263] on div "Motivo" at bounding box center [363, 283] width 698 height 54
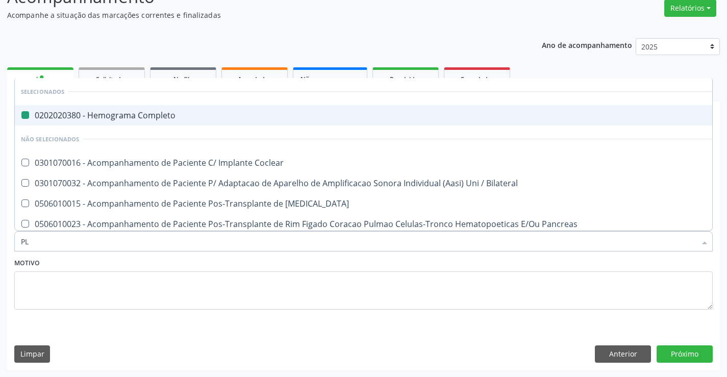
type input "PLA"
checkbox Completo "false"
type input "PLAQ"
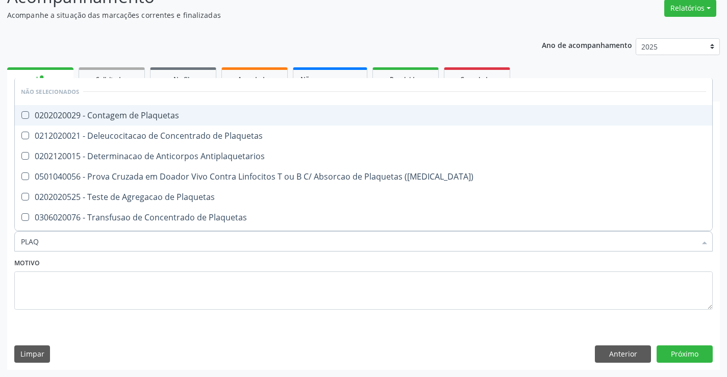
click at [124, 121] on span "0202020029 - Contagem de Plaquetas" at bounding box center [363, 115] width 697 height 20
checkbox Plaquetas "true"
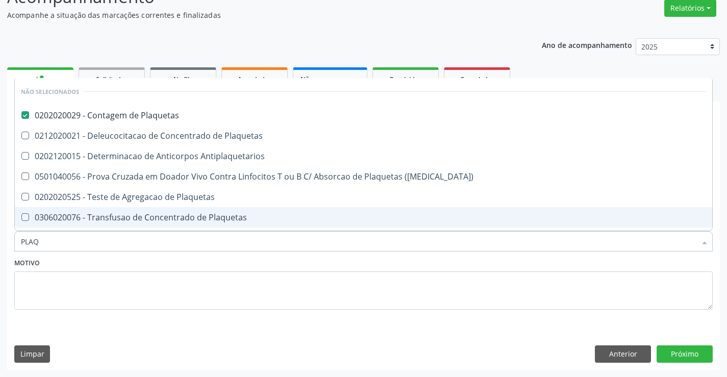
click at [126, 258] on div "Motivo" at bounding box center [363, 283] width 698 height 54
checkbox Plaquetas "true"
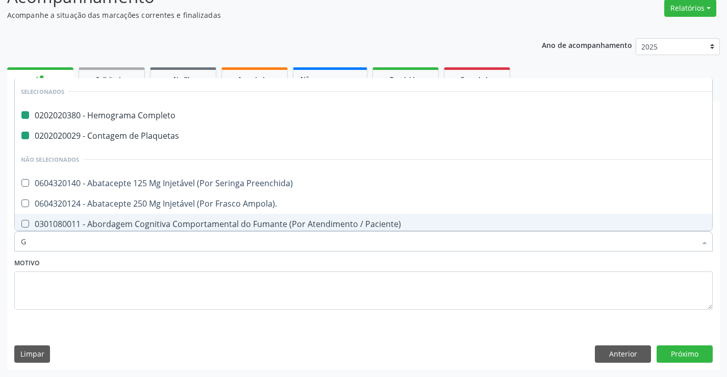
type input "GL"
checkbox Completo "false"
checkbox Plaquetas "false"
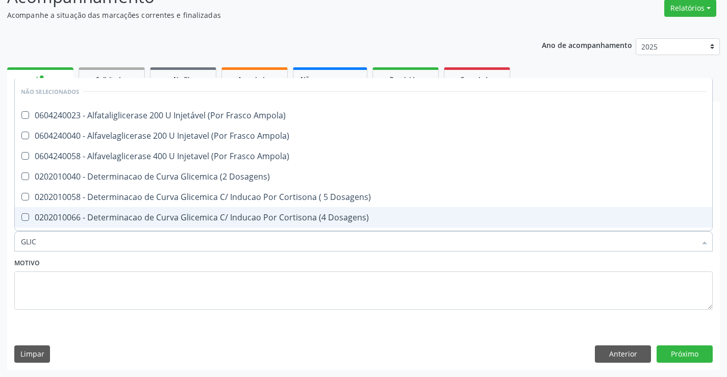
type input "GLICO"
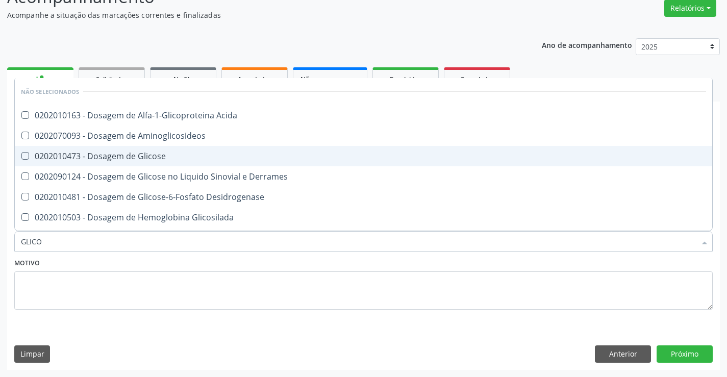
click at [135, 166] on span "0202010473 - Dosagem de Glicose" at bounding box center [363, 156] width 697 height 20
checkbox Glicose "true"
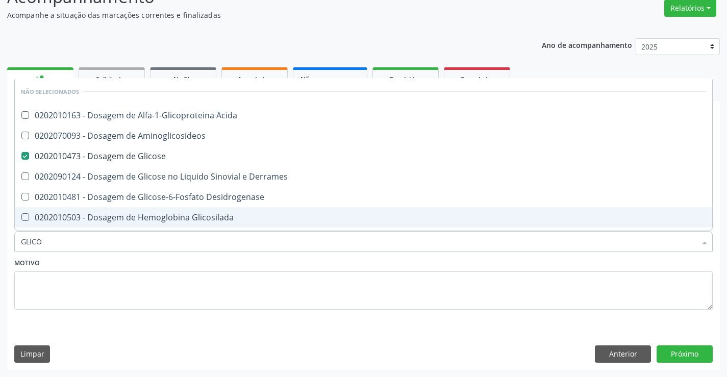
click at [143, 265] on div "Motivo" at bounding box center [363, 283] width 698 height 54
checkbox Acida "true"
checkbox Aminoglicosideos "true"
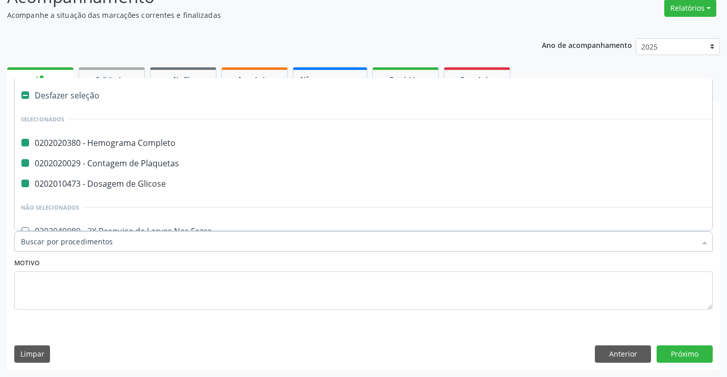
type input "F"
checkbox Completo "false"
checkbox Plaquetas "false"
checkbox Glicose "false"
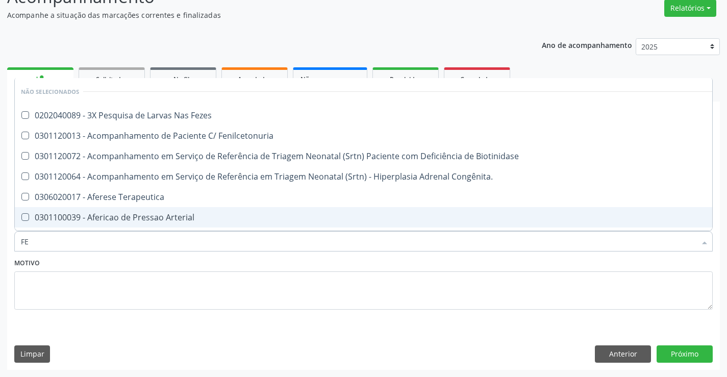
type input "FEZ"
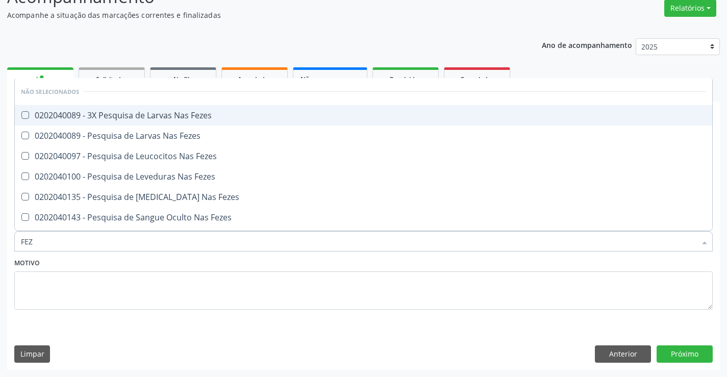
click at [165, 113] on div "0202040089 - 3X Pesquisa de Larvas Nas Fezes" at bounding box center [363, 115] width 685 height 8
checkbox Fezes "true"
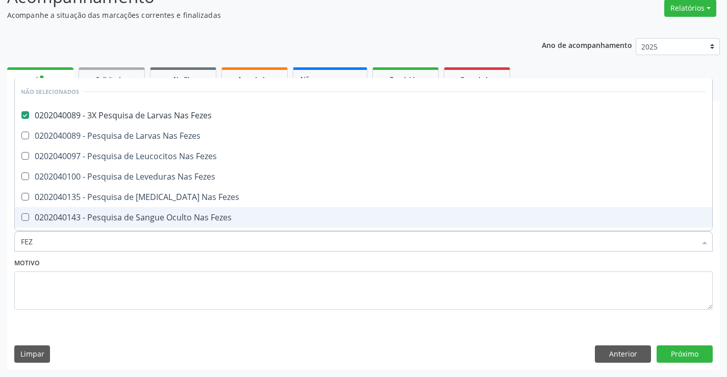
type input "FEZ"
click at [167, 254] on div "Item de agendamento * FEZ [PERSON_NAME] seleção Não selecionados 0202040089 - 3…" at bounding box center [364, 235] width 704 height 39
checkbox Fezes "true"
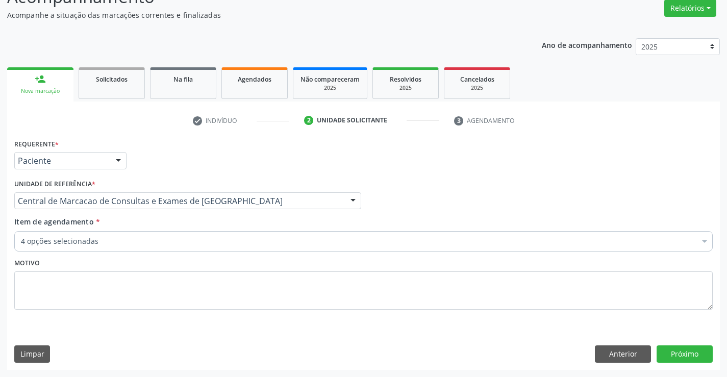
click at [167, 234] on div "4 opções selecionadas" at bounding box center [363, 241] width 698 height 20
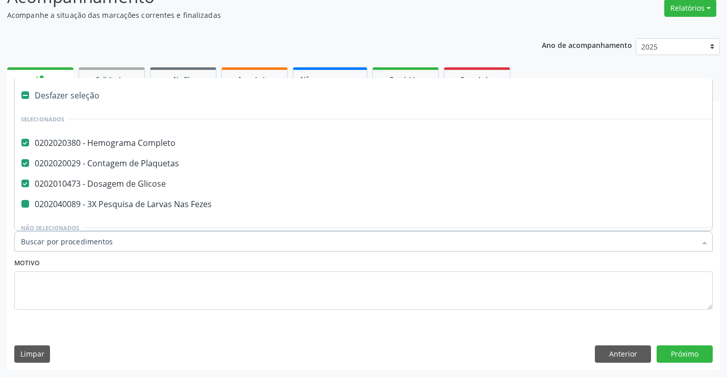
type input "U"
checkbox Fezes "false"
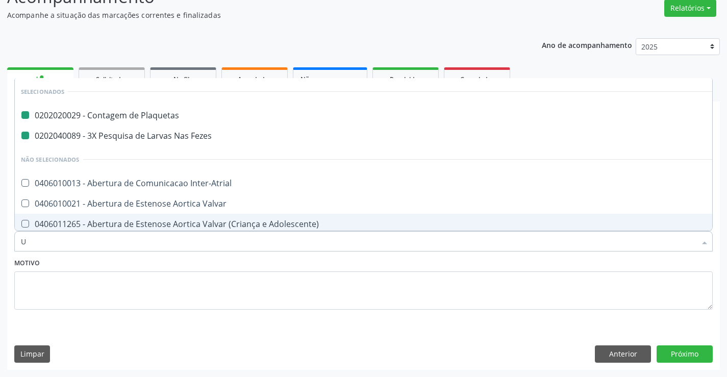
type input "UR"
checkbox Plaquetas "false"
checkbox Fezes "false"
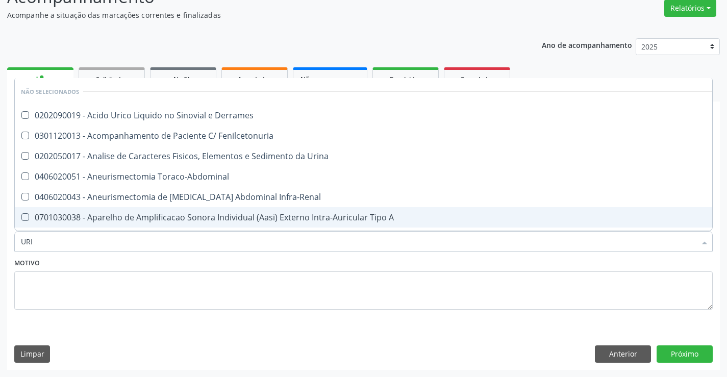
type input "URIN"
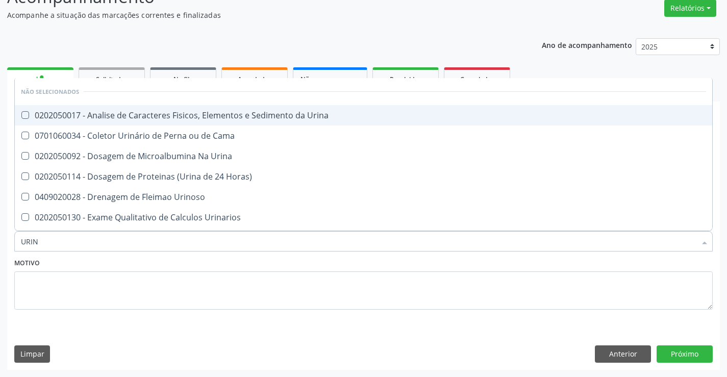
click at [199, 106] on span "0202050017 - Analise de Caracteres Fisicos, Elementos e Sedimento da Urina" at bounding box center [363, 115] width 697 height 20
checkbox Urina "true"
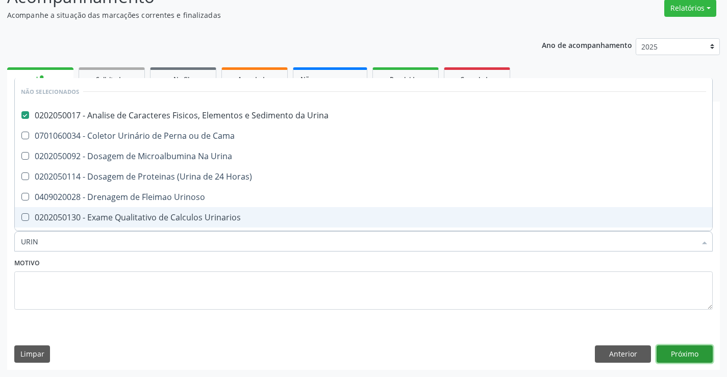
click at [692, 347] on button "Próximo" at bounding box center [685, 353] width 56 height 17
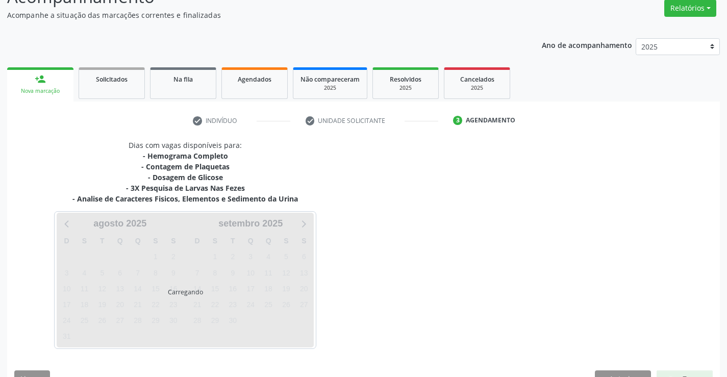
scroll to position [0, 0]
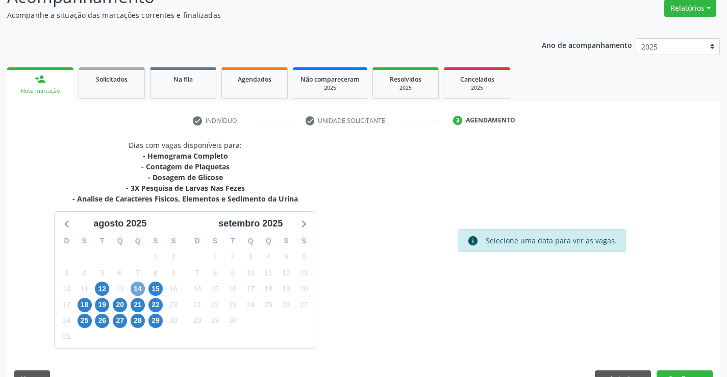
click at [143, 288] on span "14" at bounding box center [138, 289] width 14 height 14
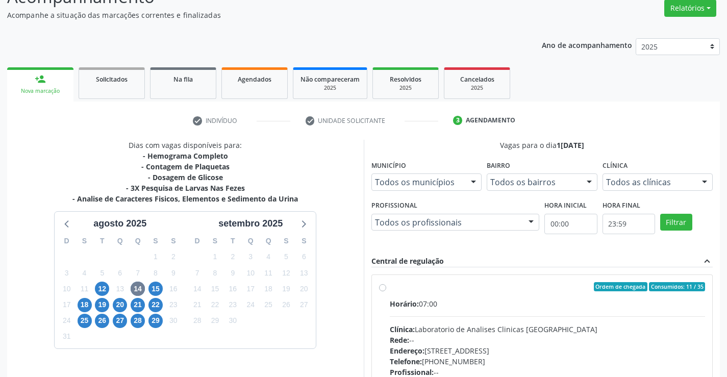
drag, startPoint x: 561, startPoint y: 329, endPoint x: 734, endPoint y: 318, distance: 173.3
click at [561, 328] on div "Clínica: Laboratorio de Analises Clinicas [GEOGRAPHIC_DATA]" at bounding box center [548, 329] width 316 height 11
click at [386, 291] on input "Ordem de chegada Consumidos: 11 / 35 Horário: 07:00 Clínica: Laboratorio de Ana…" at bounding box center [382, 286] width 7 height 9
radio input "true"
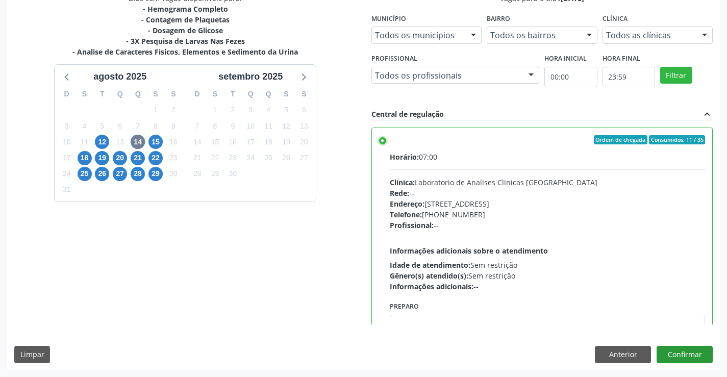
scroll to position [233, 0]
click at [702, 358] on button "Confirmar" at bounding box center [685, 353] width 56 height 17
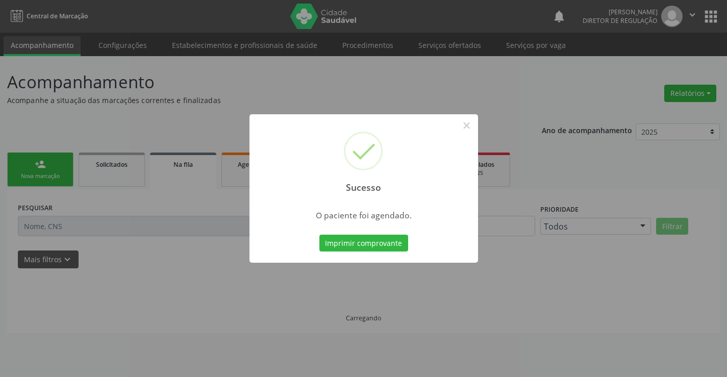
scroll to position [0, 0]
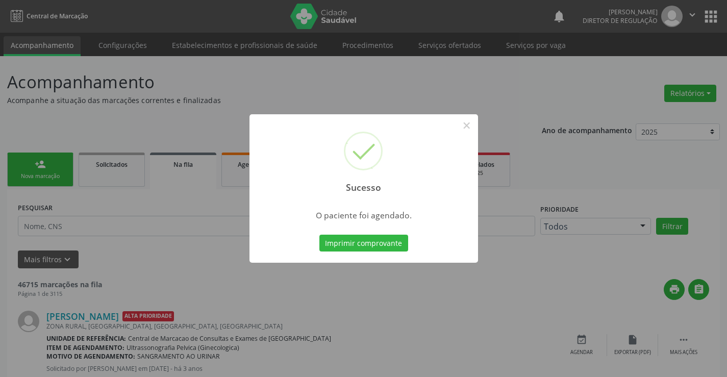
click at [319, 235] on button "Imprimir comprovante" at bounding box center [363, 243] width 89 height 17
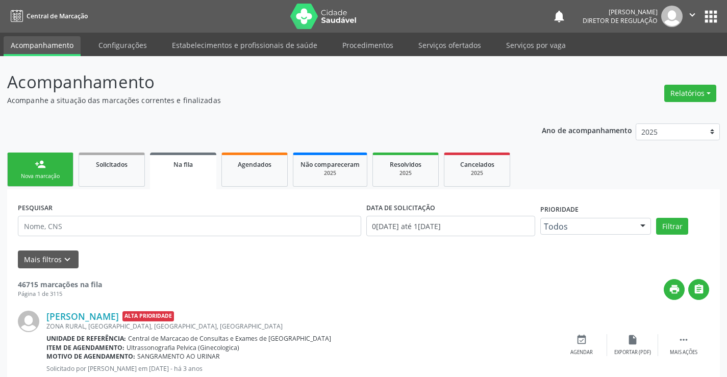
click at [27, 169] on link "person_add Nova marcação" at bounding box center [40, 170] width 66 height 34
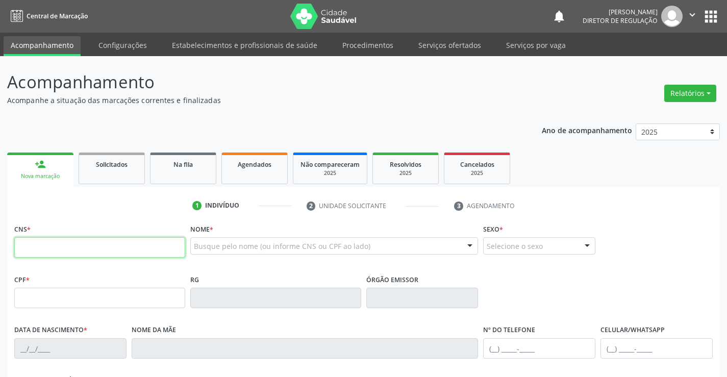
click at [43, 245] on input "text" at bounding box center [99, 247] width 171 height 20
type input "709 2052 4330 9539"
type input "860.265.835-48"
type input "2076690824"
type input "SSPBA"
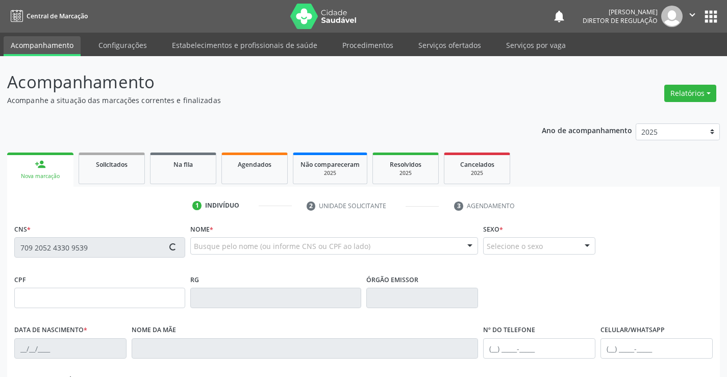
type input "26/05/1995"
type input "(74) 9956-5617"
type input "S/N"
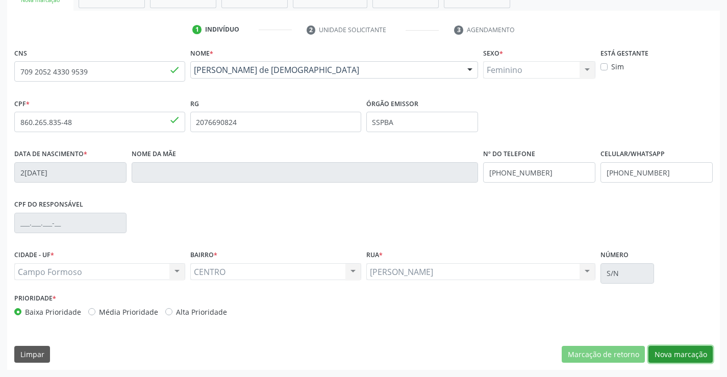
click at [674, 353] on button "Nova marcação" at bounding box center [680, 354] width 64 height 17
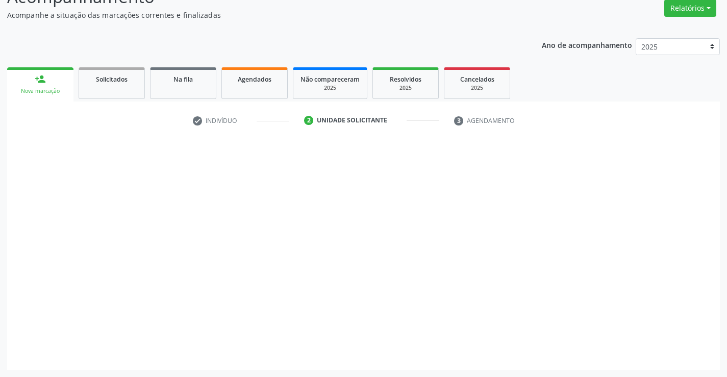
scroll to position [85, 0]
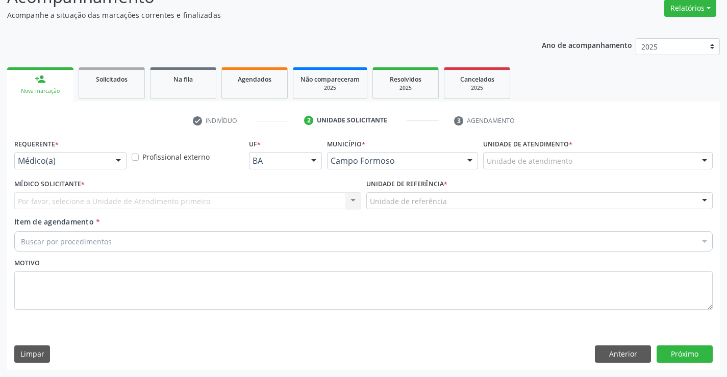
drag, startPoint x: 104, startPoint y: 160, endPoint x: 93, endPoint y: 194, distance: 35.5
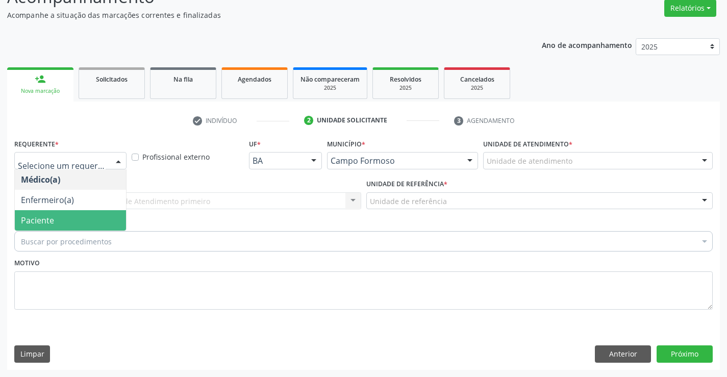
click at [83, 213] on span "Paciente" at bounding box center [70, 220] width 111 height 20
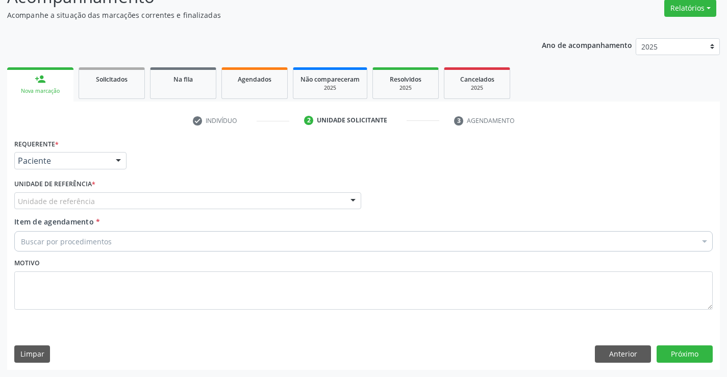
click at [165, 199] on div "Unidade de referência" at bounding box center [187, 200] width 347 height 17
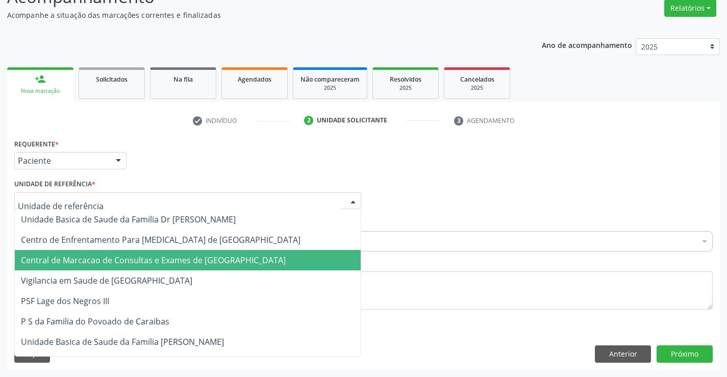
click at [173, 264] on span "Central de Marcacao de Consultas e Exames de [GEOGRAPHIC_DATA]" at bounding box center [153, 260] width 265 height 11
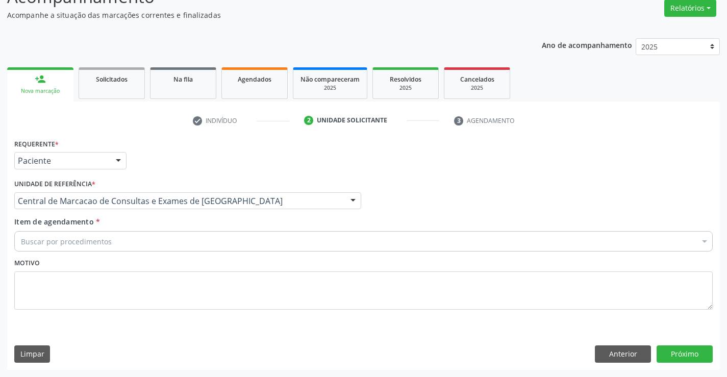
click at [202, 246] on div "Buscar por procedimentos" at bounding box center [363, 241] width 698 height 20
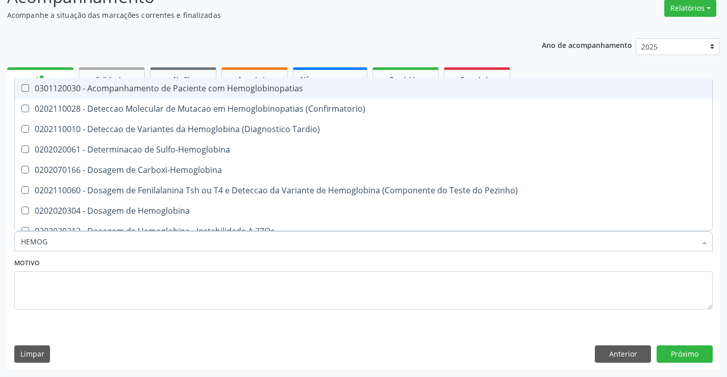
type input "HEMOGR"
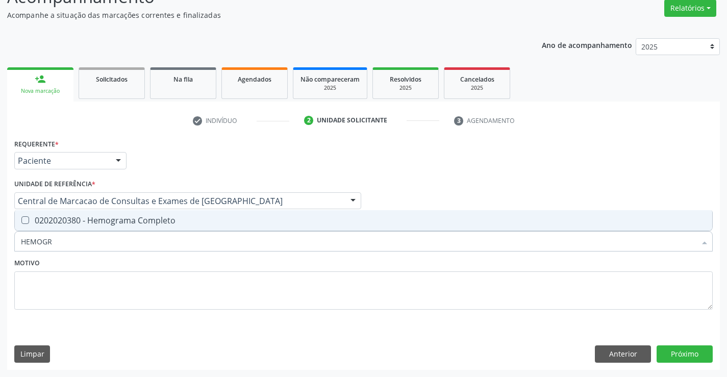
click at [207, 224] on div "0202020380 - Hemograma Completo" at bounding box center [363, 220] width 685 height 8
checkbox Completo "true"
type input "HEMOGR"
click at [204, 263] on div "Motivo" at bounding box center [363, 283] width 698 height 54
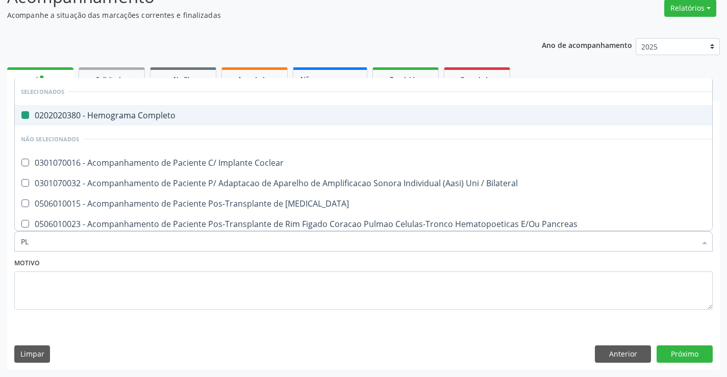
type input "PLA"
checkbox Completo "false"
type input "PLAQ"
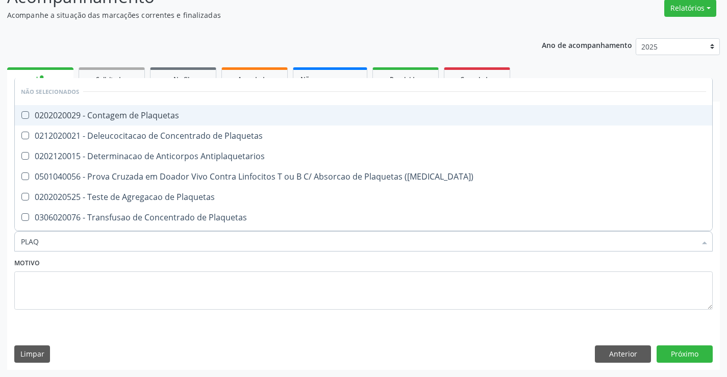
click at [207, 115] on div "0202020029 - Contagem de Plaquetas" at bounding box center [363, 115] width 685 height 8
checkbox Plaquetas "true"
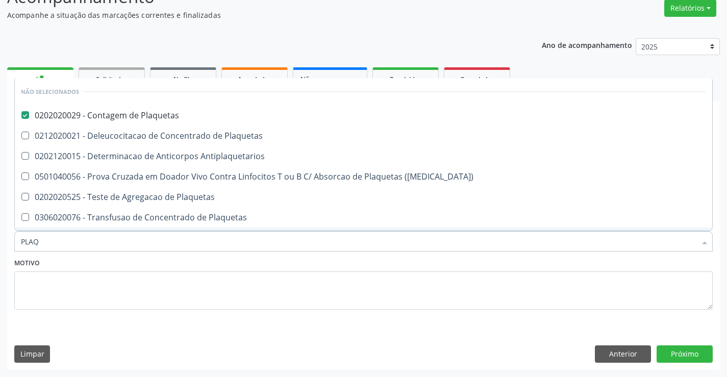
click at [199, 267] on div "Motivo" at bounding box center [363, 283] width 698 height 54
checkbox Plaquetas "true"
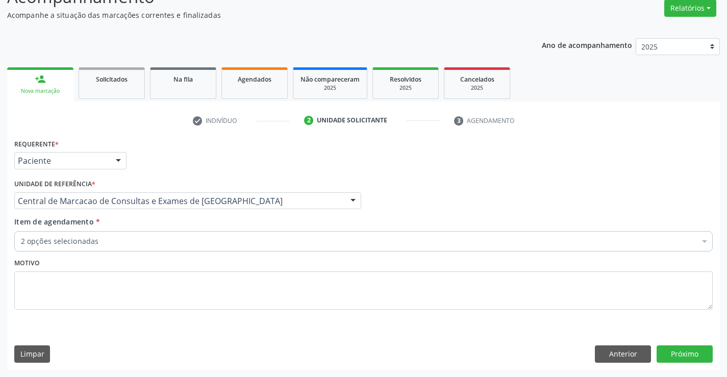
click at [199, 249] on div "2 opções selecionadas" at bounding box center [363, 241] width 698 height 20
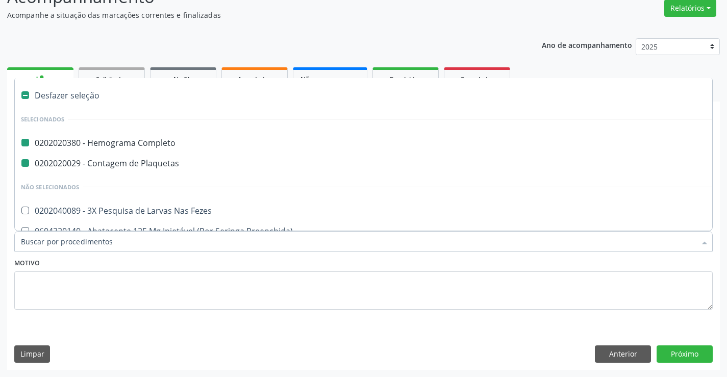
type input "F"
checkbox Completo "false"
checkbox Plaquetas "false"
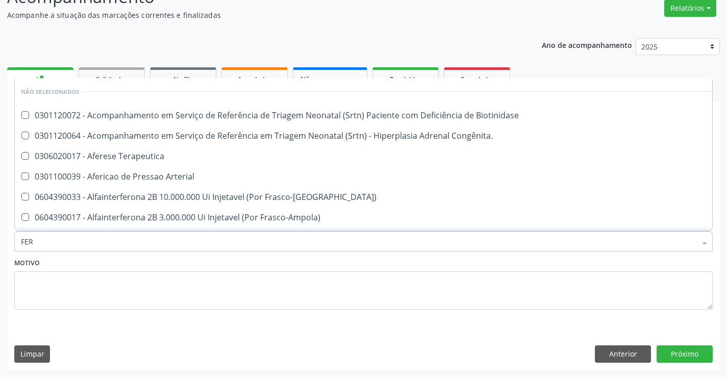
type input "FERR"
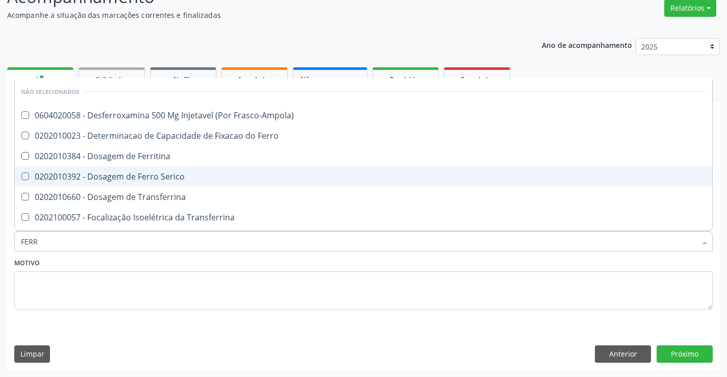
click at [196, 180] on div "0202010392 - Dosagem de Ferro Serico" at bounding box center [363, 176] width 685 height 8
checkbox Serico "true"
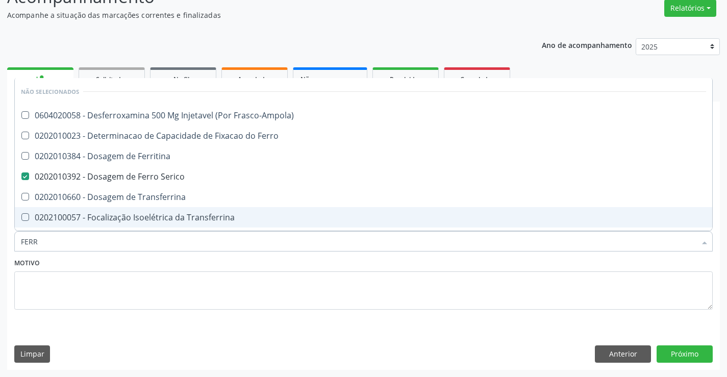
click at [182, 264] on div "Motivo" at bounding box center [363, 283] width 698 height 54
checkbox Frasco-Ampola\) "true"
checkbox Ferro "true"
checkbox Ferritina "true"
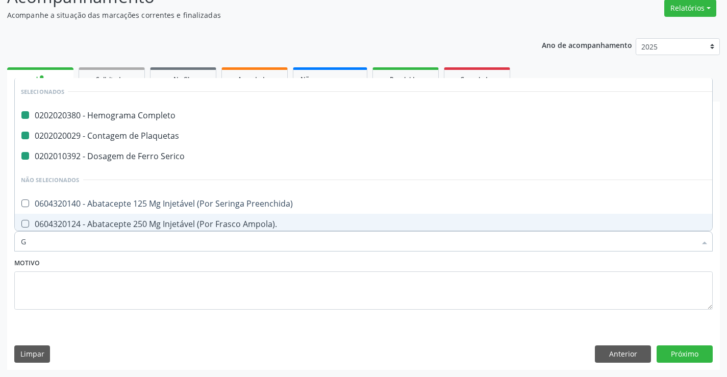
type input "GL"
checkbox Completo "false"
checkbox Plaquetas "false"
checkbox Serico "false"
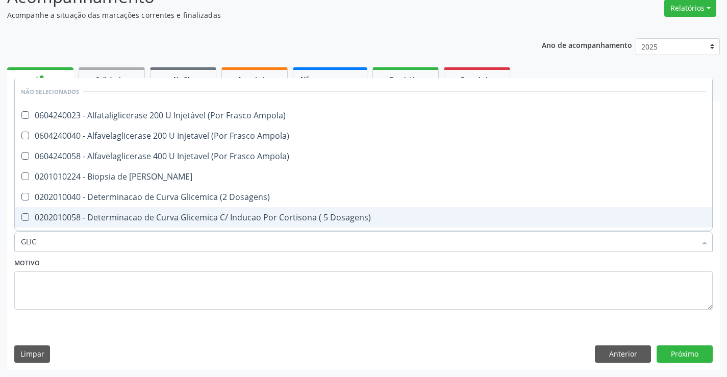
type input "GLICO"
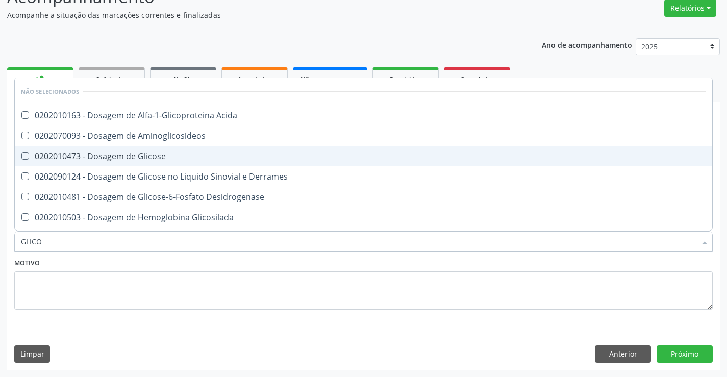
click at [218, 162] on span "0202010473 - Dosagem de Glicose" at bounding box center [363, 156] width 697 height 20
checkbox Glicose "true"
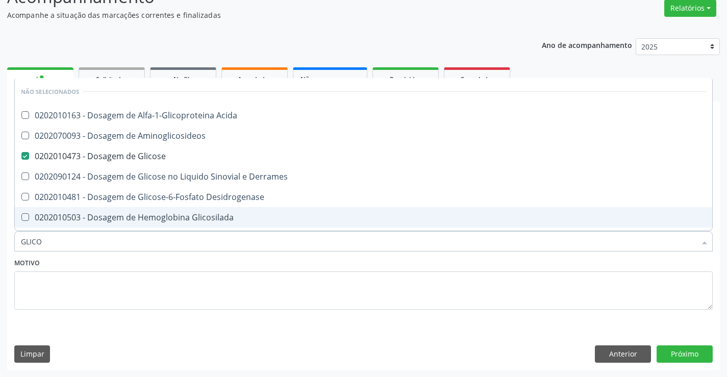
click at [229, 258] on div "Motivo" at bounding box center [363, 283] width 698 height 54
checkbox Acida "true"
checkbox Aminoglicosideos "true"
checkbox Derrames "true"
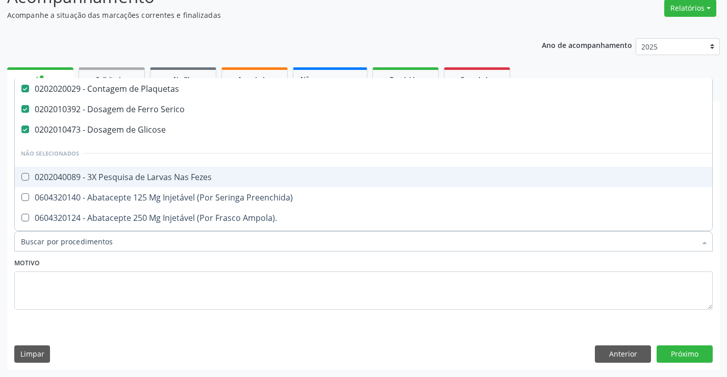
scroll to position [51, 0]
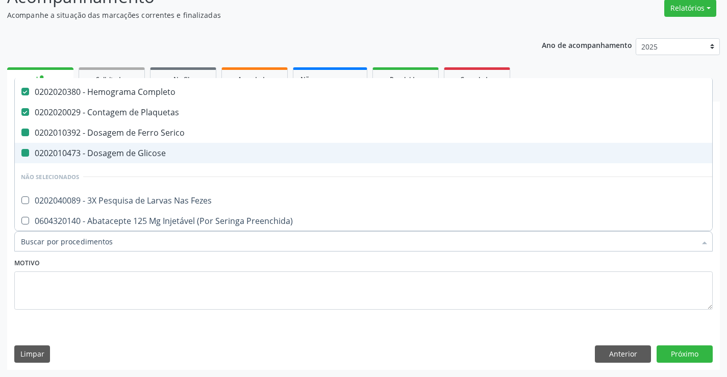
type input "U"
checkbox Serico "false"
checkbox Glicose "false"
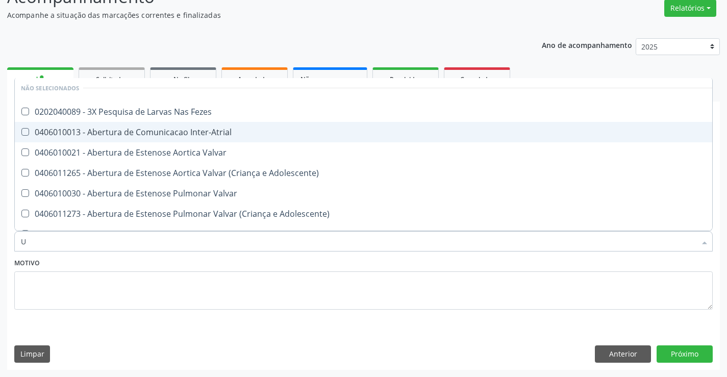
scroll to position [23, 0]
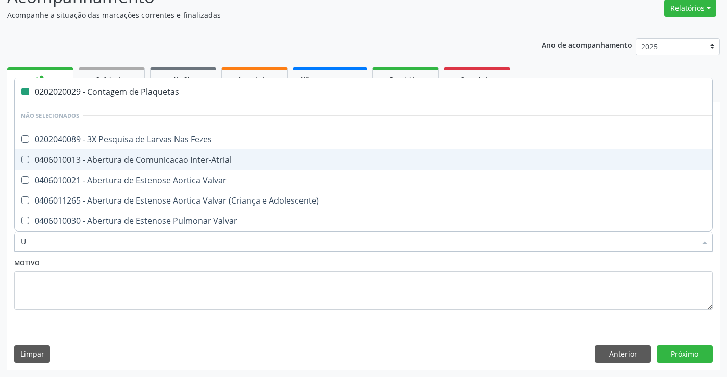
type input "UR"
checkbox Plaquetas "false"
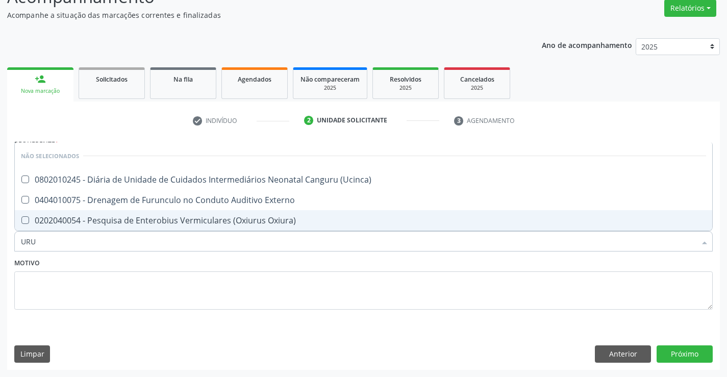
scroll to position [0, 0]
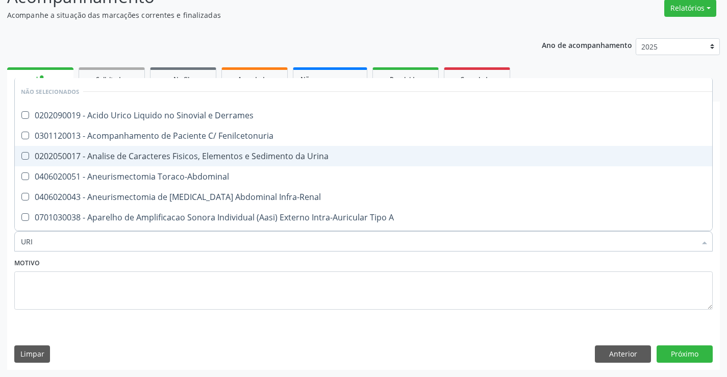
type input "URIN"
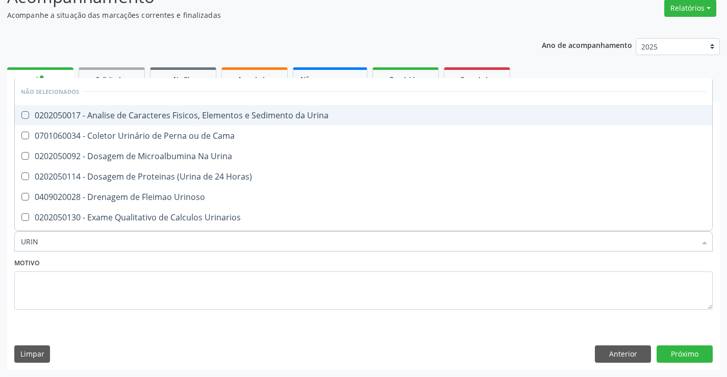
click at [269, 114] on div "0202050017 - Analise de Caracteres Fisicos, Elementos e Sedimento da Urina" at bounding box center [363, 115] width 685 height 8
checkbox Urina "true"
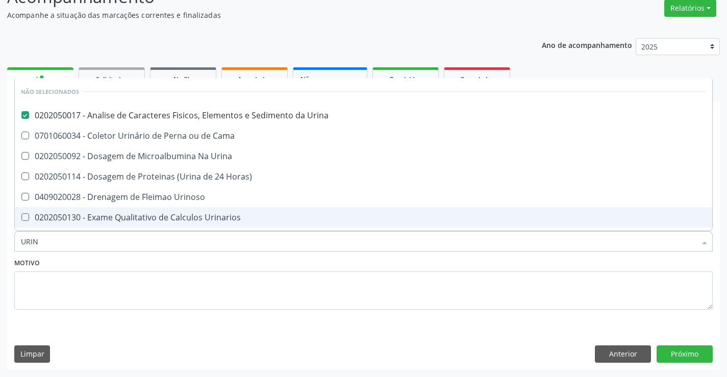
click at [202, 260] on div "Motivo" at bounding box center [363, 283] width 698 height 54
checkbox Urina "true"
checkbox Cama "true"
checkbox Horas\) "true"
checkbox Urinoso "true"
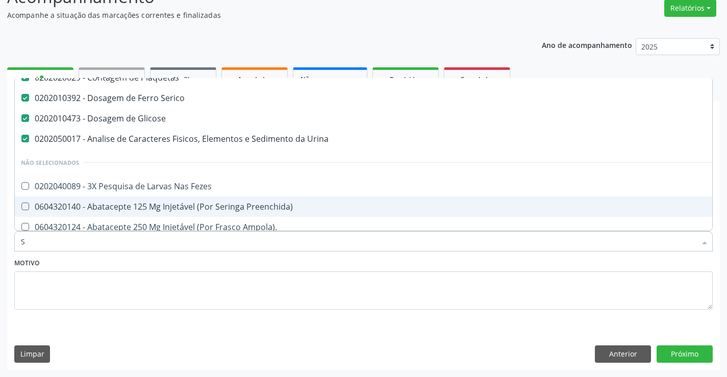
scroll to position [10, 0]
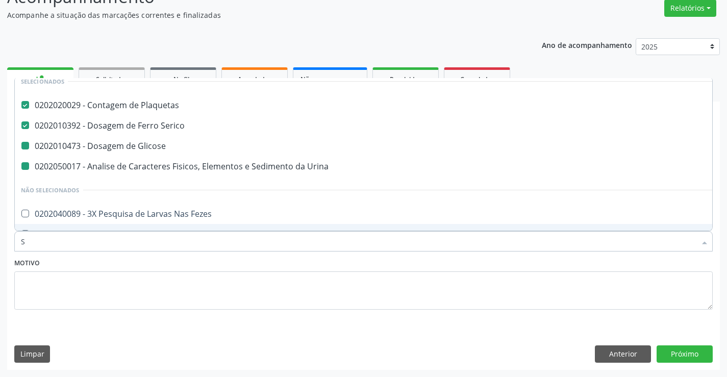
type input "SI"
checkbox Glicose "false"
checkbox Urina "false"
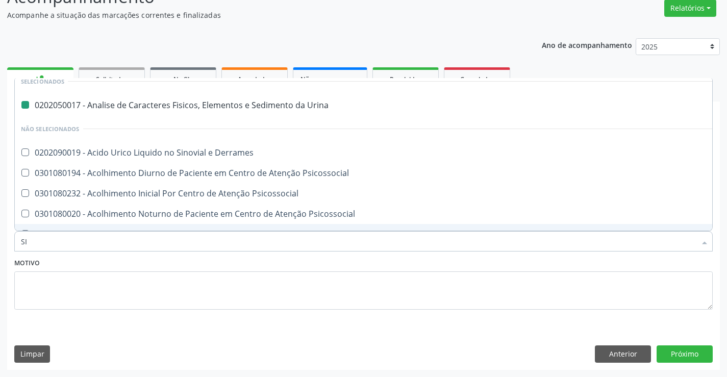
type input "SIF"
checkbox Urina "false"
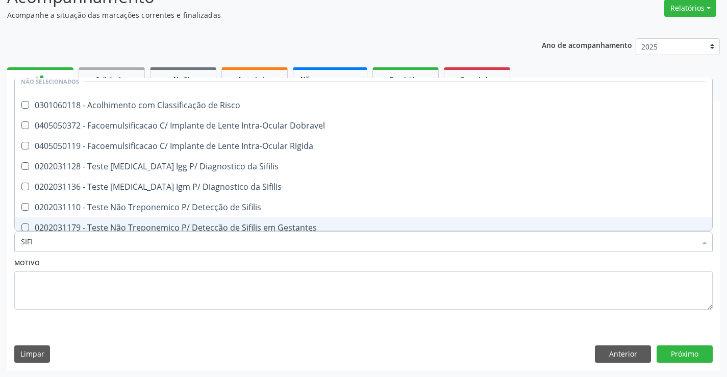
type input "SIFIL"
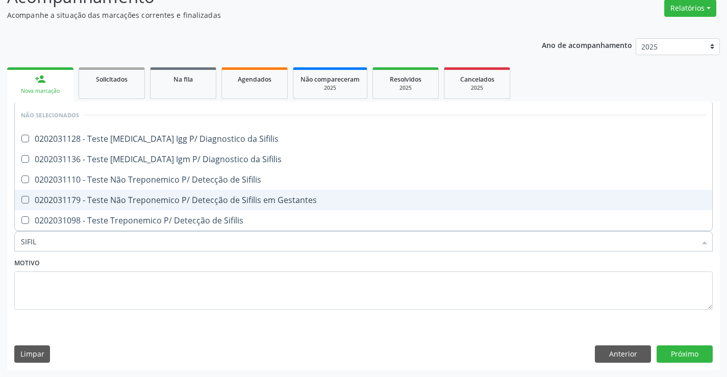
click at [210, 200] on div "0202031179 - Teste Não Treponemico P/ Detecção de Sifilis em Gestantes" at bounding box center [363, 200] width 685 height 8
checkbox Gestantes "true"
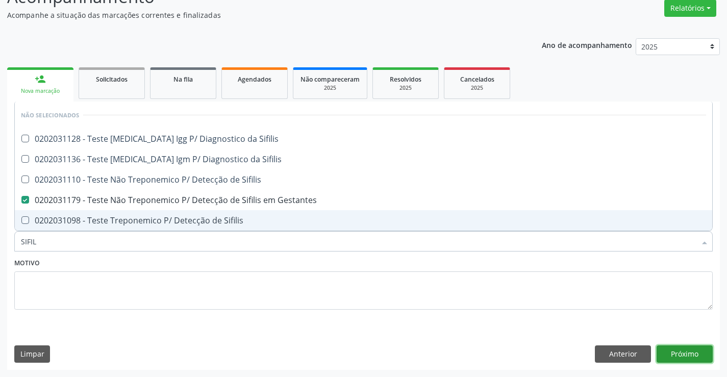
click at [680, 353] on button "Próximo" at bounding box center [685, 353] width 56 height 17
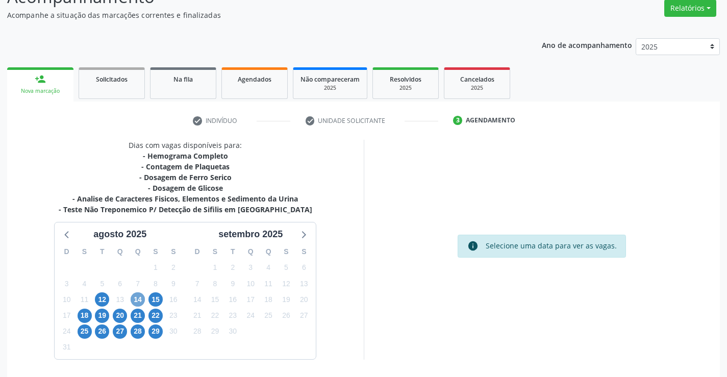
click at [132, 297] on span "14" at bounding box center [138, 299] width 14 height 14
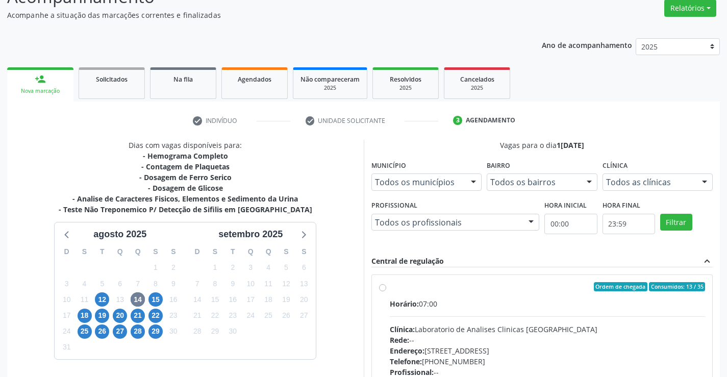
click at [580, 293] on label "Ordem de chegada Consumidos: 13 / 35 Horário: 07:00 Clínica: Laboratorio de Ana…" at bounding box center [548, 360] width 316 height 157
click at [386, 291] on input "Ordem de chegada Consumidos: 13 / 35 Horário: 07:00 Clínica: Laboratorio de Ana…" at bounding box center [382, 286] width 7 height 9
radio input "true"
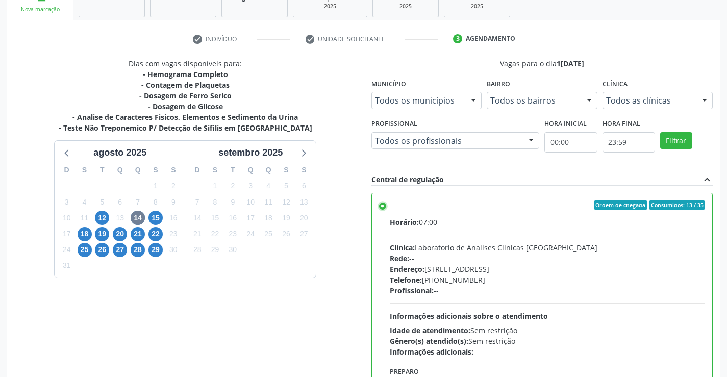
scroll to position [233, 0]
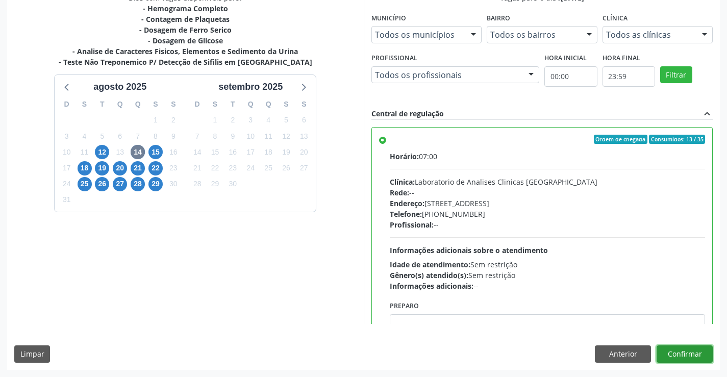
click at [703, 359] on button "Confirmar" at bounding box center [685, 353] width 56 height 17
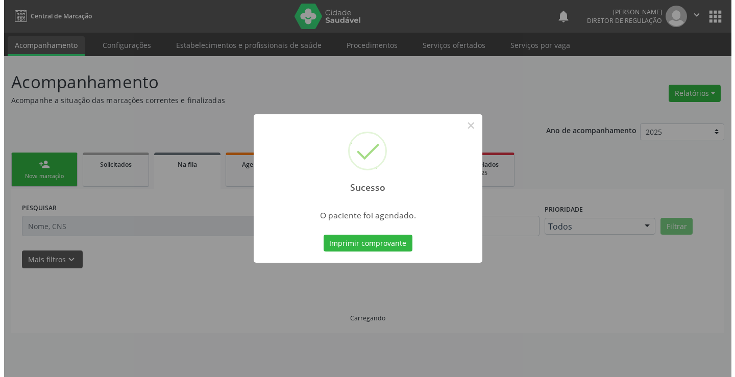
scroll to position [0, 0]
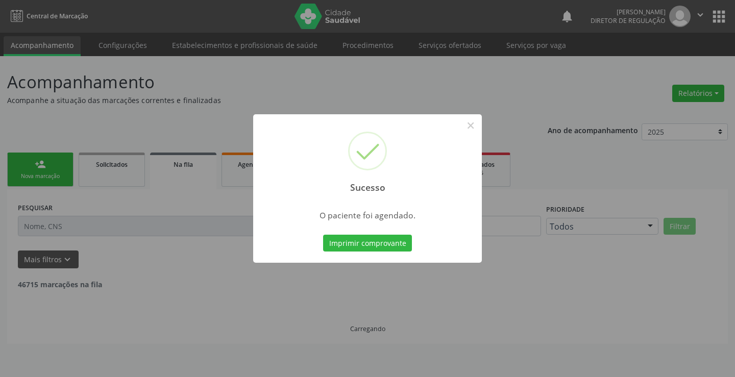
click at [323, 235] on button "Imprimir comprovante" at bounding box center [367, 243] width 89 height 17
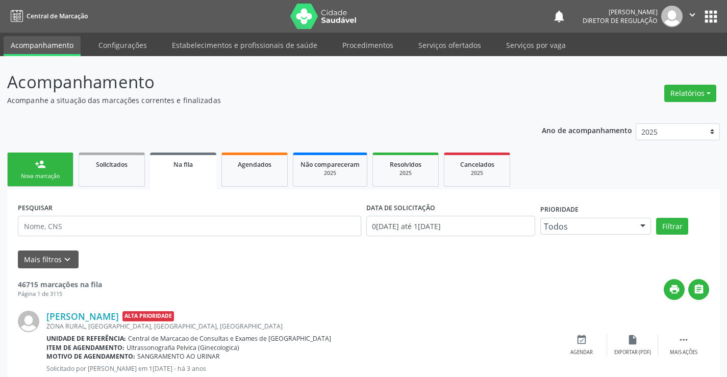
click at [29, 162] on link "person_add Nova marcação" at bounding box center [40, 170] width 66 height 34
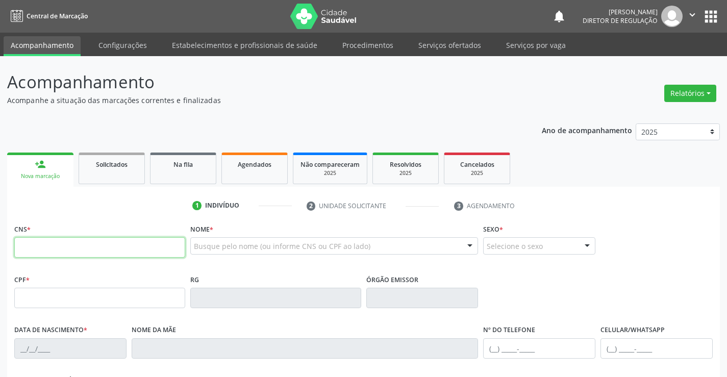
click at [79, 246] on input "text" at bounding box center [99, 247] width 171 height 20
type input "704 6061 9933 6722"
type input "0382240030"
type input "16[DATE]"
type input "[PHONE_NUMBER]"
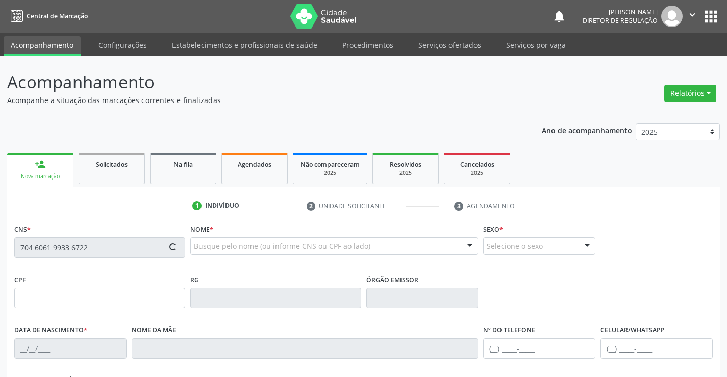
type input "[PHONE_NUMBER]"
type input "S/N"
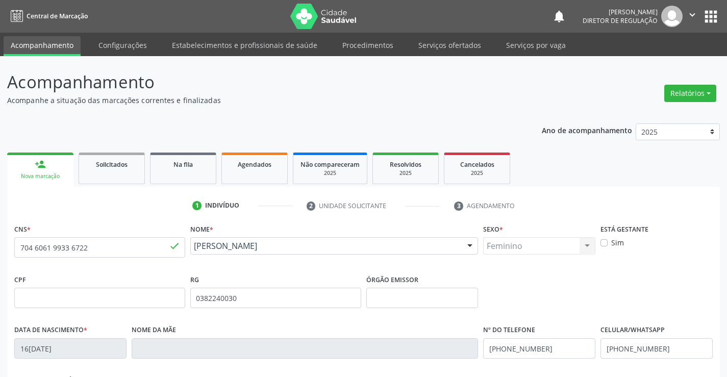
scroll to position [176, 0]
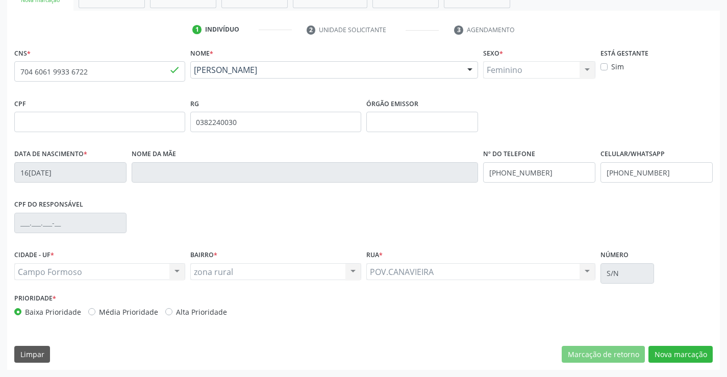
click at [682, 365] on div "CNS * 704 6061 9933 6722 done Nome * [PERSON_NAME] [PERSON_NAME] CNS: 704 6061 …" at bounding box center [363, 207] width 713 height 324
click at [686, 358] on button "Nova marcação" at bounding box center [680, 354] width 64 height 17
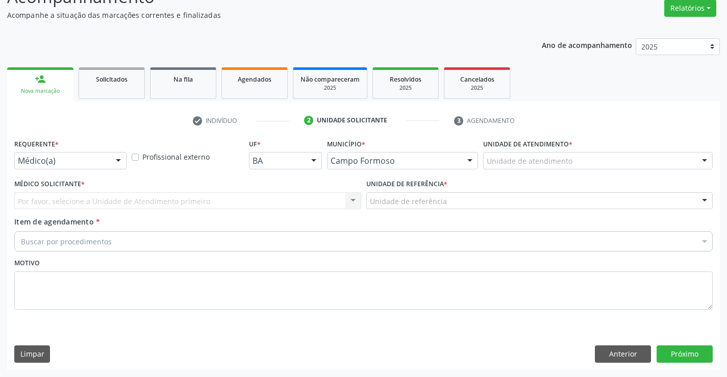
scroll to position [85, 0]
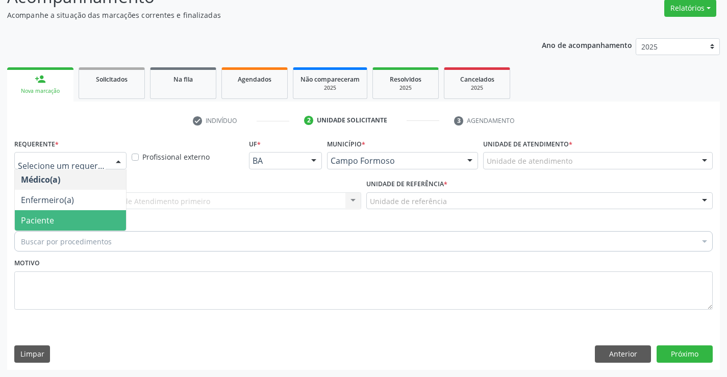
click at [61, 216] on span "Paciente" at bounding box center [70, 220] width 111 height 20
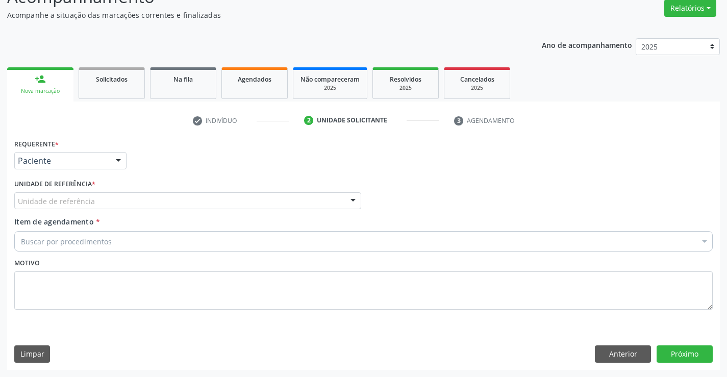
click at [172, 194] on div "Unidade de referência" at bounding box center [187, 200] width 347 height 17
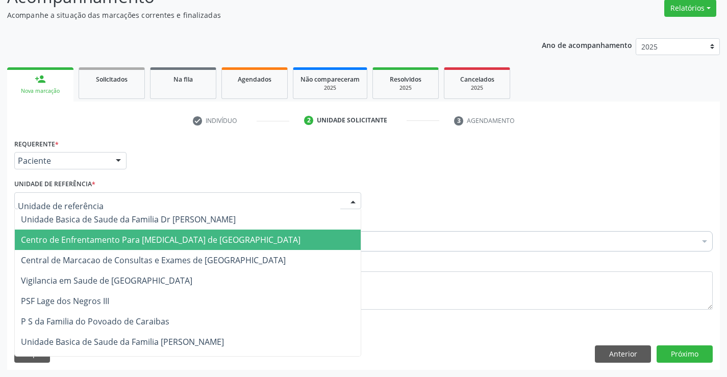
click at [153, 247] on span "Centro de Enfrentamento Para [MEDICAL_DATA] de [GEOGRAPHIC_DATA]" at bounding box center [188, 240] width 346 height 20
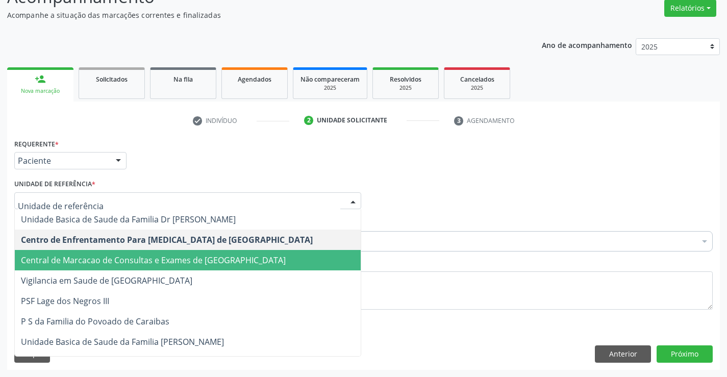
click at [187, 266] on span "Central de Marcacao de Consultas e Exames de [GEOGRAPHIC_DATA]" at bounding box center [153, 260] width 265 height 11
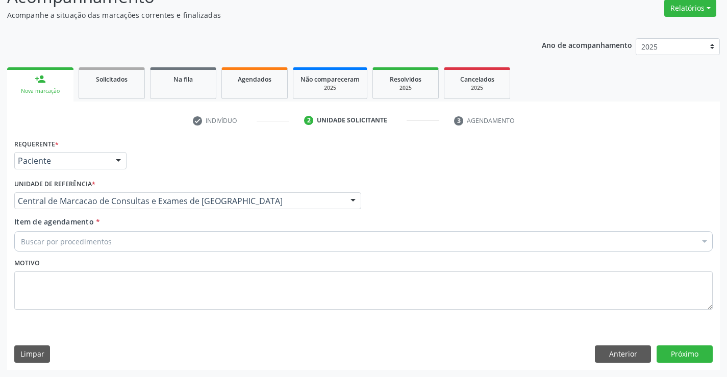
click at [187, 243] on div "Buscar por procedimentos" at bounding box center [363, 241] width 698 height 20
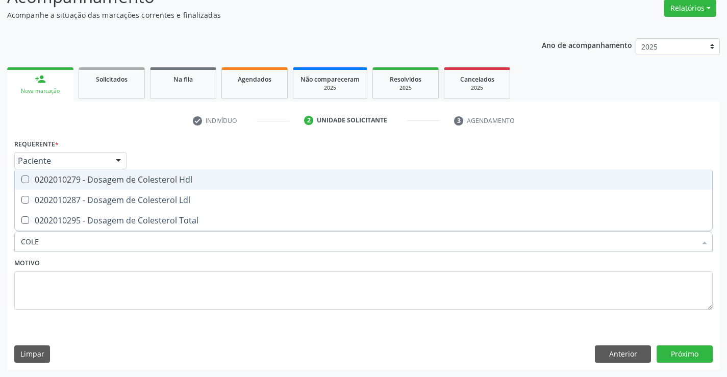
type input "COLES"
click at [161, 176] on div "0202010279 - Dosagem de Colesterol Hdl" at bounding box center [363, 180] width 685 height 8
checkbox Hdl "true"
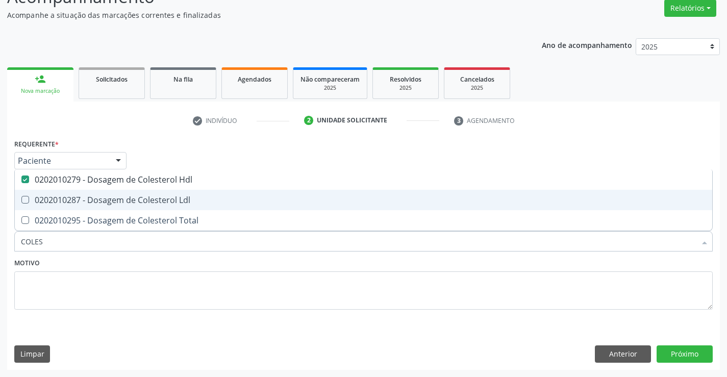
click at [167, 192] on span "0202010287 - Dosagem de Colesterol Ldl" at bounding box center [363, 200] width 697 height 20
checkbox Ldl "true"
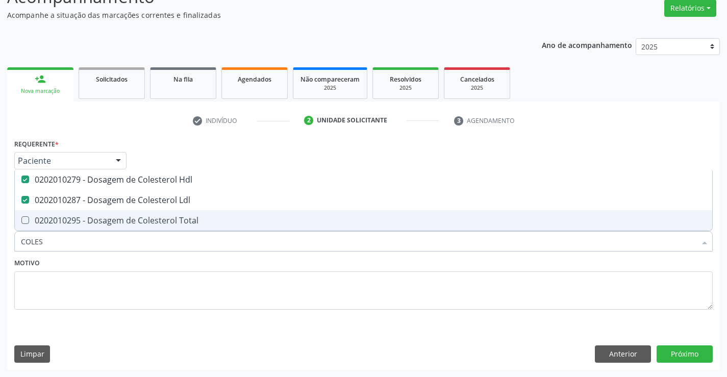
click at [172, 219] on div "0202010295 - Dosagem de Colesterol Total" at bounding box center [363, 220] width 685 height 8
checkbox Total "true"
type input "COLES"
click at [173, 264] on div "Motivo" at bounding box center [363, 283] width 698 height 54
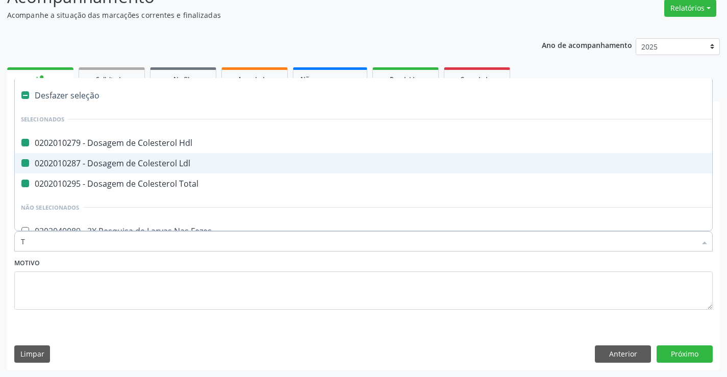
type input "TR"
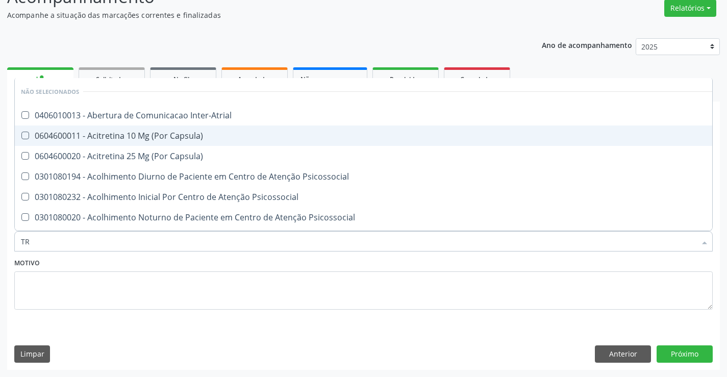
checkbox Inter-Atrial "false"
checkbox Capsula\) "false"
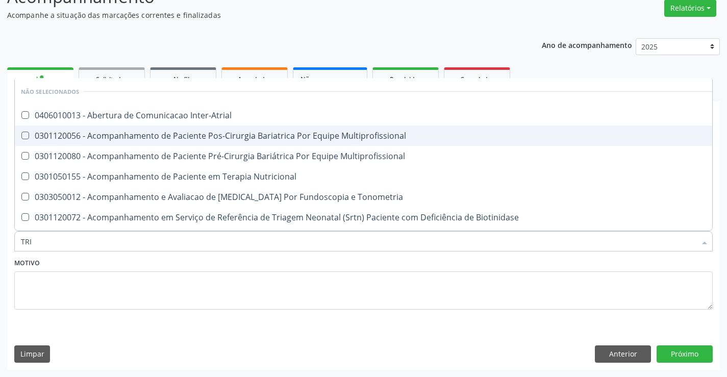
type input "TRIG"
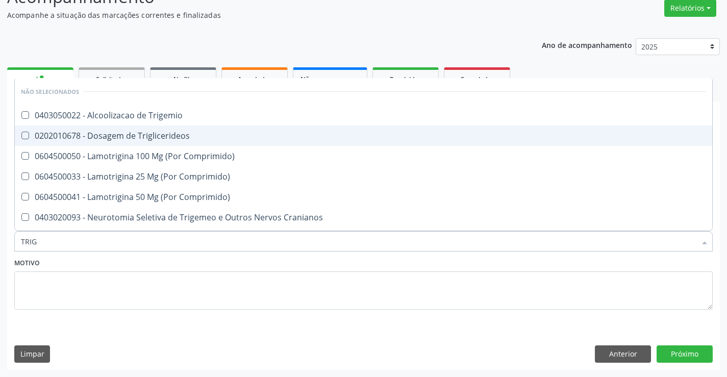
click at [200, 130] on span "0202010678 - Dosagem de Triglicerideos" at bounding box center [363, 136] width 697 height 20
checkbox Triglicerideos "true"
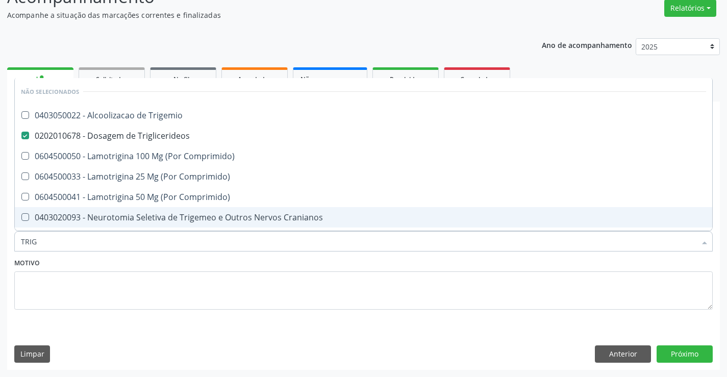
drag, startPoint x: 197, startPoint y: 250, endPoint x: 203, endPoint y: 263, distance: 13.9
click at [203, 263] on div "Requerente * Paciente Médico(a) Enfermeiro(a) Paciente Nenhum resultado encontr…" at bounding box center [363, 230] width 698 height 188
click at [203, 263] on div "Motivo" at bounding box center [363, 283] width 698 height 54
checkbox Trigemio "true"
checkbox Comprimido\) "true"
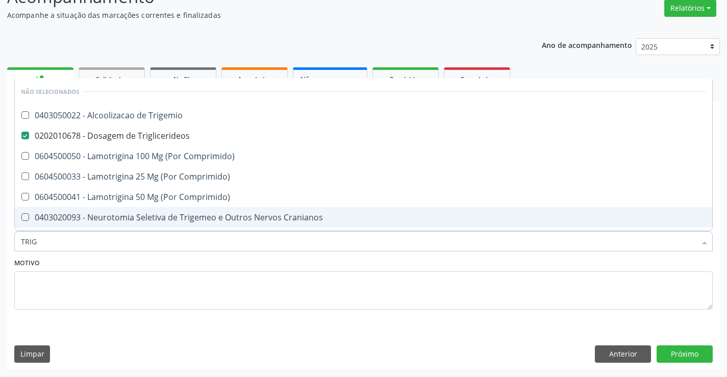
checkbox Comprimido\) "true"
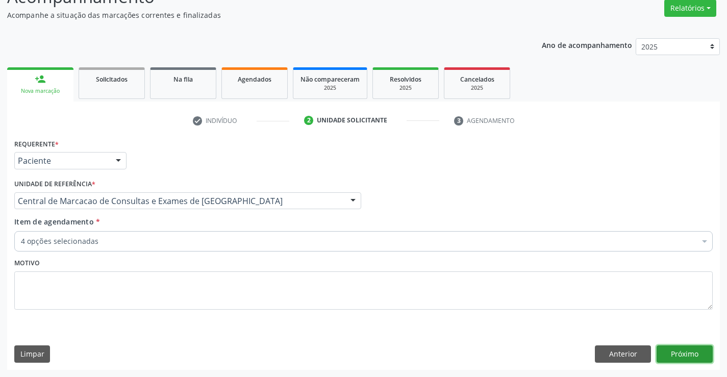
click at [687, 355] on button "Próximo" at bounding box center [685, 353] width 56 height 17
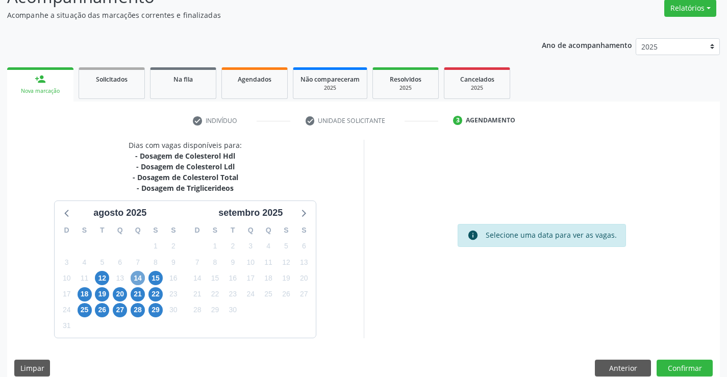
click at [137, 276] on span "14" at bounding box center [138, 278] width 14 height 14
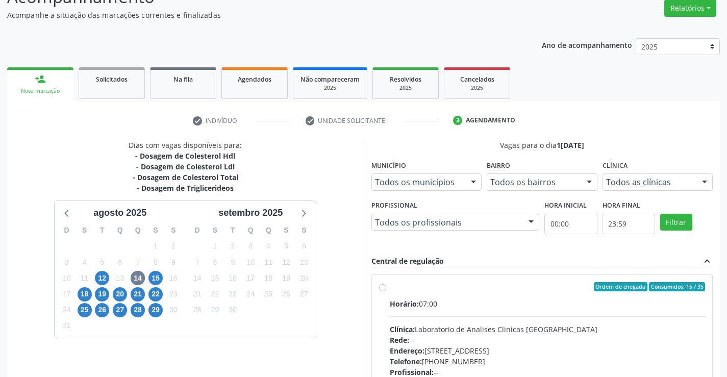
click at [533, 330] on div "Clínica: Laboratorio de Analises Clinicas [GEOGRAPHIC_DATA]" at bounding box center [548, 329] width 316 height 11
click at [386, 291] on input "Ordem de chegada Consumidos: 15 / 35 Horário: 07:00 Clínica: Laboratorio de Ana…" at bounding box center [382, 286] width 7 height 9
radio input "true"
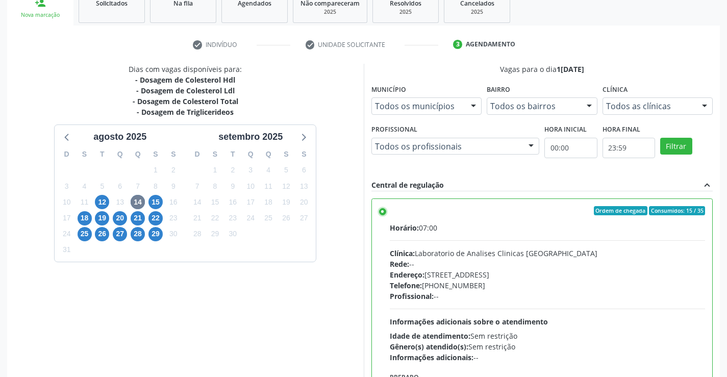
scroll to position [233, 0]
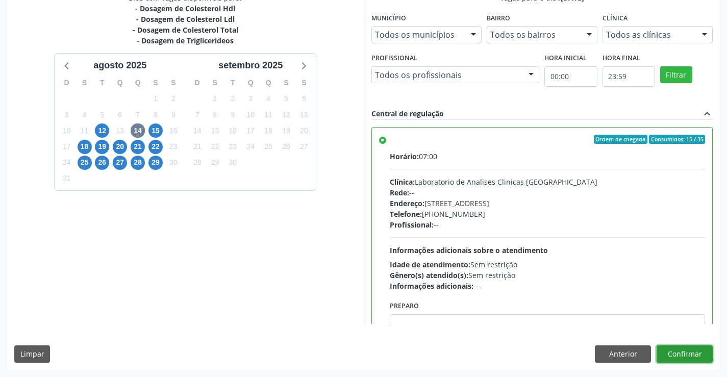
click at [700, 350] on button "Confirmar" at bounding box center [685, 353] width 56 height 17
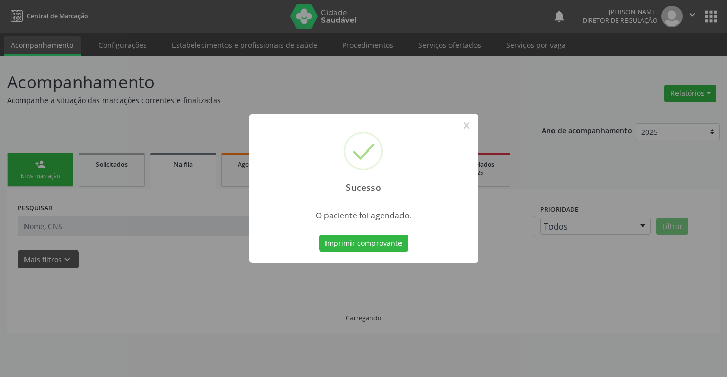
scroll to position [0, 0]
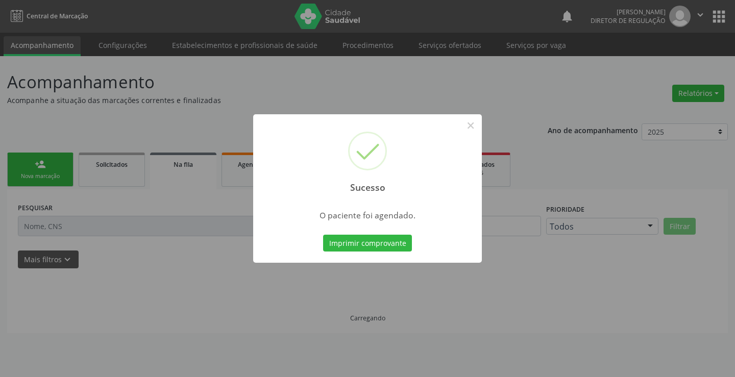
click at [323, 235] on button "Imprimir comprovante" at bounding box center [367, 243] width 89 height 17
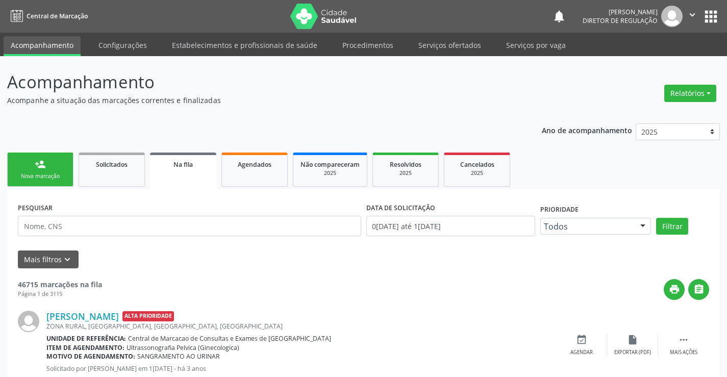
click at [36, 170] on link "person_add Nova marcação" at bounding box center [40, 170] width 66 height 34
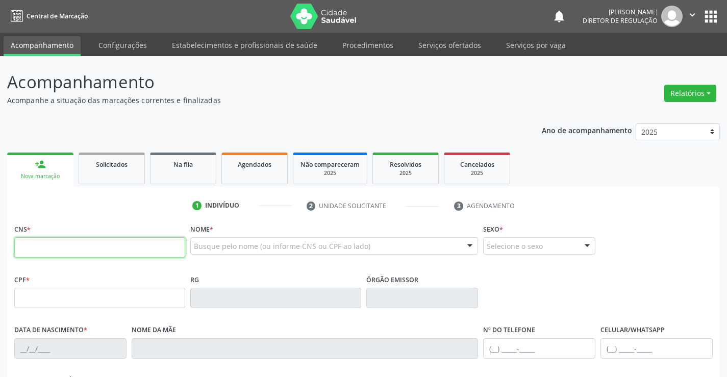
click at [67, 249] on input "text" at bounding box center [99, 247] width 171 height 20
click at [61, 247] on input "708 0083 5392 026" at bounding box center [99, 247] width 171 height 20
type input "708 0083 5309 2026"
type input "2305121199"
type input "0[DATE]"
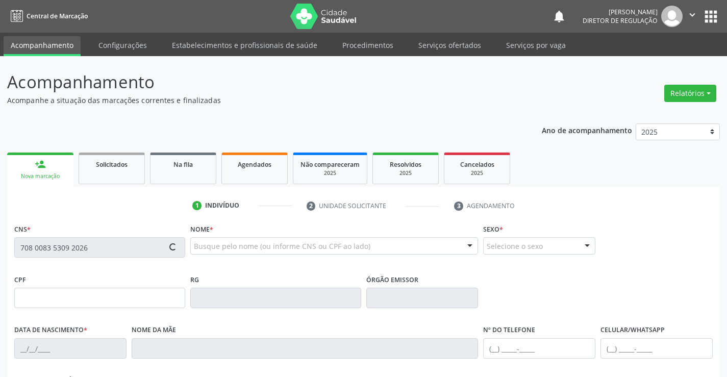
type input "[PHONE_NUMBER]"
type input "099.494.215-00"
type input "289"
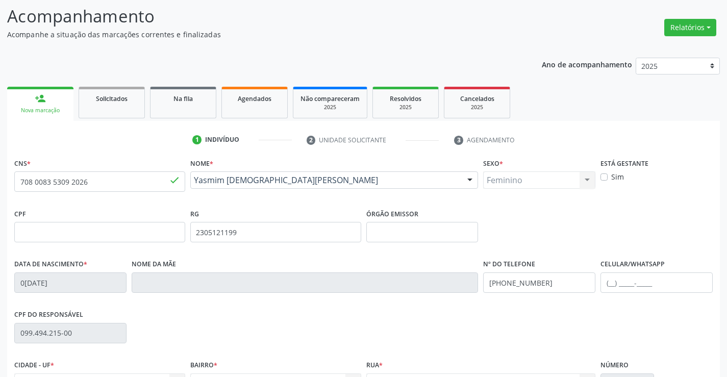
scroll to position [176, 0]
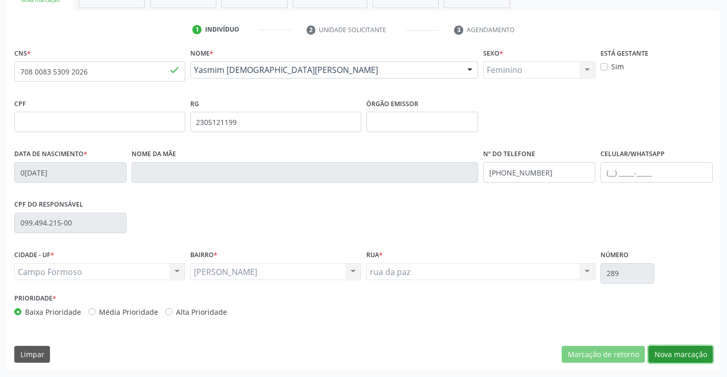
click at [685, 357] on button "Nova marcação" at bounding box center [680, 354] width 64 height 17
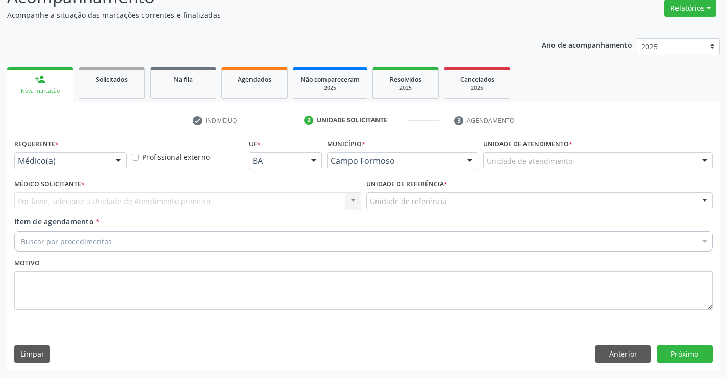
scroll to position [85, 0]
click at [106, 151] on div "Requerente * Médico(a) Médico(a) Enfermeiro(a) Paciente Nenhum resultado encont…" at bounding box center [70, 152] width 112 height 33
click at [108, 173] on div "Requerente * Médico(a) Médico(a) Enfermeiro(a) Paciente Nenhum resultado encont…" at bounding box center [70, 156] width 117 height 40
click at [113, 160] on div at bounding box center [118, 161] width 15 height 17
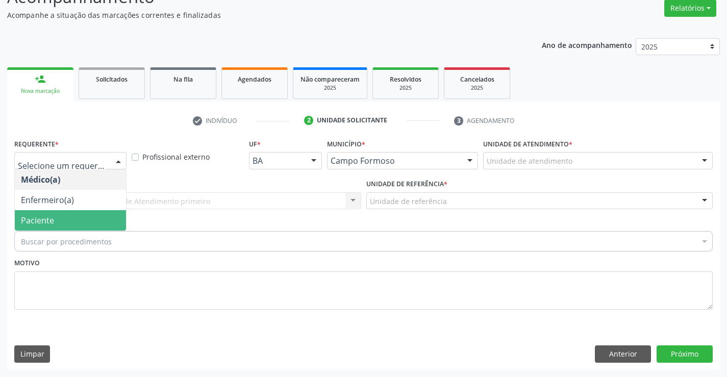
drag, startPoint x: 97, startPoint y: 209, endPoint x: 96, endPoint y: 220, distance: 11.3
click at [96, 220] on ul "Médico(a) Enfermeiro(a) Paciente Nenhum resultado encontrado para: " " Não há n…" at bounding box center [70, 199] width 111 height 61
click at [96, 220] on span "Paciente" at bounding box center [70, 220] width 111 height 20
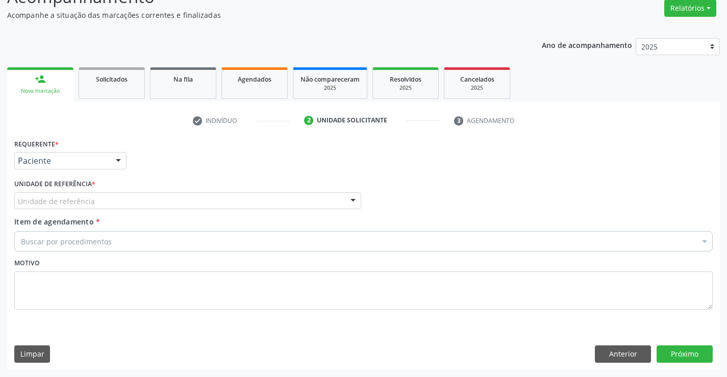
click at [149, 203] on div "Unidade de referência" at bounding box center [187, 200] width 347 height 17
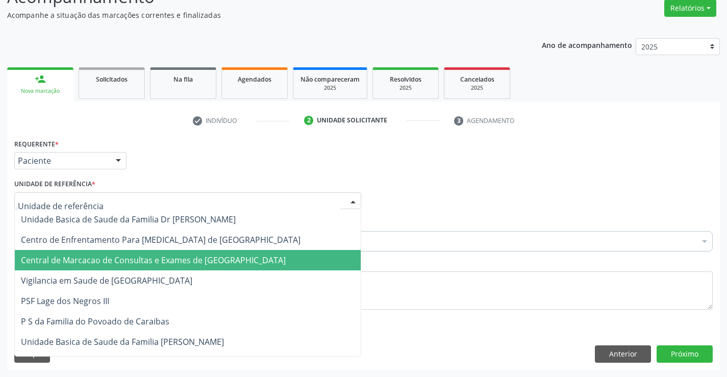
click at [161, 256] on span "Central de Marcacao de Consultas e Exames de [GEOGRAPHIC_DATA]" at bounding box center [153, 260] width 265 height 11
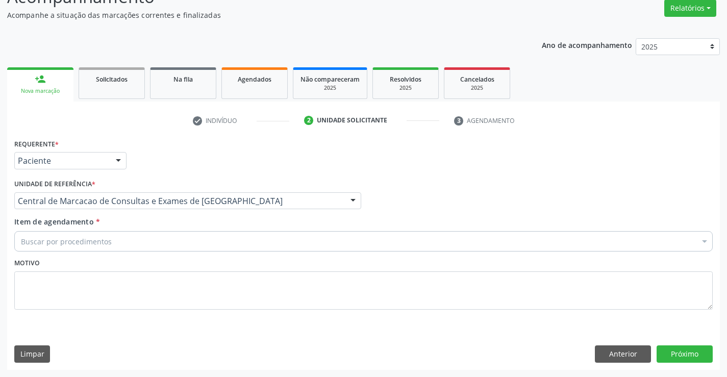
click at [216, 241] on div "Buscar por procedimentos" at bounding box center [363, 241] width 698 height 20
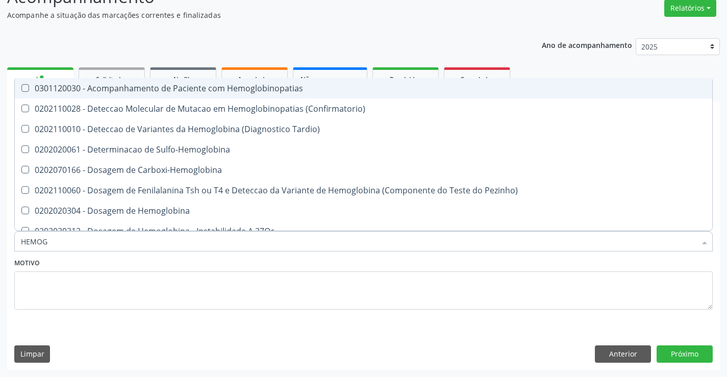
type input "HEMOGR"
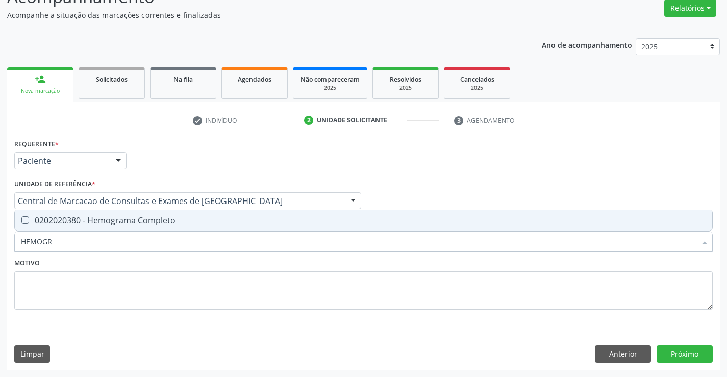
click at [217, 225] on span "0202020380 - Hemograma Completo" at bounding box center [363, 220] width 697 height 20
checkbox Completo "true"
type input "HEMOGR"
click at [218, 261] on div "Motivo" at bounding box center [363, 283] width 698 height 54
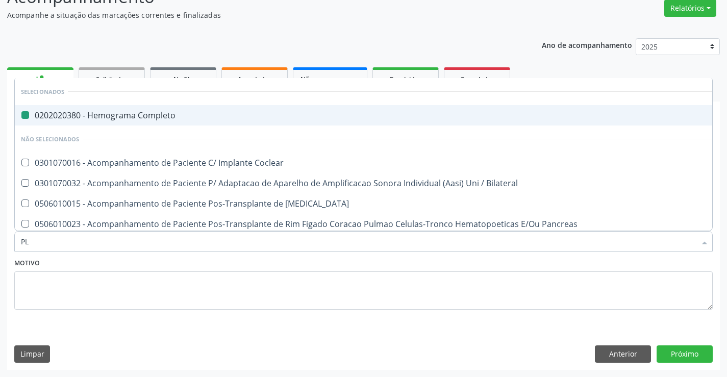
type input "PLA"
checkbox Completo "false"
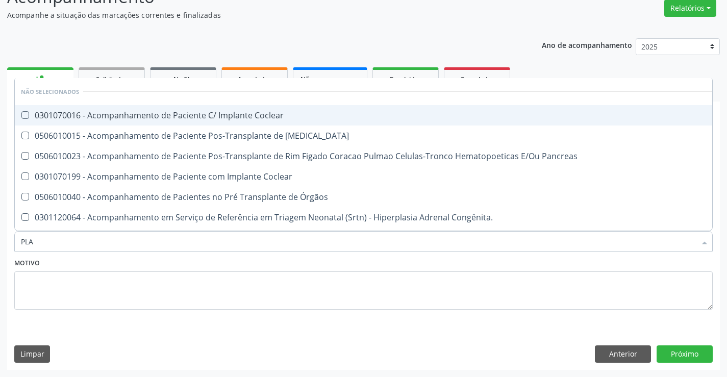
type input "PLAQ"
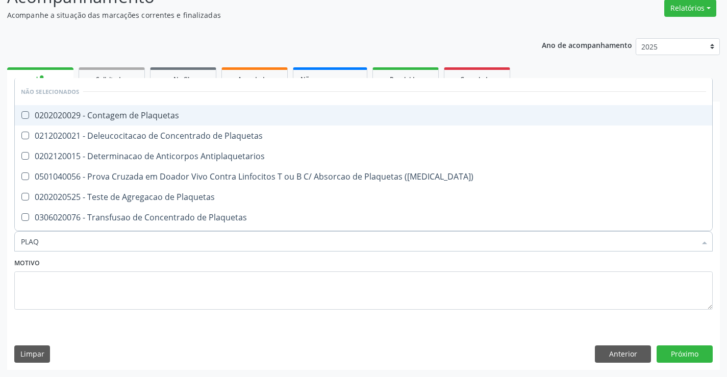
drag, startPoint x: 203, startPoint y: 126, endPoint x: 221, endPoint y: 117, distance: 21.0
click at [221, 117] on ul "Desfazer seleção Não selecionados 0202020029 - Contagem de Plaquetas 0212020021…" at bounding box center [363, 163] width 697 height 170
click at [221, 117] on div "0202020029 - Contagem de Plaquetas" at bounding box center [363, 115] width 685 height 8
checkbox Plaquetas "true"
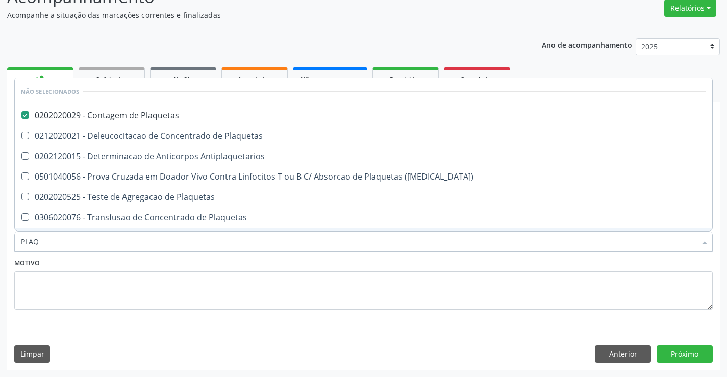
drag, startPoint x: 225, startPoint y: 252, endPoint x: 228, endPoint y: 259, distance: 7.6
click at [228, 259] on div "Requerente * Paciente Médico(a) Enfermeiro(a) Paciente Nenhum resultado encontr…" at bounding box center [363, 230] width 698 height 188
type input "PLAQ"
click at [228, 259] on div "Motivo" at bounding box center [363, 283] width 698 height 54
checkbox Plaquetas "true"
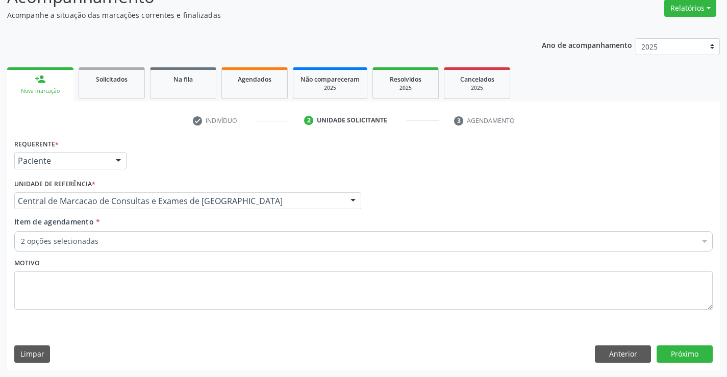
click at [209, 250] on div "2 opções selecionadas" at bounding box center [363, 241] width 698 height 20
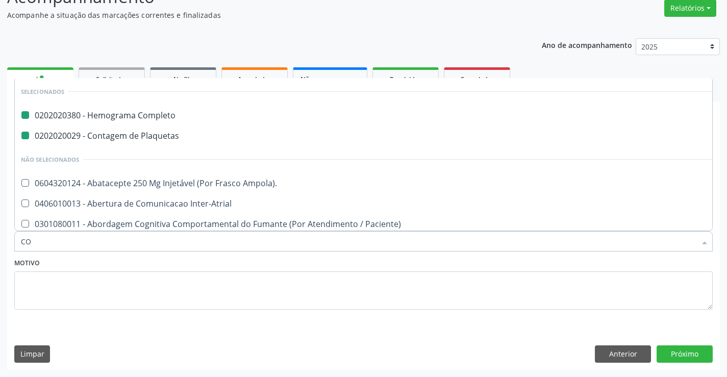
type input "COL"
checkbox Completo "false"
checkbox Plaquetas "false"
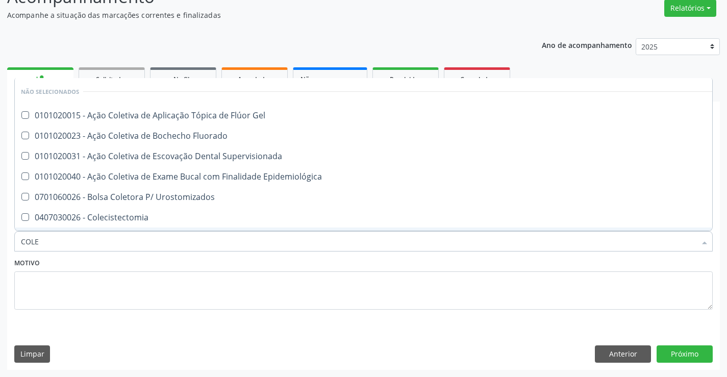
type input "COLES"
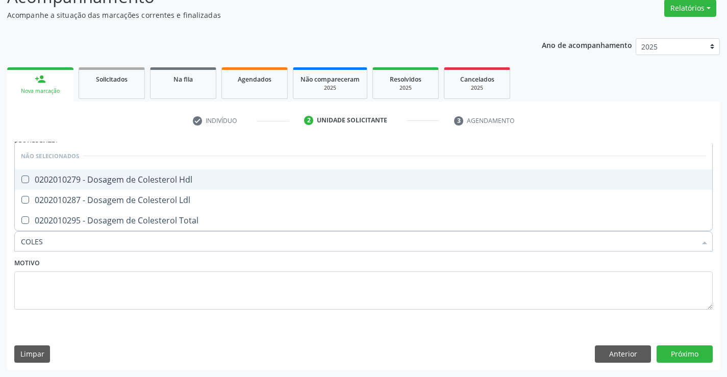
click at [196, 181] on div "0202010279 - Dosagem de Colesterol Hdl" at bounding box center [363, 180] width 685 height 8
checkbox Hdl "true"
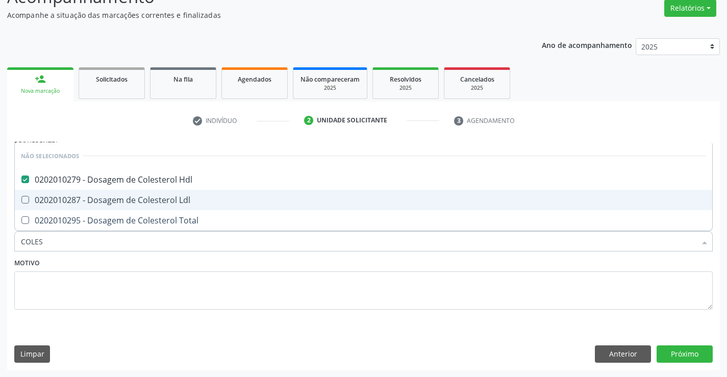
click at [198, 200] on div "0202010287 - Dosagem de Colesterol Ldl" at bounding box center [363, 200] width 685 height 8
checkbox Ldl "true"
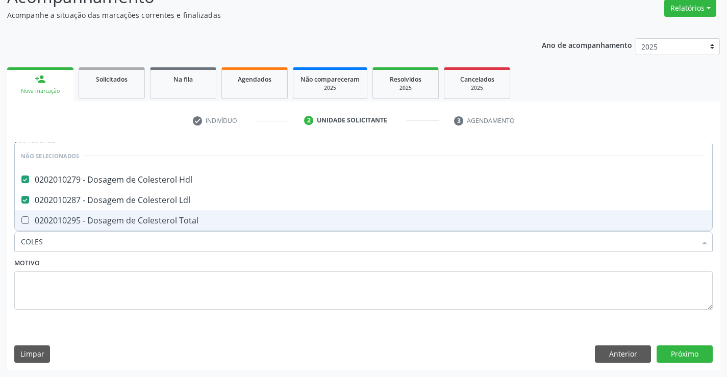
click at [200, 213] on span "0202010295 - Dosagem de Colesterol Total" at bounding box center [363, 220] width 697 height 20
checkbox Total "true"
type input "COLES"
click at [201, 256] on div "Motivo" at bounding box center [363, 283] width 698 height 54
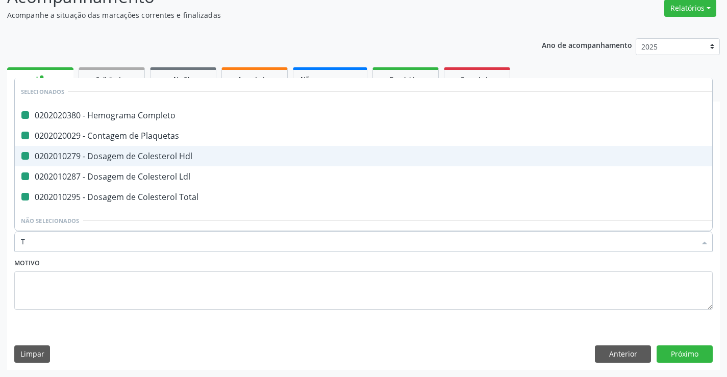
type input "TR"
checkbox Completo "false"
checkbox Plaquetas "false"
checkbox Hdl "false"
checkbox Ldl "false"
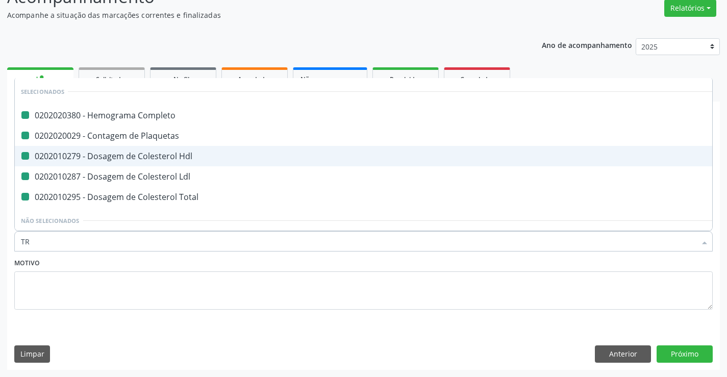
checkbox Total "false"
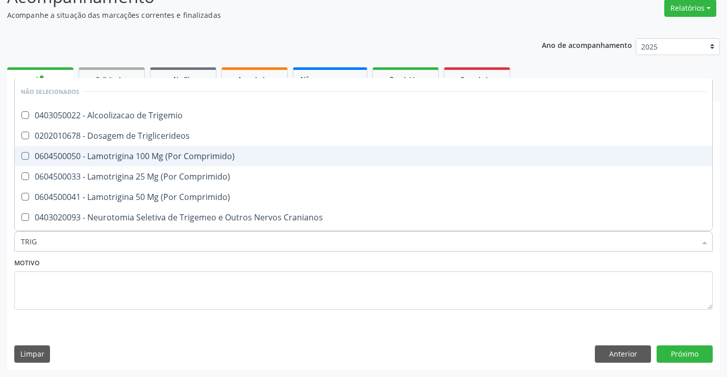
type input "TRIGL"
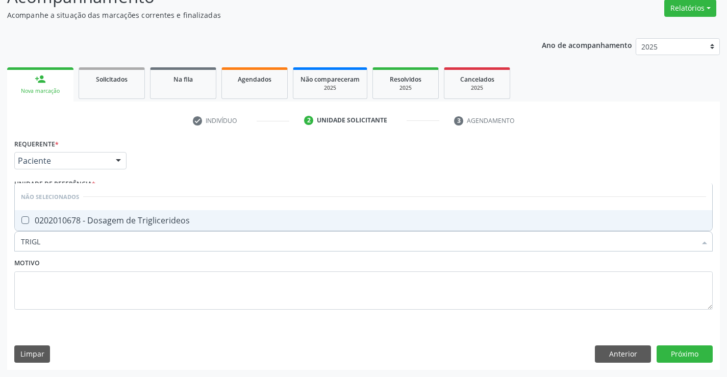
click at [190, 223] on div "0202010678 - Dosagem de Triglicerideos" at bounding box center [363, 220] width 685 height 8
checkbox Triglicerideos "true"
click at [202, 259] on div "Motivo" at bounding box center [363, 283] width 698 height 54
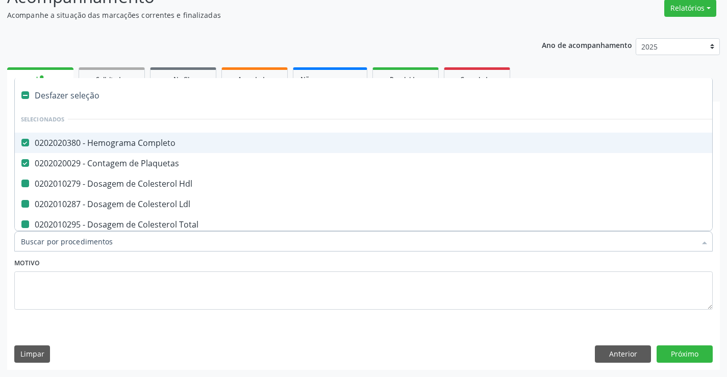
type input "U"
checkbox Hdl "false"
checkbox Ldl "false"
checkbox Total "false"
checkbox Triglicerideos "false"
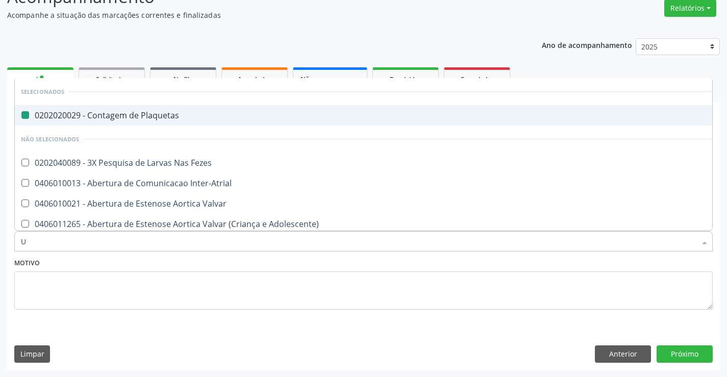
type input "UR"
checkbox Plaquetas "false"
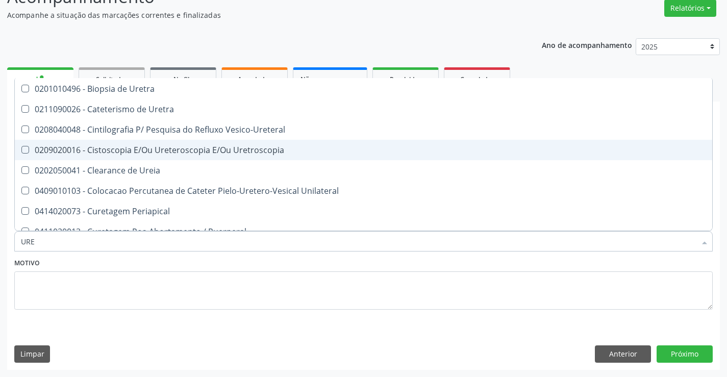
scroll to position [102, 0]
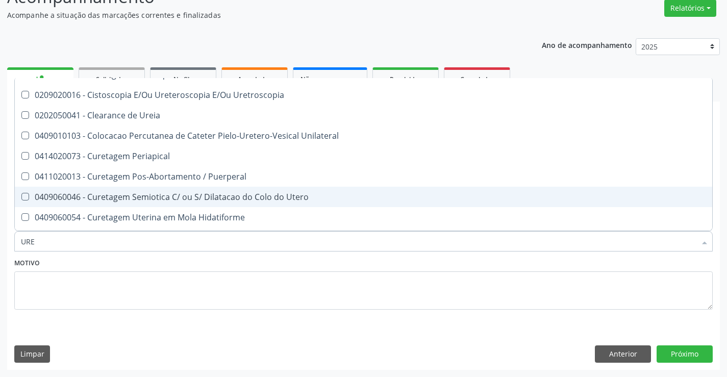
type input "UREI"
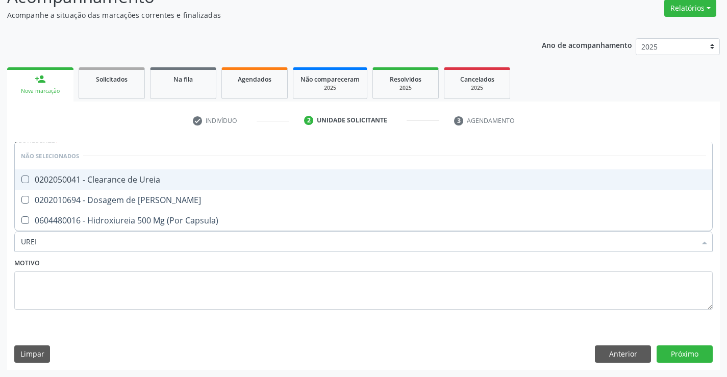
scroll to position [0, 0]
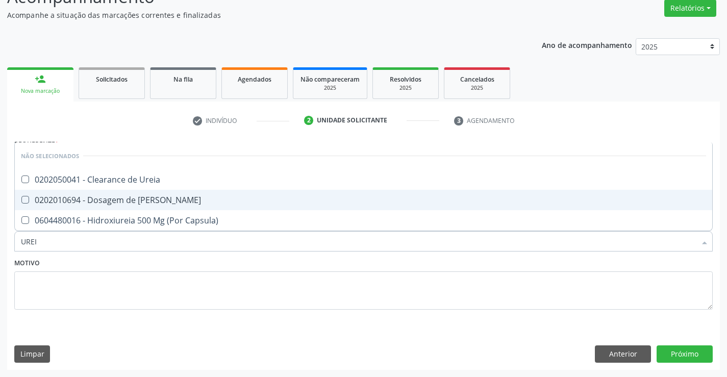
click at [186, 203] on div "0202010694 - Dosagem de Ureia" at bounding box center [363, 200] width 685 height 8
checkbox Ureia "true"
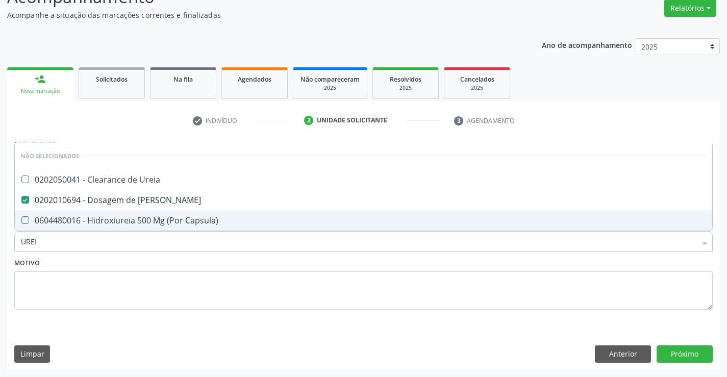
type input "UREI"
click at [192, 259] on div "Motivo" at bounding box center [363, 283] width 698 height 54
checkbox Ureia "true"
checkbox Capsula\) "true"
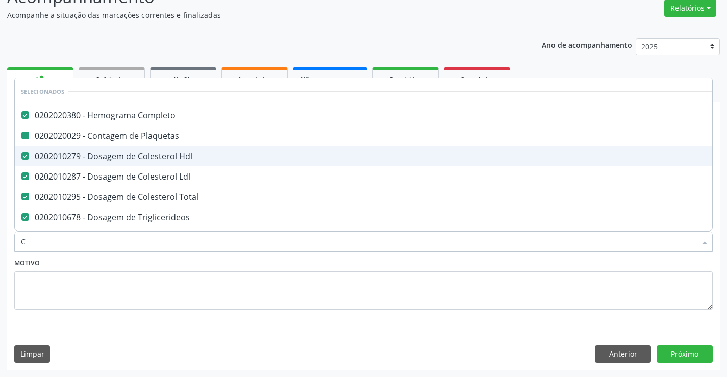
type input "CR"
checkbox Completo "false"
checkbox Hdl "false"
checkbox Plaquetas "false"
checkbox Ldl "false"
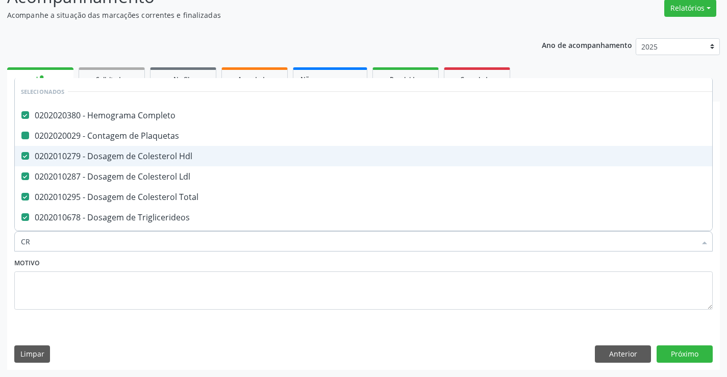
checkbox Total "false"
checkbox Triglicerideos "false"
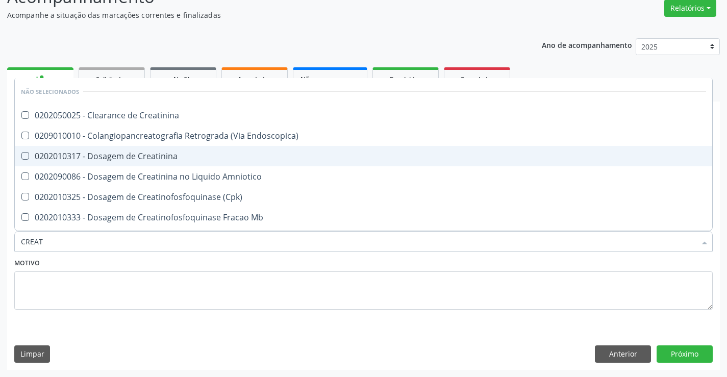
type input "CREATI"
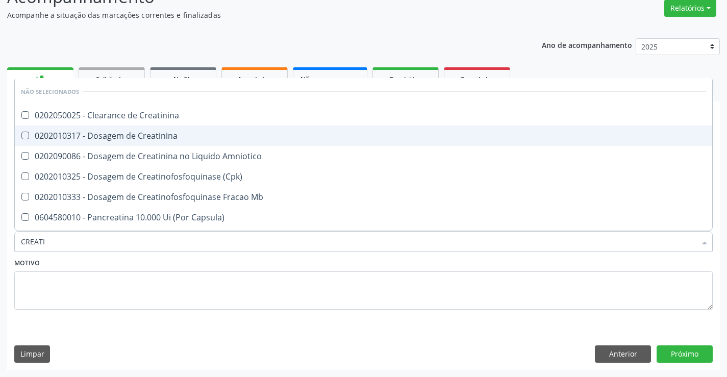
click at [191, 142] on span "0202010317 - Dosagem de Creatinina" at bounding box center [363, 136] width 697 height 20
checkbox Creatinina "true"
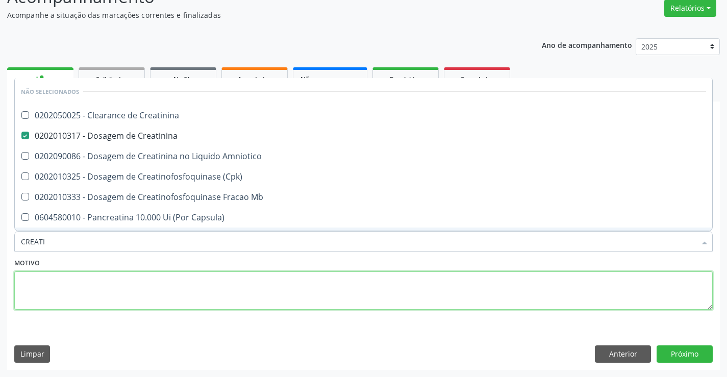
click at [215, 281] on textarea at bounding box center [363, 290] width 698 height 39
checkbox Creatinina "true"
checkbox Amniotico "true"
checkbox \(Cpk\) "true"
checkbox Mb "true"
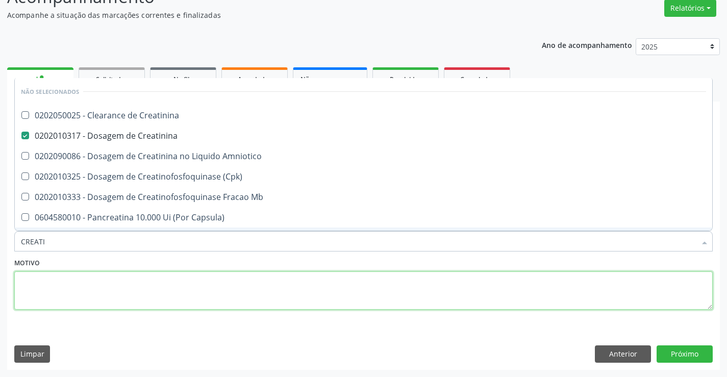
checkbox Capsula\) "true"
checkbox Pancreaticos "true"
checkbox Capsula\) "true"
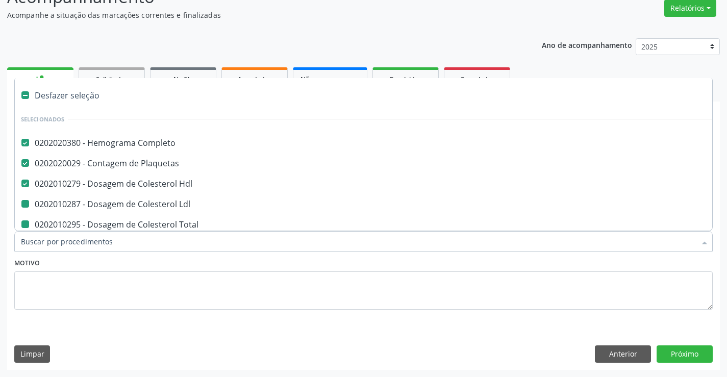
type input "U"
checkbox Ldl "false"
checkbox Total "false"
checkbox Triglicerideos "false"
checkbox Creatinina "false"
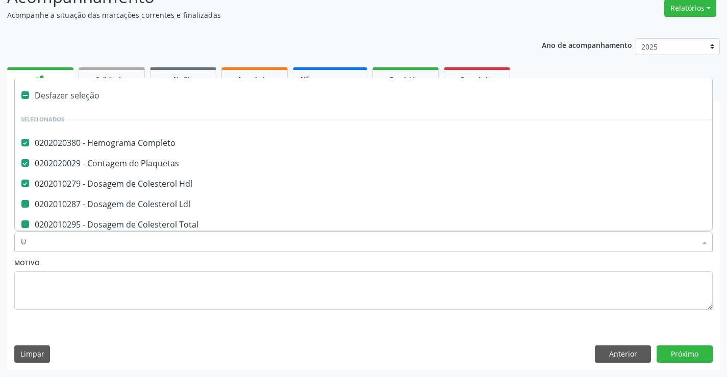
checkbox Ureia "false"
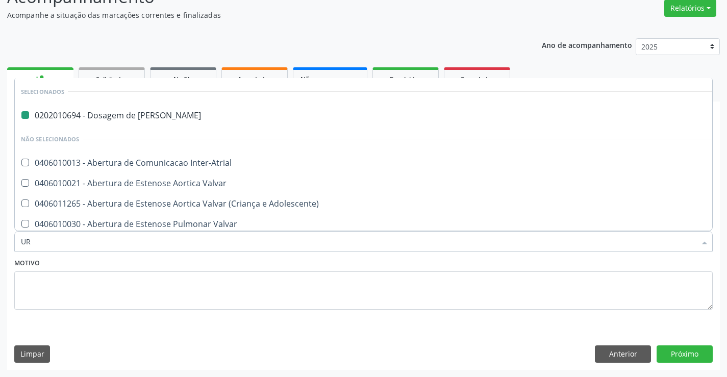
type input "URI"
checkbox Ureia "false"
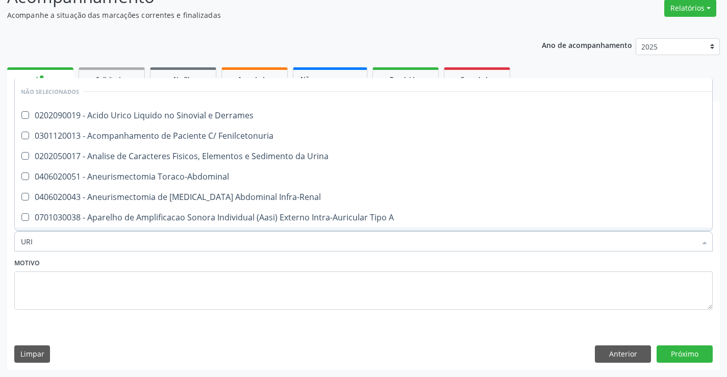
type input "URIN"
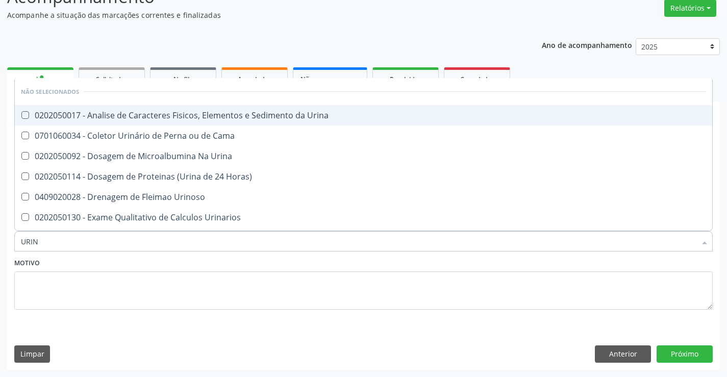
click at [220, 114] on div "0202050017 - Analise de Caracteres Fisicos, Elementos e Sedimento da Urina" at bounding box center [363, 115] width 685 height 8
checkbox Urina "true"
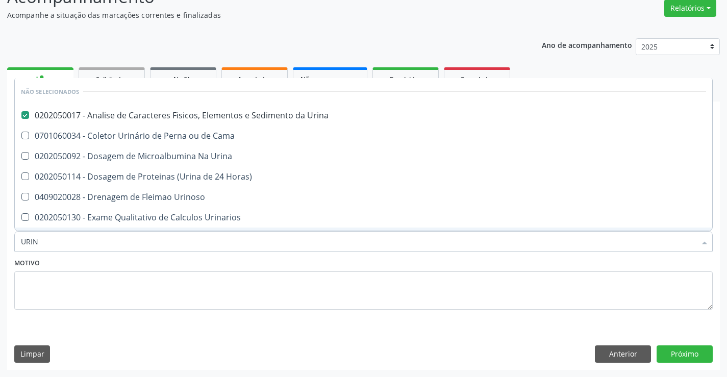
click at [178, 261] on div "Motivo" at bounding box center [363, 283] width 698 height 54
checkbox Horas\) "true"
checkbox Urinoso "true"
checkbox Urinarios "true"
checkbox Delgada\) "true"
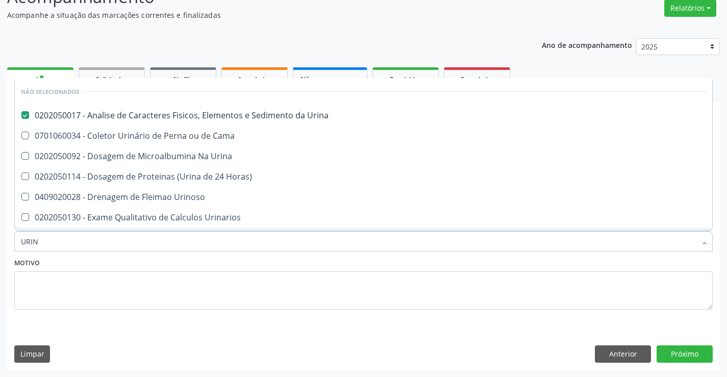
checkbox Quantitativa "true"
checkbox Urina "true"
checkbox Cama "true"
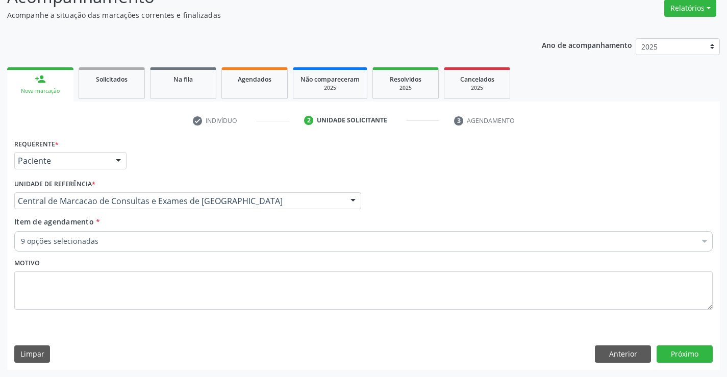
click at [176, 247] on div "9 opções selecionadas" at bounding box center [363, 241] width 698 height 20
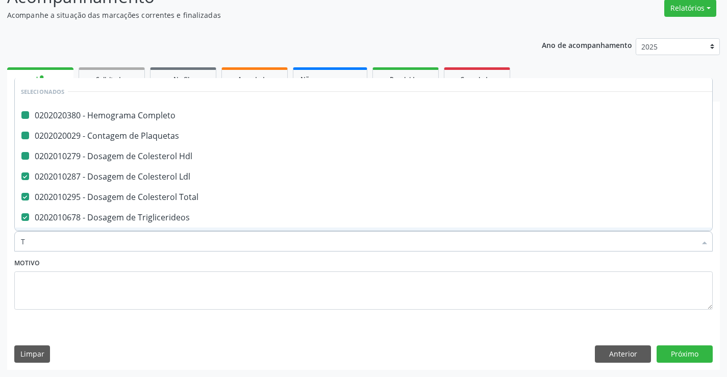
type input "TG"
checkbox Completo "false"
checkbox Hdl "false"
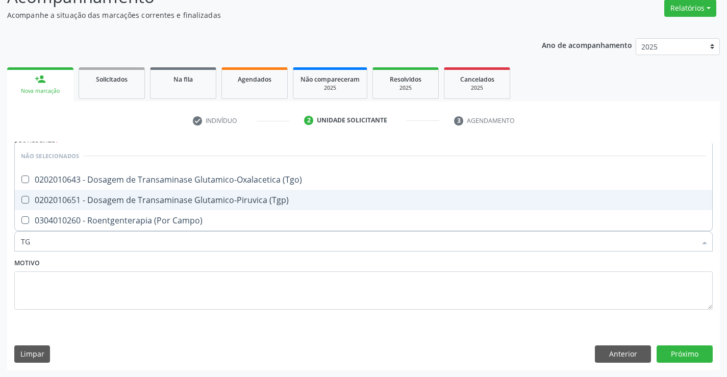
click at [190, 207] on span "0202010651 - Dosagem de Transaminase Glutamico-Piruvica (Tgp)" at bounding box center [363, 200] width 697 height 20
checkbox \(Tgp\) "true"
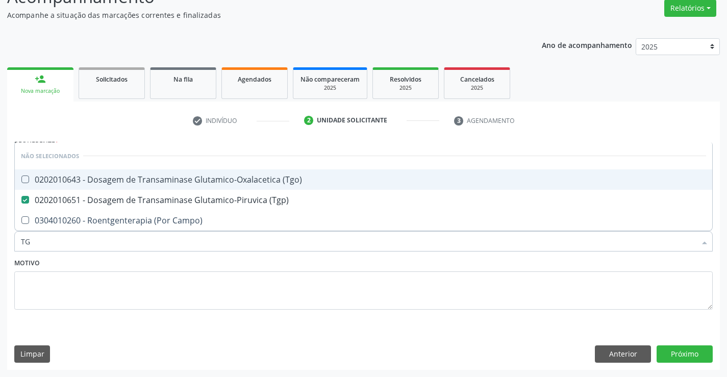
click at [197, 186] on span "0202010643 - Dosagem de Transaminase Glutamico-Oxalacetica (Tgo)" at bounding box center [363, 179] width 697 height 20
checkbox \(Tgo\) "true"
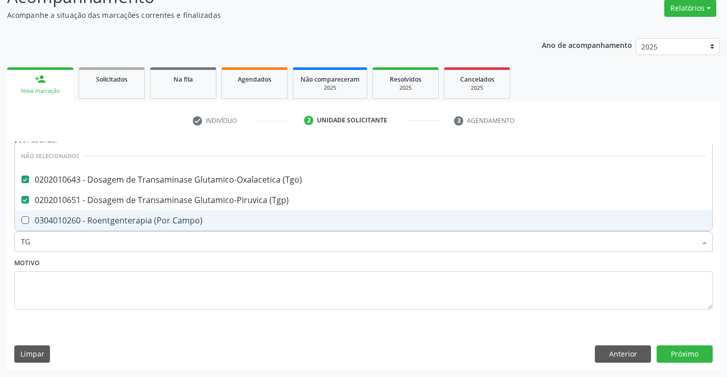
click at [195, 262] on div "Motivo" at bounding box center [363, 283] width 698 height 54
checkbox Campo\) "true"
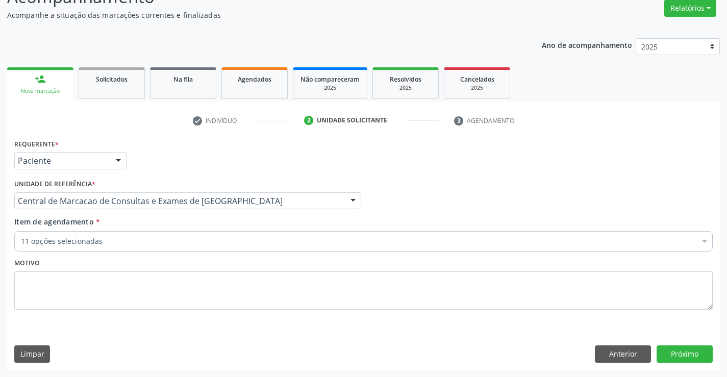
click at [194, 247] on div "11 opções selecionadas" at bounding box center [363, 241] width 698 height 20
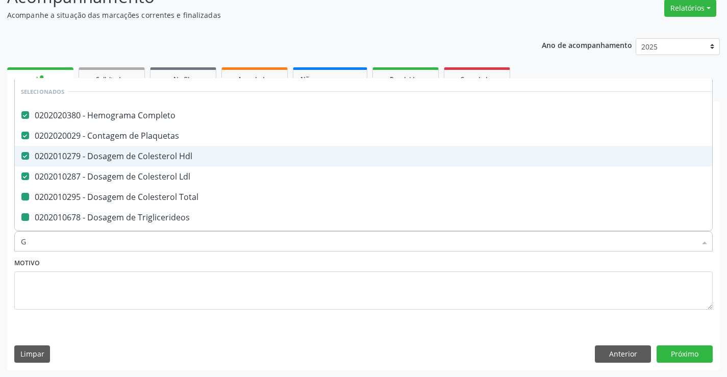
type input "GL"
checkbox Total "false"
checkbox Triglicerideos "false"
checkbox Ureia "false"
checkbox Creatinina "false"
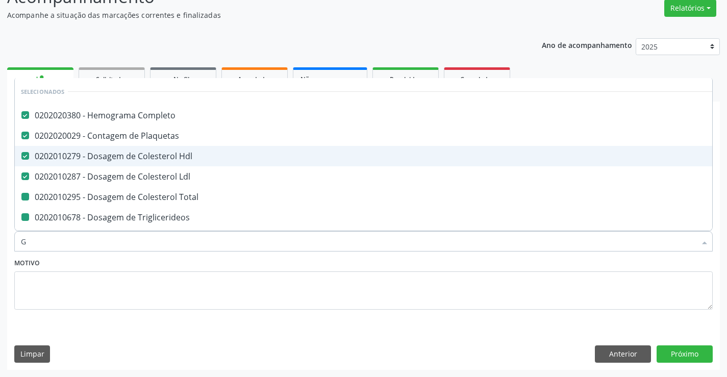
checkbox \(Tgp\) "false"
checkbox \(Tgo\) "false"
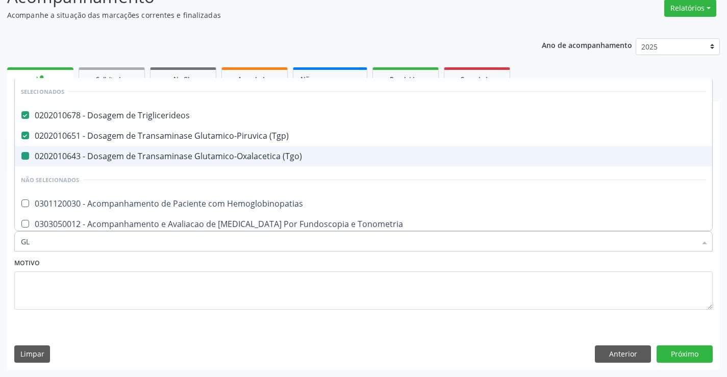
type input "GLI"
checkbox \(Tgo\) "false"
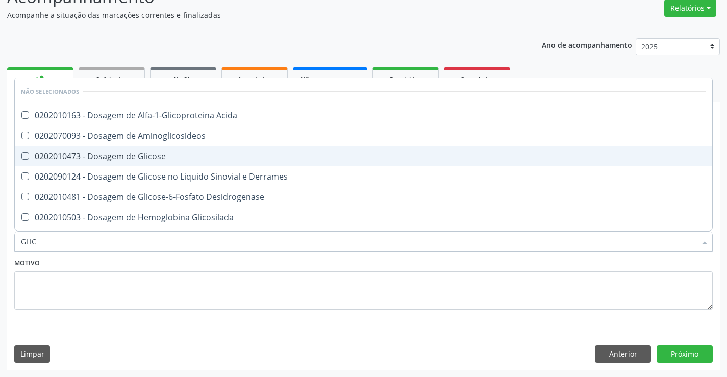
type input "GLICO"
checkbox Acida "false"
click at [205, 161] on span "0202010473 - Dosagem de Glicose" at bounding box center [363, 156] width 697 height 20
checkbox Glicose "true"
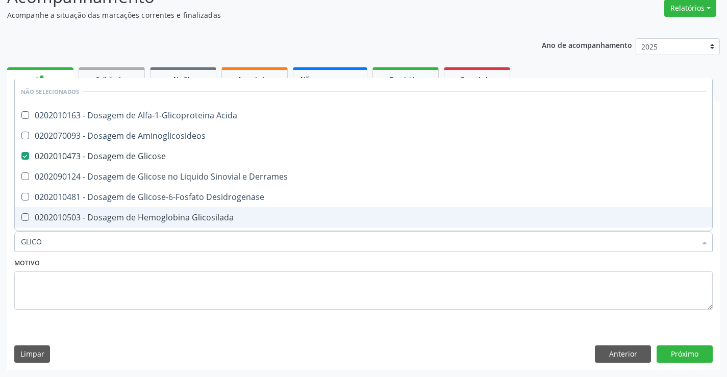
click at [227, 264] on div "Motivo" at bounding box center [363, 283] width 698 height 54
checkbox Acida "true"
checkbox Desidrogenase "true"
checkbox Glicosilada "true"
checkbox Quantitativa "true"
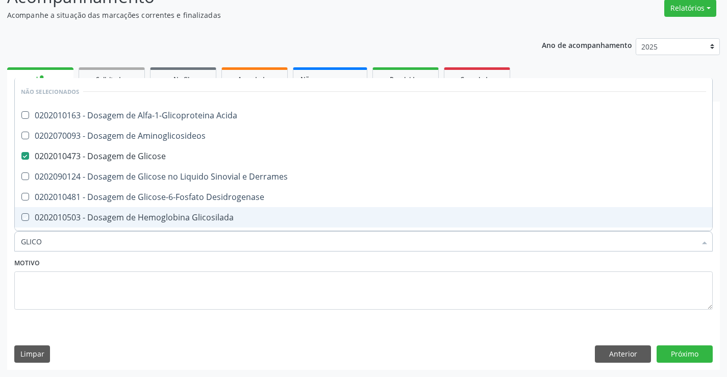
checkbox Urina "true"
checkbox Glicose "true"
checkbox Derrames "true"
checkbox Aminoglicosideos "true"
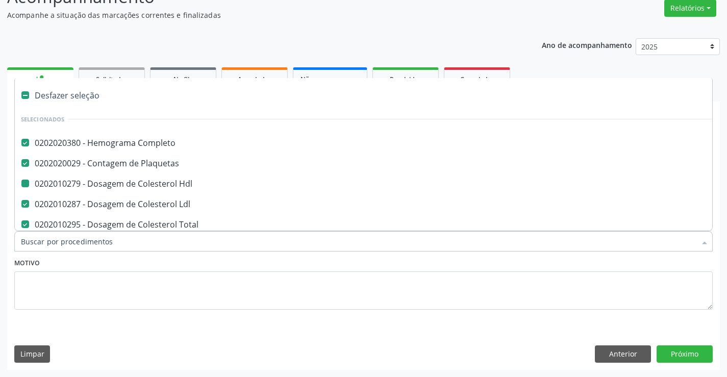
type input "F"
checkbox Hdl "false"
checkbox Total "false"
checkbox Triglicerideos "false"
checkbox Ureia "false"
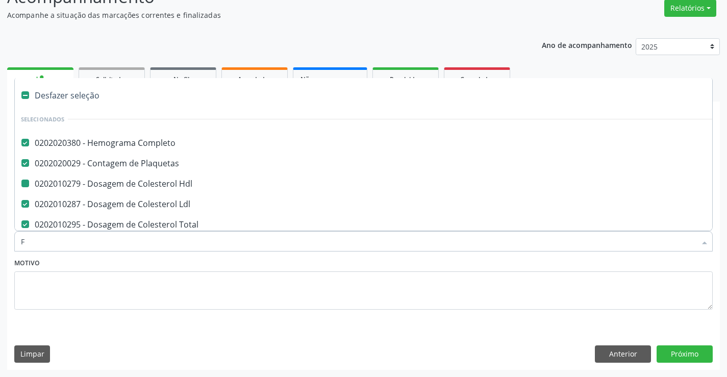
checkbox Creatinina "false"
checkbox Urina "false"
checkbox Ldl "false"
checkbox \(Tgp\) "false"
checkbox \(Tgo\) "false"
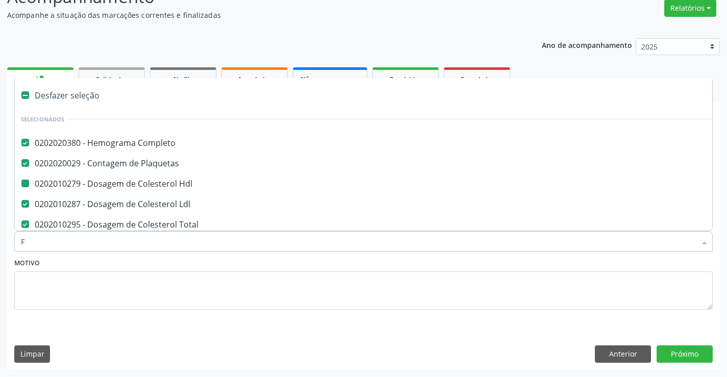
checkbox Glicose "false"
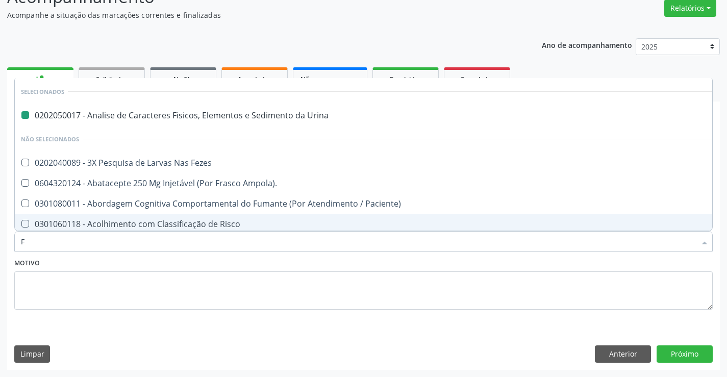
type input "FE"
checkbox Urina "false"
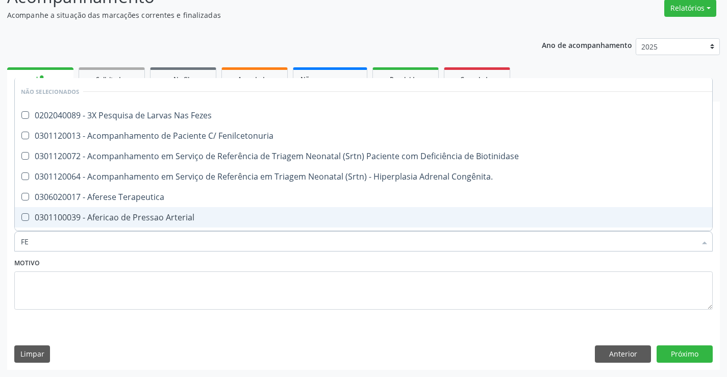
type input "FEZ"
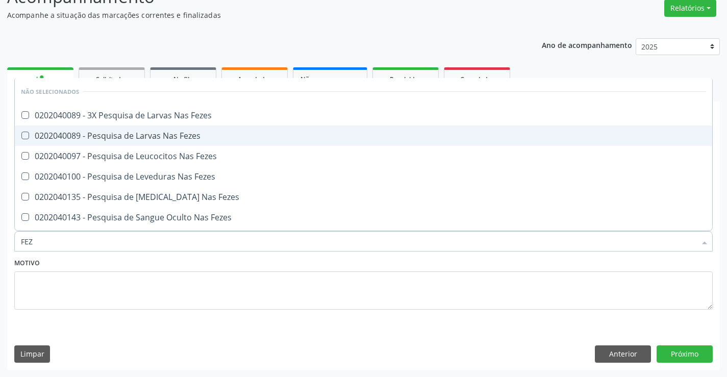
click at [229, 139] on div "0202040089 - Pesquisa de Larvas Nas Fezes" at bounding box center [363, 136] width 685 height 8
checkbox Fezes "true"
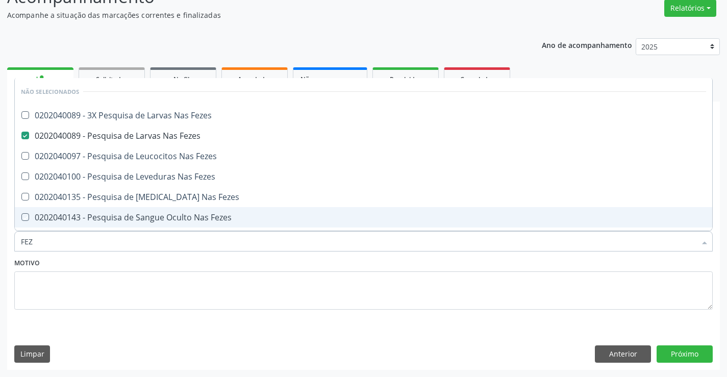
click at [216, 268] on div "Motivo" at bounding box center [363, 283] width 698 height 54
checkbox Fezes "true"
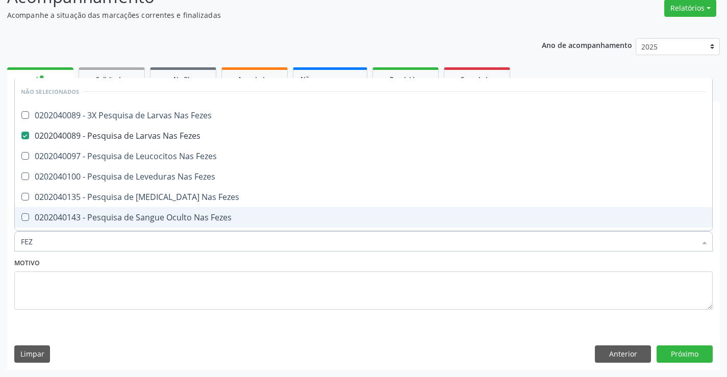
checkbox Fezes "true"
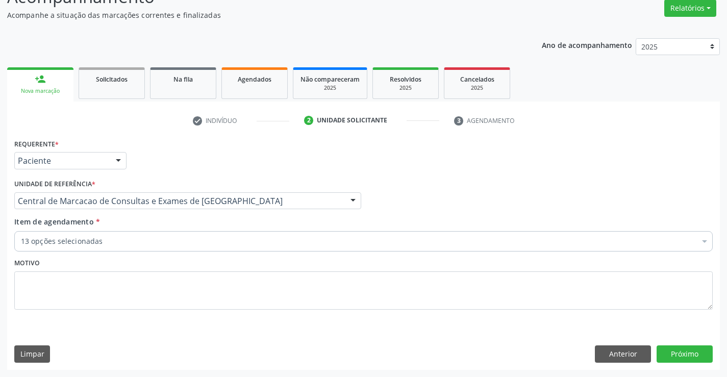
click at [207, 247] on div "13 opções selecionadas" at bounding box center [363, 241] width 698 height 20
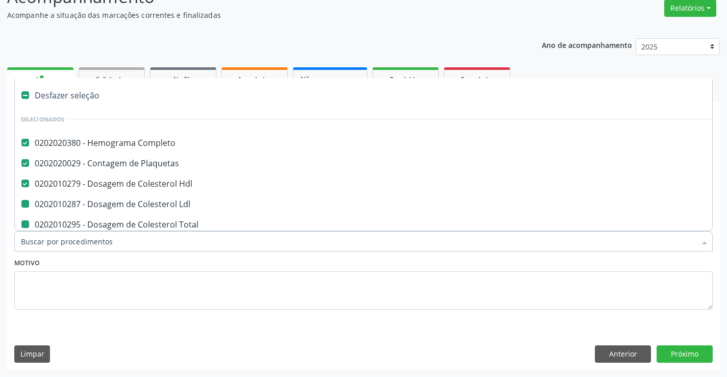
type input "F"
checkbox Total "false"
checkbox Triglicerideos "false"
checkbox Ureia "false"
checkbox Creatinina "false"
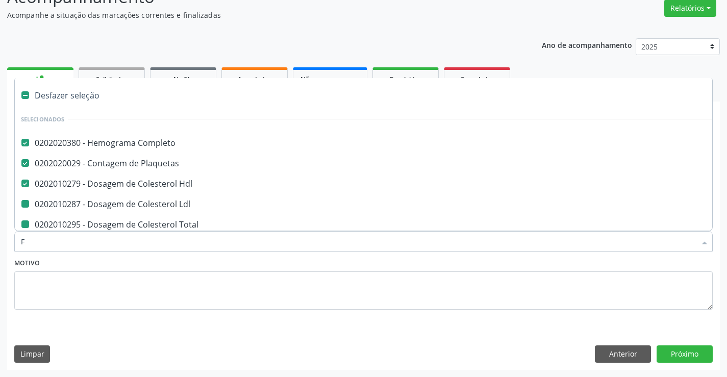
checkbox Urina "false"
checkbox Ldl "false"
checkbox \(Tgp\) "false"
checkbox \(Tgo\) "false"
checkbox Glicose "false"
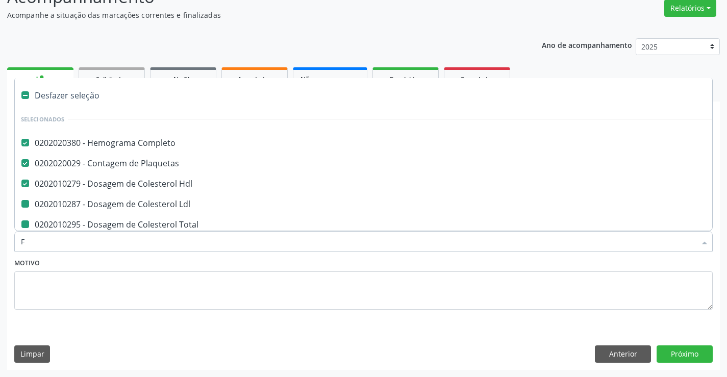
checkbox Fezes "false"
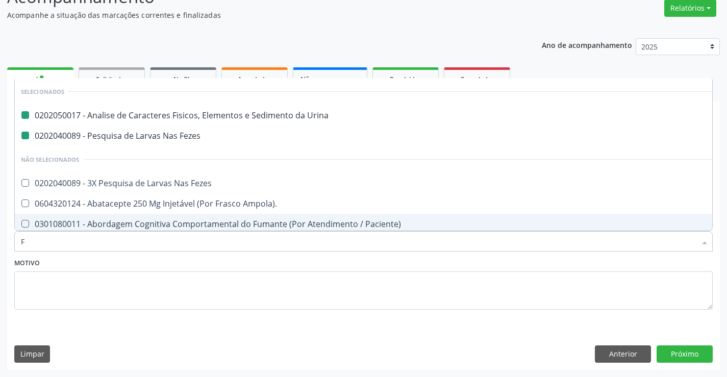
type input "FF"
checkbox Urina "false"
checkbox Fezes "false"
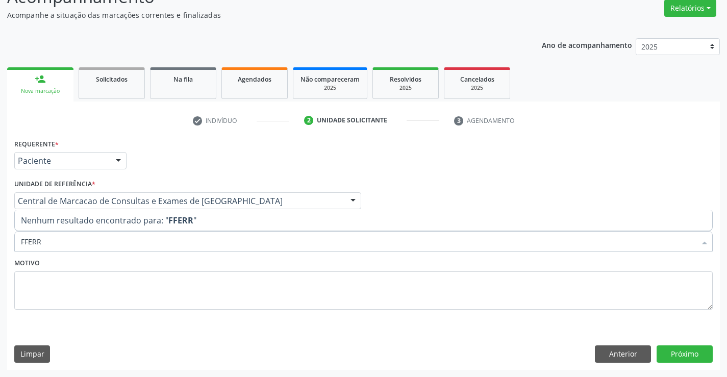
click at [22, 241] on input "FFERR" at bounding box center [358, 241] width 675 height 20
click at [24, 240] on input "FFERR" at bounding box center [358, 241] width 675 height 20
type input "FERR"
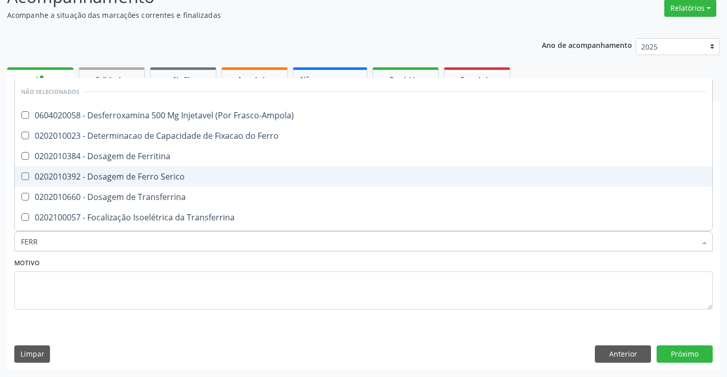
drag, startPoint x: 176, startPoint y: 171, endPoint x: 565, endPoint y: 255, distance: 398.3
click at [177, 172] on div "0202010392 - Dosagem de Ferro Serico" at bounding box center [363, 176] width 685 height 8
checkbox Serico "true"
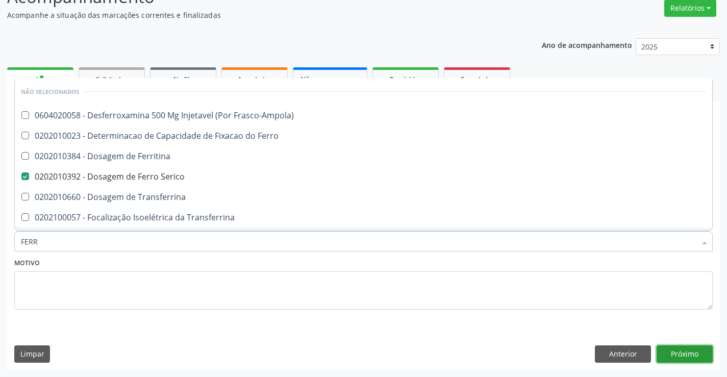
click at [678, 350] on button "Próximo" at bounding box center [685, 353] width 56 height 17
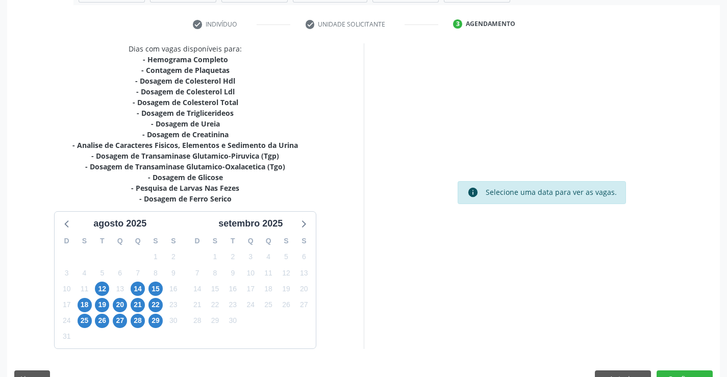
scroll to position [187, 0]
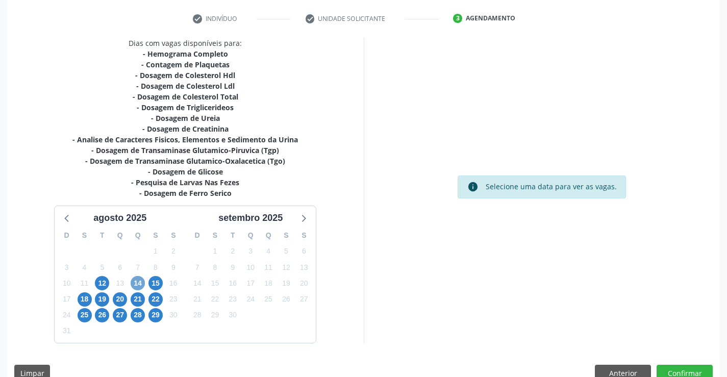
click at [136, 284] on span "14" at bounding box center [138, 283] width 14 height 14
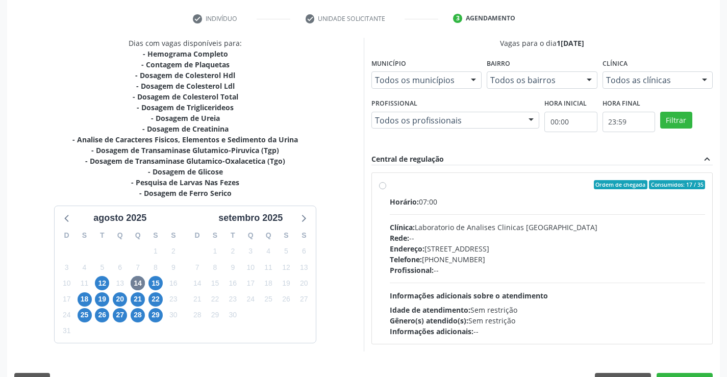
click at [494, 218] on div "Horário: 07:00 Clínica: Laboratorio de Analises Clinicas Sao Francisco Rede: --…" at bounding box center [548, 266] width 316 height 140
click at [386, 189] on input "Ordem de chegada Consumidos: 17 / 35 Horário: 07:00 Clínica: Laboratorio de Ana…" at bounding box center [382, 184] width 7 height 9
radio input "true"
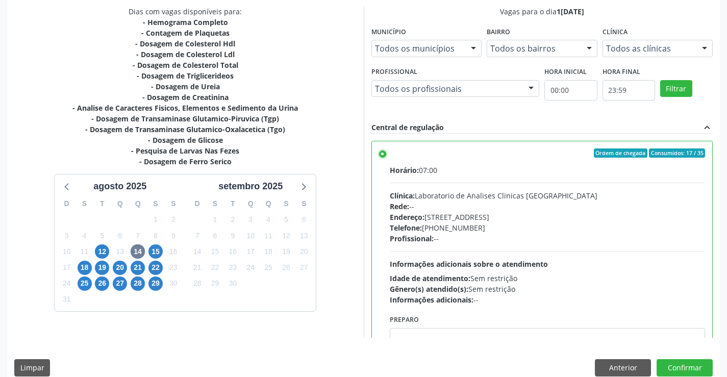
scroll to position [233, 0]
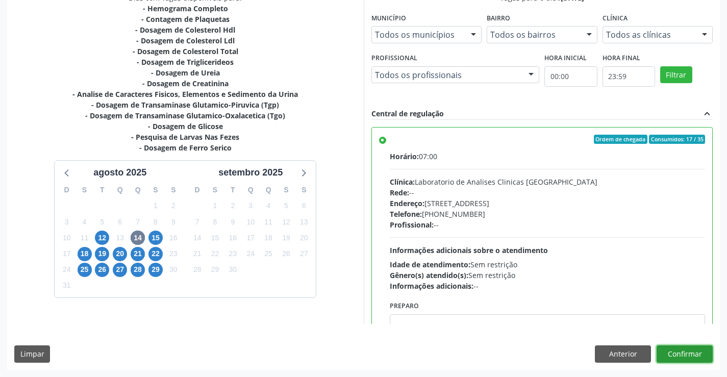
click at [700, 351] on button "Confirmar" at bounding box center [685, 353] width 56 height 17
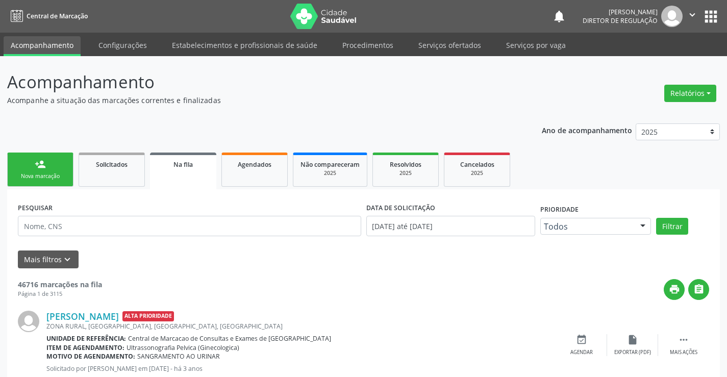
click at [694, 10] on icon "" at bounding box center [692, 14] width 11 height 11
click at [668, 65] on link "Sair" at bounding box center [666, 62] width 70 height 14
